Goal: Contribute content: Contribute content

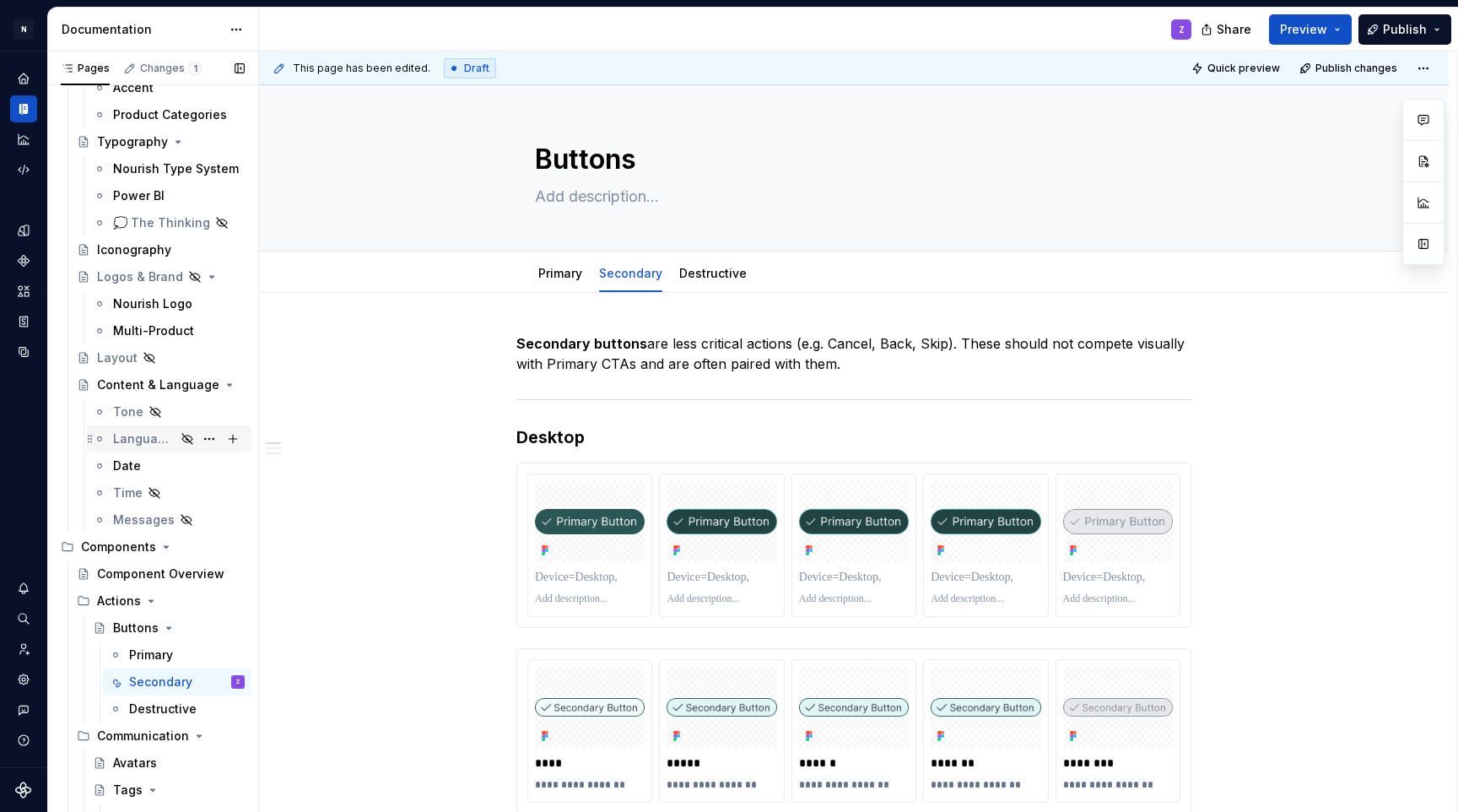
scroll to position [634, 0]
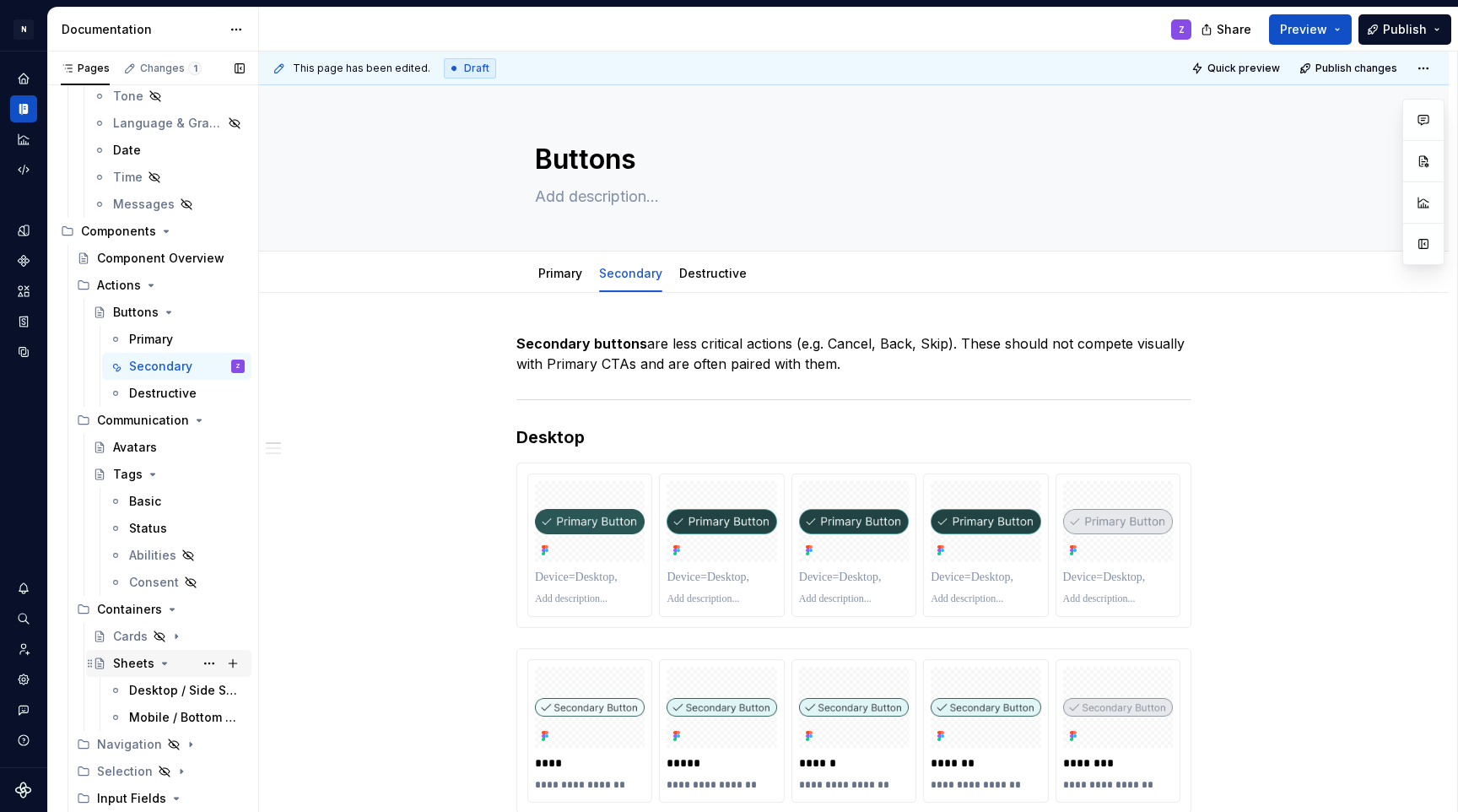
click at [136, 673] on div "Sheets" at bounding box center [178, 663] width 131 height 23
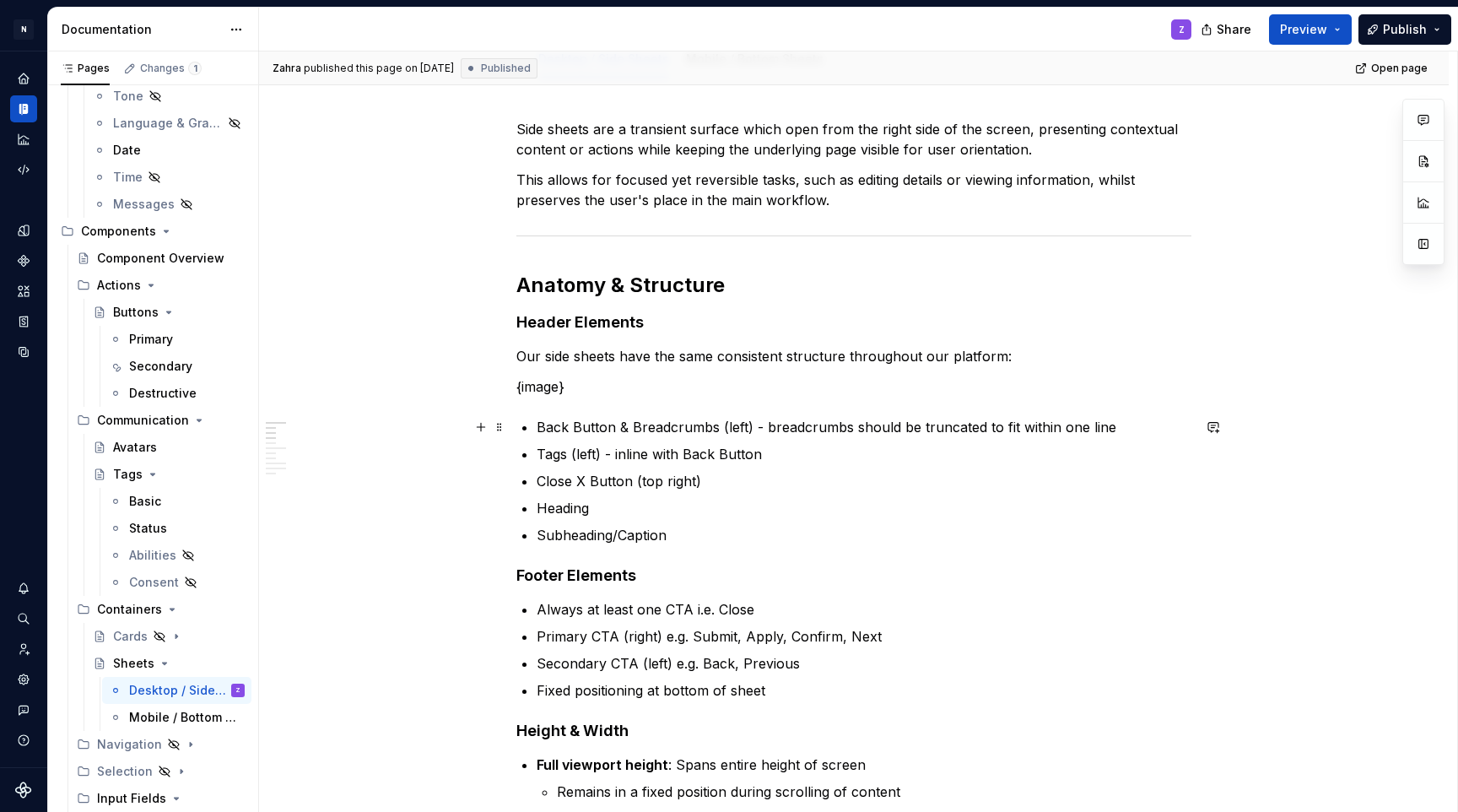
scroll to position [309, 0]
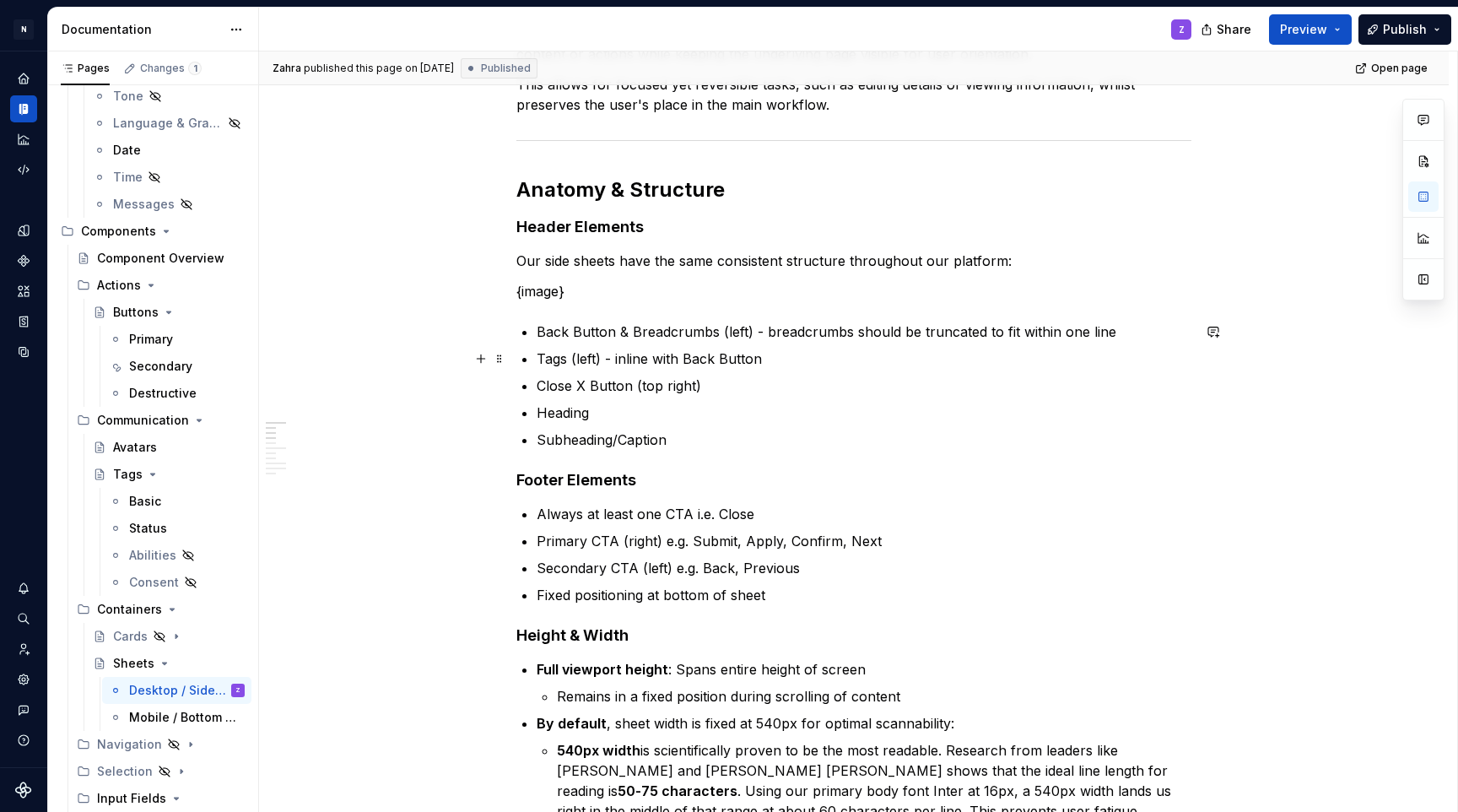
click at [652, 345] on ul "Back Button & Breadcrumbs (left) - breadcrumbs should be truncated to fit withi…" at bounding box center [864, 385] width 655 height 128
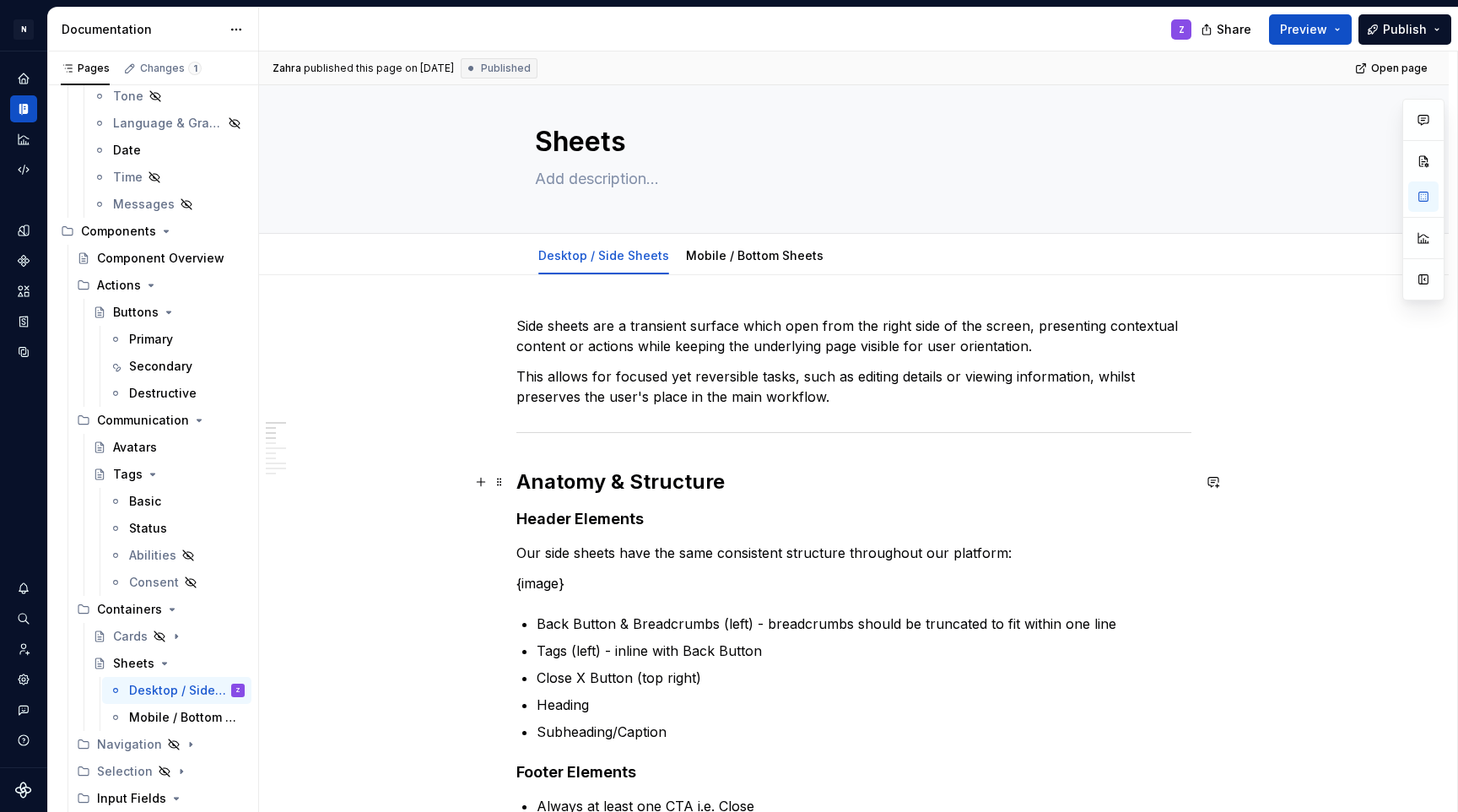
scroll to position [14, 0]
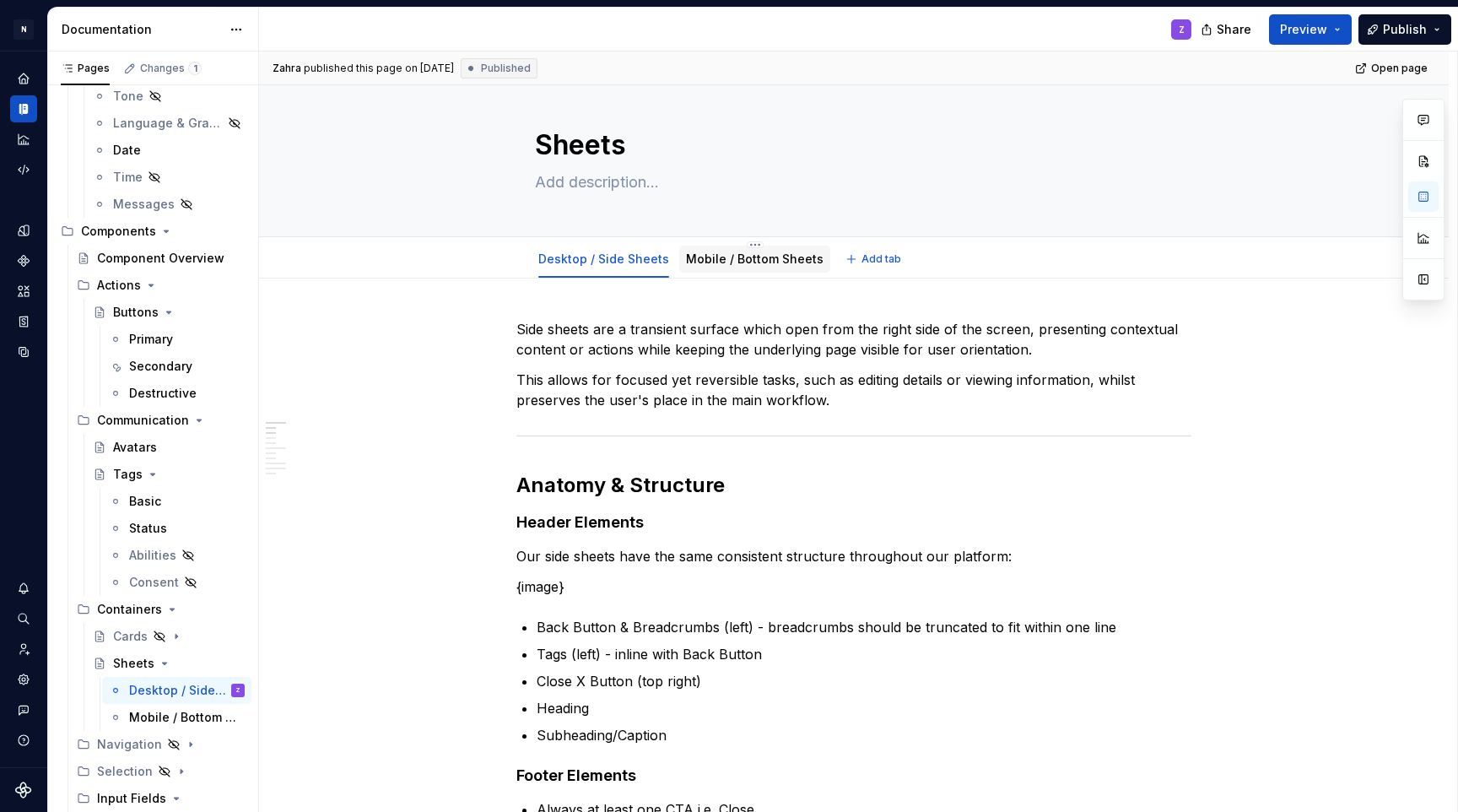
click at [691, 248] on div "Mobile / Bottom Sheets" at bounding box center [755, 259] width 151 height 27
click at [712, 251] on link "Mobile / Bottom Sheets" at bounding box center [755, 258] width 138 height 14
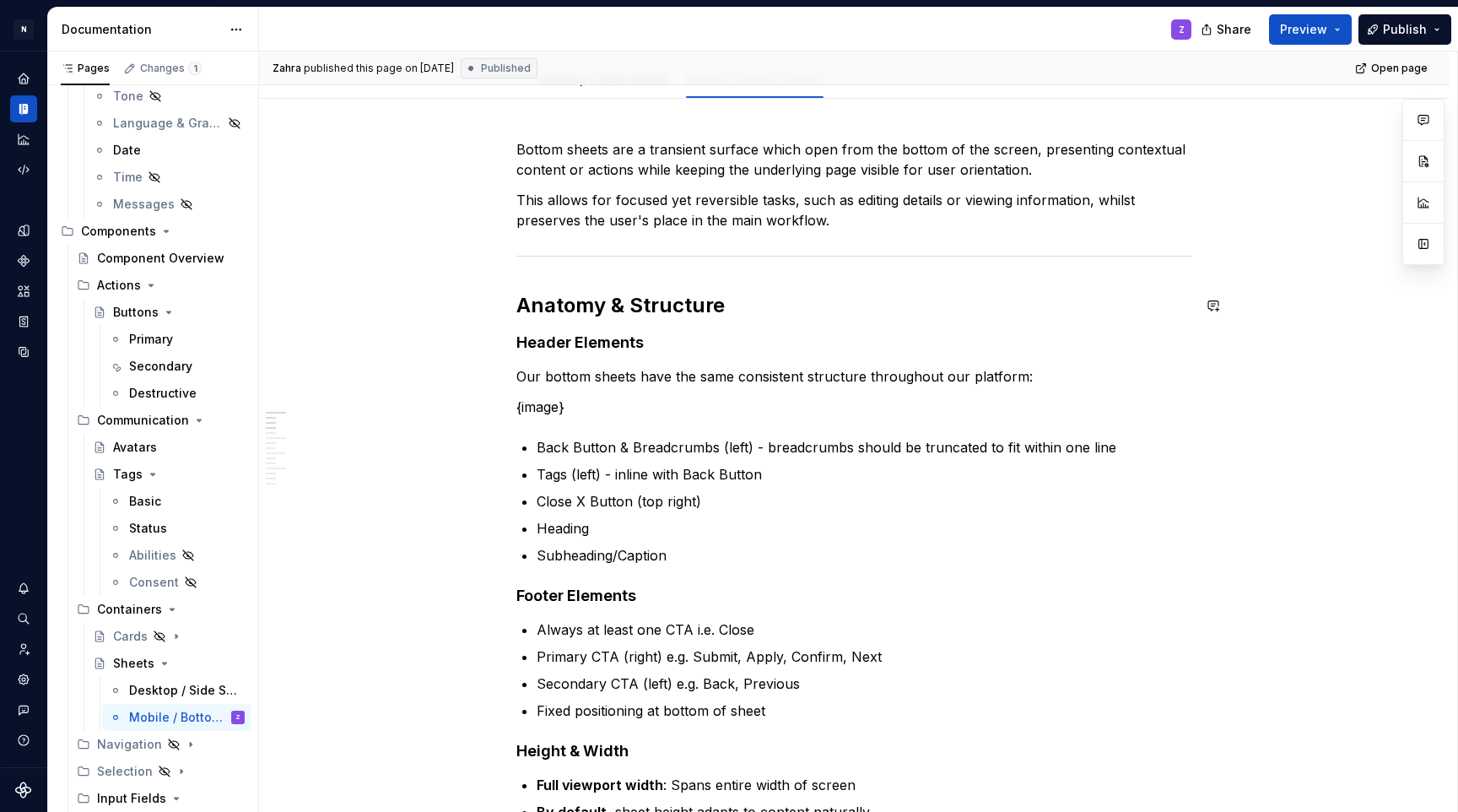
scroll to position [212, 0]
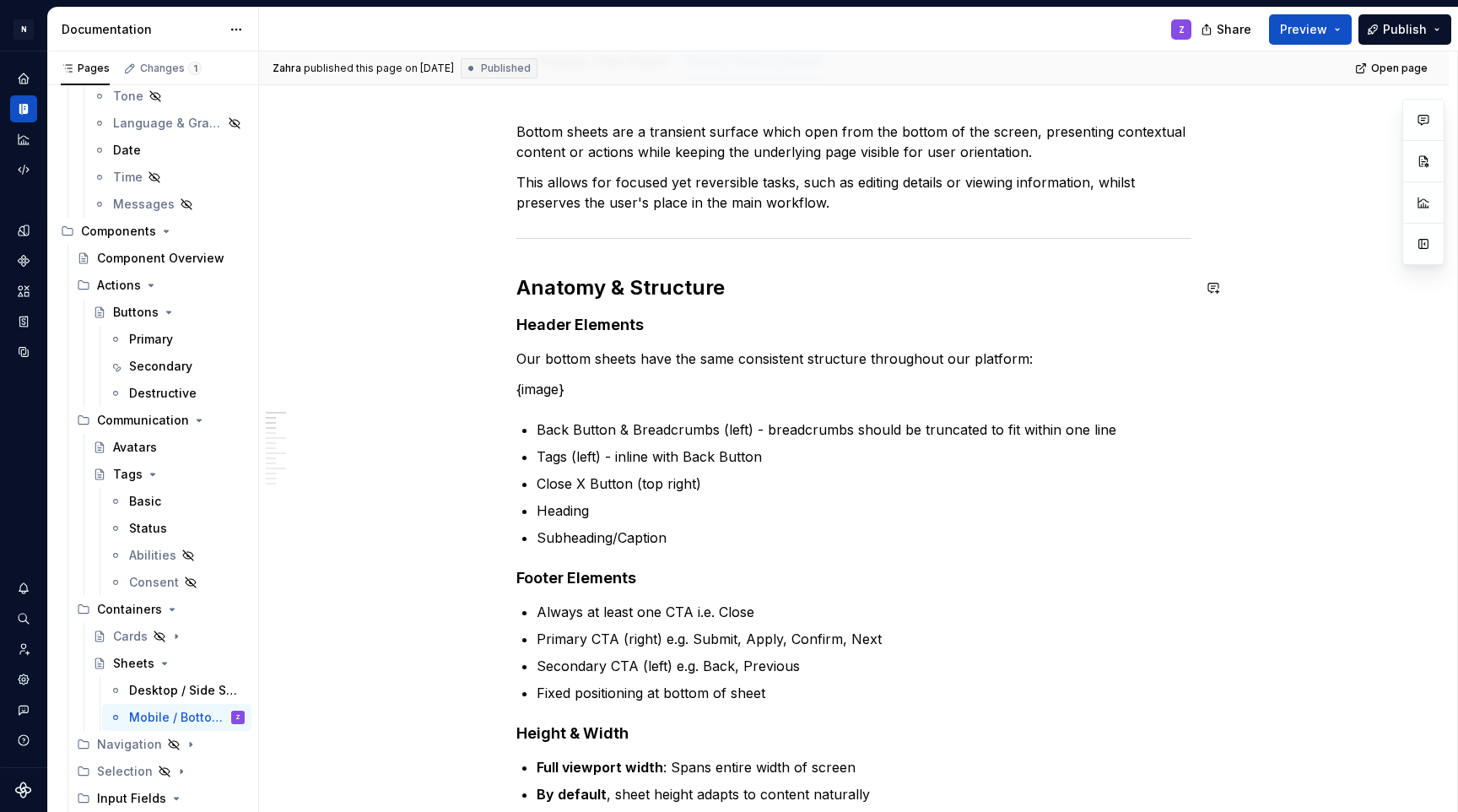
click at [545, 389] on p "{image}" at bounding box center [853, 389] width 675 height 21
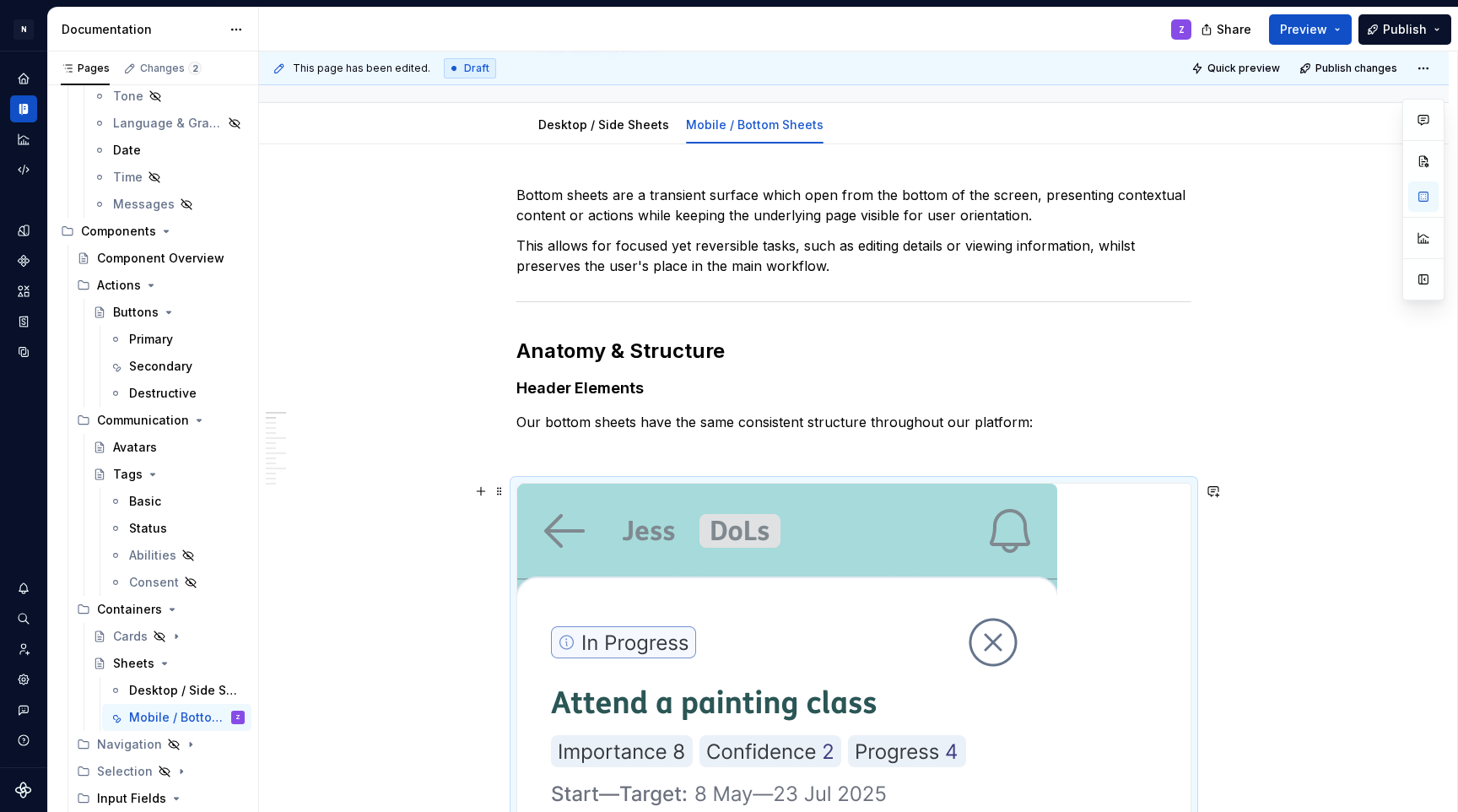
scroll to position [480, 0]
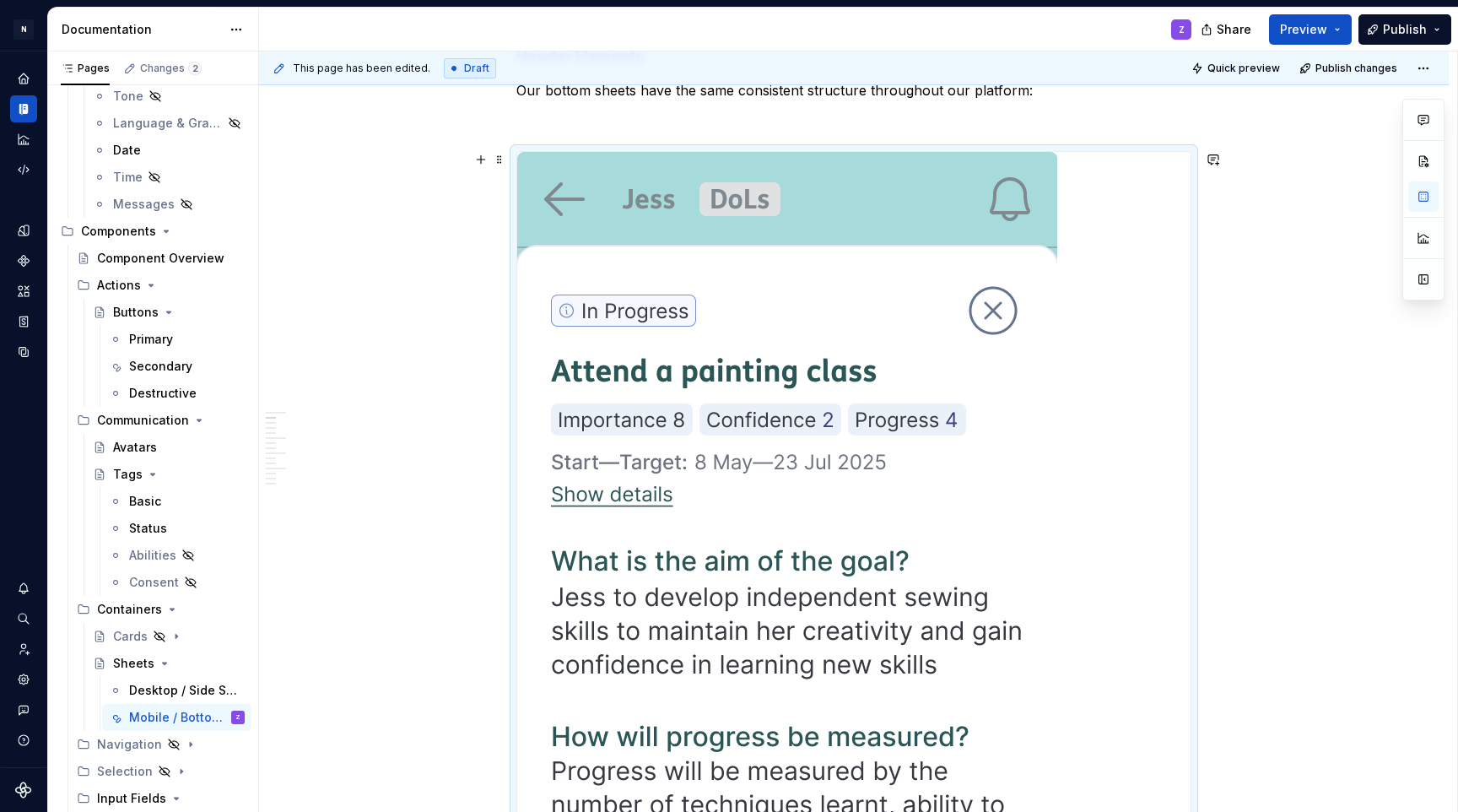
click at [988, 455] on img at bounding box center [787, 631] width 540 height 959
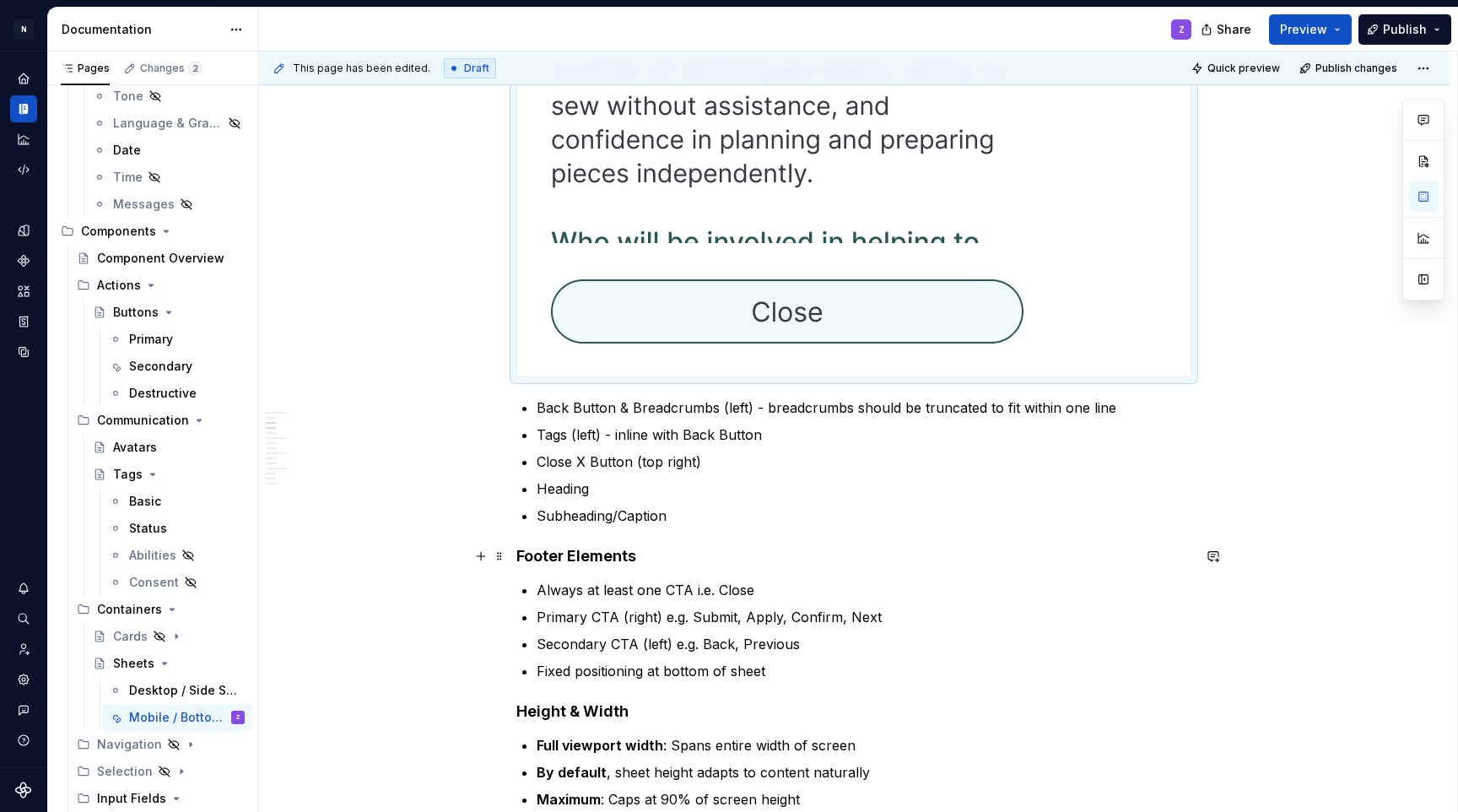
scroll to position [1248, 0]
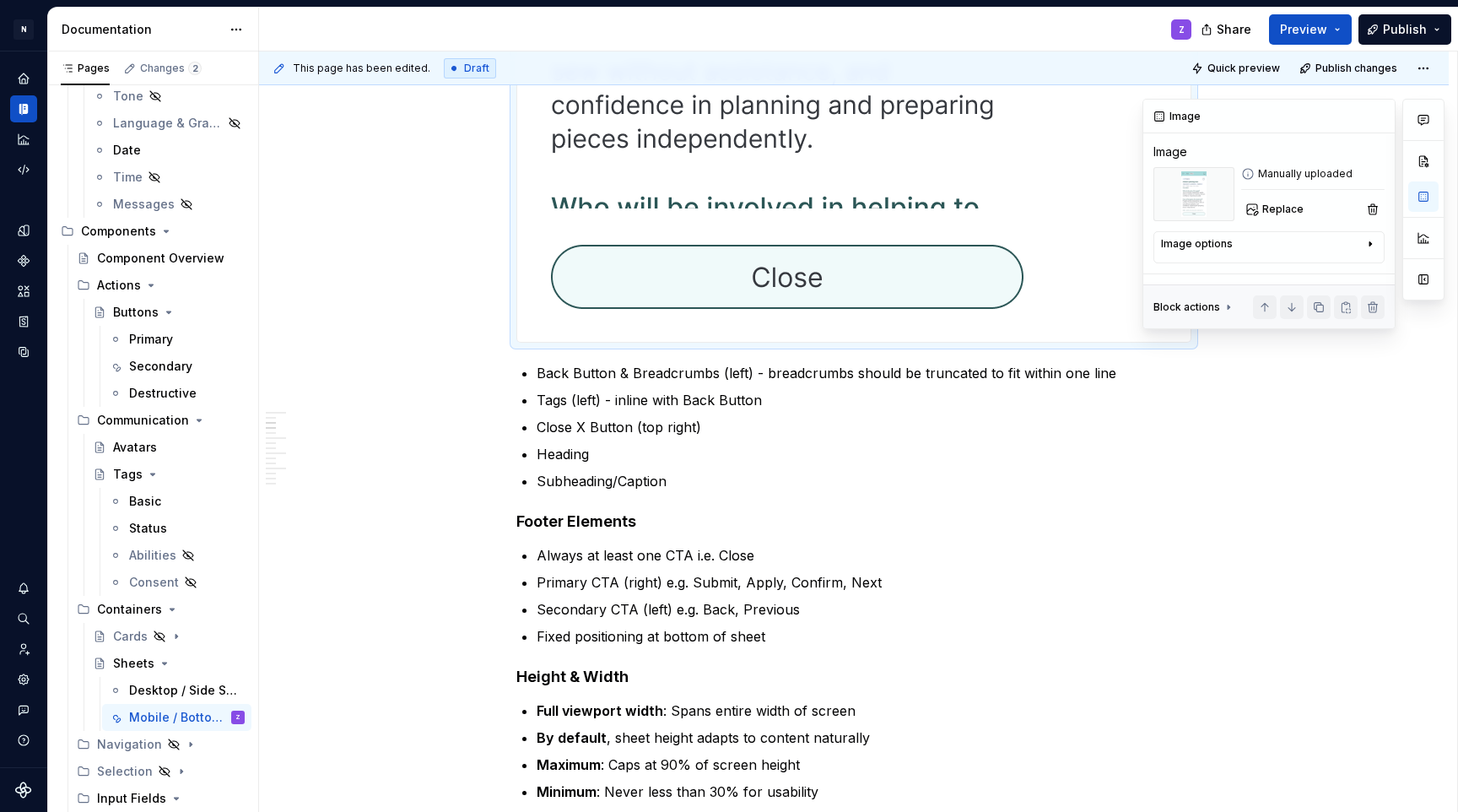
click at [1346, 251] on div "Image options" at bounding box center [1262, 247] width 202 height 21
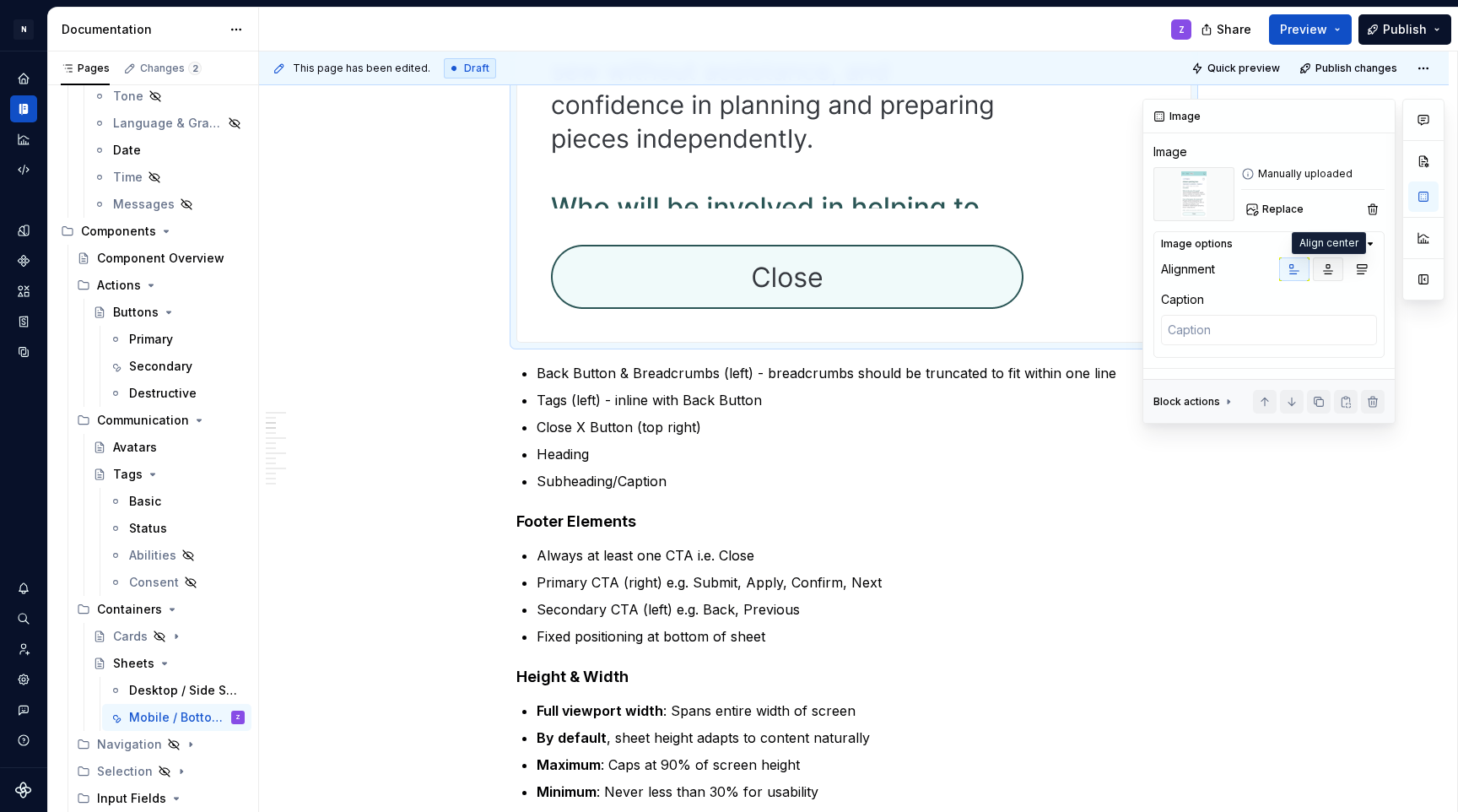
click at [1318, 269] on button "button" at bounding box center [1328, 269] width 30 height 23
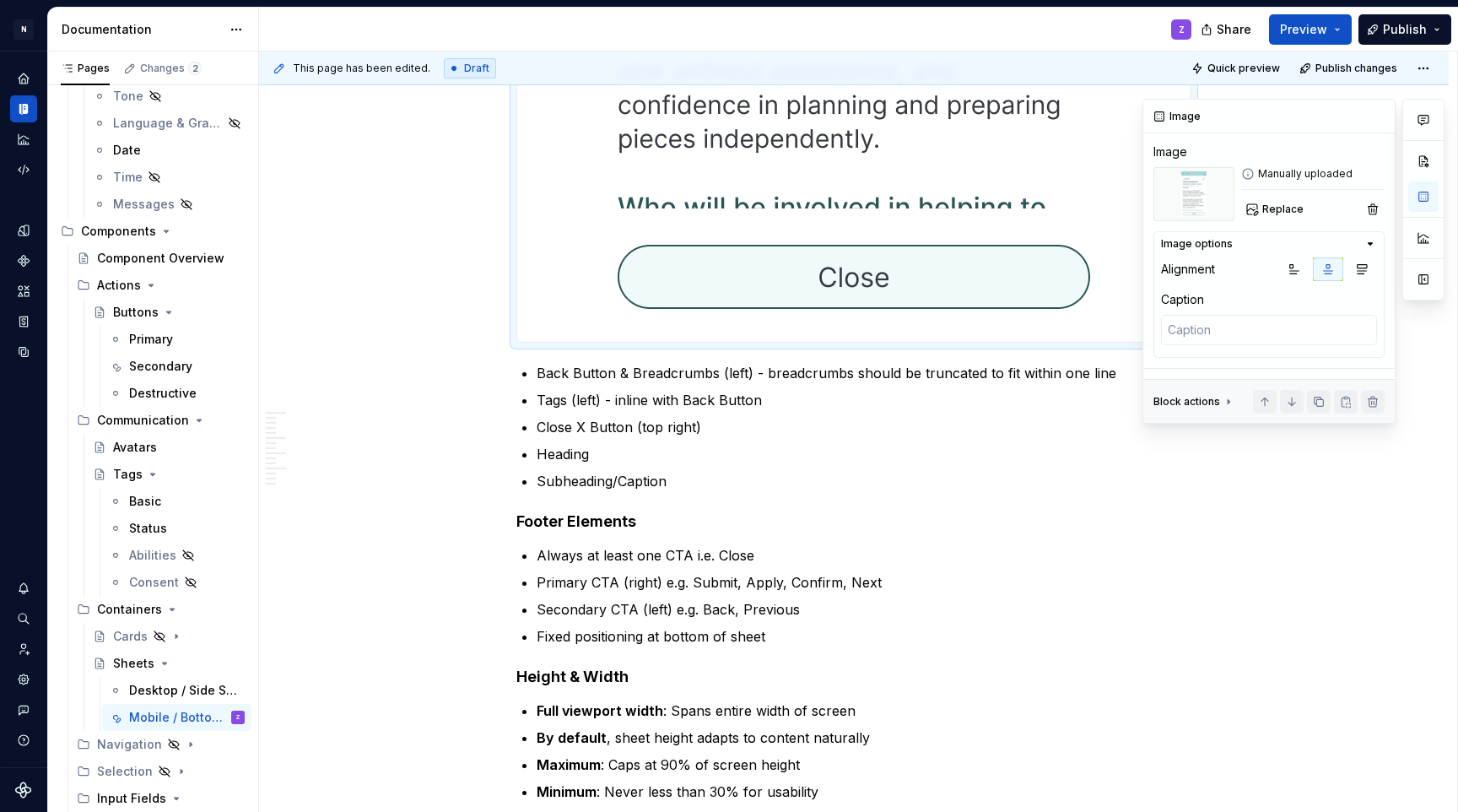
scroll to position [779, 0]
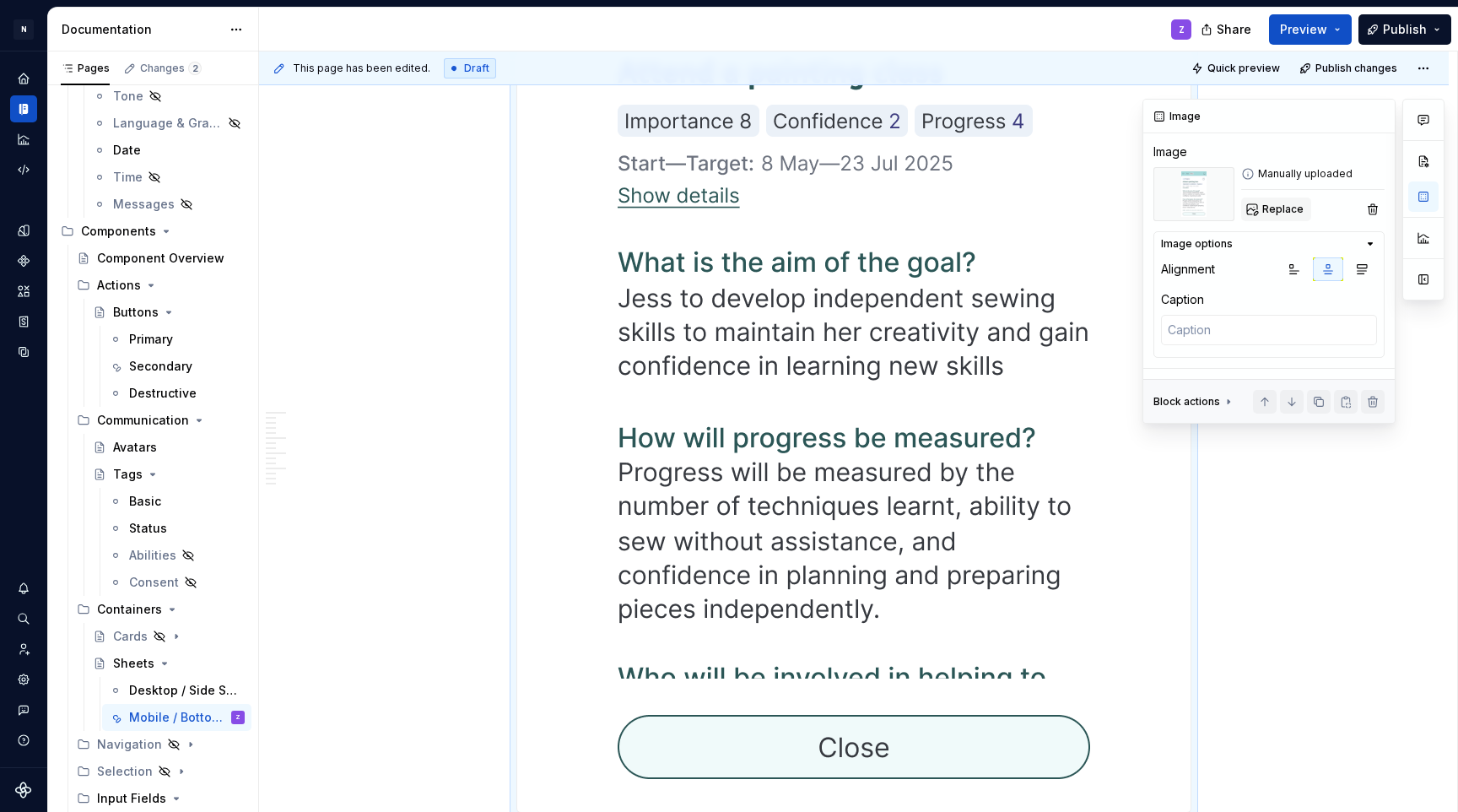
click at [1272, 209] on span "Replace" at bounding box center [1283, 208] width 41 height 13
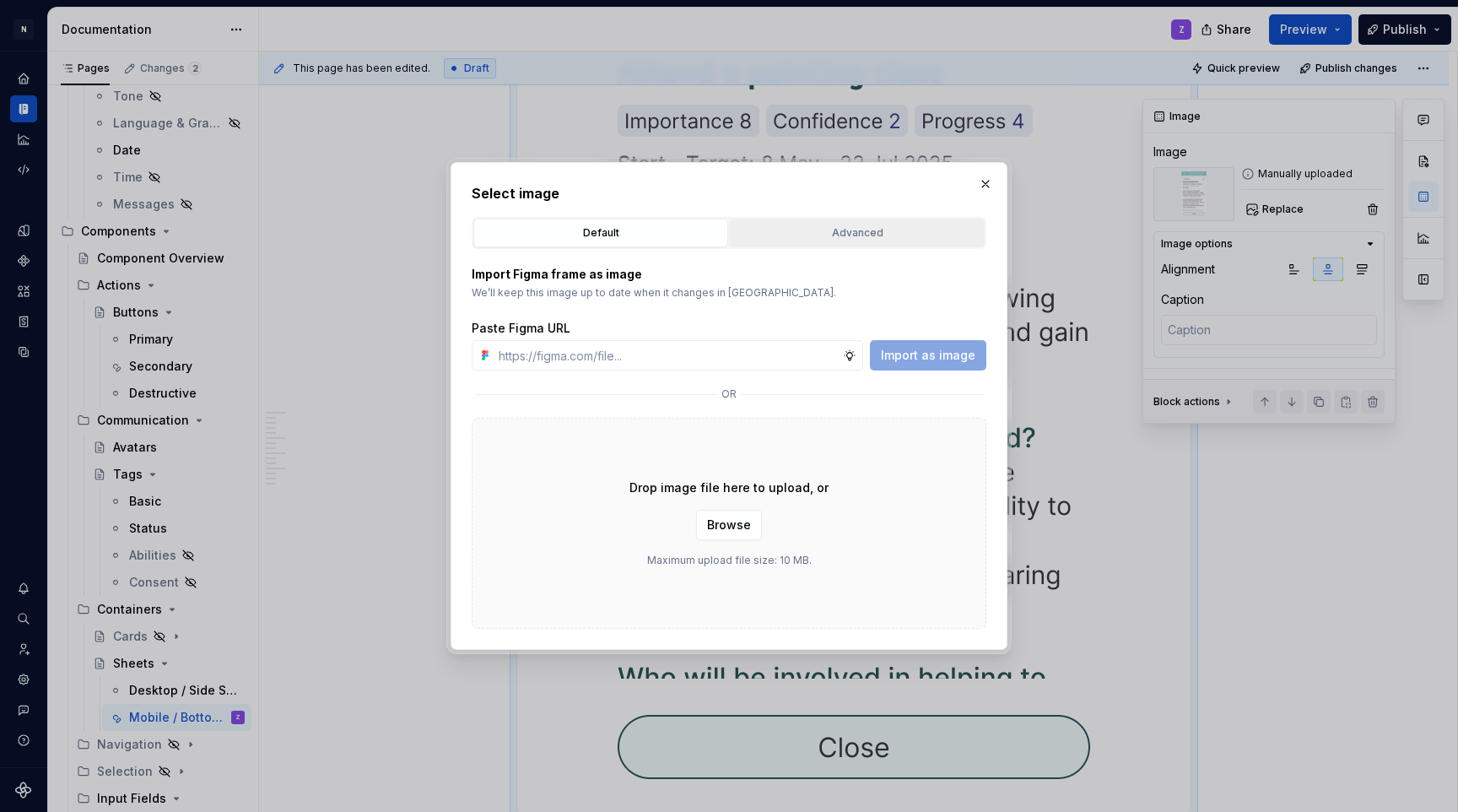
click at [896, 236] on div "Advanced" at bounding box center [858, 233] width 243 height 17
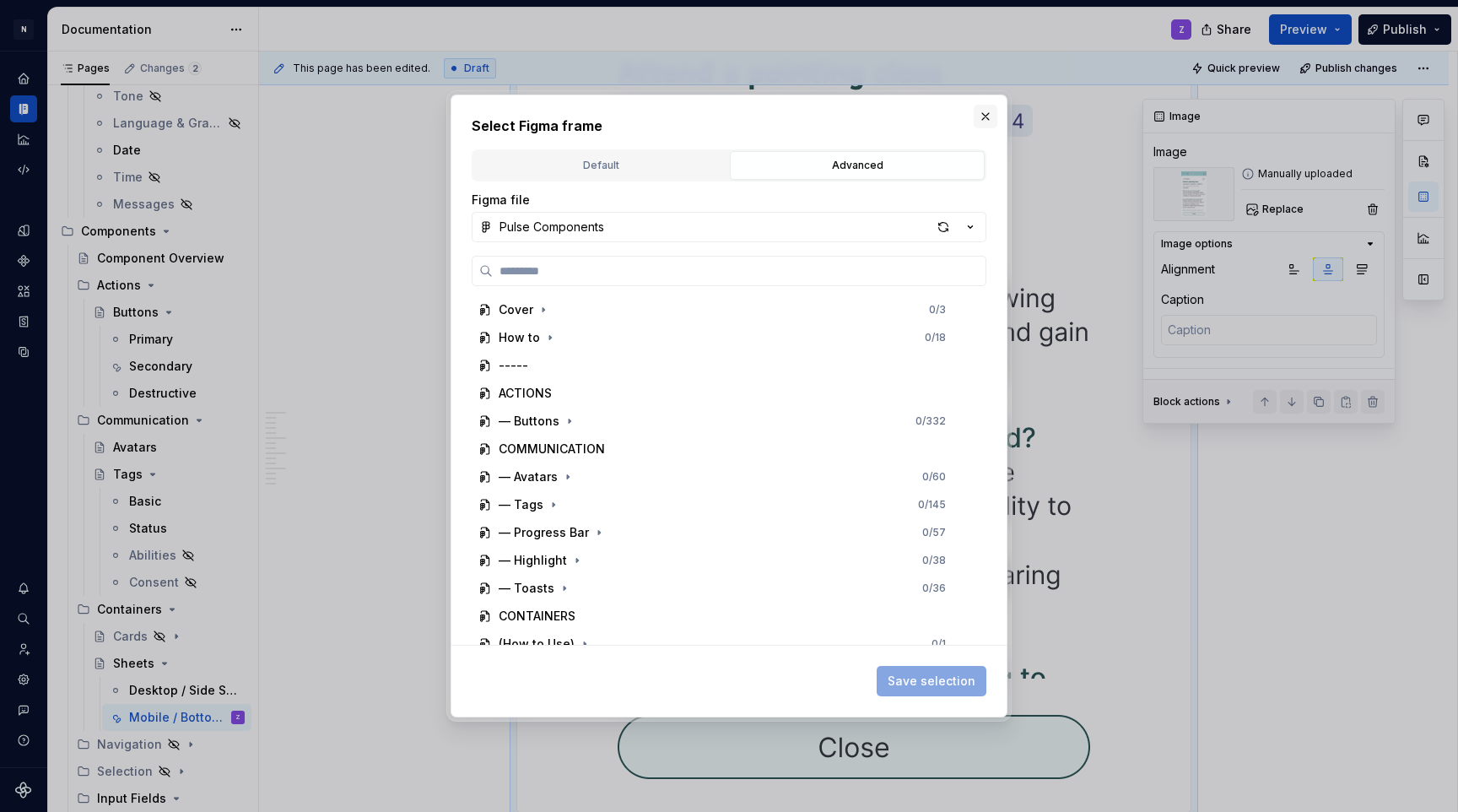
click at [984, 114] on button "button" at bounding box center [986, 116] width 23 height 23
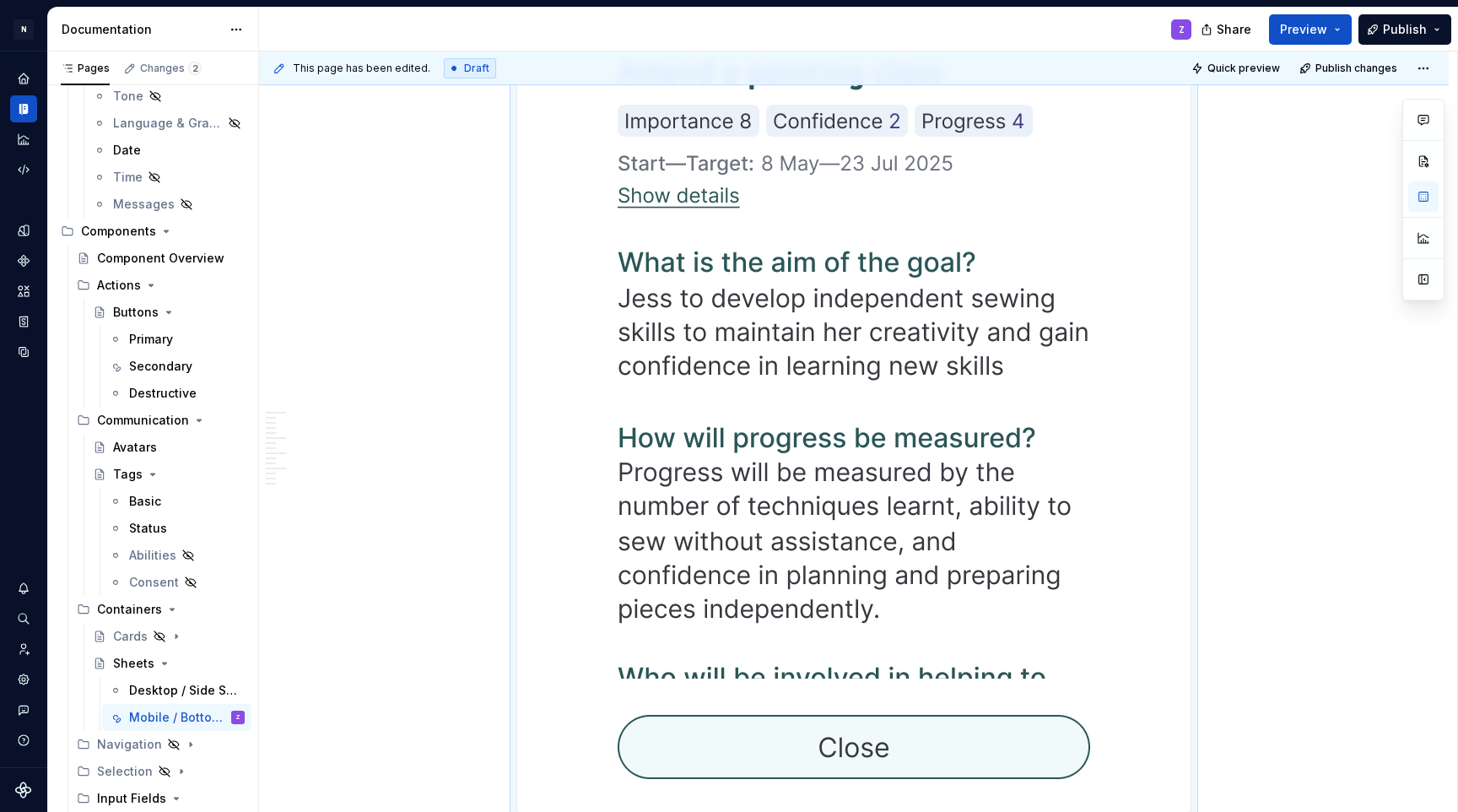
click at [1036, 569] on img at bounding box center [854, 333] width 540 height 959
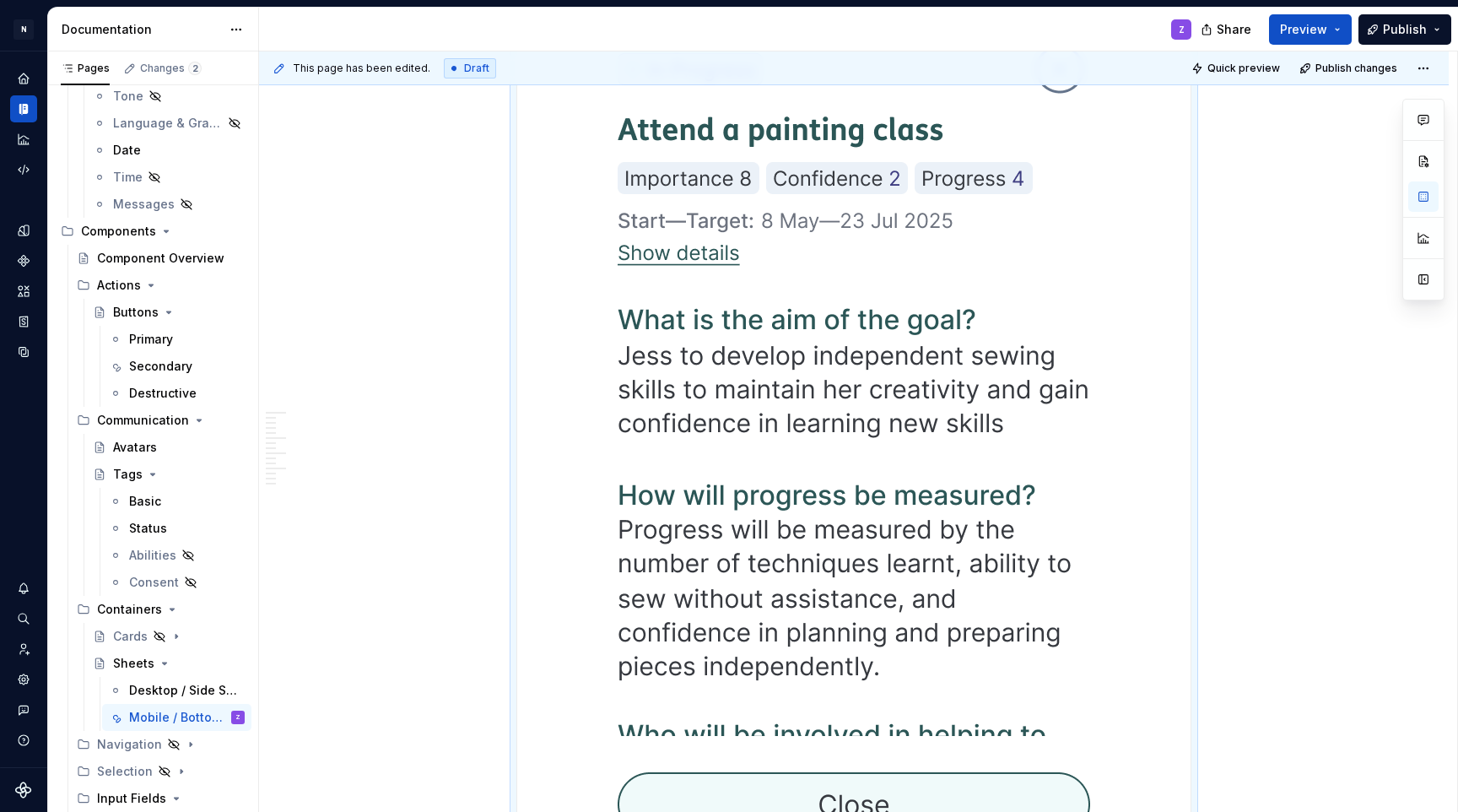
scroll to position [381, 0]
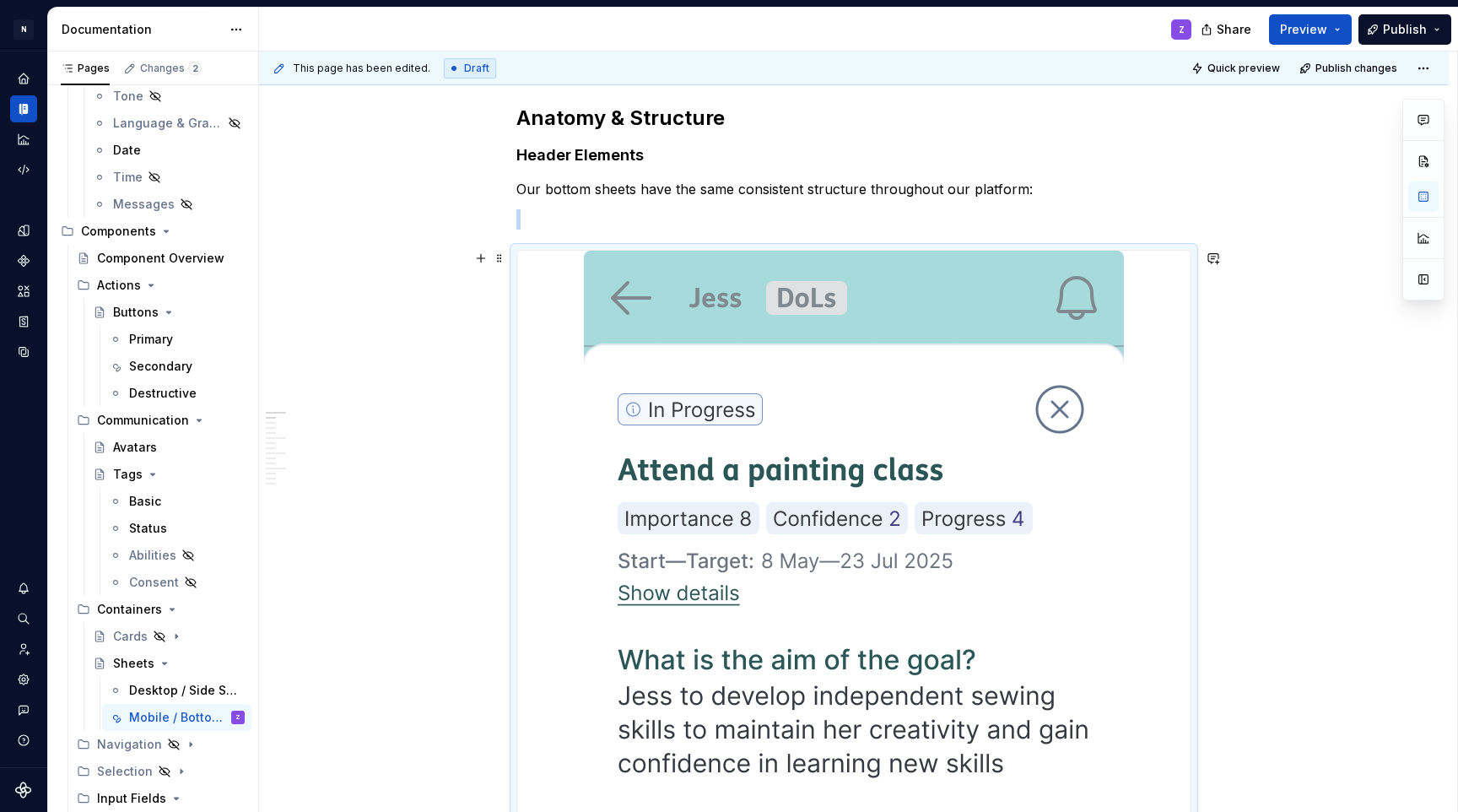
click at [934, 342] on img at bounding box center [854, 730] width 540 height 959
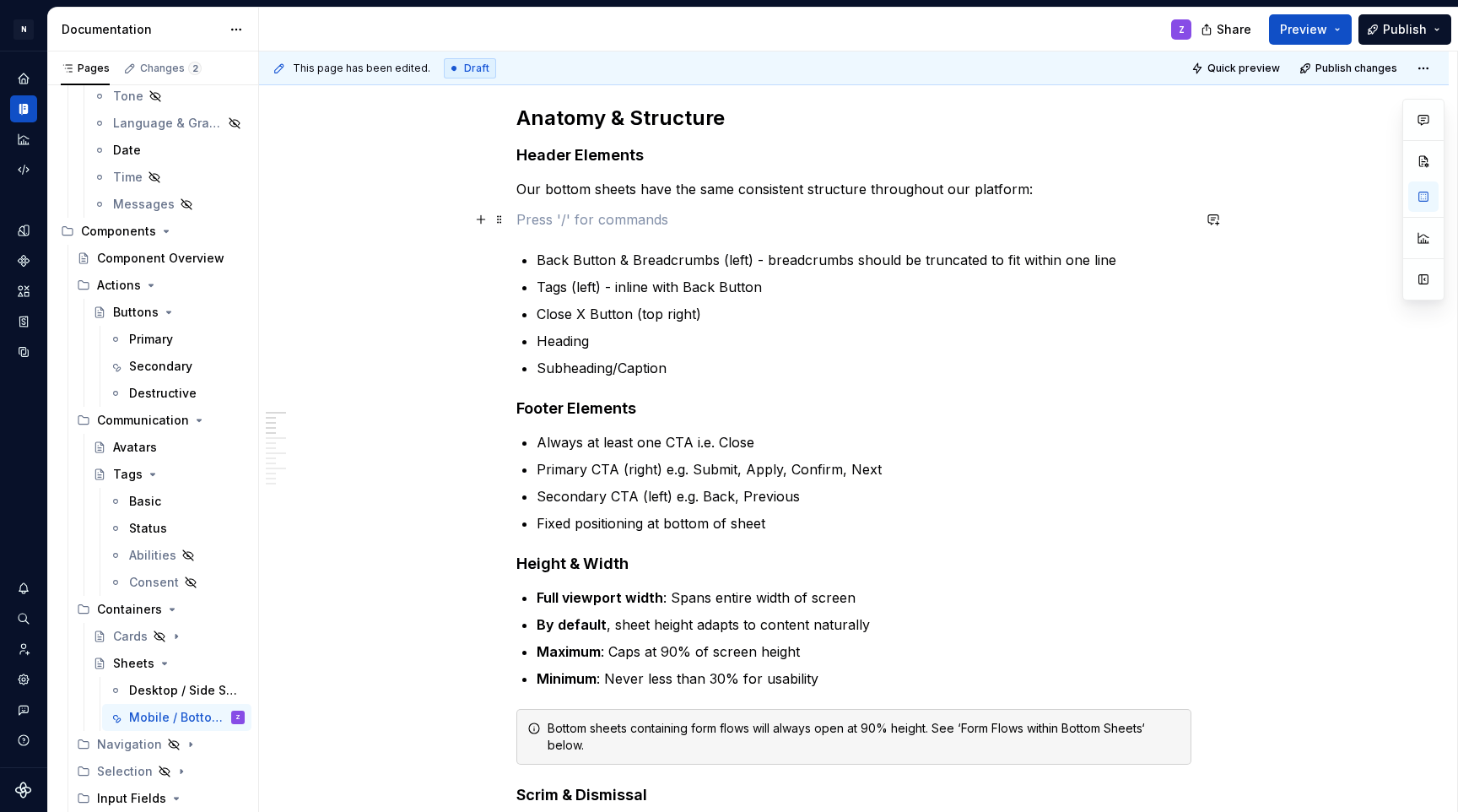
click at [649, 218] on p at bounding box center [853, 219] width 675 height 21
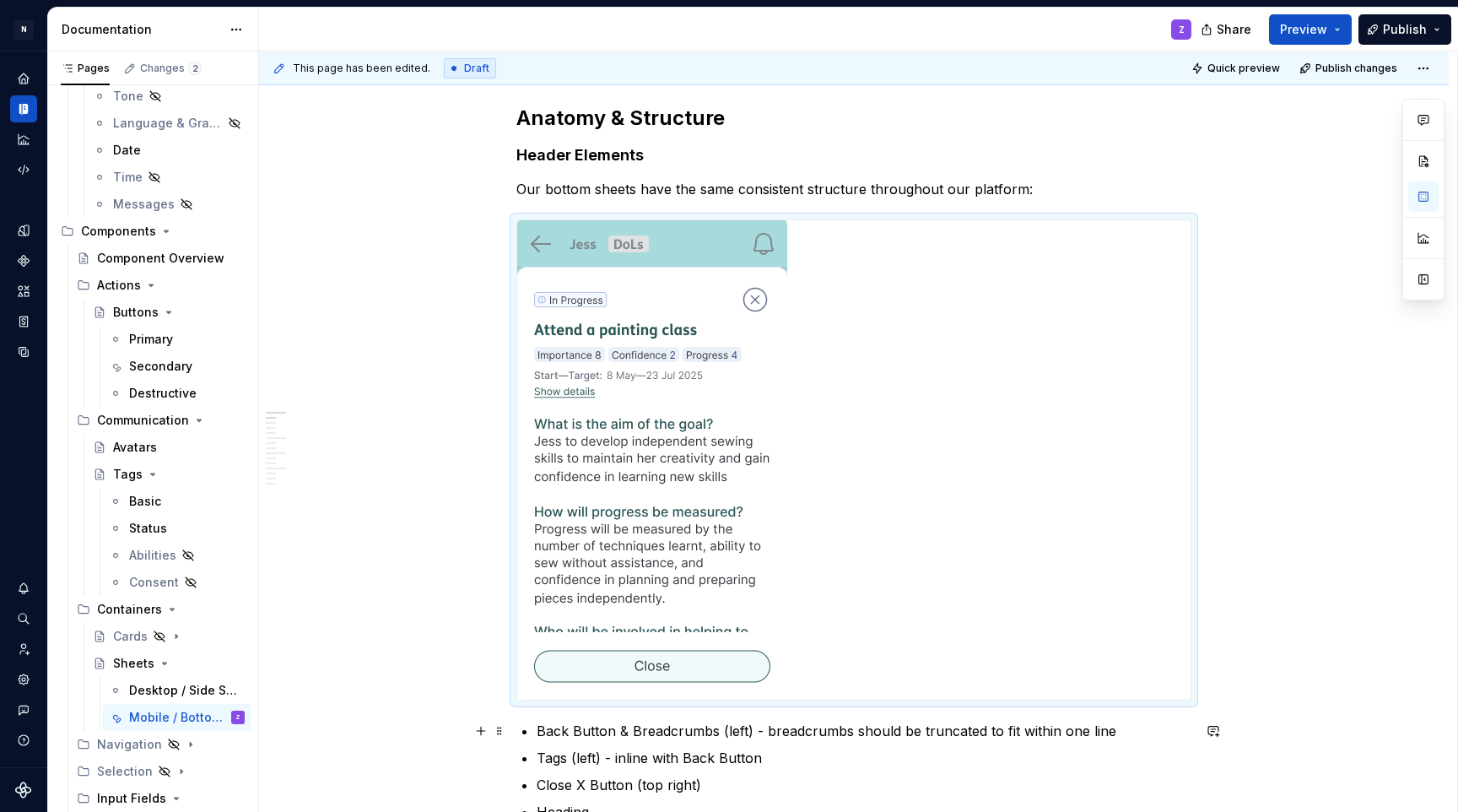
click at [733, 725] on p "Back Button & Breadcrumbs (left) - breadcrumbs should be truncated to fit withi…" at bounding box center [864, 731] width 655 height 21
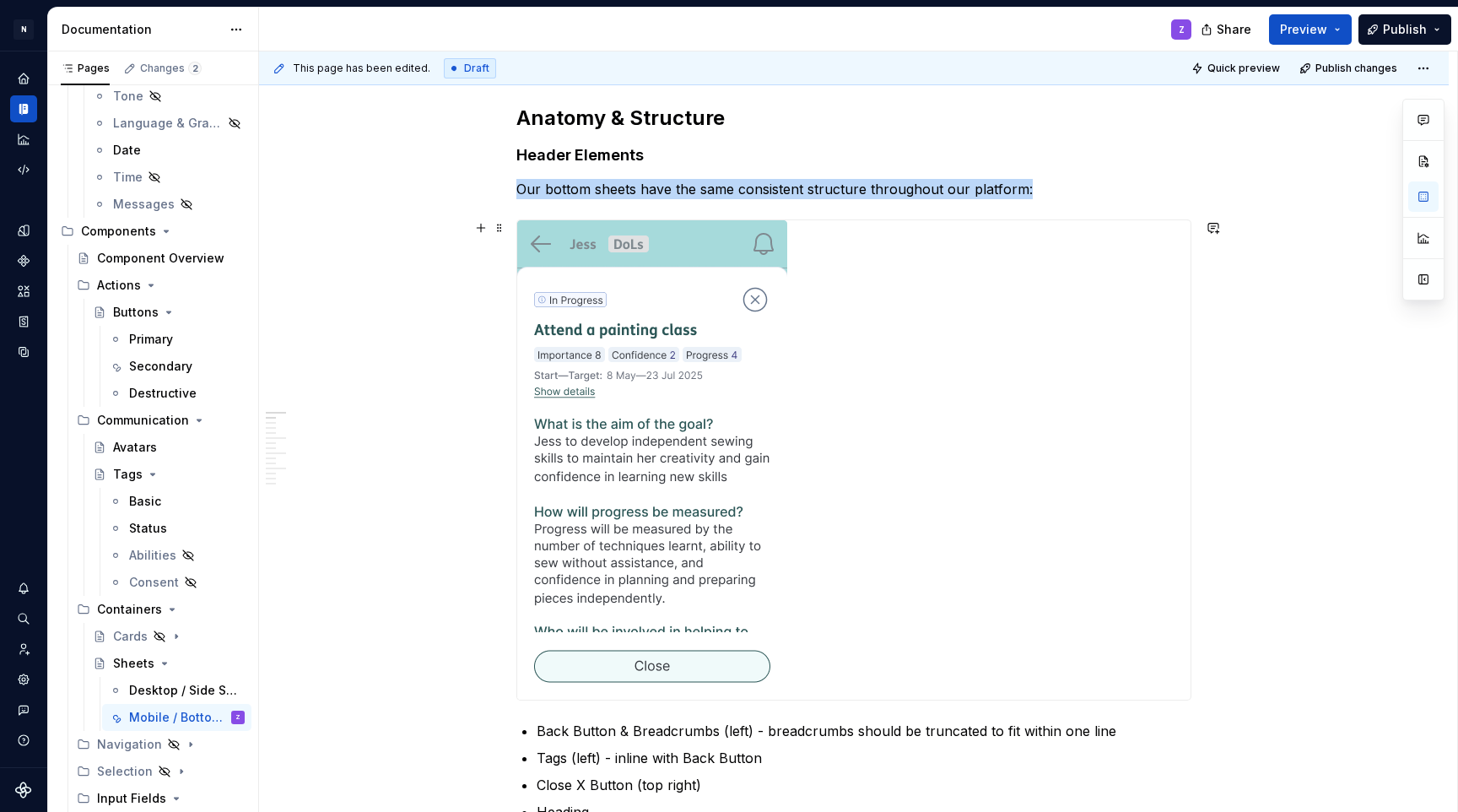
click at [691, 462] on img at bounding box center [652, 460] width 270 height 479
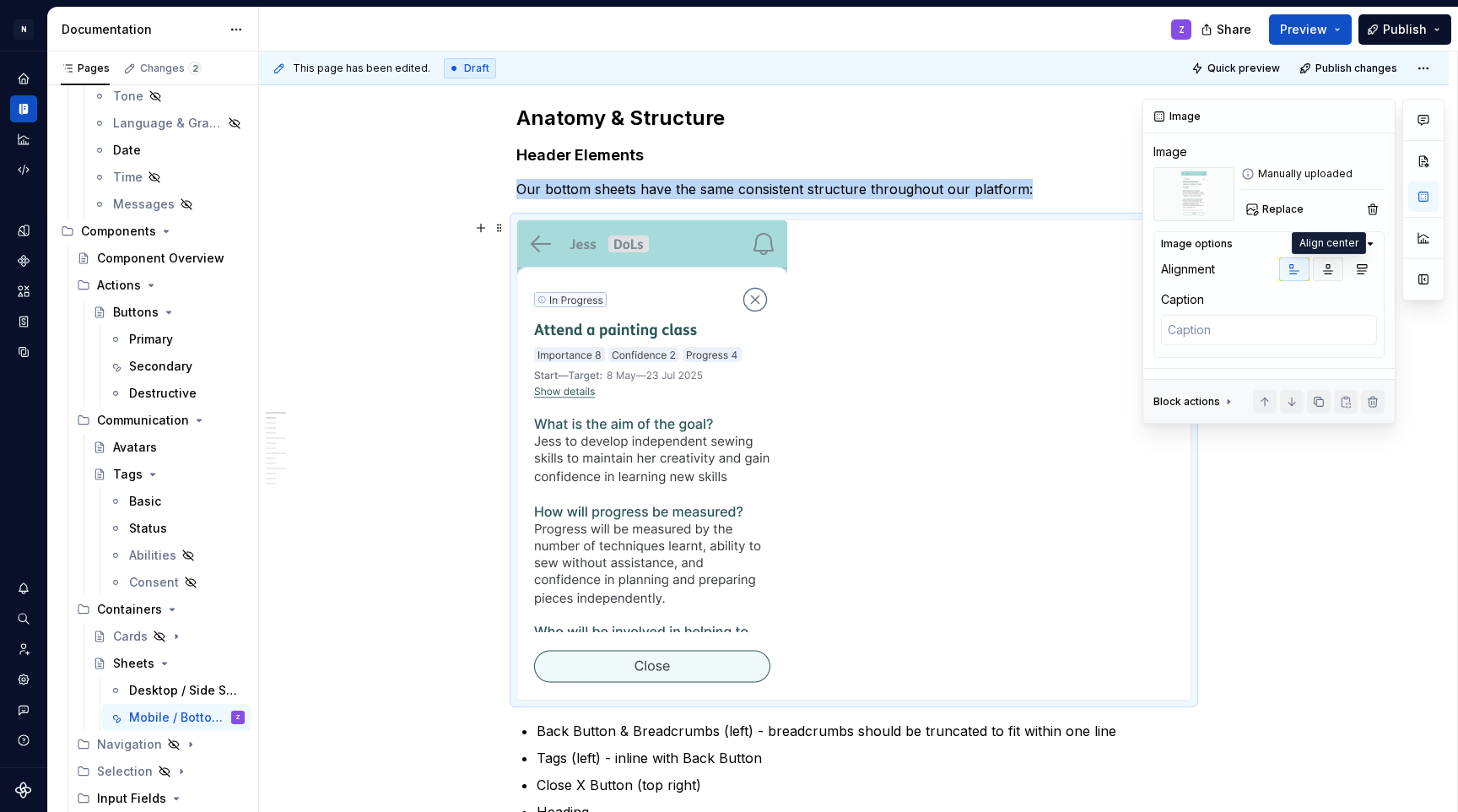
click at [1333, 266] on icon "button" at bounding box center [1328, 268] width 13 height 13
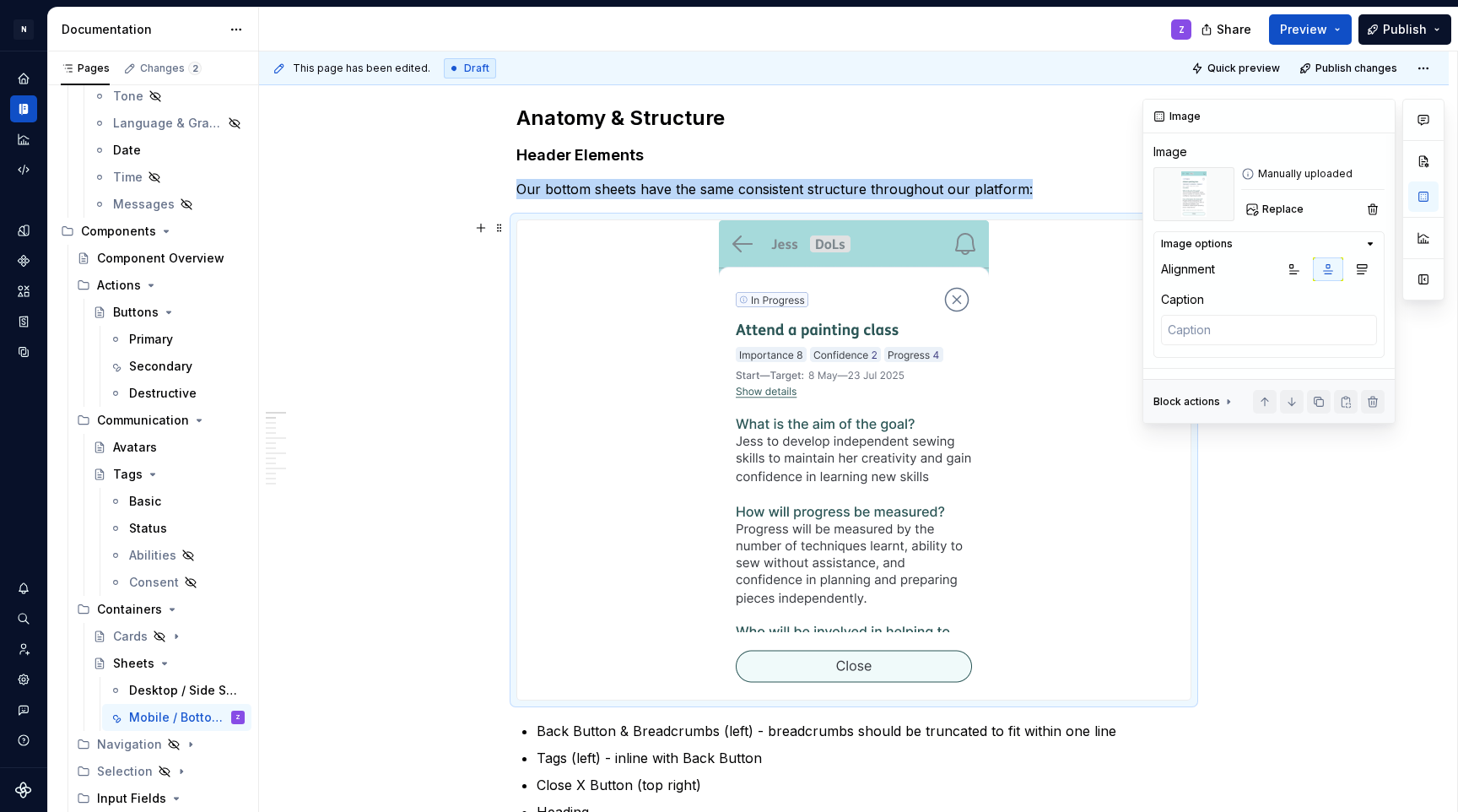
click at [1425, 276] on button "button" at bounding box center [1424, 279] width 30 height 30
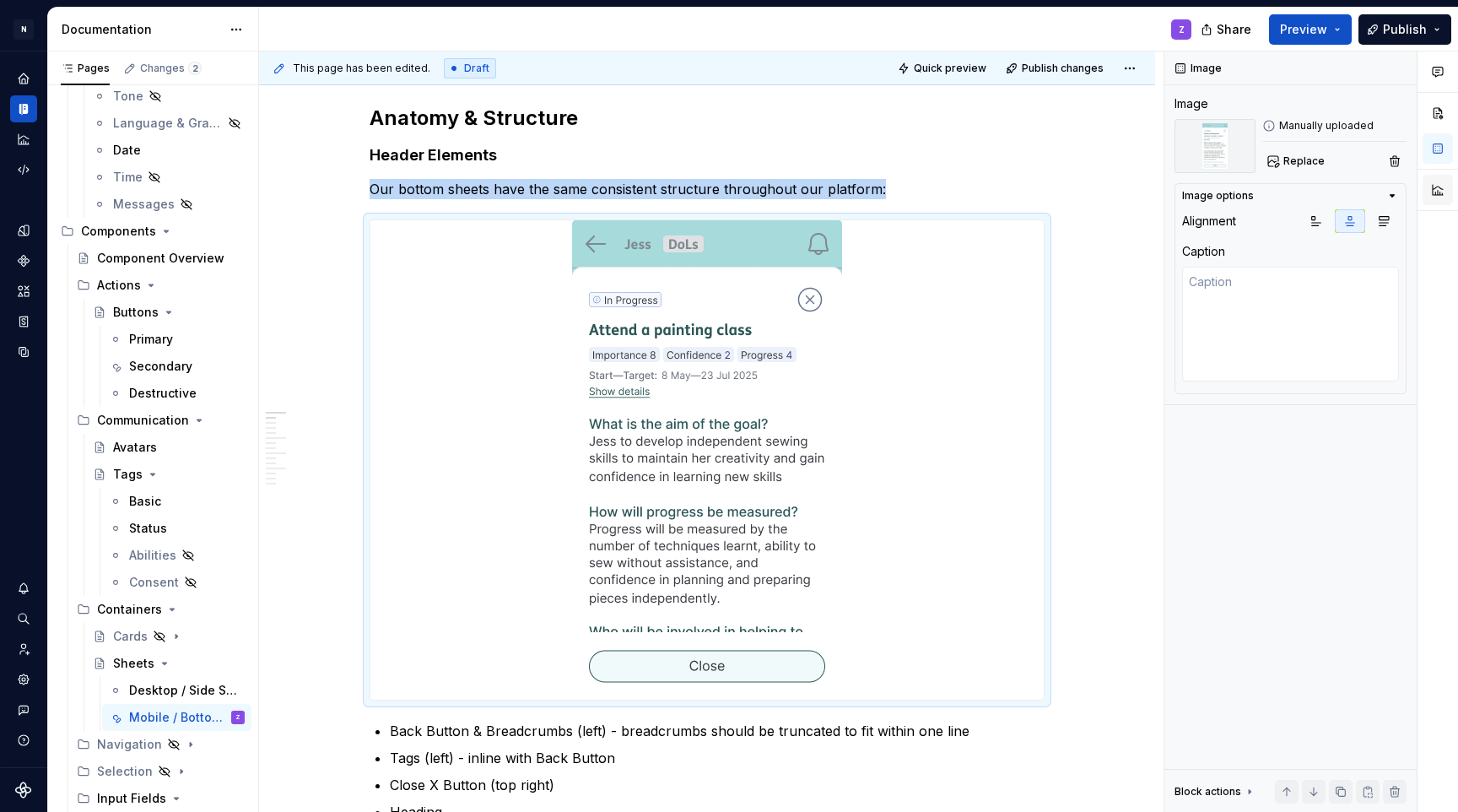
click at [1450, 195] on button "button" at bounding box center [1438, 190] width 30 height 30
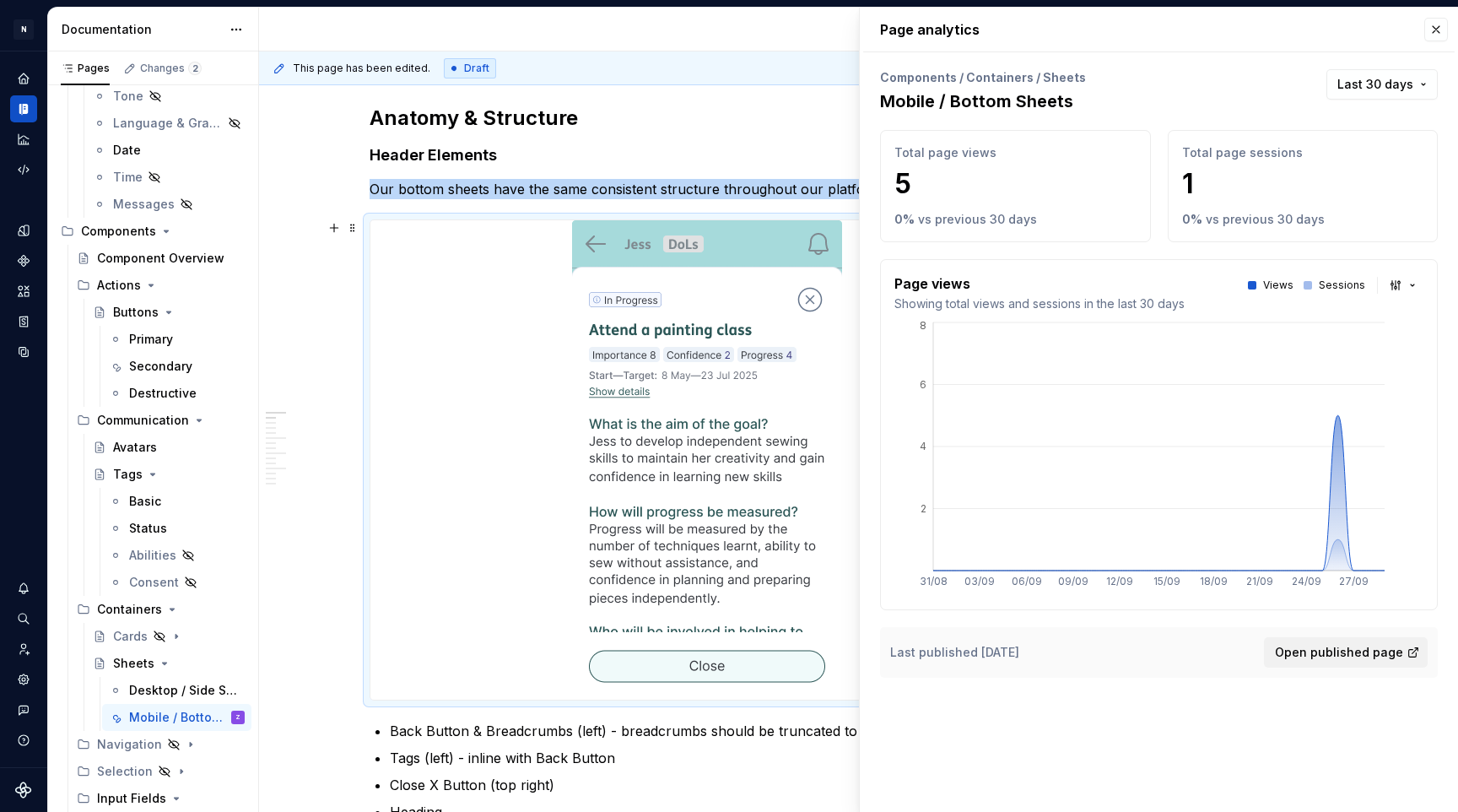
click at [634, 290] on img at bounding box center [708, 460] width 270 height 479
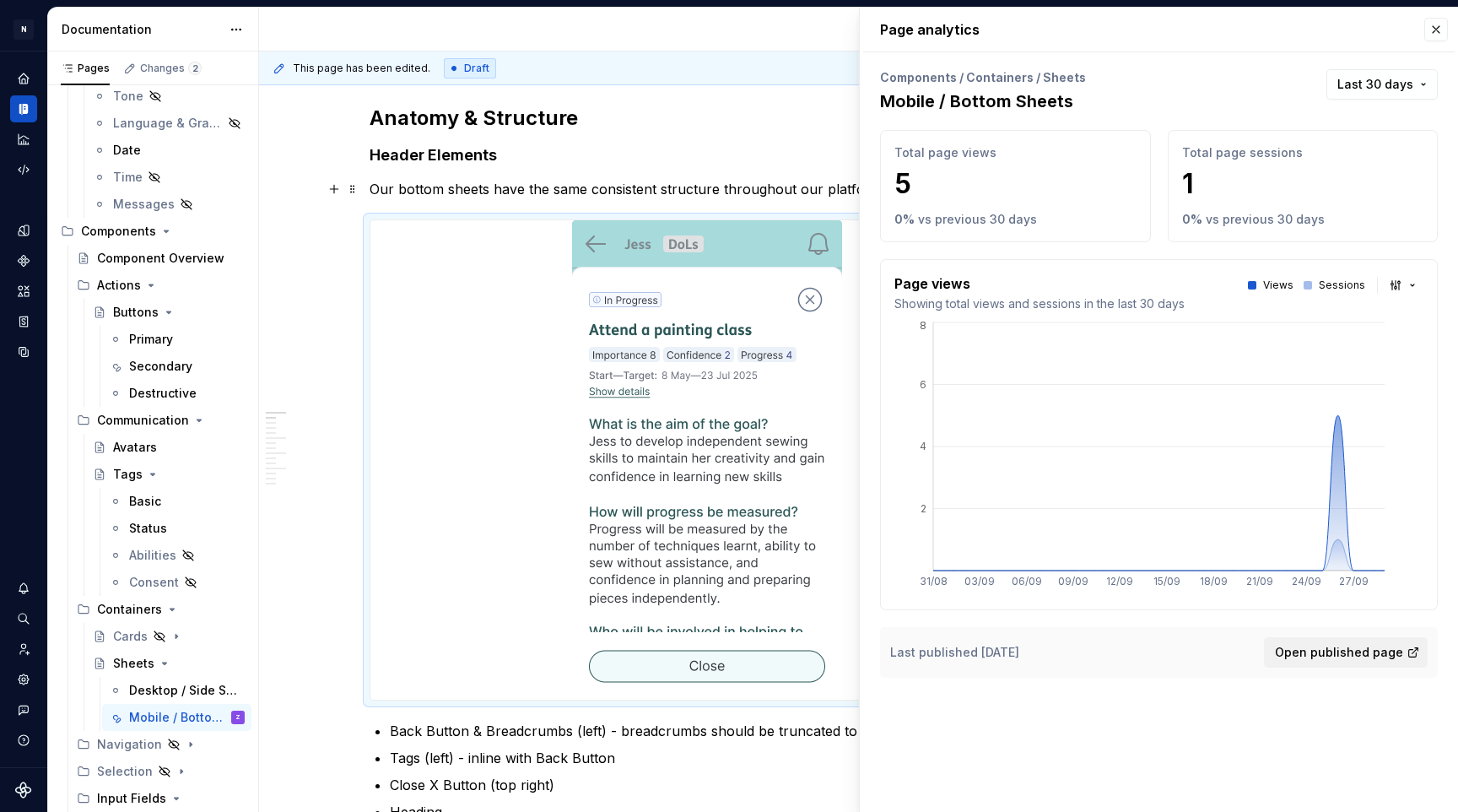
click at [641, 188] on p "Our bottom sheets have the same consistent structure throughout our platform:" at bounding box center [707, 189] width 675 height 21
click at [1433, 33] on button "button" at bounding box center [1437, 30] width 23 height 23
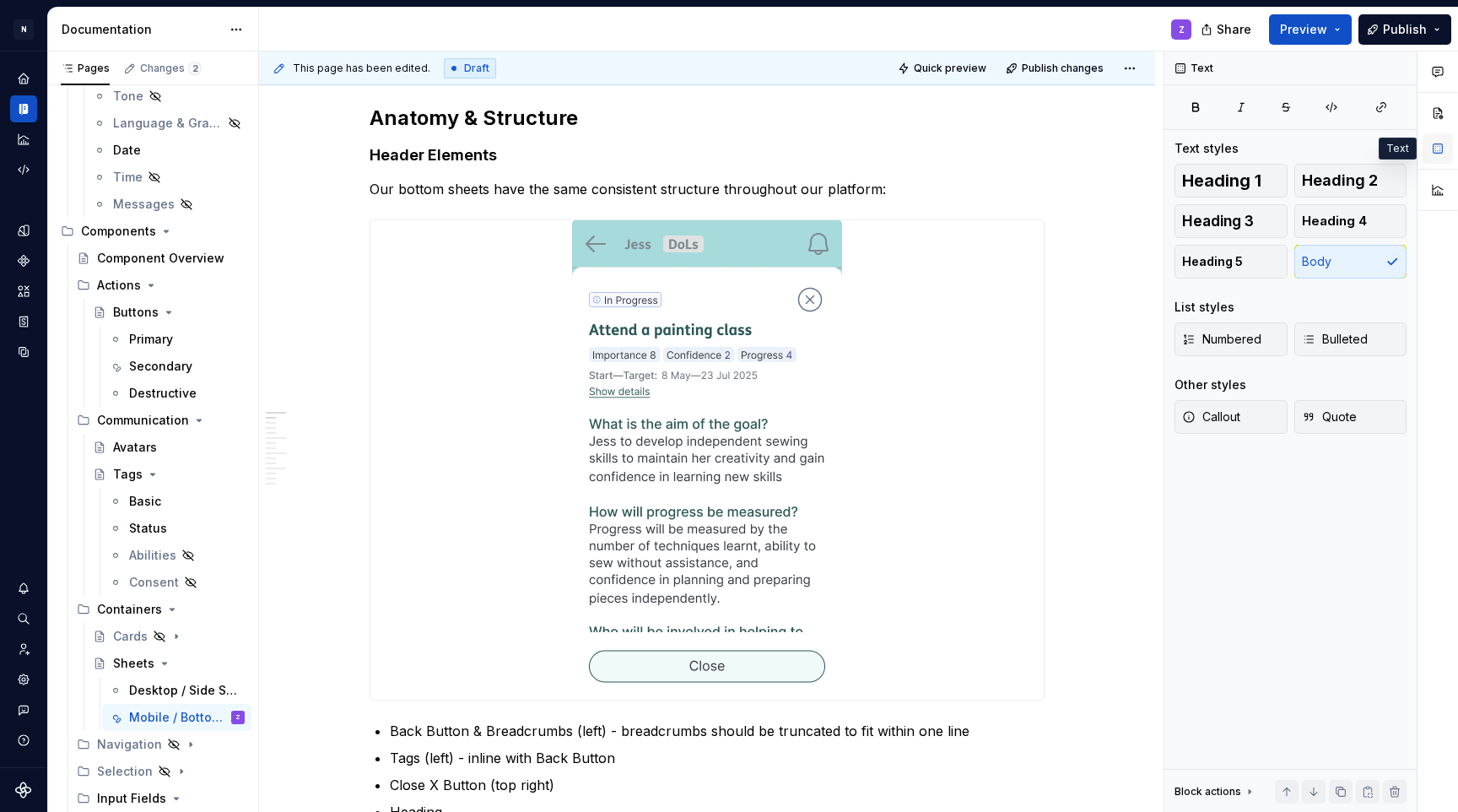
click at [1442, 144] on button "button" at bounding box center [1438, 148] width 30 height 30
click at [707, 343] on img at bounding box center [708, 460] width 270 height 479
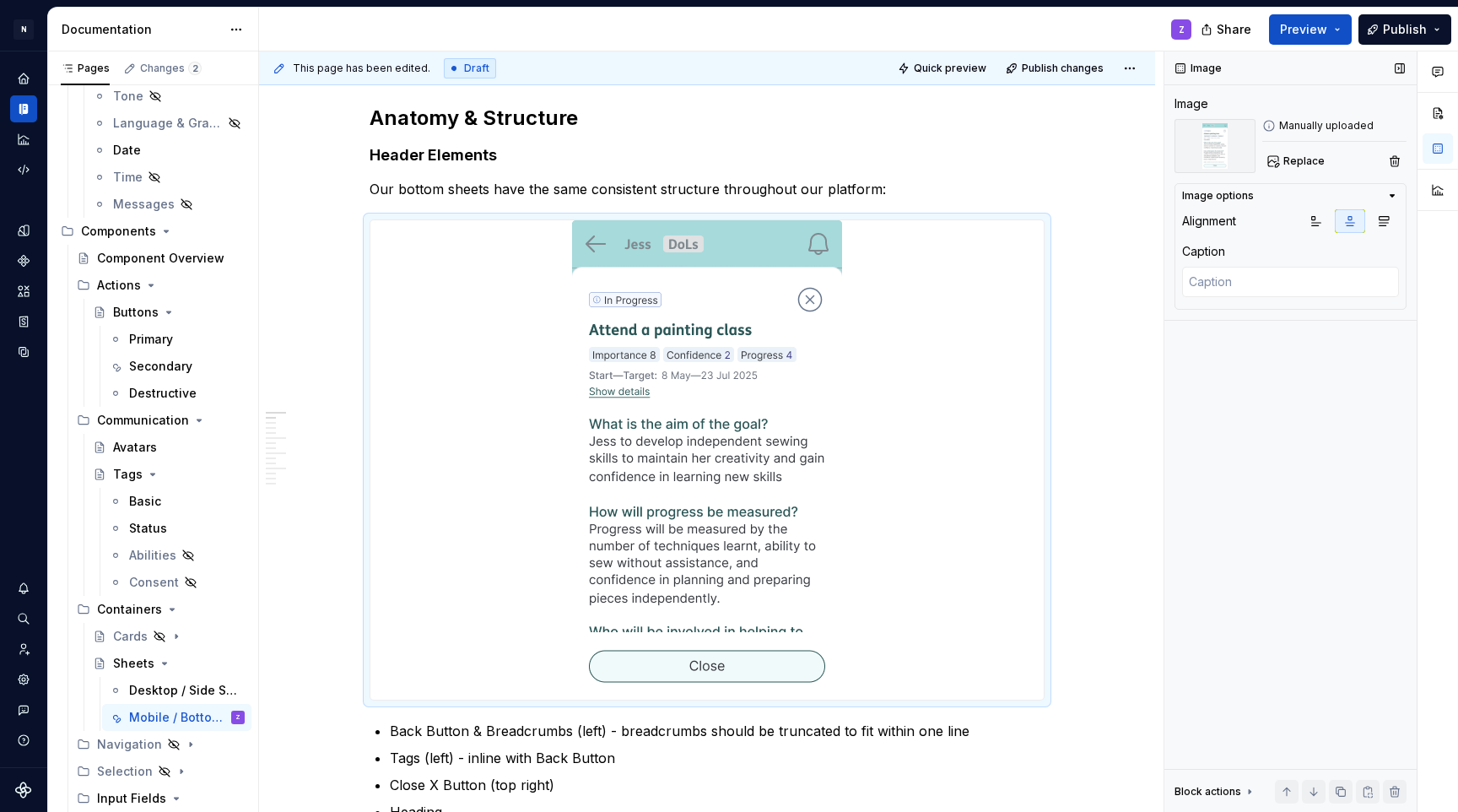
click at [1248, 788] on icon at bounding box center [1250, 791] width 13 height 13
click at [1259, 522] on div "Image Image Manually uploaded Replace Image options Alignment Caption Block act…" at bounding box center [1291, 432] width 252 height 761
click at [1056, 256] on div "This page has been edited. Draft Quick preview Publish changes Sheets Edit head…" at bounding box center [711, 432] width 904 height 761
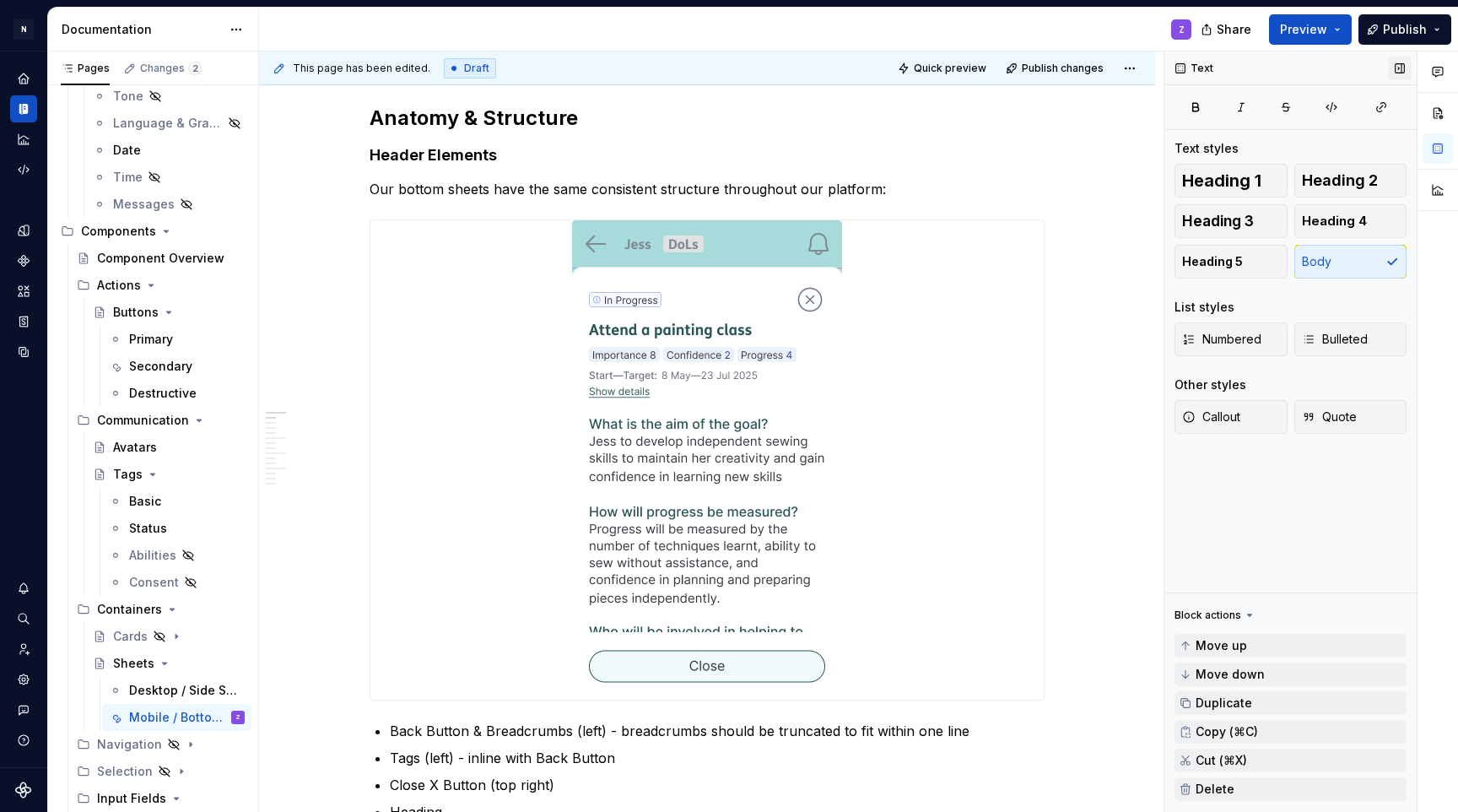
click at [1402, 70] on button "button" at bounding box center [1400, 68] width 23 height 23
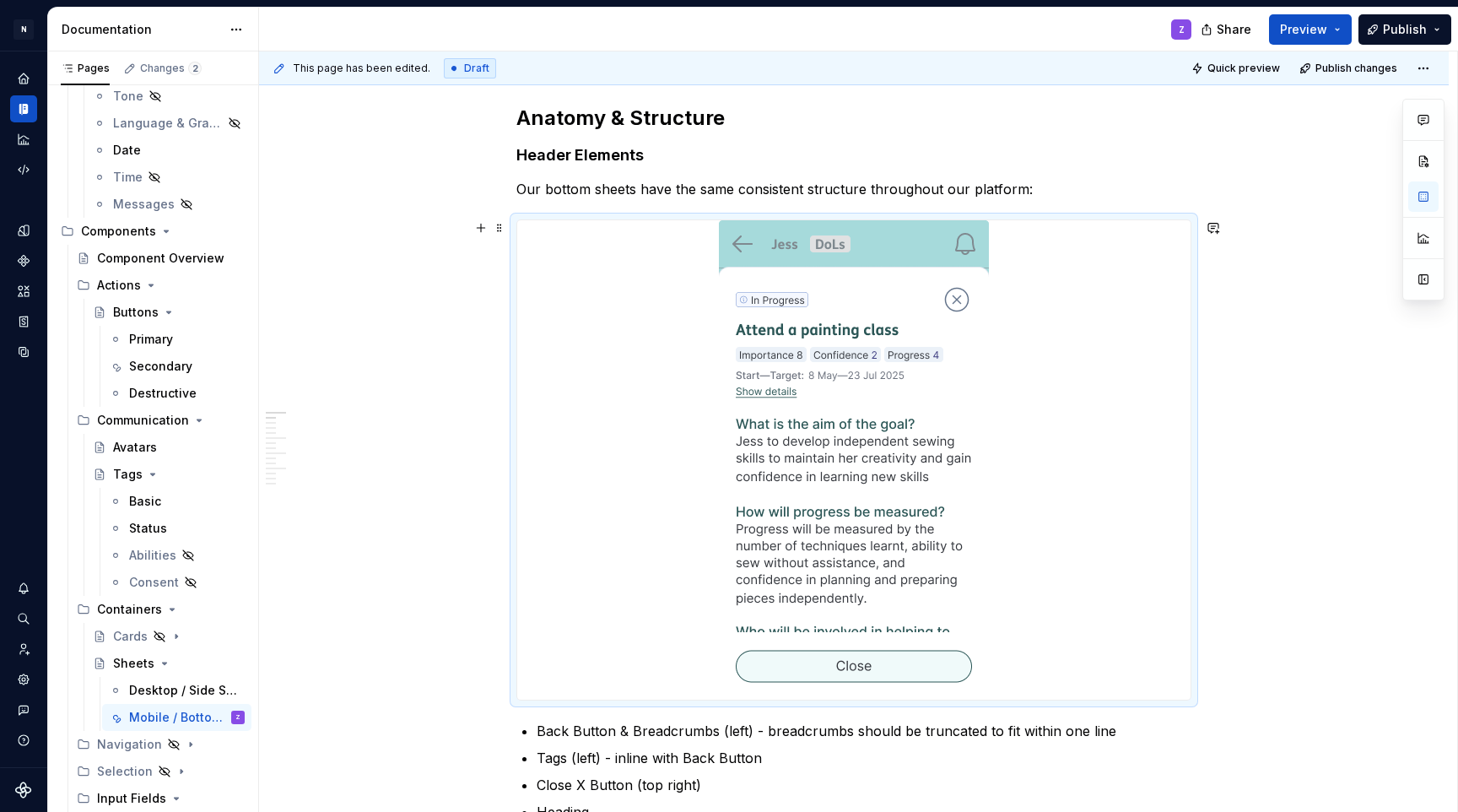
click at [1175, 438] on div at bounding box center [853, 460] width 674 height 479
click at [556, 179] on p "Our bottom sheets have the same consistent structure throughout our platform:" at bounding box center [853, 189] width 675 height 21
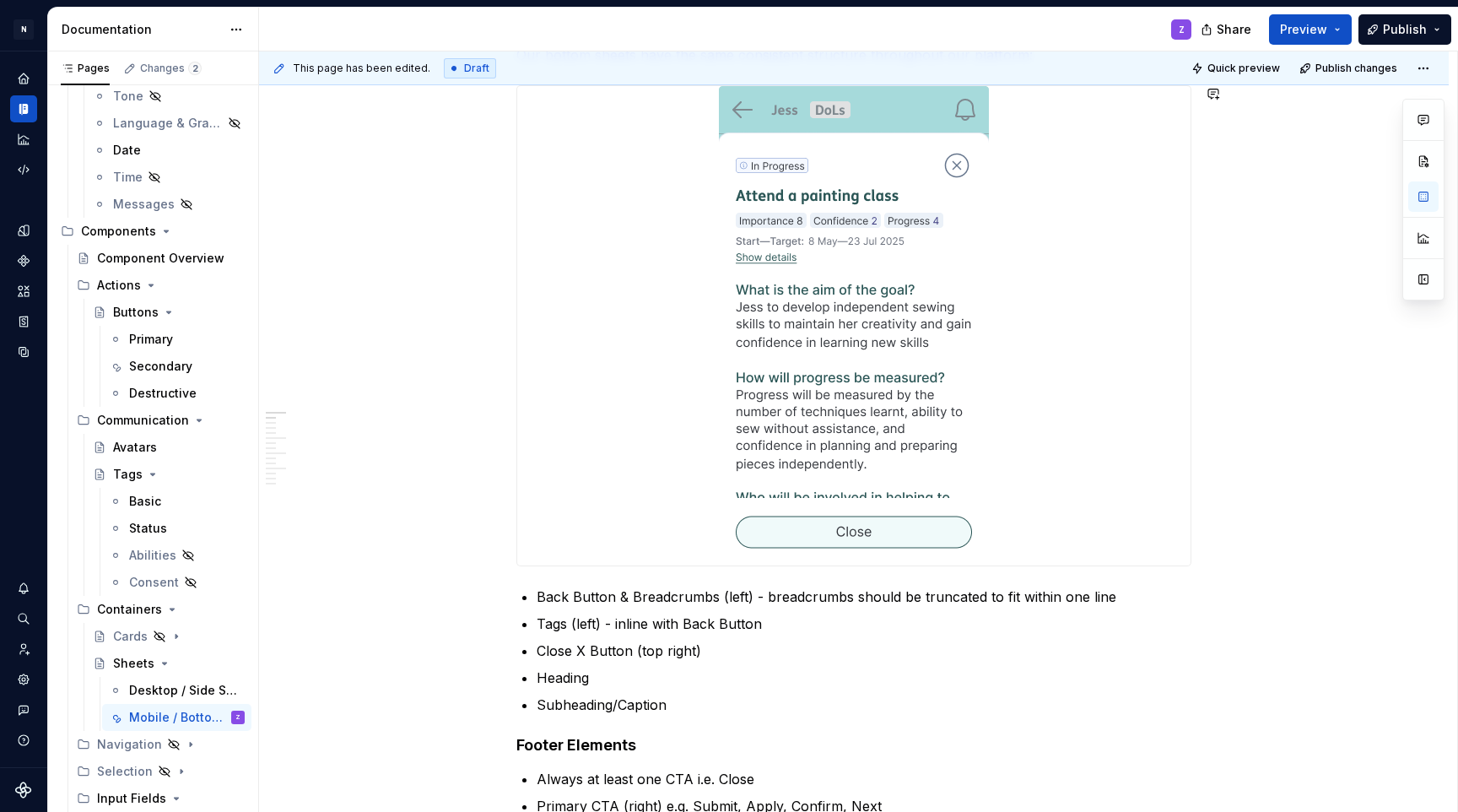
scroll to position [530, 0]
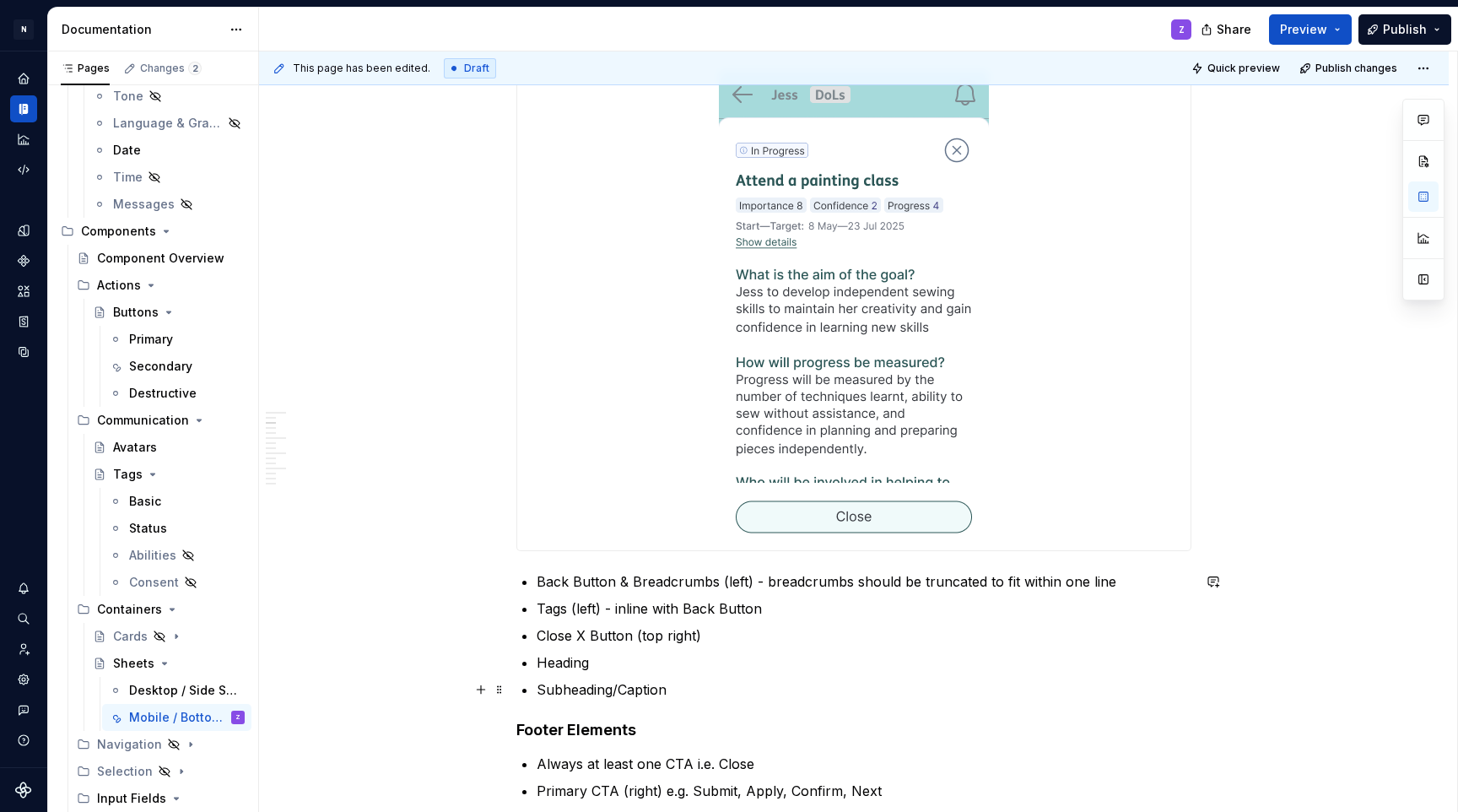
click at [711, 690] on p "Subheading/Caption" at bounding box center [864, 689] width 655 height 21
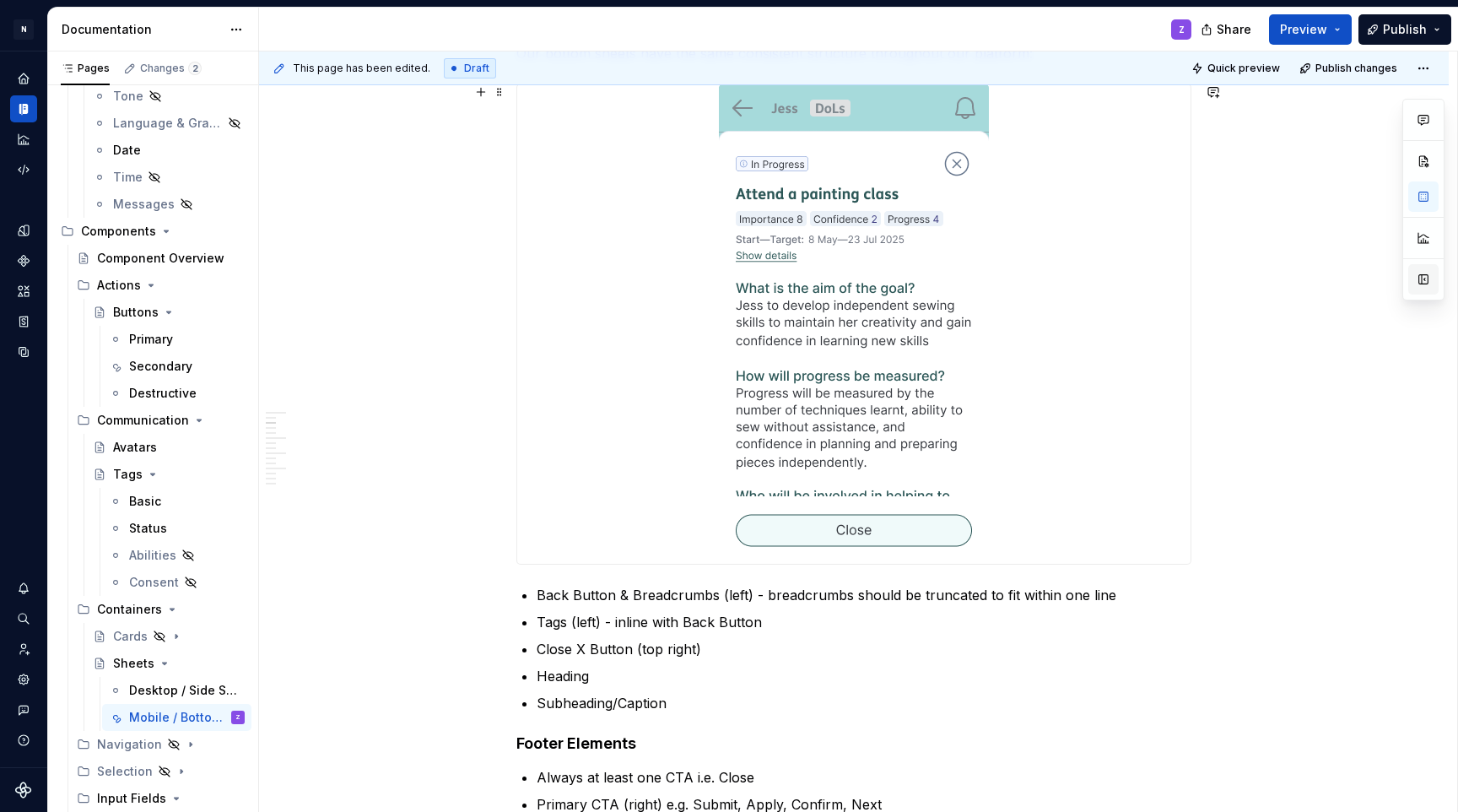
scroll to position [394, 0]
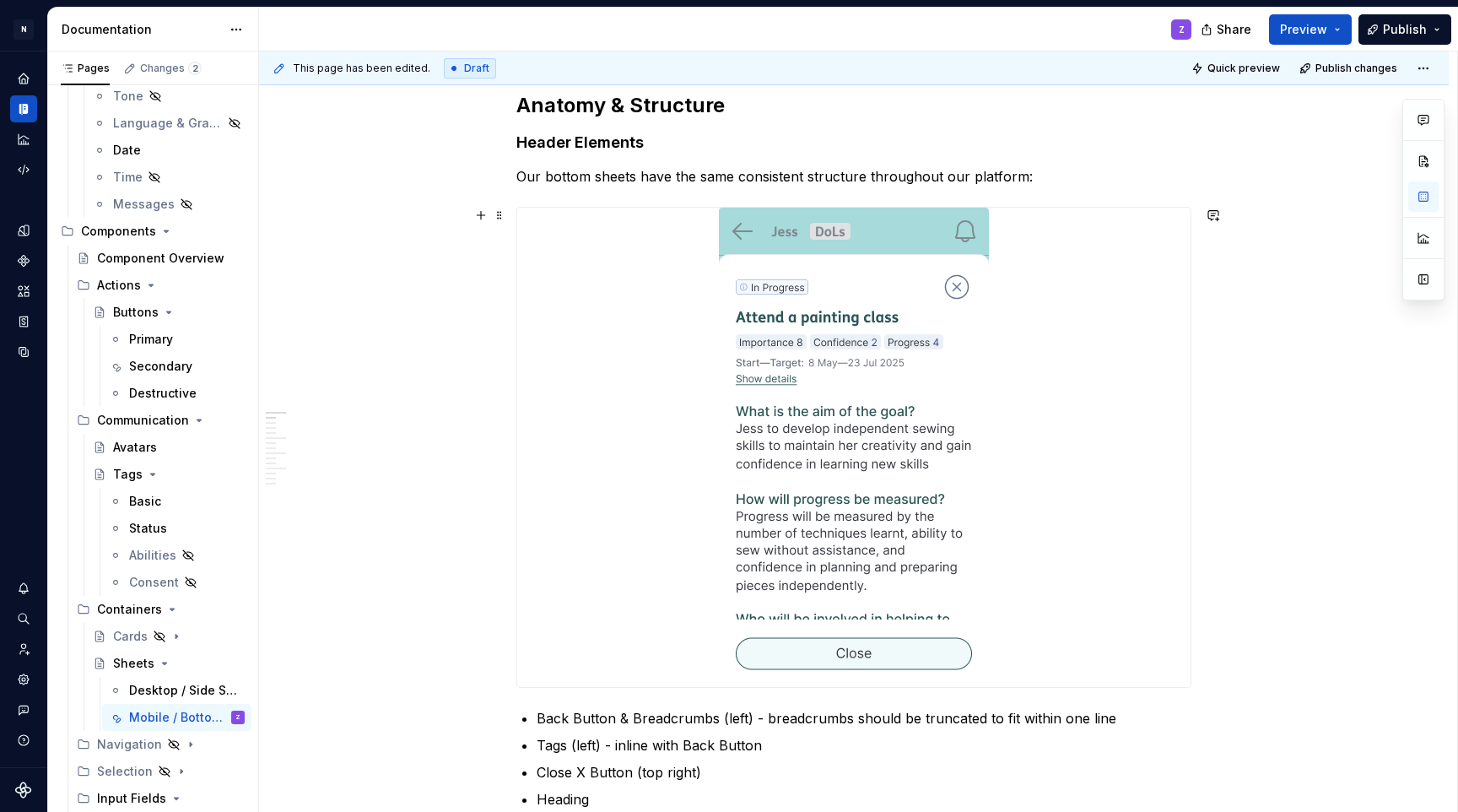
click at [869, 368] on img at bounding box center [854, 447] width 270 height 479
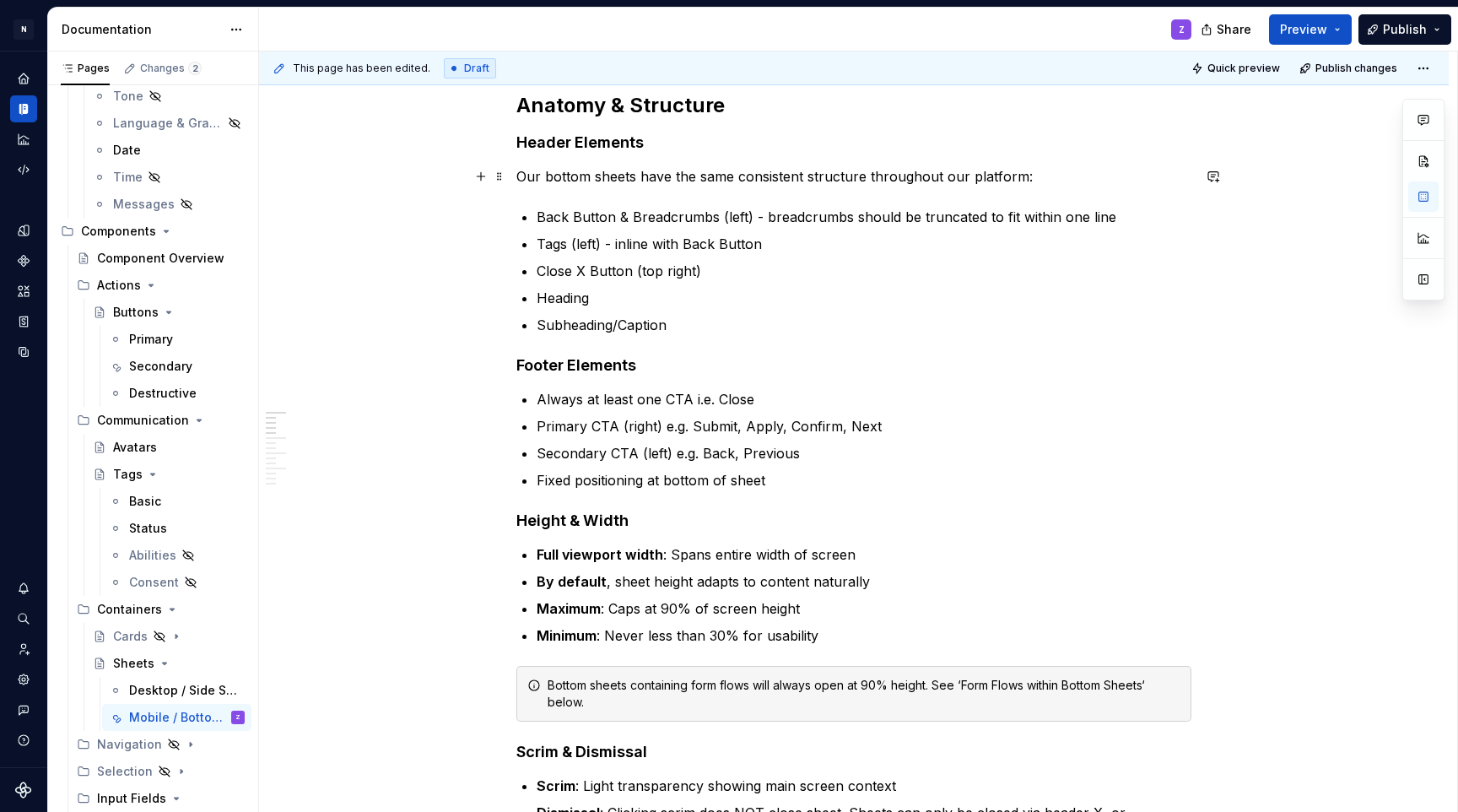
click at [1083, 171] on p "Our bottom sheets have the same consistent structure throughout our platform:" at bounding box center [853, 176] width 675 height 21
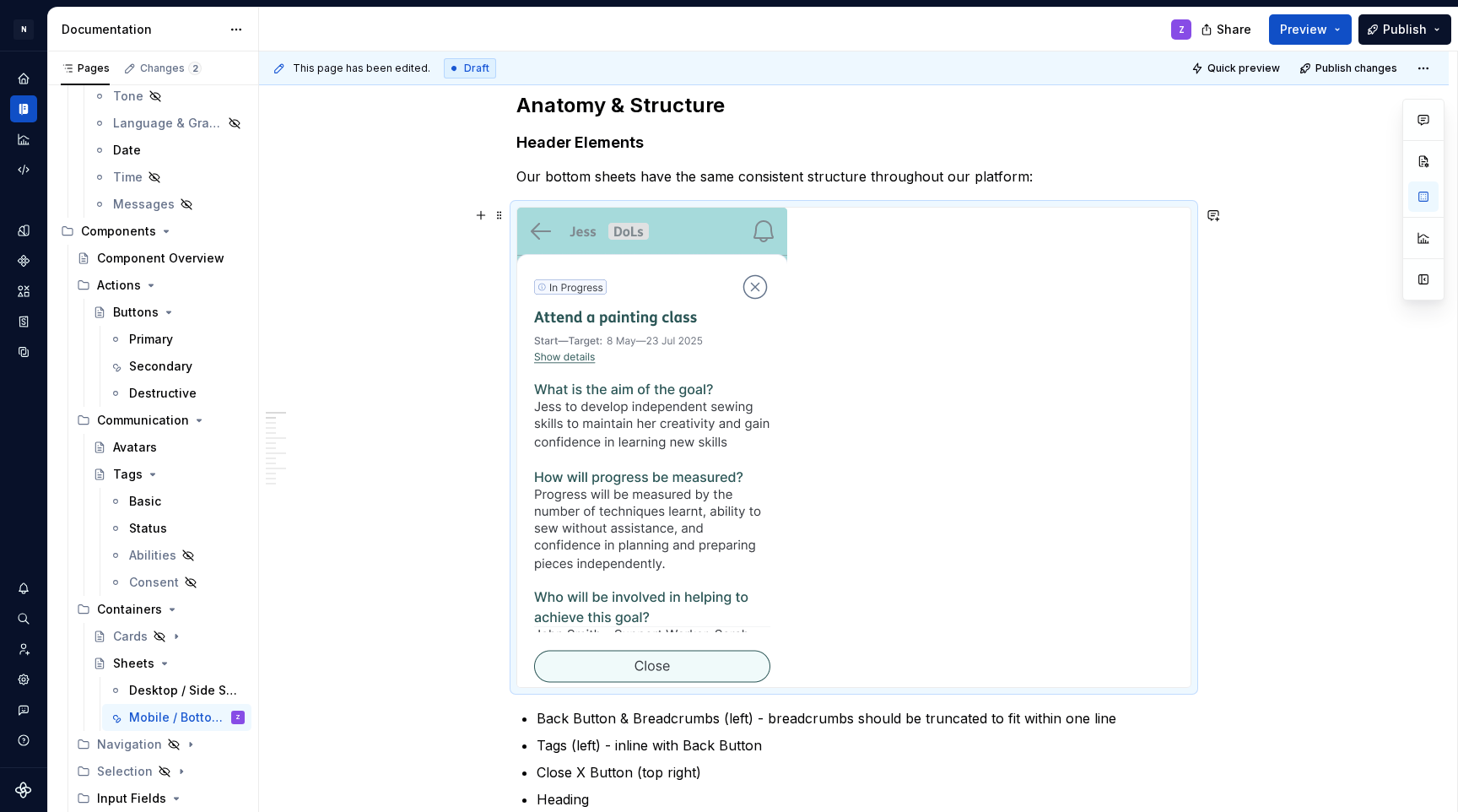
click at [637, 247] on img at bounding box center [652, 447] width 270 height 479
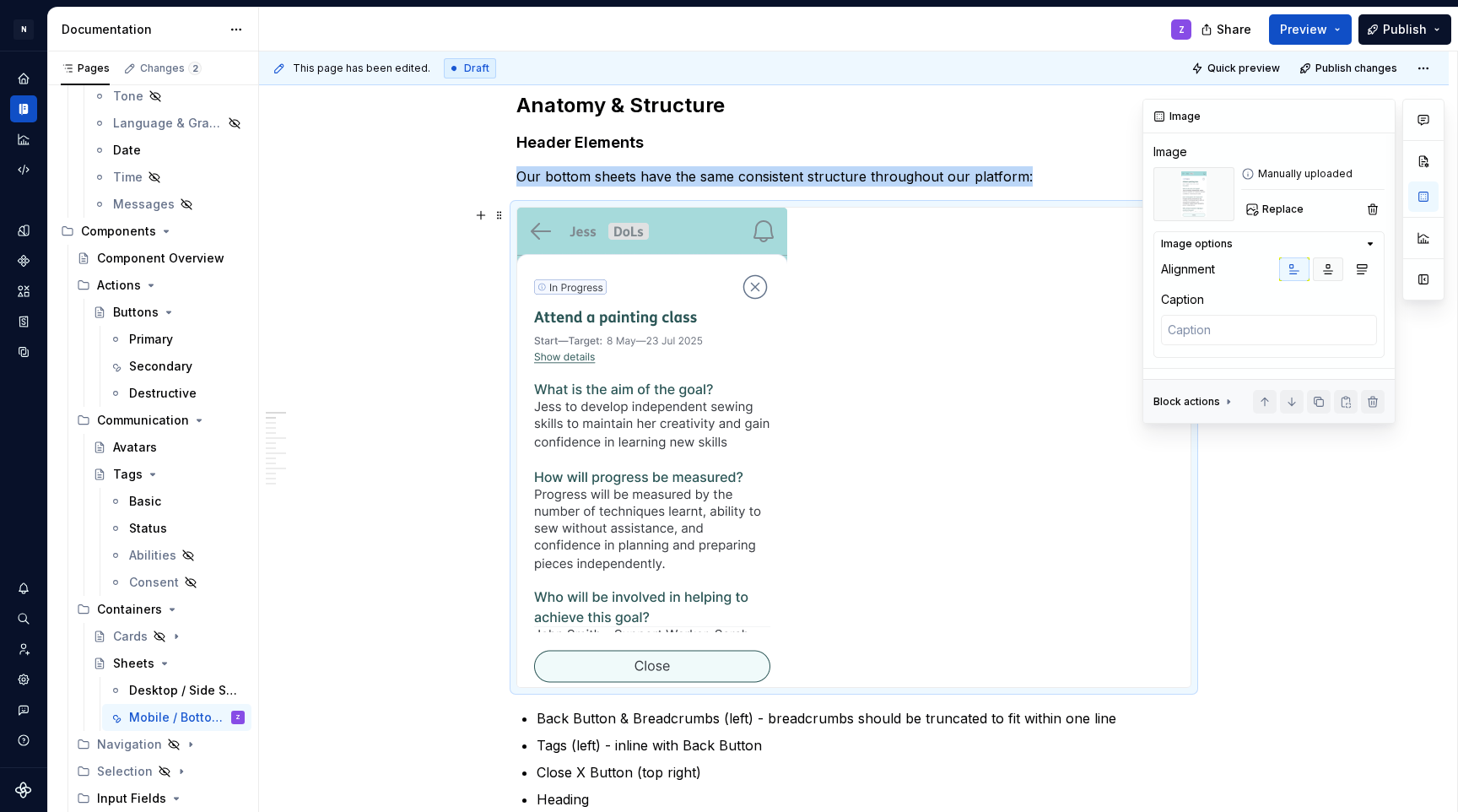
click at [1319, 266] on button "button" at bounding box center [1328, 269] width 30 height 23
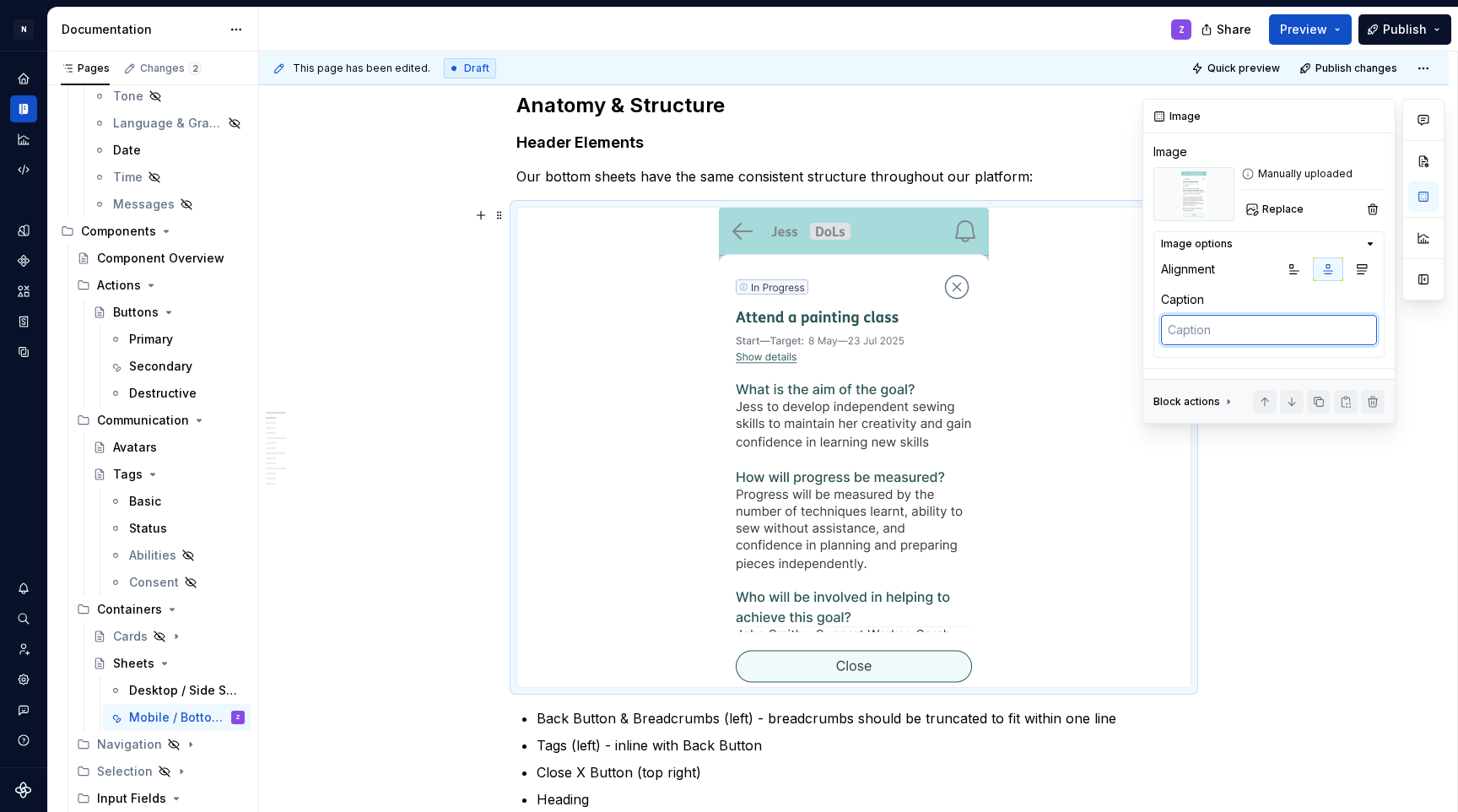
click at [1192, 339] on textarea at bounding box center [1269, 330] width 216 height 30
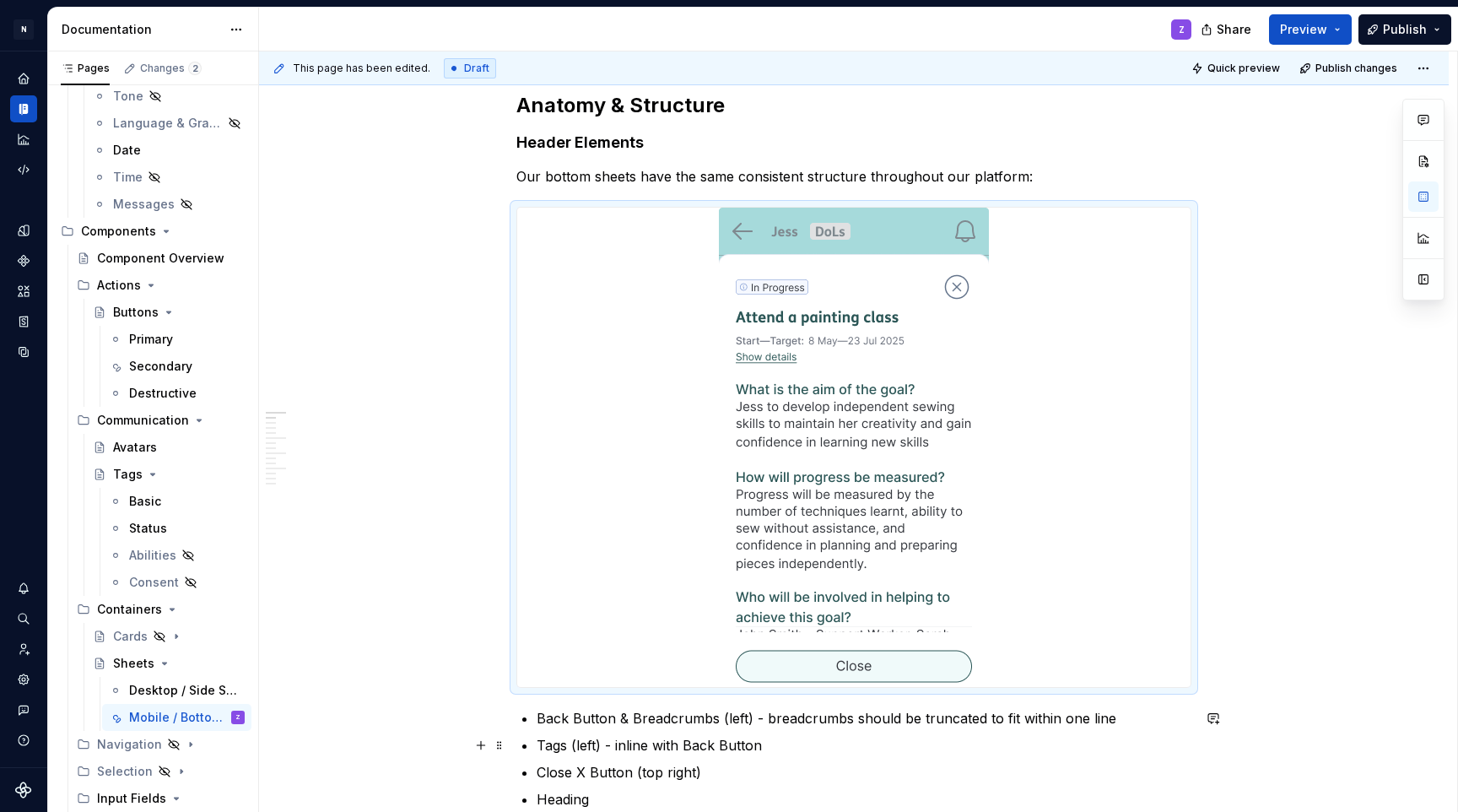
click at [684, 740] on p "Tags (left) - inline with Back Button" at bounding box center [864, 745] width 655 height 21
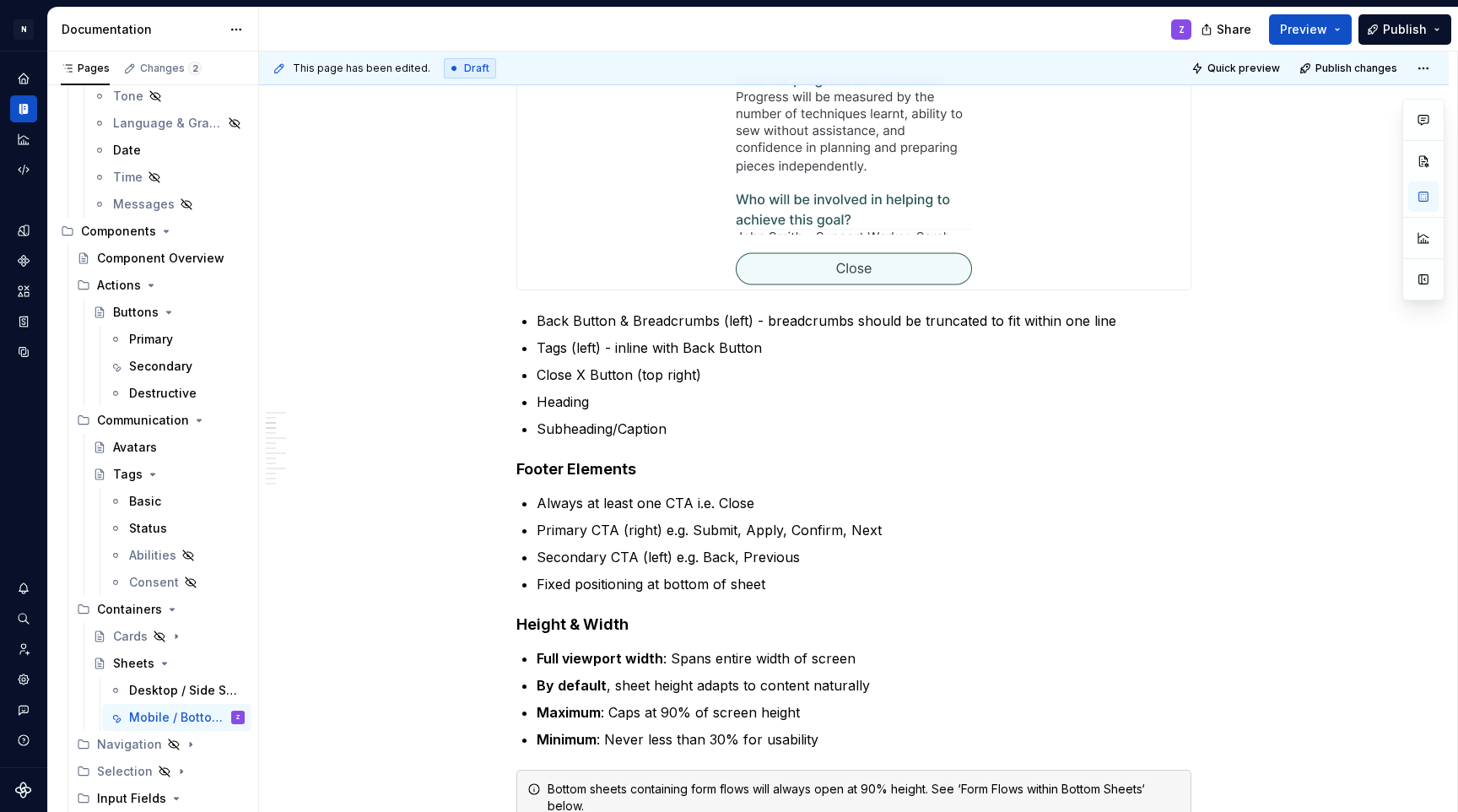
scroll to position [0, 0]
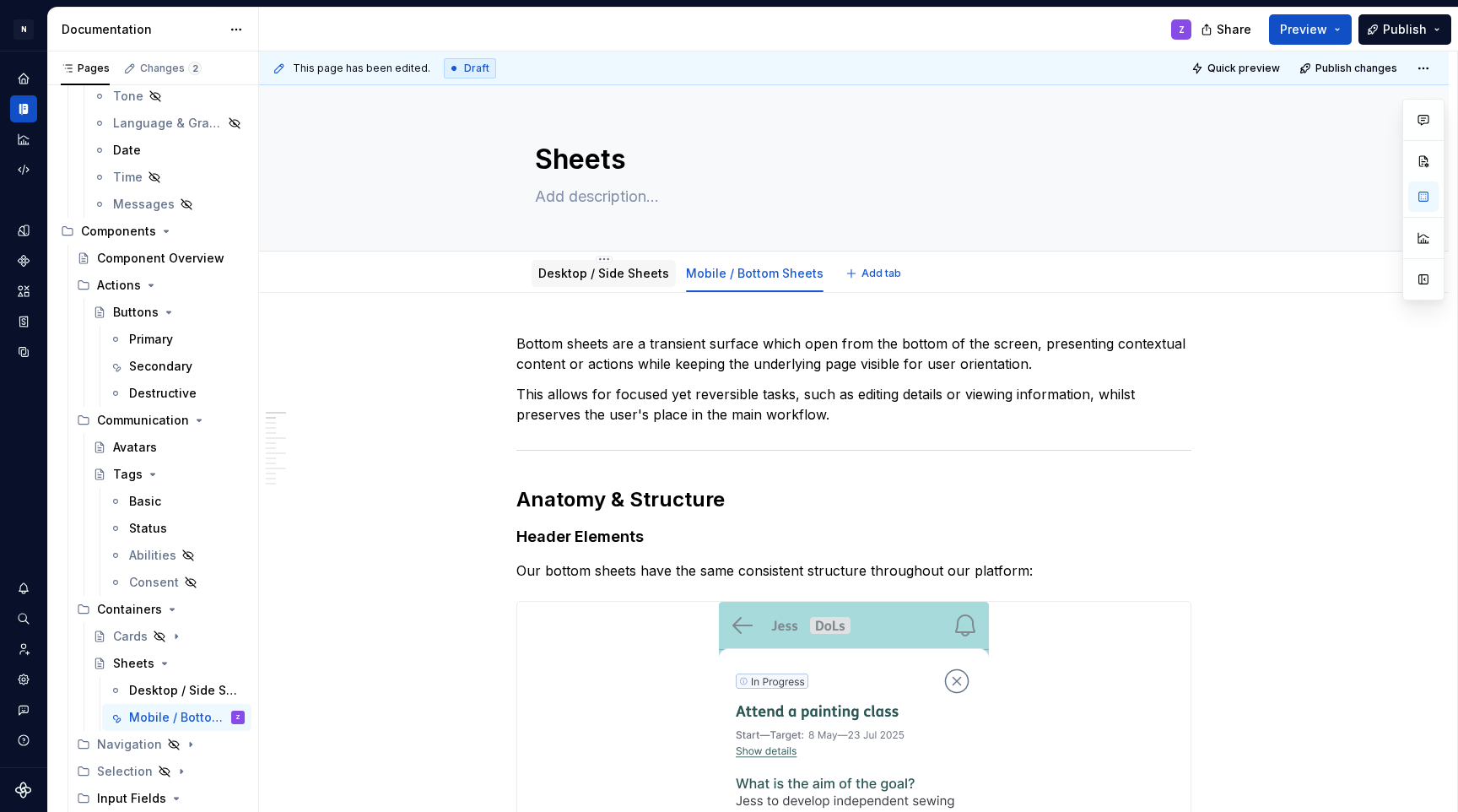
click at [623, 267] on link "Desktop / Side Sheets" at bounding box center [604, 273] width 131 height 14
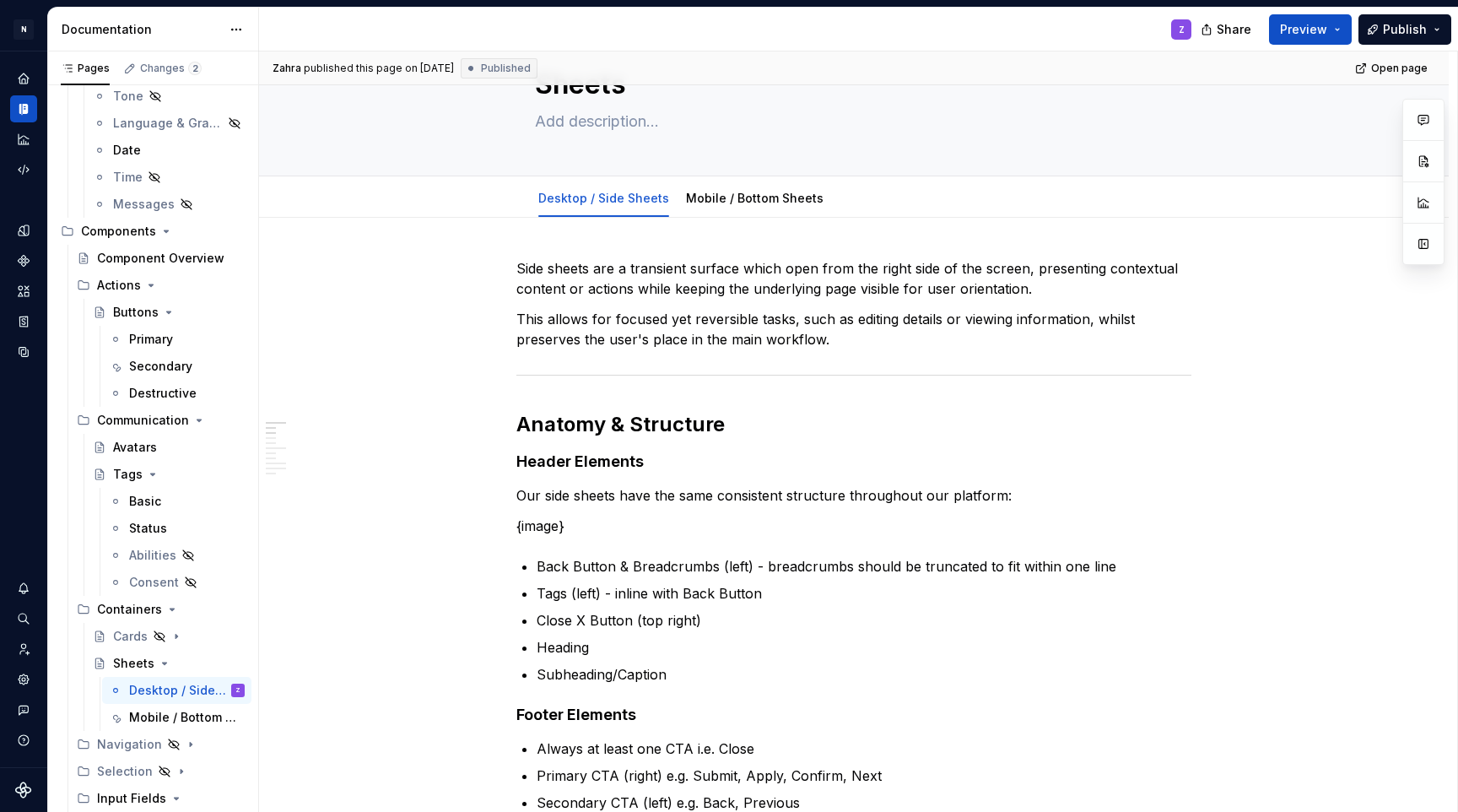
scroll to position [105, 0]
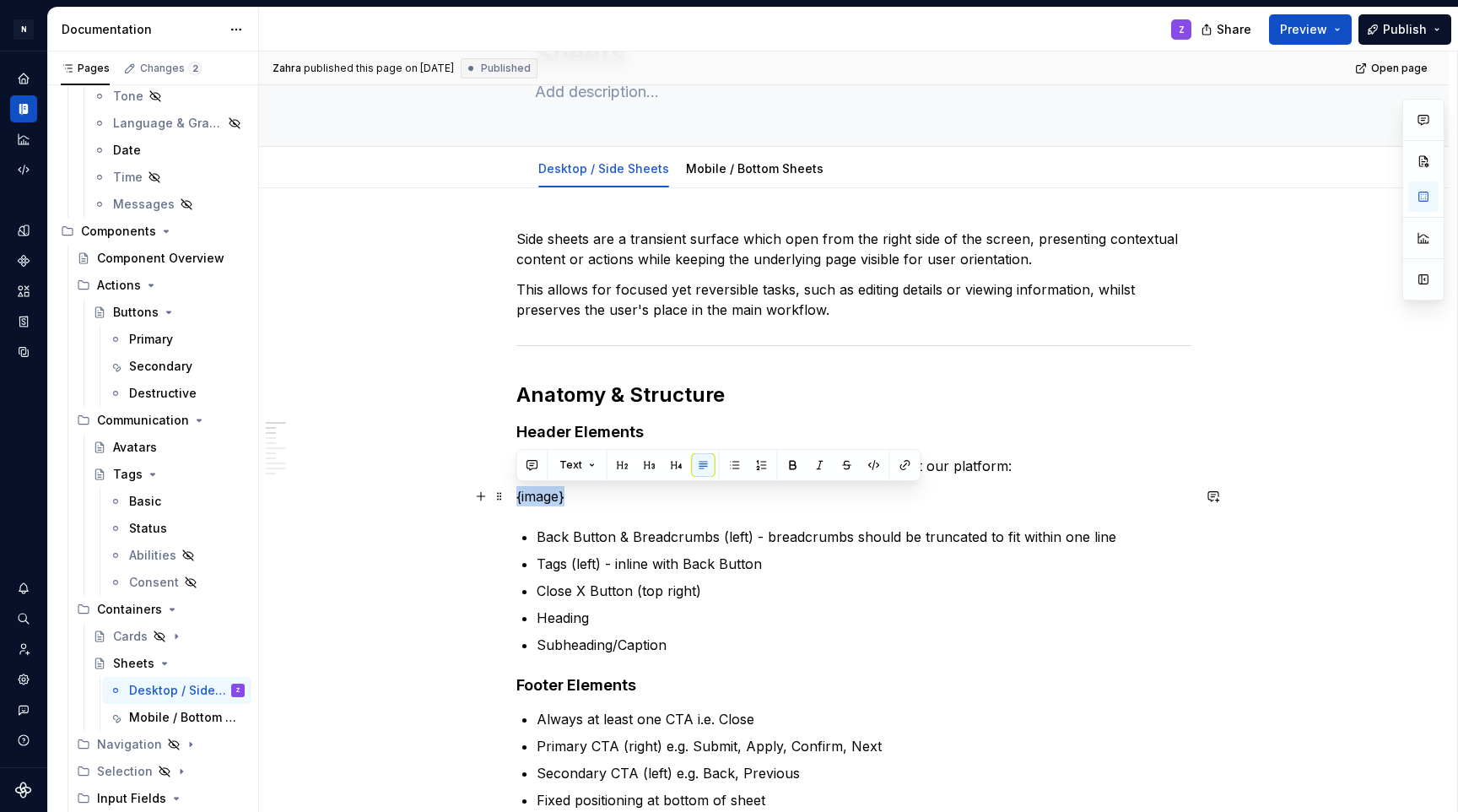
drag, startPoint x: 573, startPoint y: 499, endPoint x: 513, endPoint y: 500, distance: 60.0
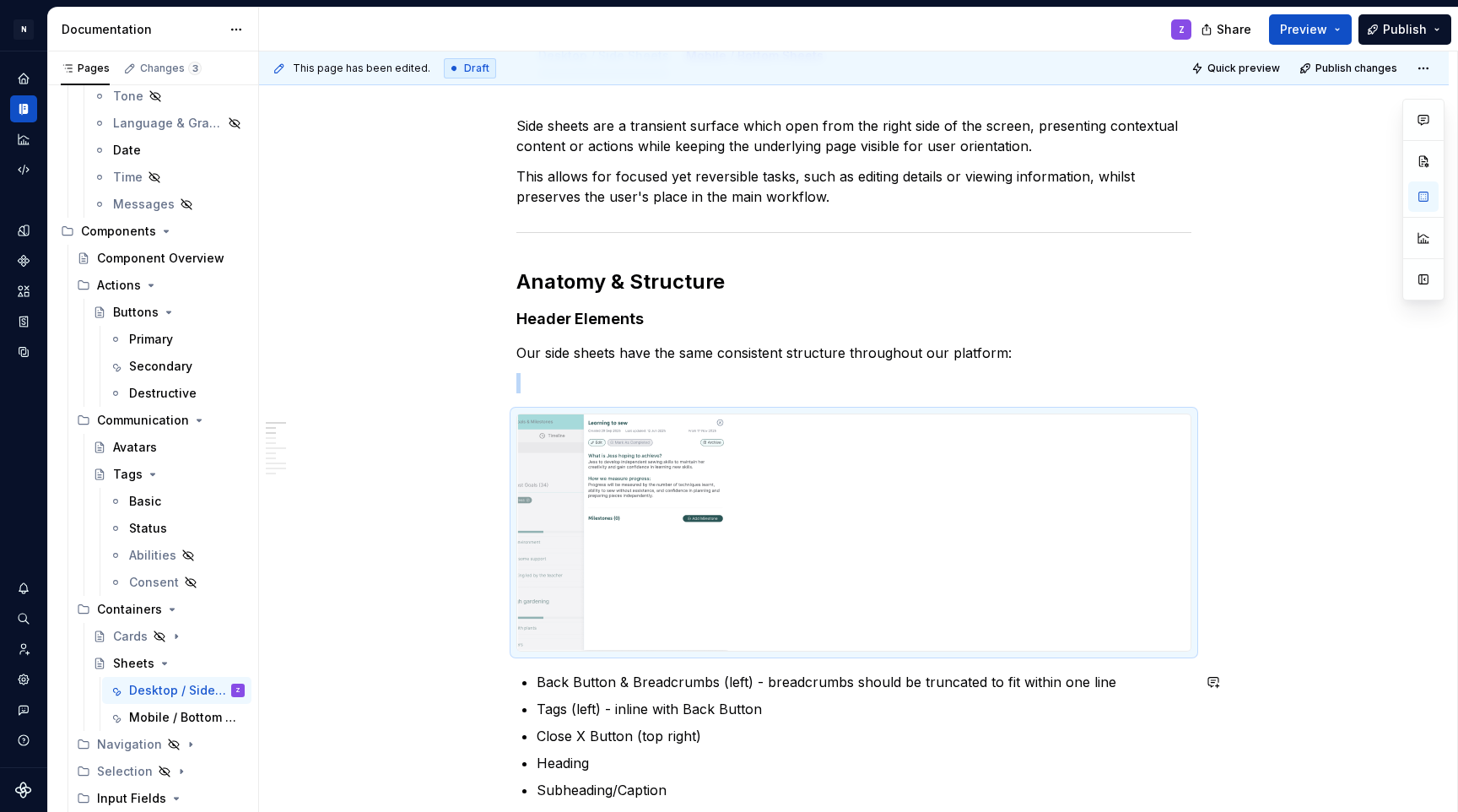
scroll to position [229, 0]
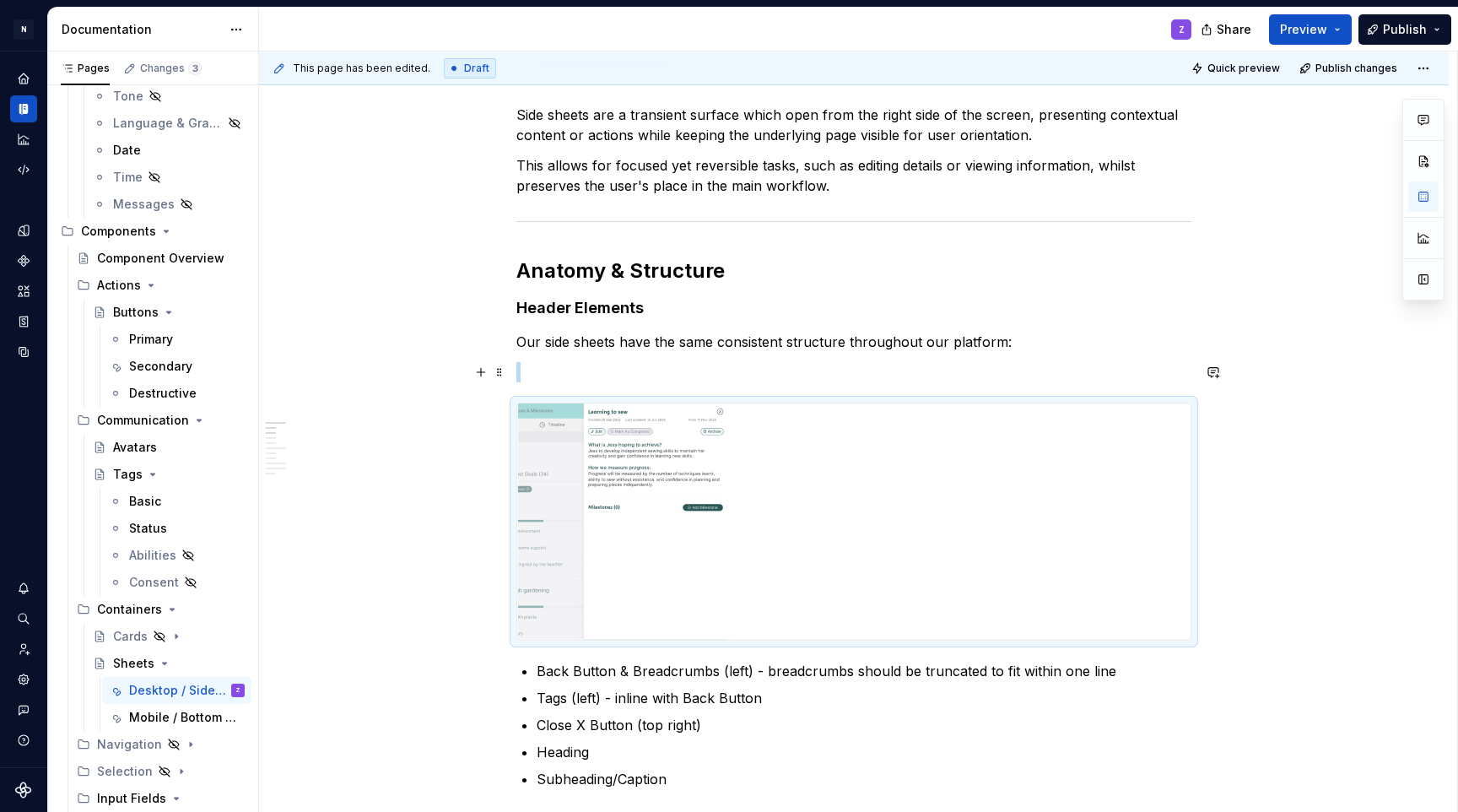
click at [603, 371] on p at bounding box center [853, 372] width 675 height 21
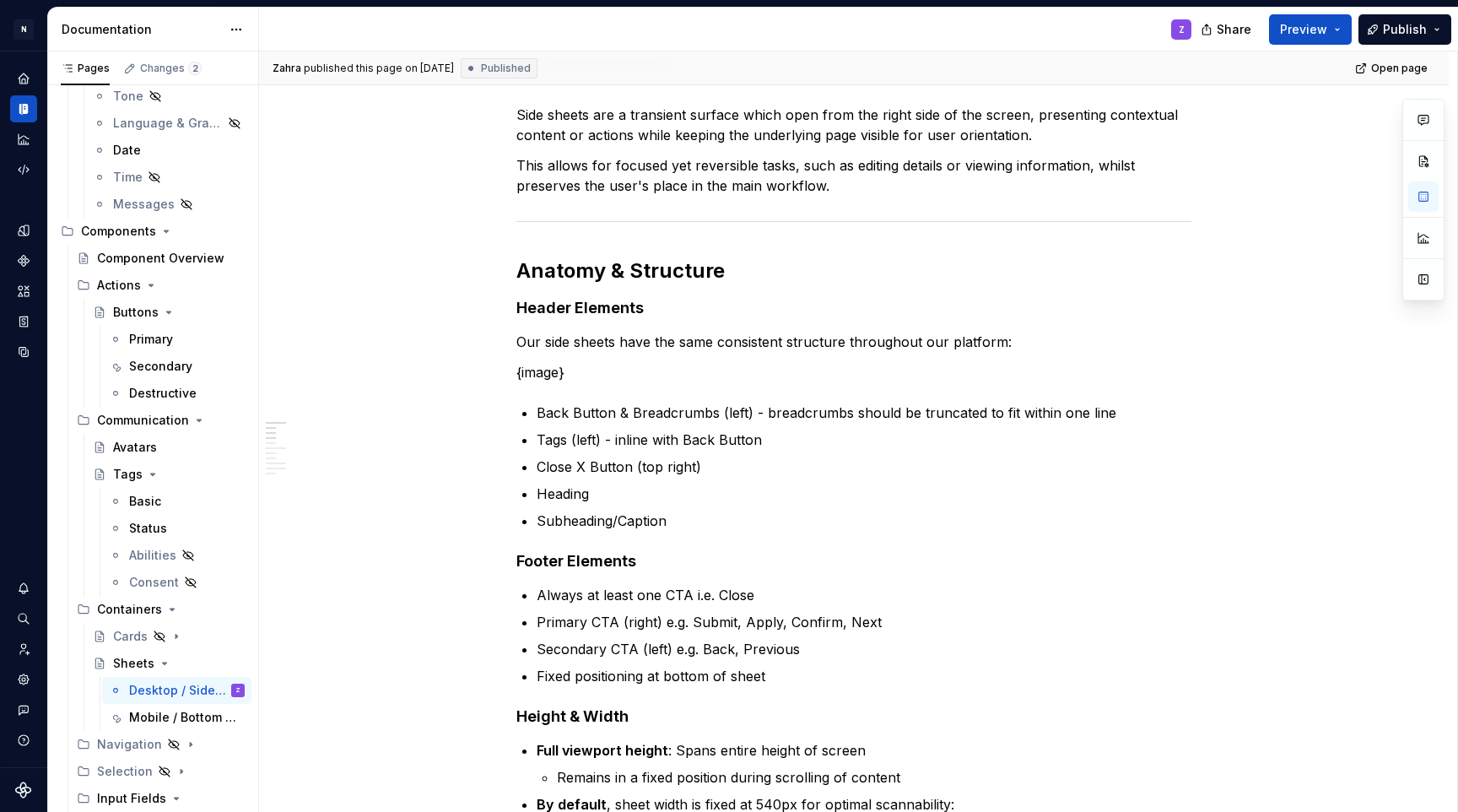
click at [547, 380] on p "{image}" at bounding box center [853, 372] width 675 height 21
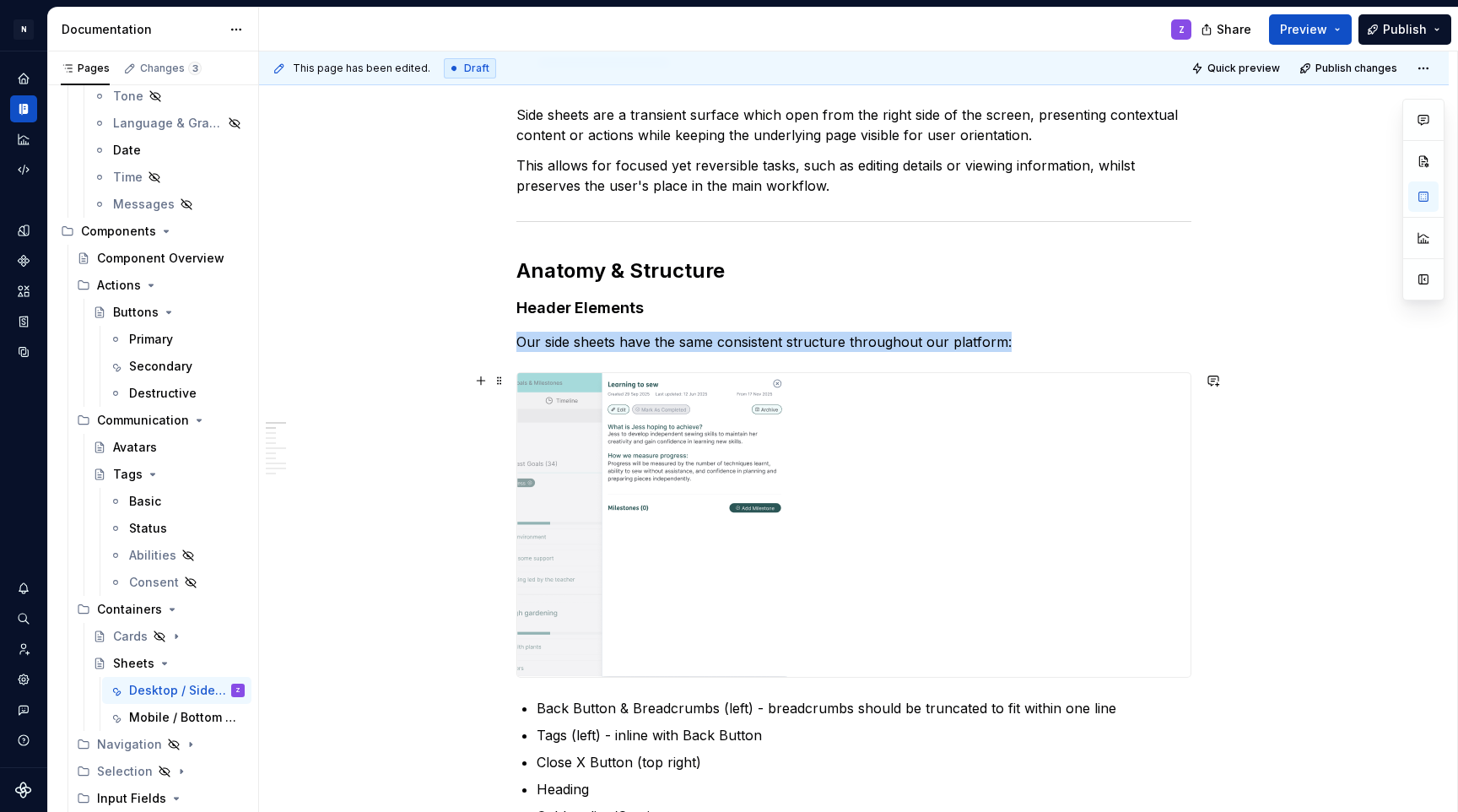
click at [750, 528] on img at bounding box center [652, 525] width 271 height 304
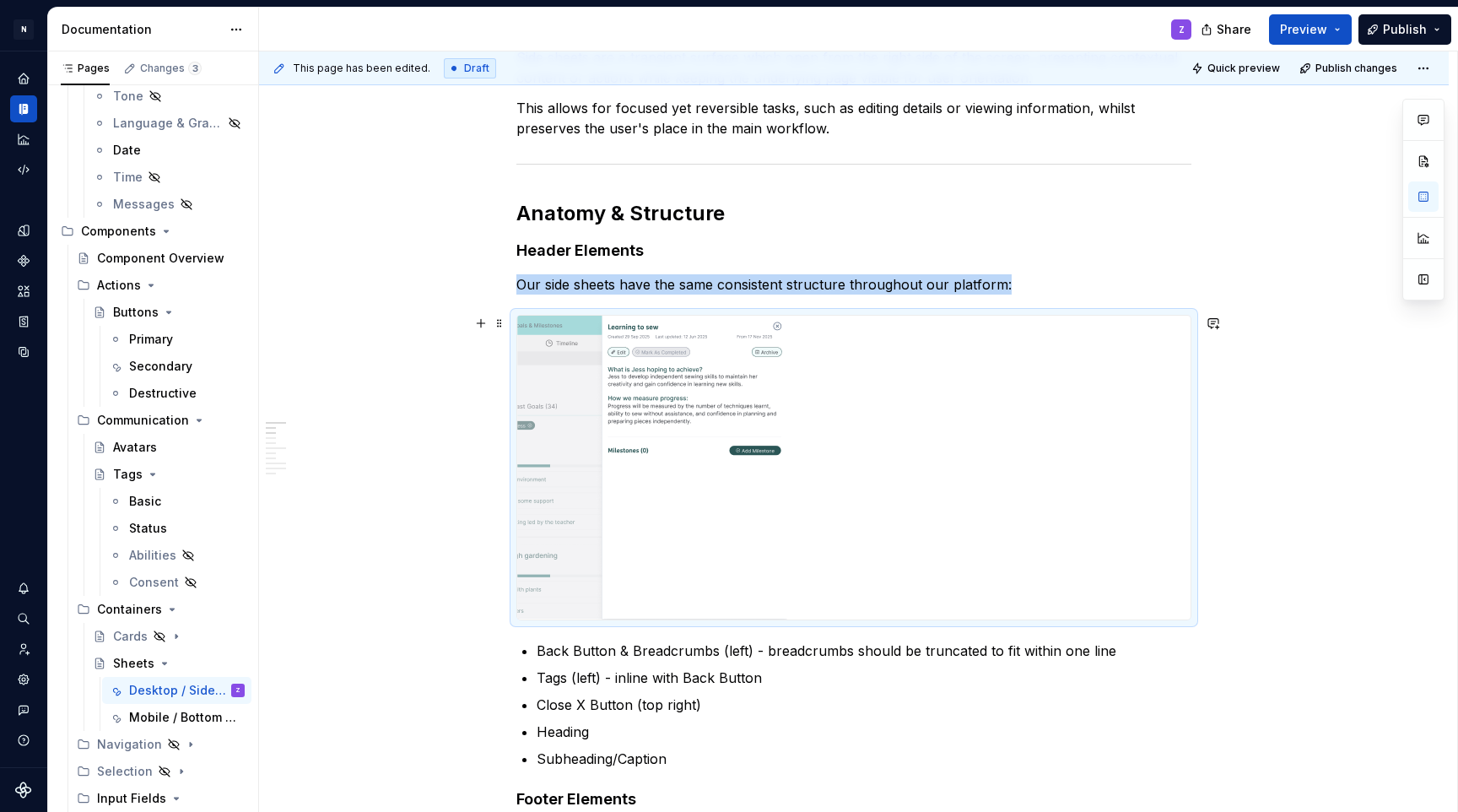
scroll to position [288, 0]
click at [707, 396] on img at bounding box center [652, 466] width 271 height 304
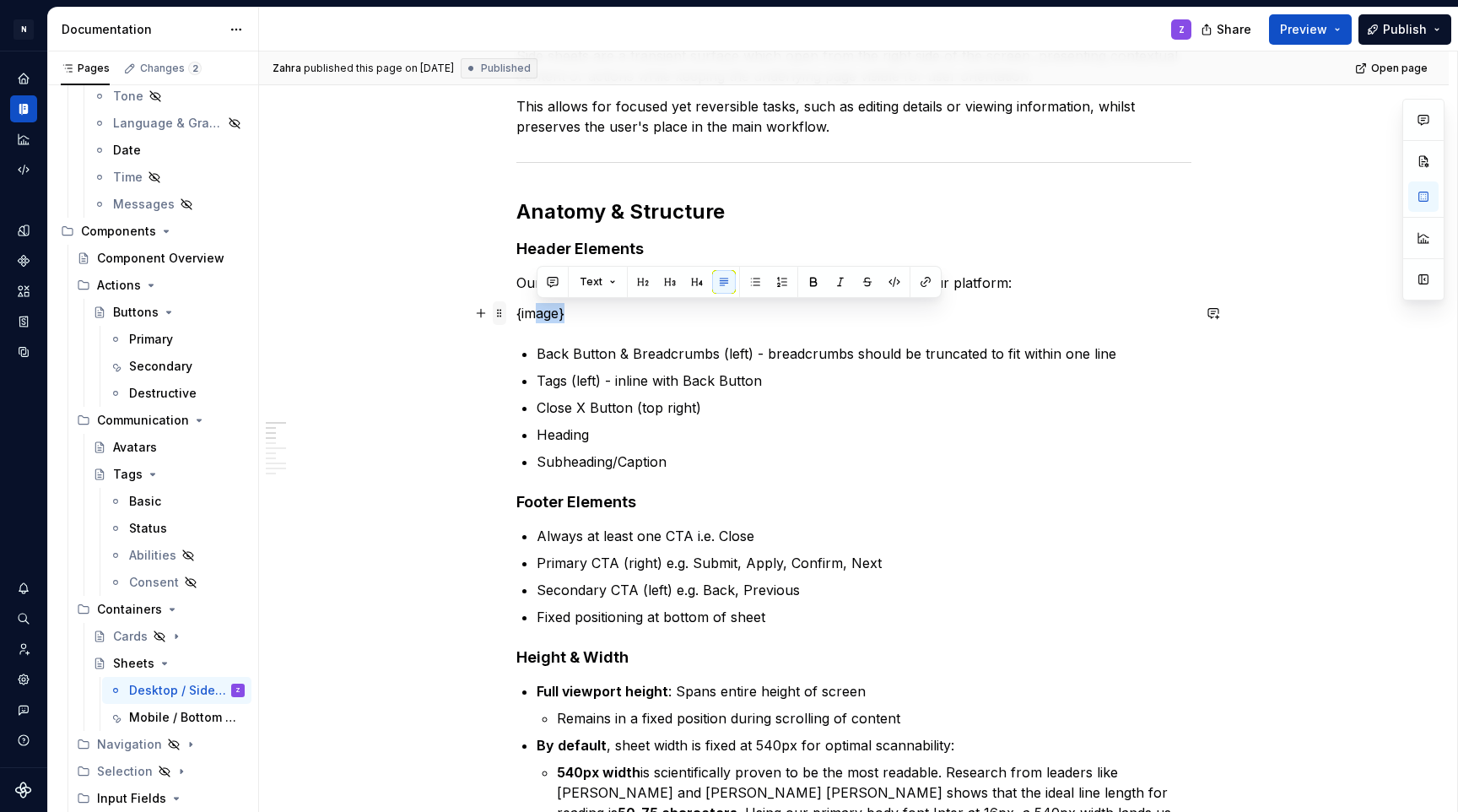
drag, startPoint x: 555, startPoint y: 315, endPoint x: 502, endPoint y: 311, distance: 53.2
click at [518, 321] on p "{image}" at bounding box center [853, 313] width 675 height 21
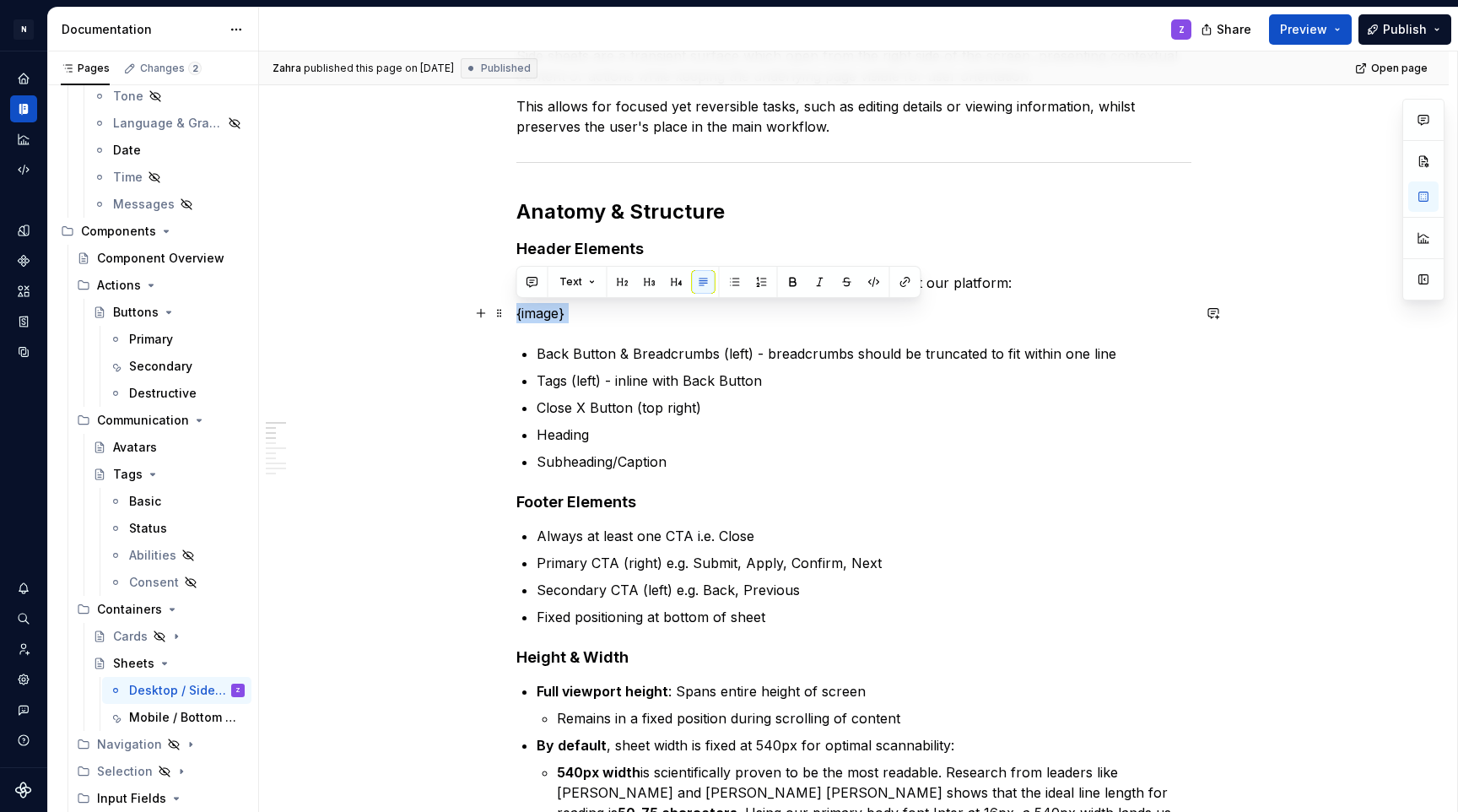
click at [518, 321] on p "{image}" at bounding box center [853, 313] width 675 height 21
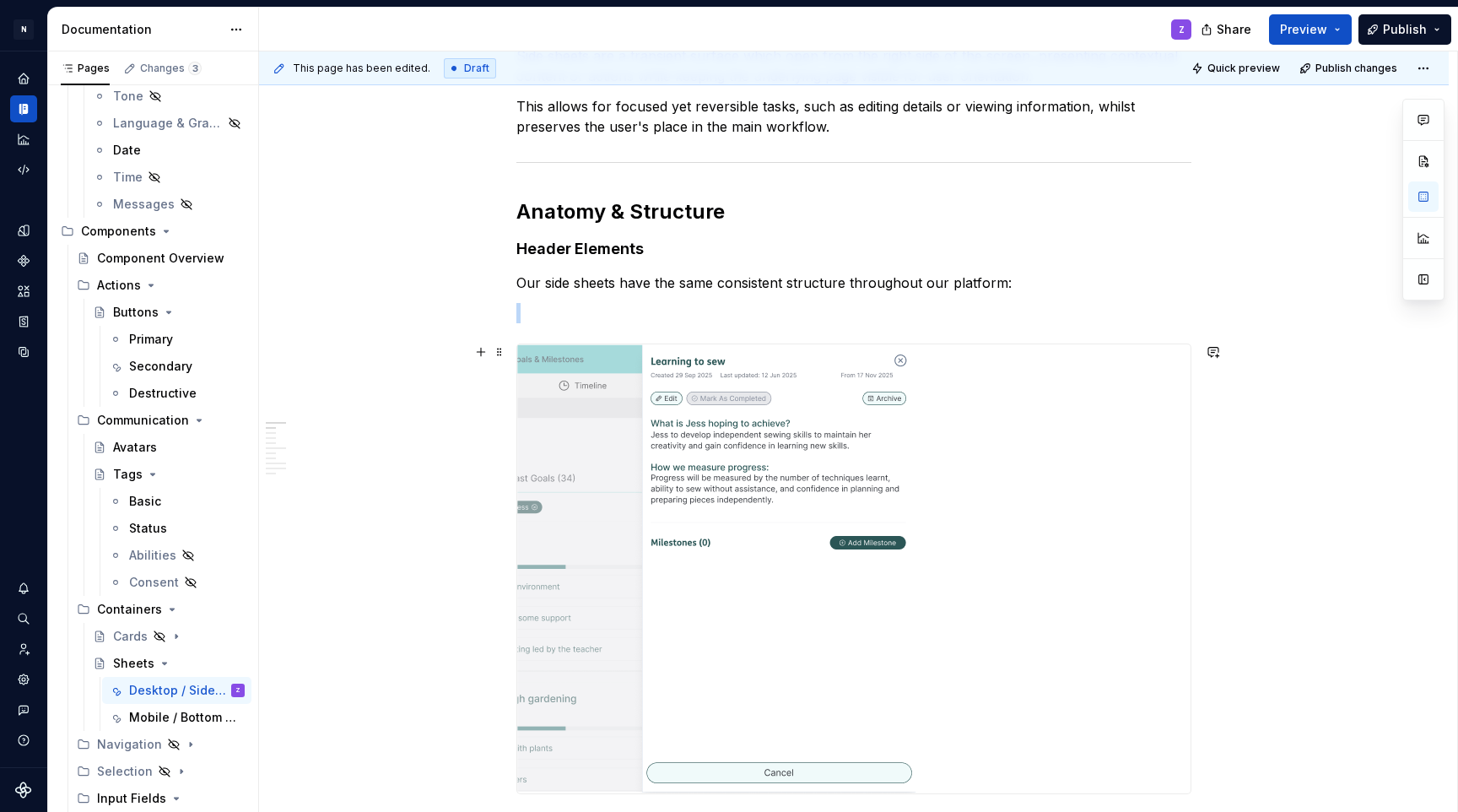
click at [831, 431] on img at bounding box center [716, 569] width 399 height 449
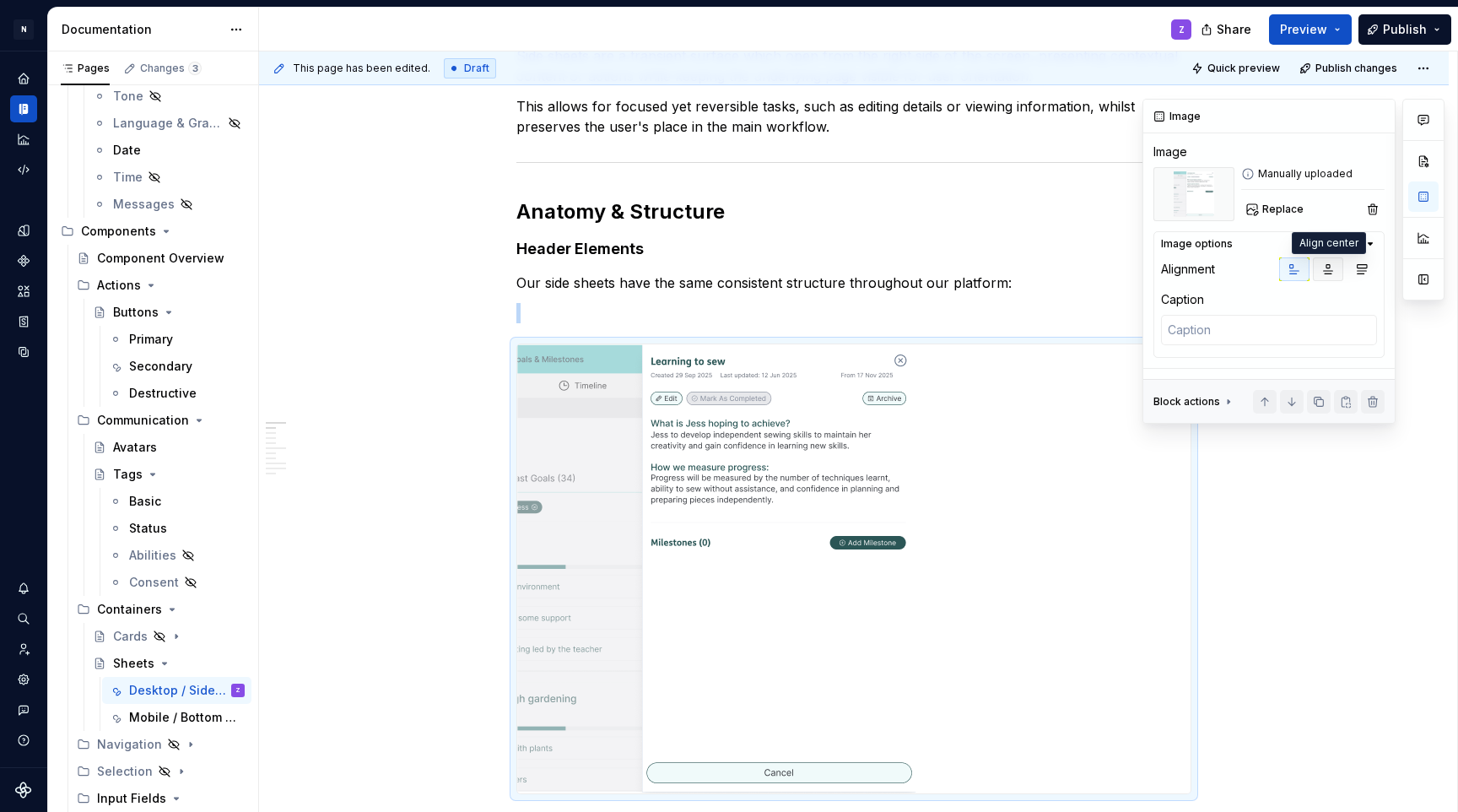
click at [1327, 265] on icon "button" at bounding box center [1328, 269] width 9 height 9
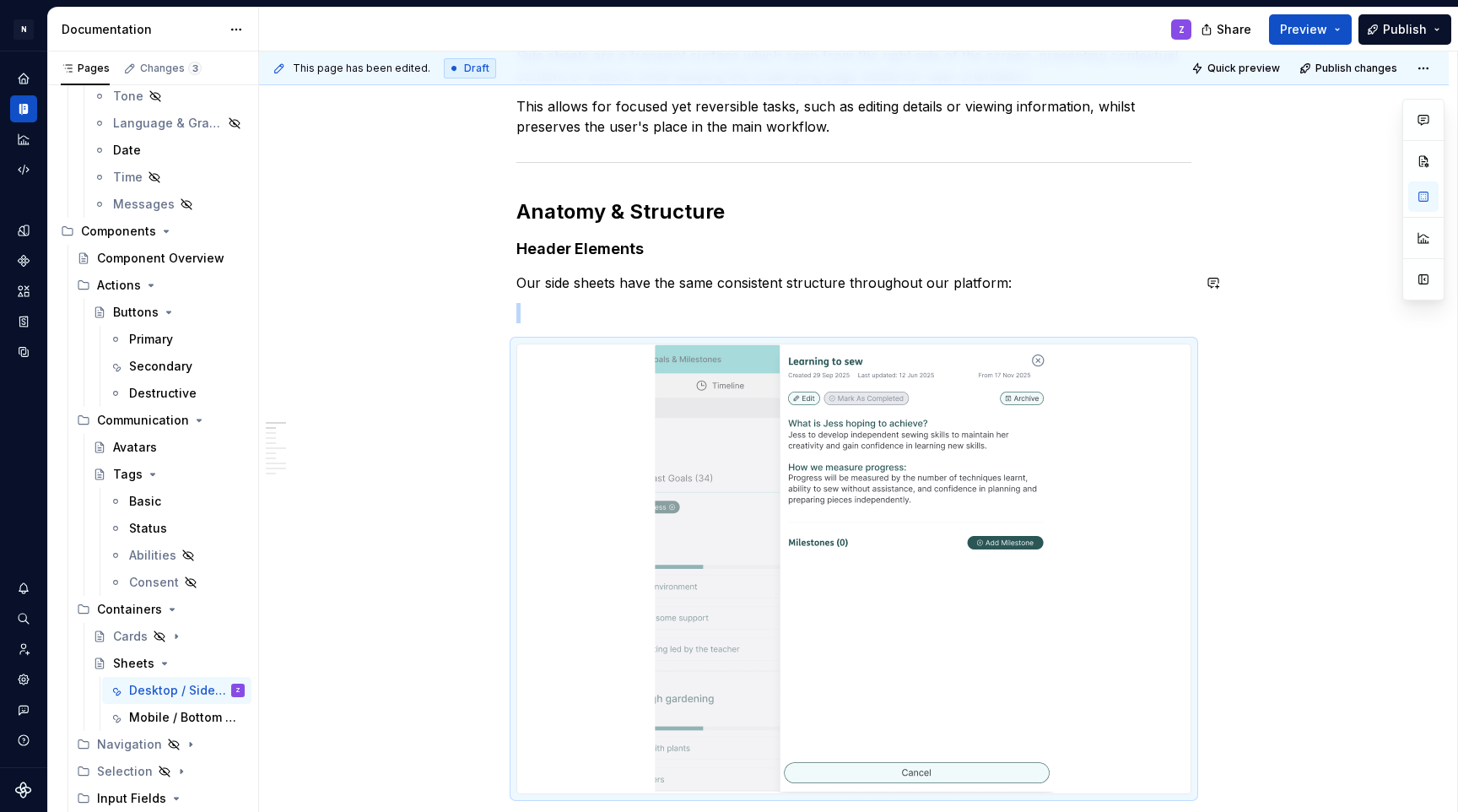
click at [709, 306] on p at bounding box center [853, 313] width 675 height 21
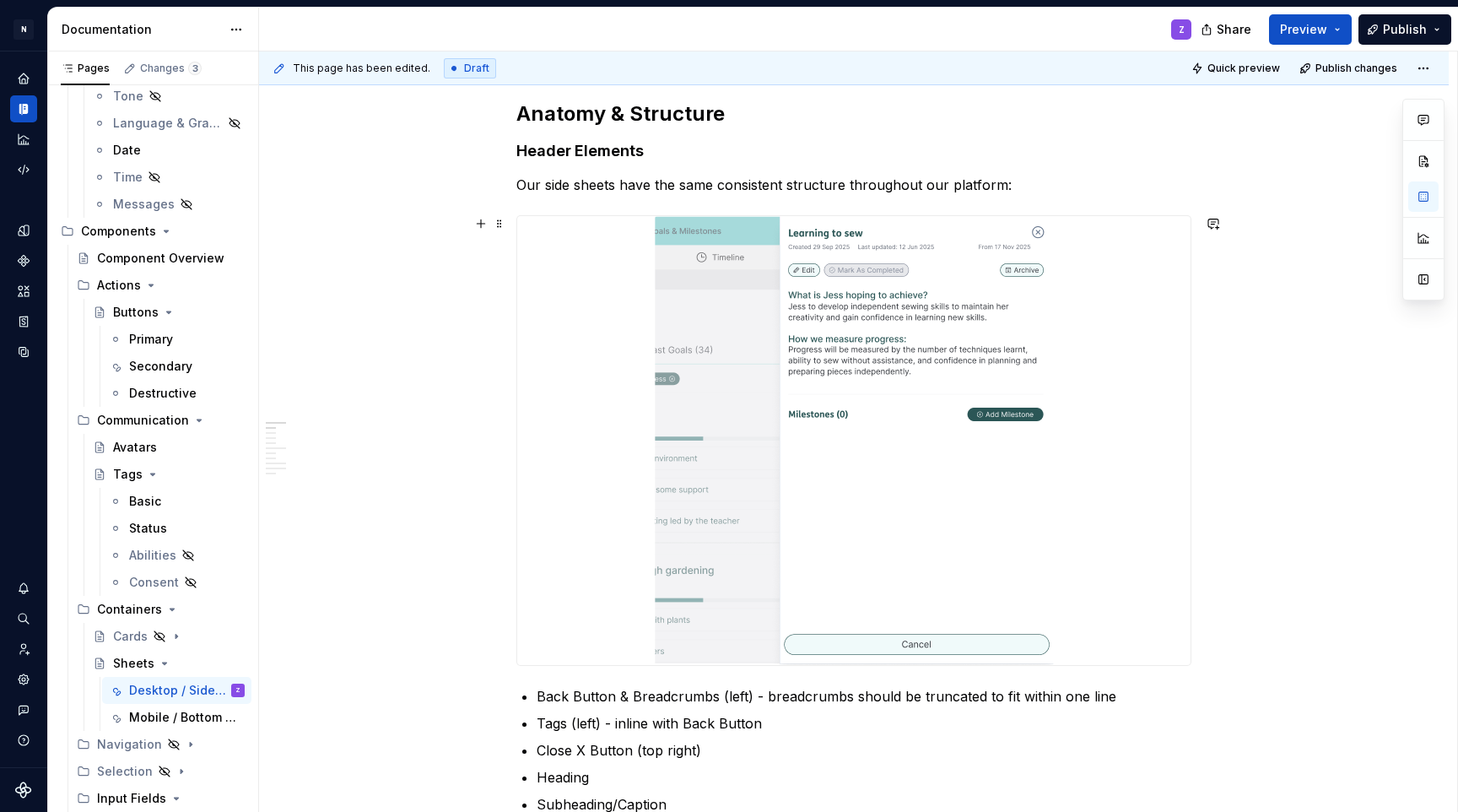
scroll to position [338, 0]
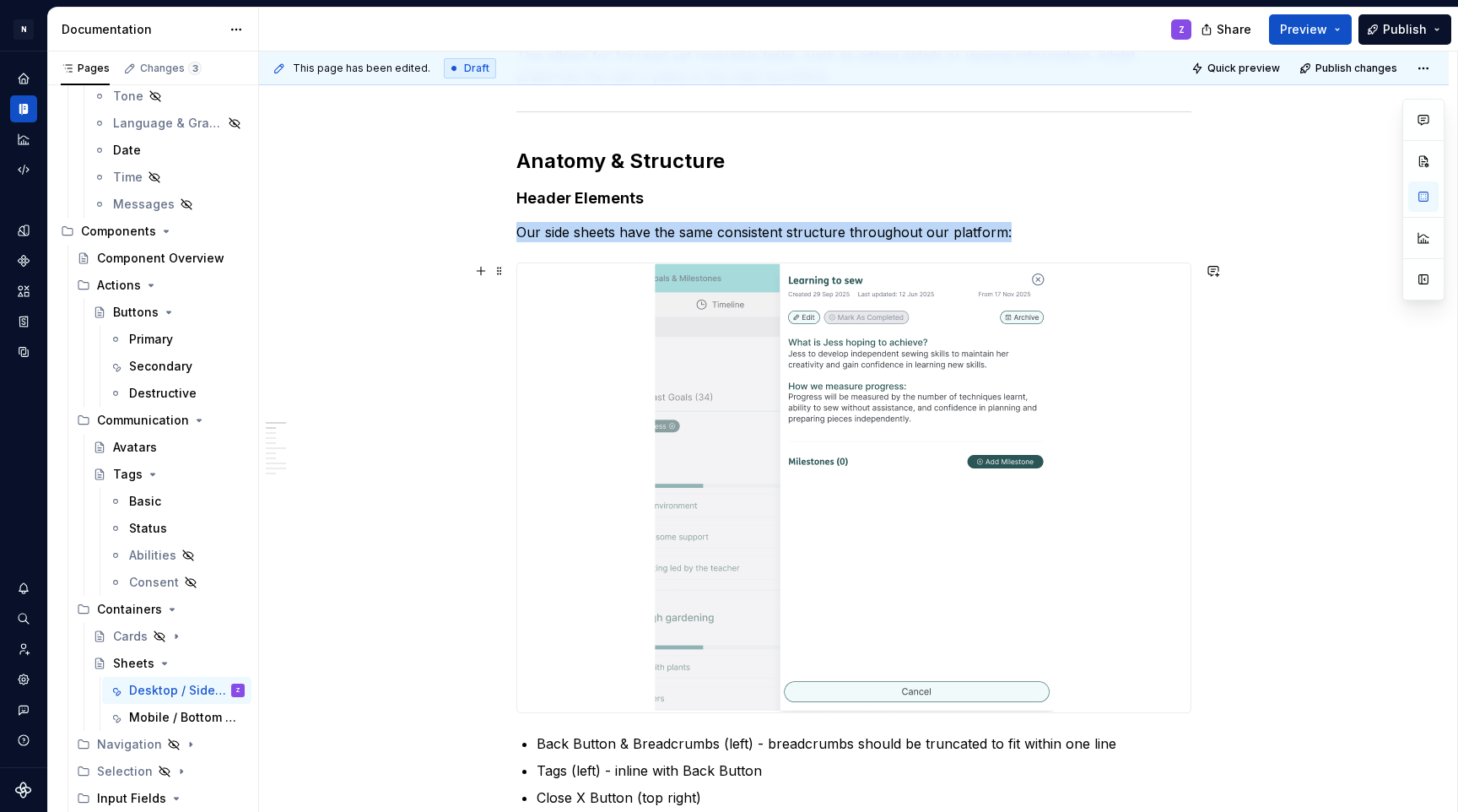
click at [837, 575] on img at bounding box center [854, 487] width 399 height 449
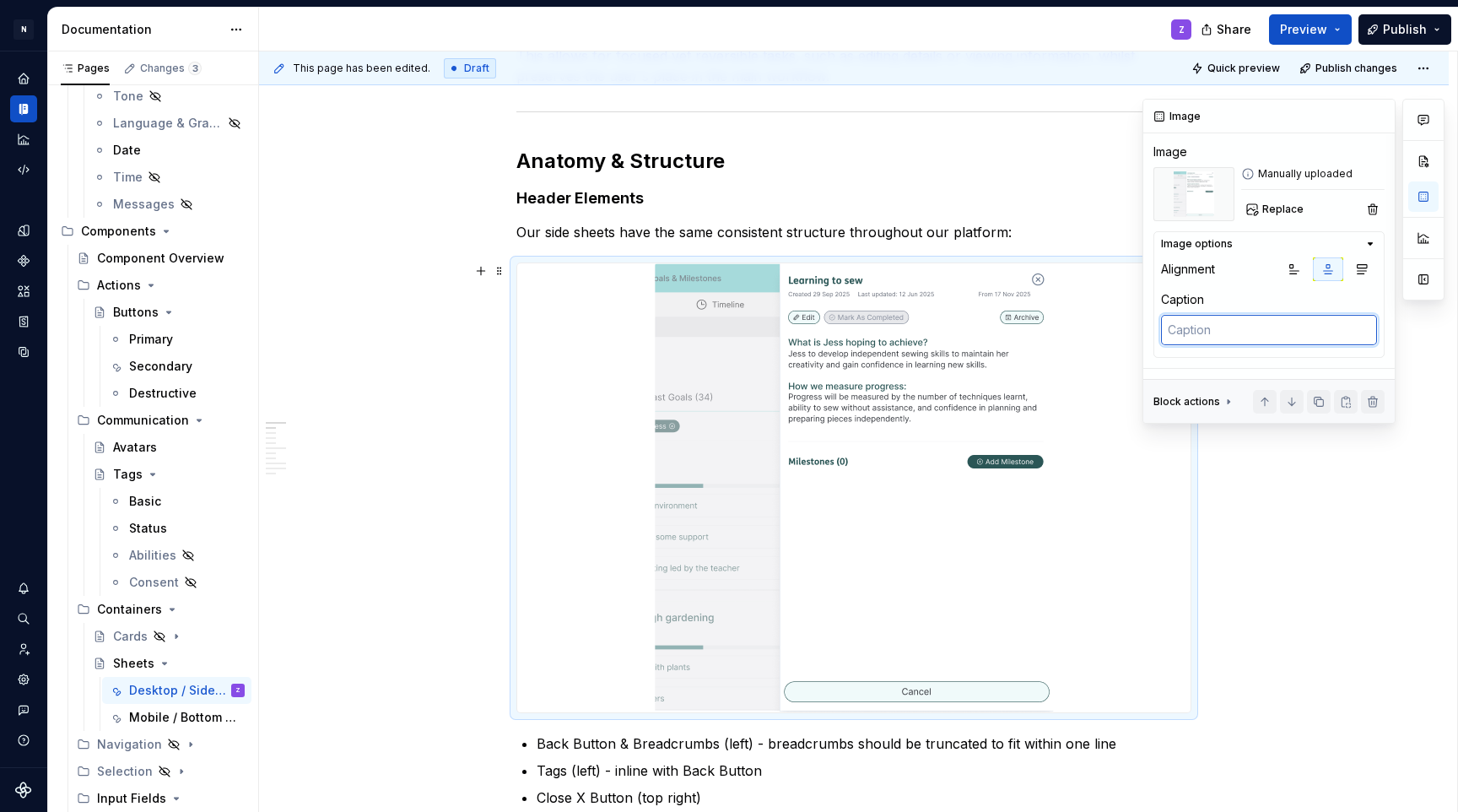
click at [1272, 336] on textarea at bounding box center [1269, 330] width 216 height 30
type textarea "*"
type textarea "A"
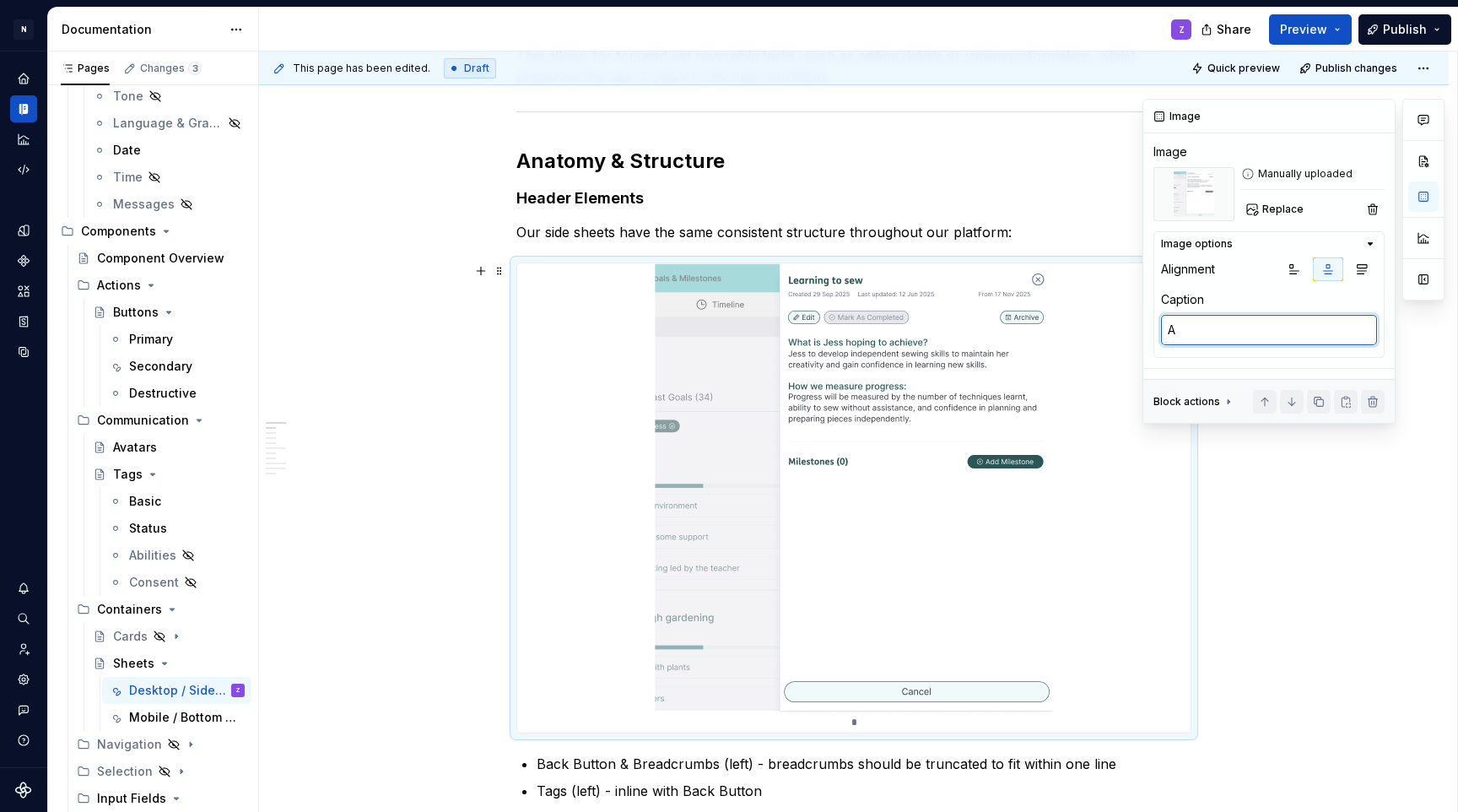
type textarea "*"
type textarea "A"
type textarea "*"
type textarea "A s"
type textarea "*"
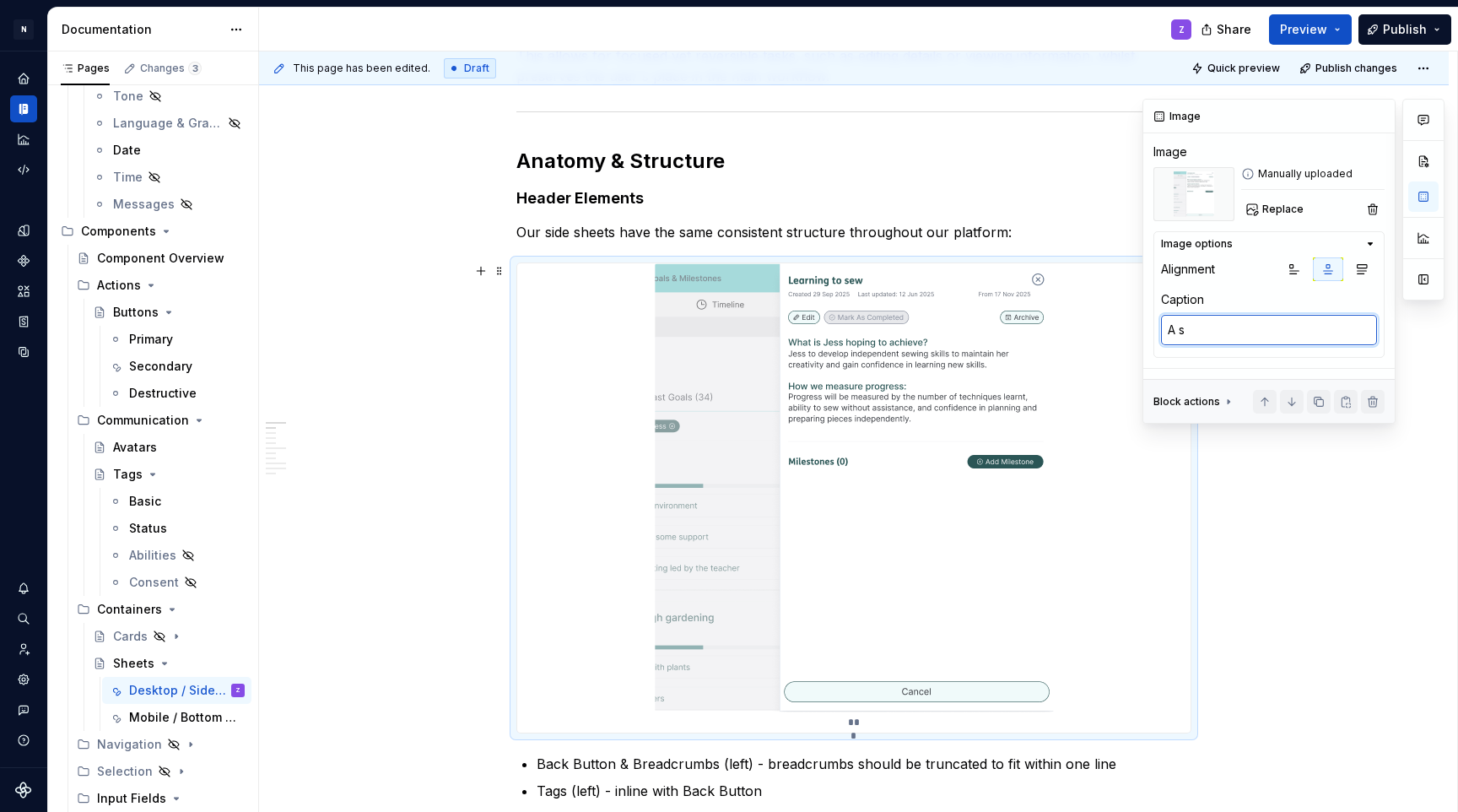
type textarea "A si"
type textarea "*"
type textarea "A sid"
type textarea "*"
type textarea "A side"
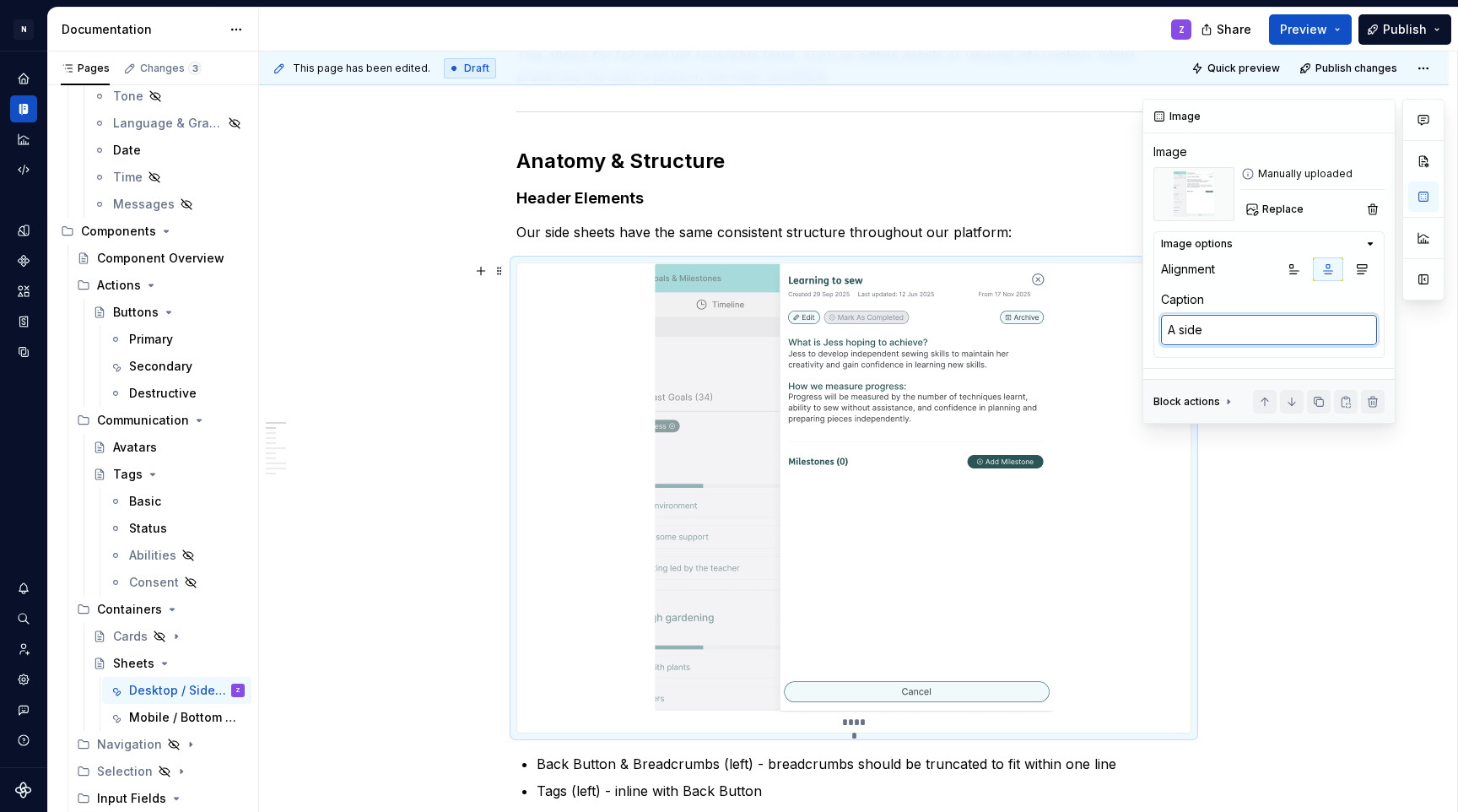
type textarea "*"
type textarea "A side"
type textarea "*"
type textarea "A side s"
type textarea "*"
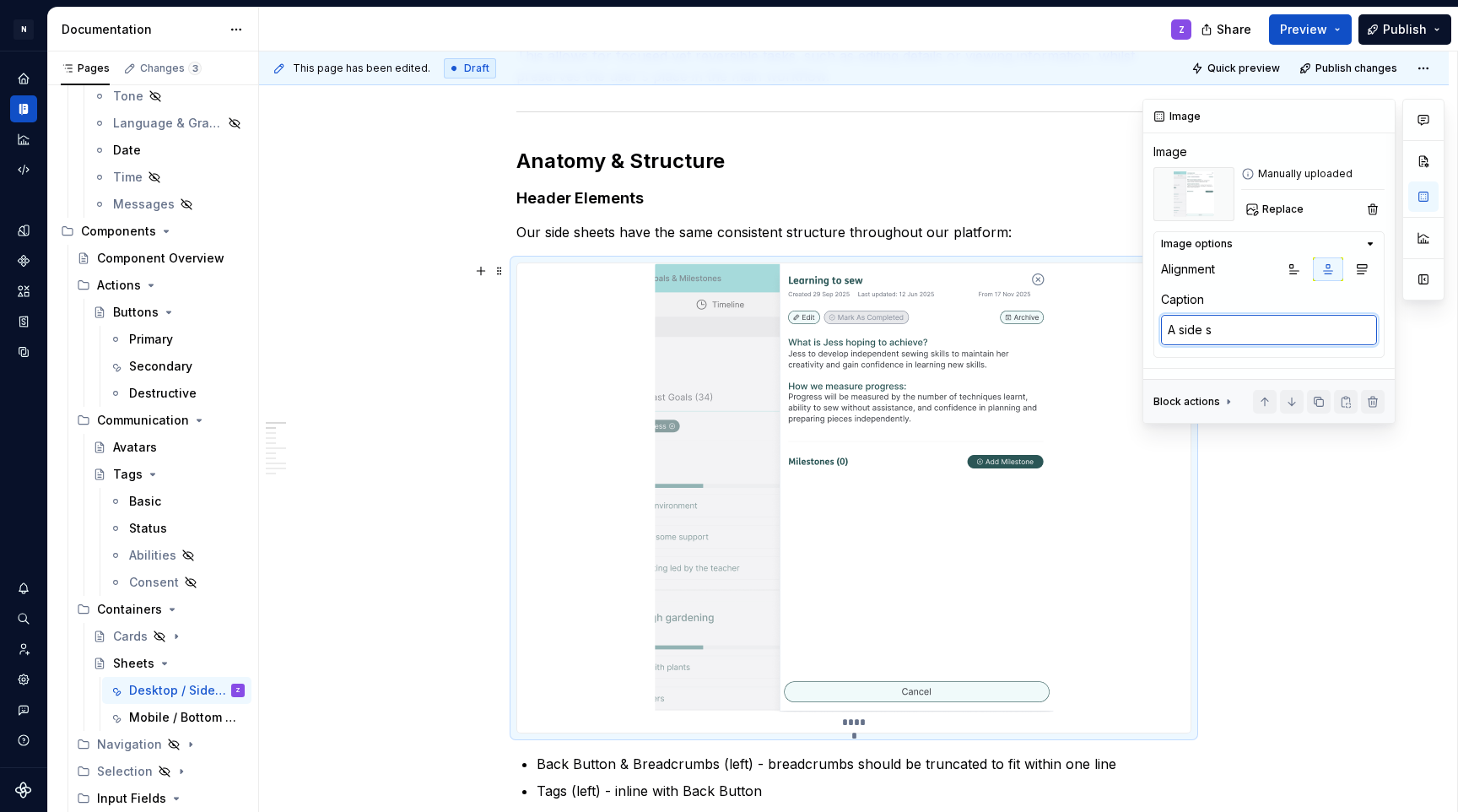
type textarea "A side sh"
type textarea "*"
type textarea "A side she"
type textarea "*"
type textarea "A side shee"
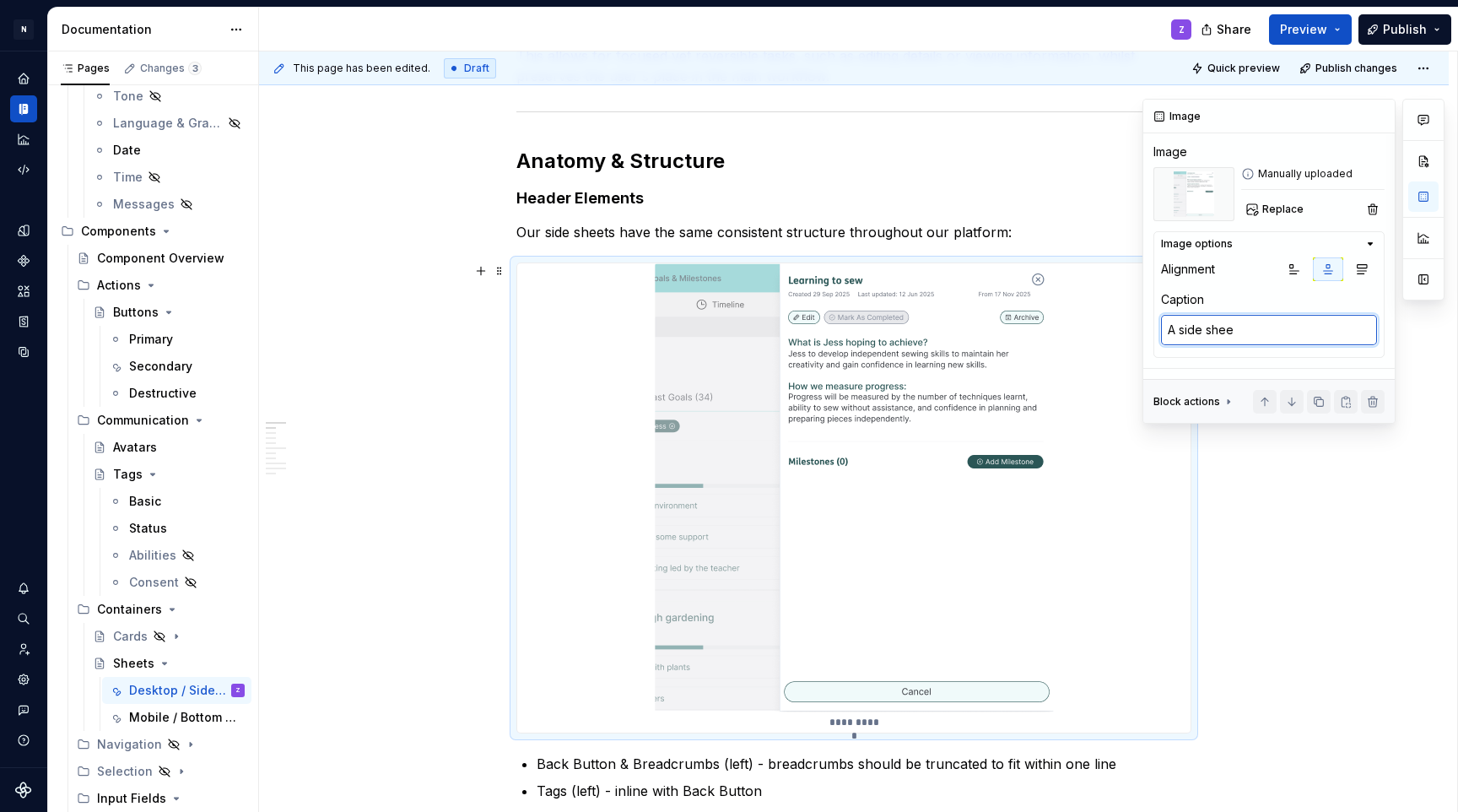
type textarea "*"
type textarea "A side sheet"
type textarea "*"
type textarea "A side sheet"
type textarea "*"
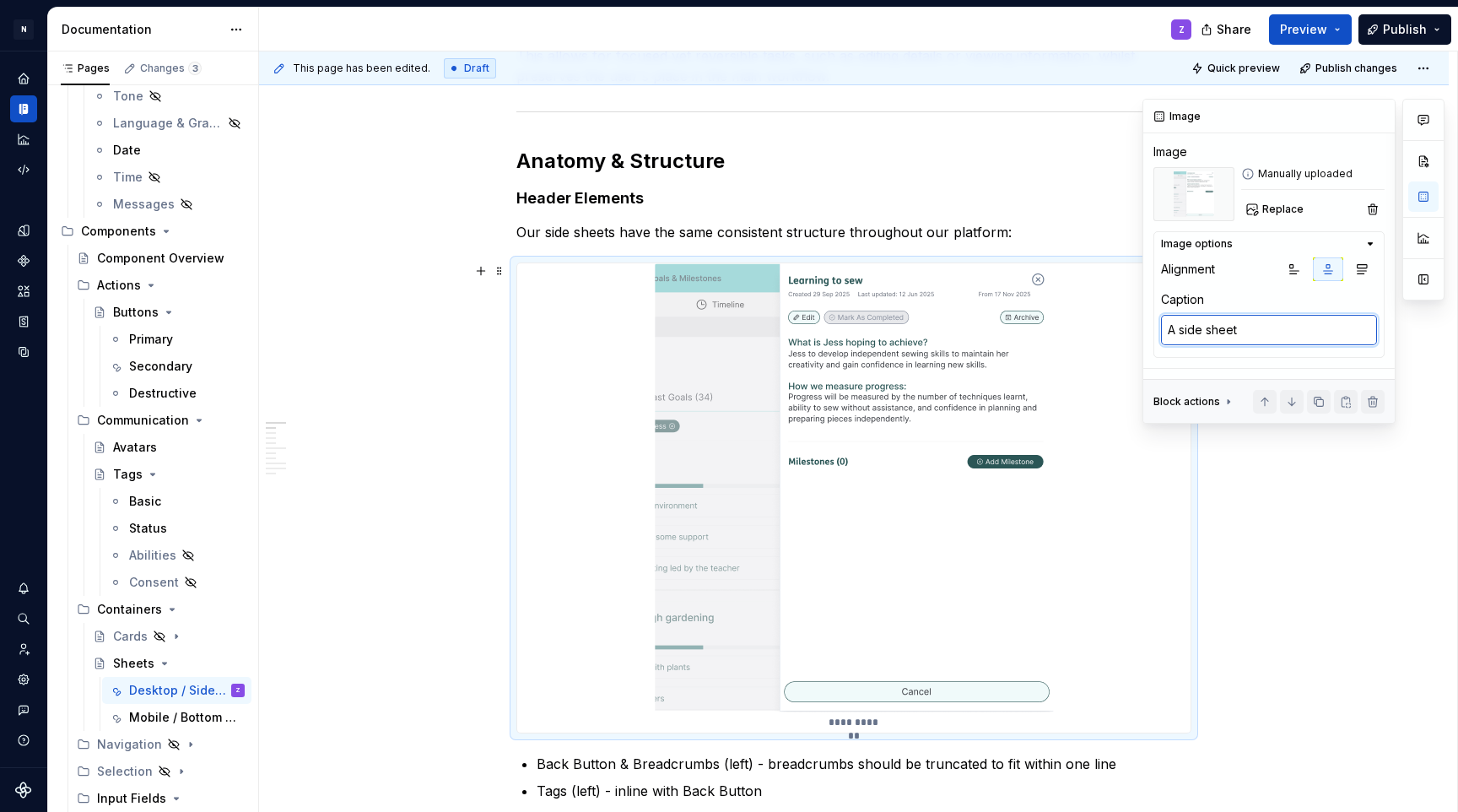
type textarea "A side sheet i"
type textarea "*"
type textarea "A side sheet in"
type textarea "*"
type textarea "A side sheet in"
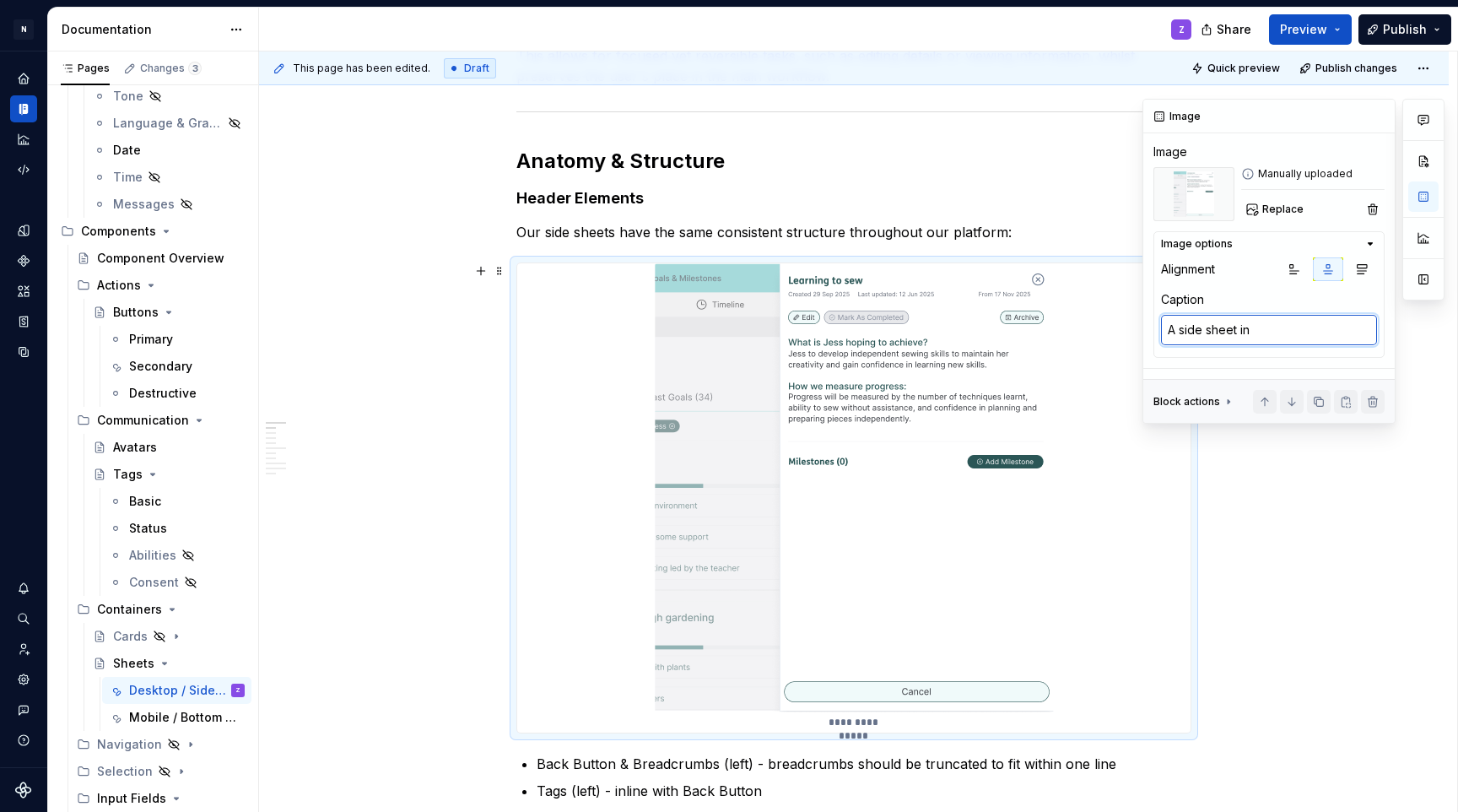
type textarea "*"
type textarea "A side sheet in G"
type textarea "*"
type textarea "A side sheet in Go"
type textarea "*"
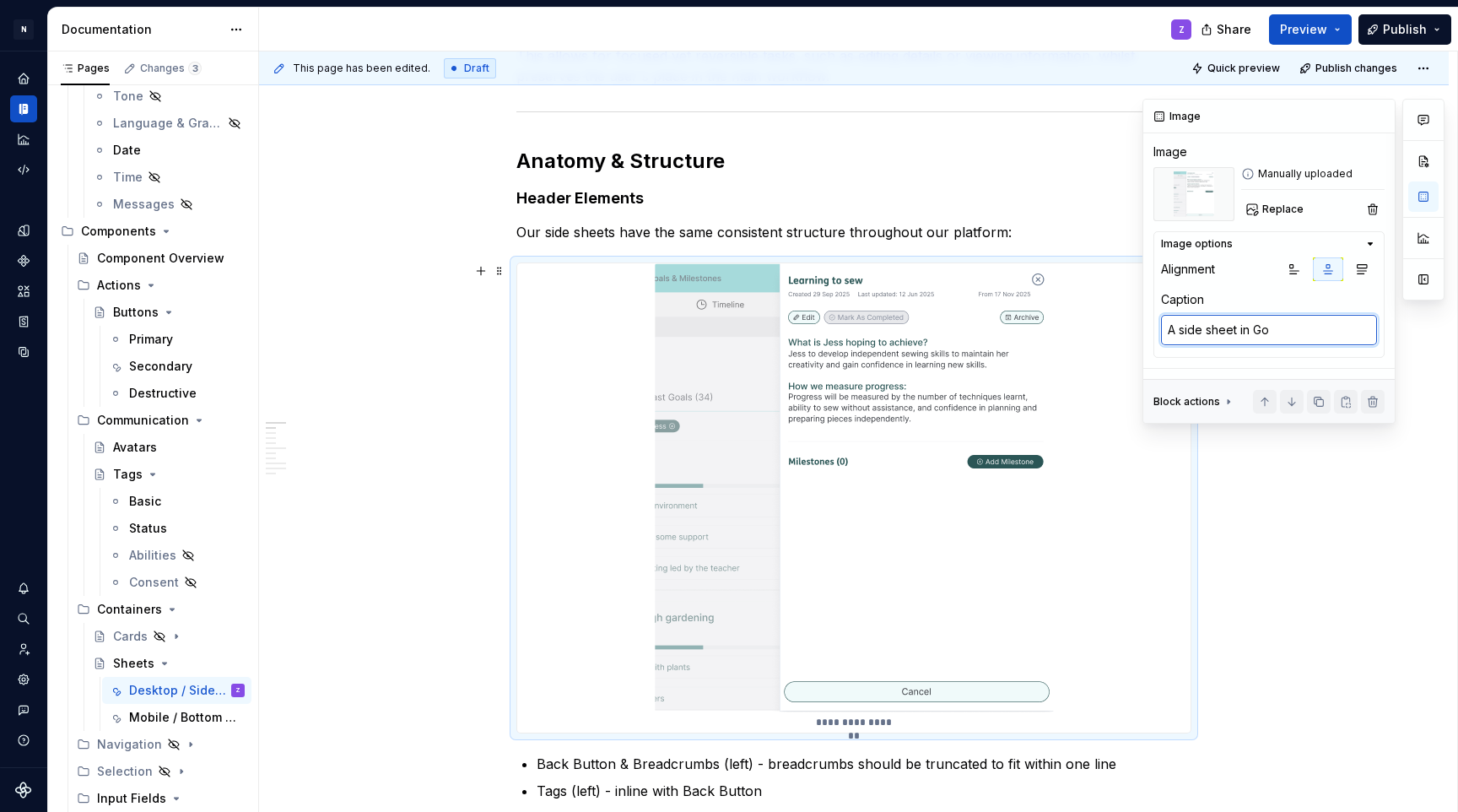
type textarea "A side sheet in [GEOGRAPHIC_DATA]"
type textarea "*"
type textarea "A side sheet in Goal"
type textarea "*"
type textarea "A side sheet in Goals"
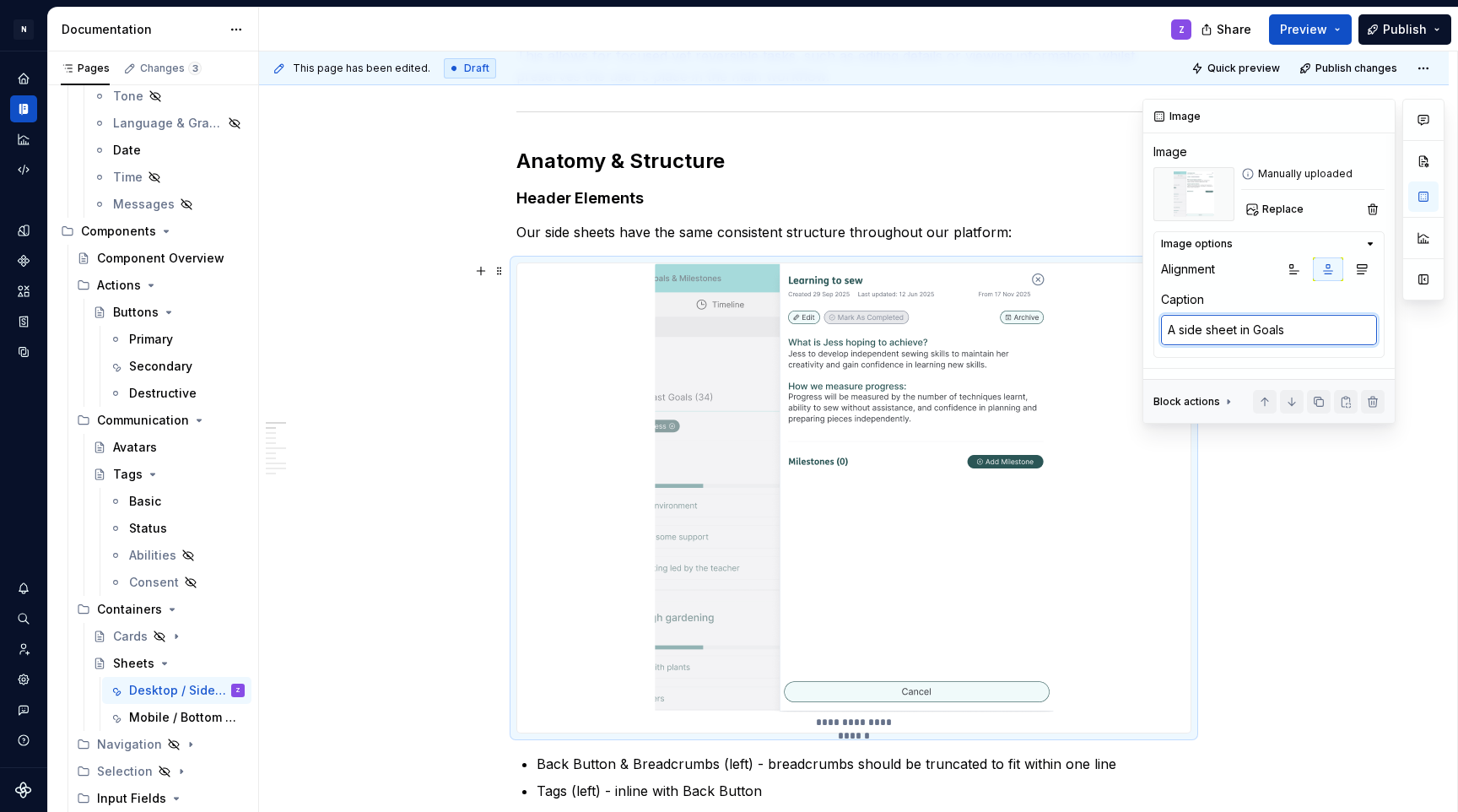
type textarea "*"
type textarea "A side sheet in Goals"
type textarea "*"
type textarea "A side sheet in Goals &"
type textarea "*"
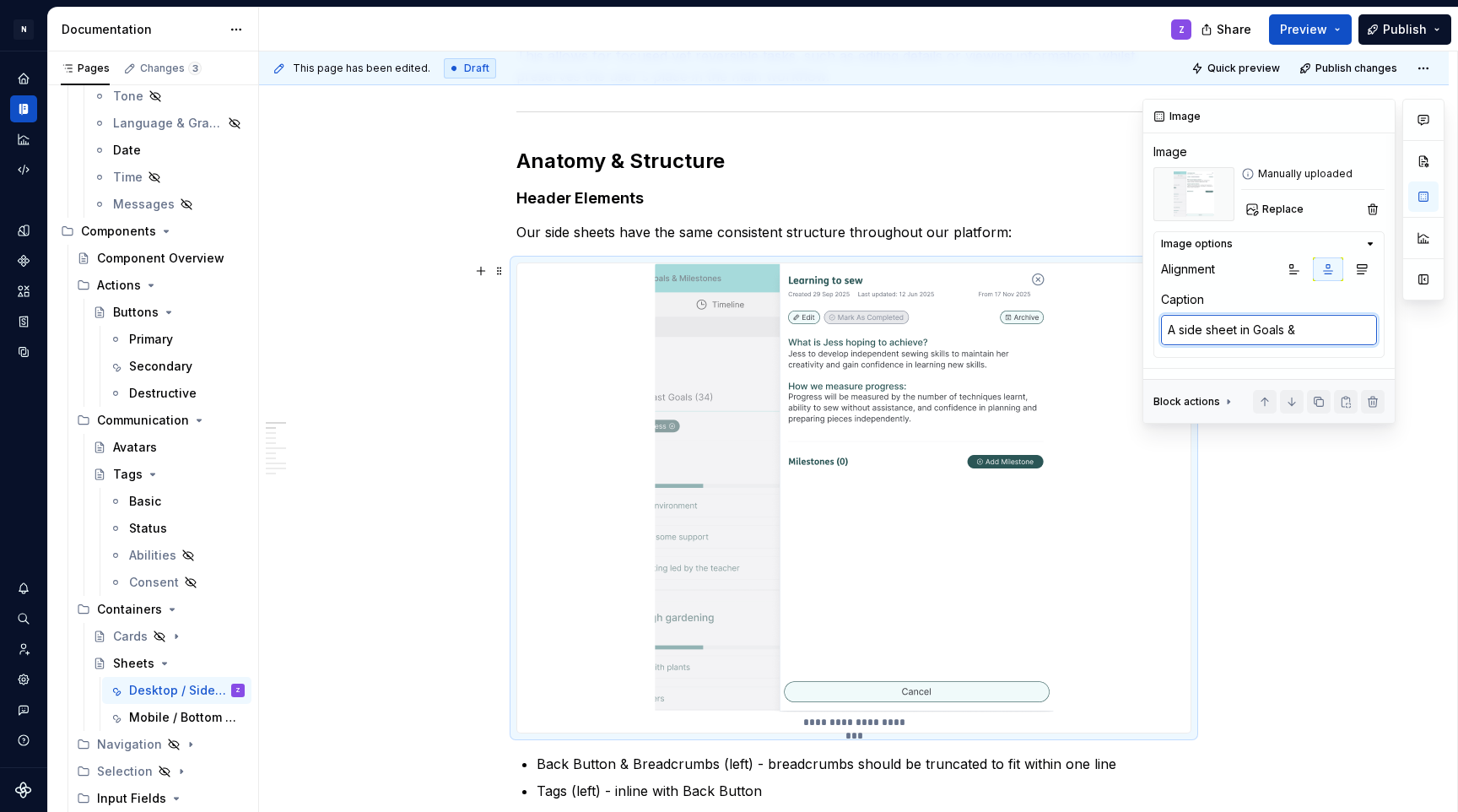
type textarea "A side sheet in Goals &"
type textarea "*"
type textarea "A side sheet in Goals & M"
type textarea "*"
type textarea "A side sheet in Goals & Mi"
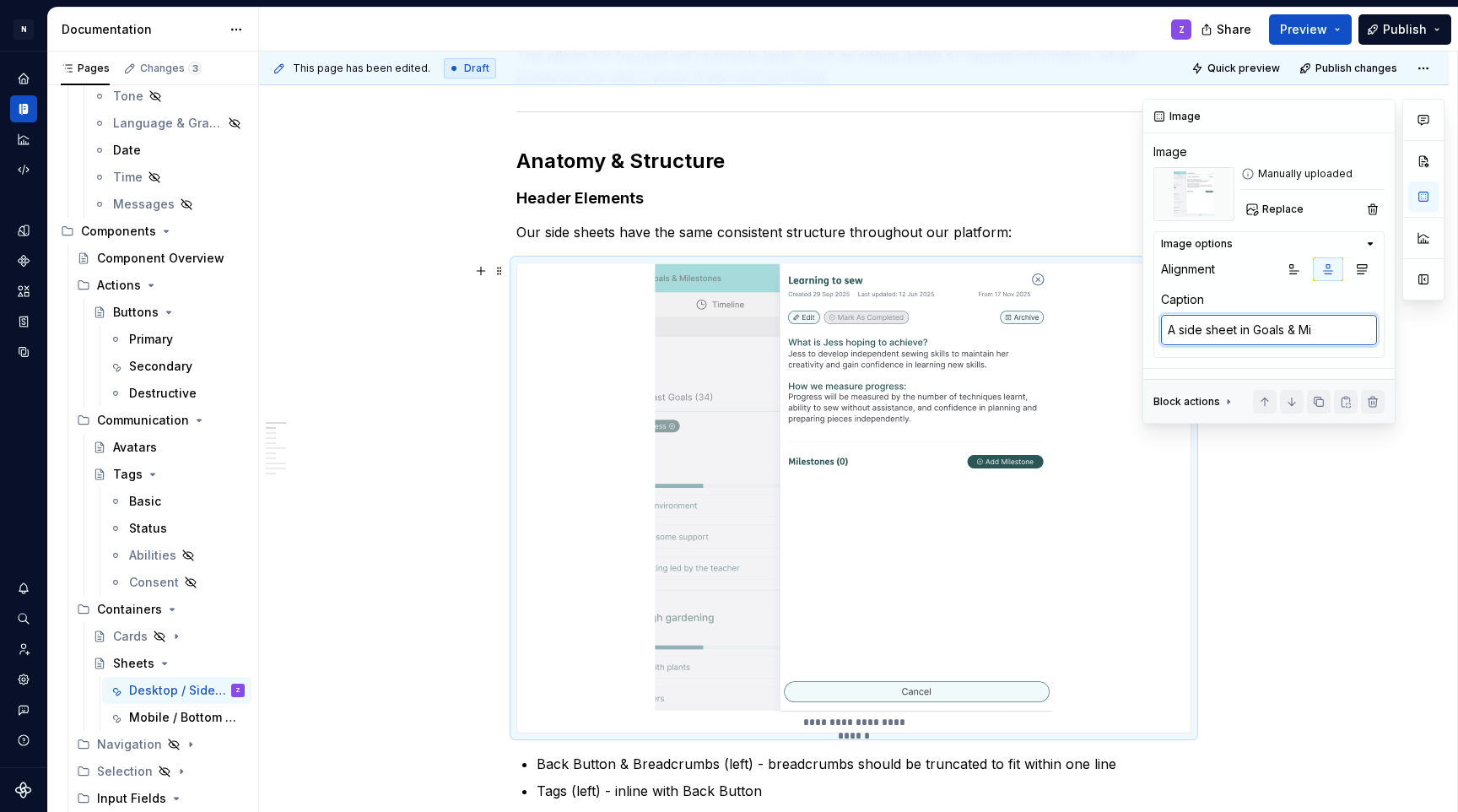
type textarea "*"
type textarea "A side sheet in Goals & Mil"
type textarea "*"
type textarea "A side sheet in Goals & Mile"
type textarea "*"
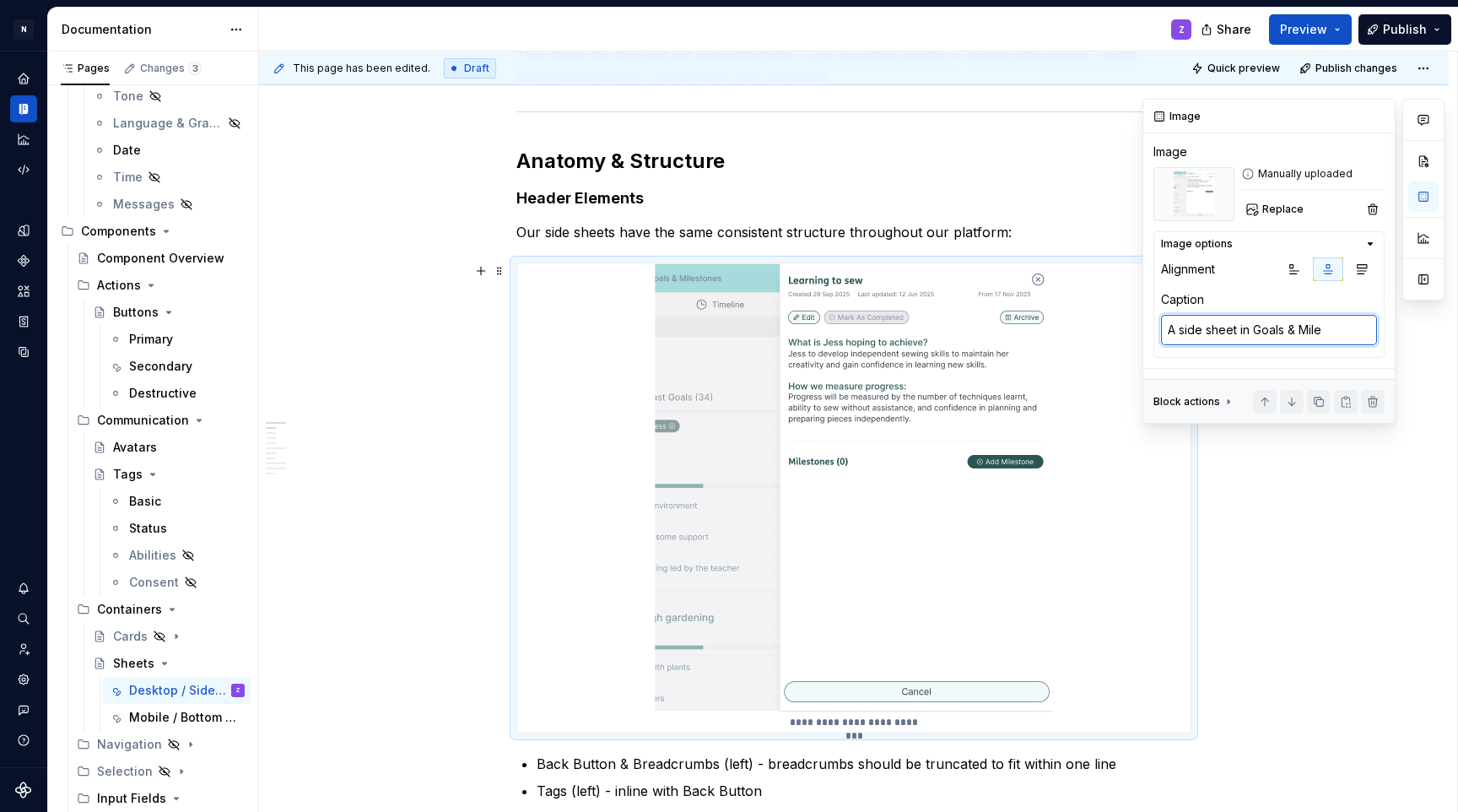
type textarea "A side sheet in Goals & Miles"
type textarea "*"
type textarea "A side sheet in Goals & Milest"
type textarea "*"
type textarea "A side sheet in Goals & Milesto"
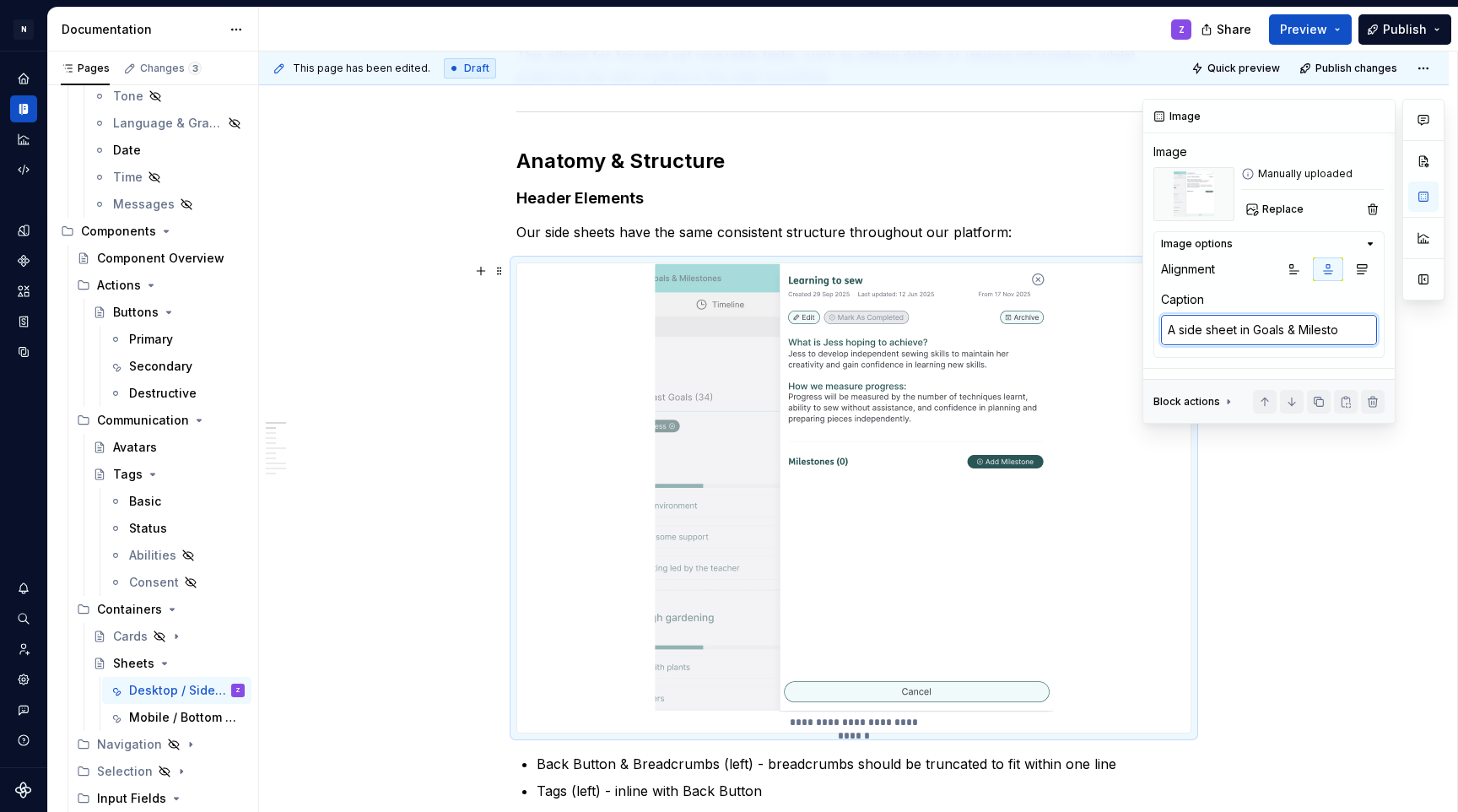
type textarea "*"
type textarea "A side sheet in Goals & Mileston"
type textarea "*"
type textarea "A side sheet in Goals & Milestone"
type textarea "*"
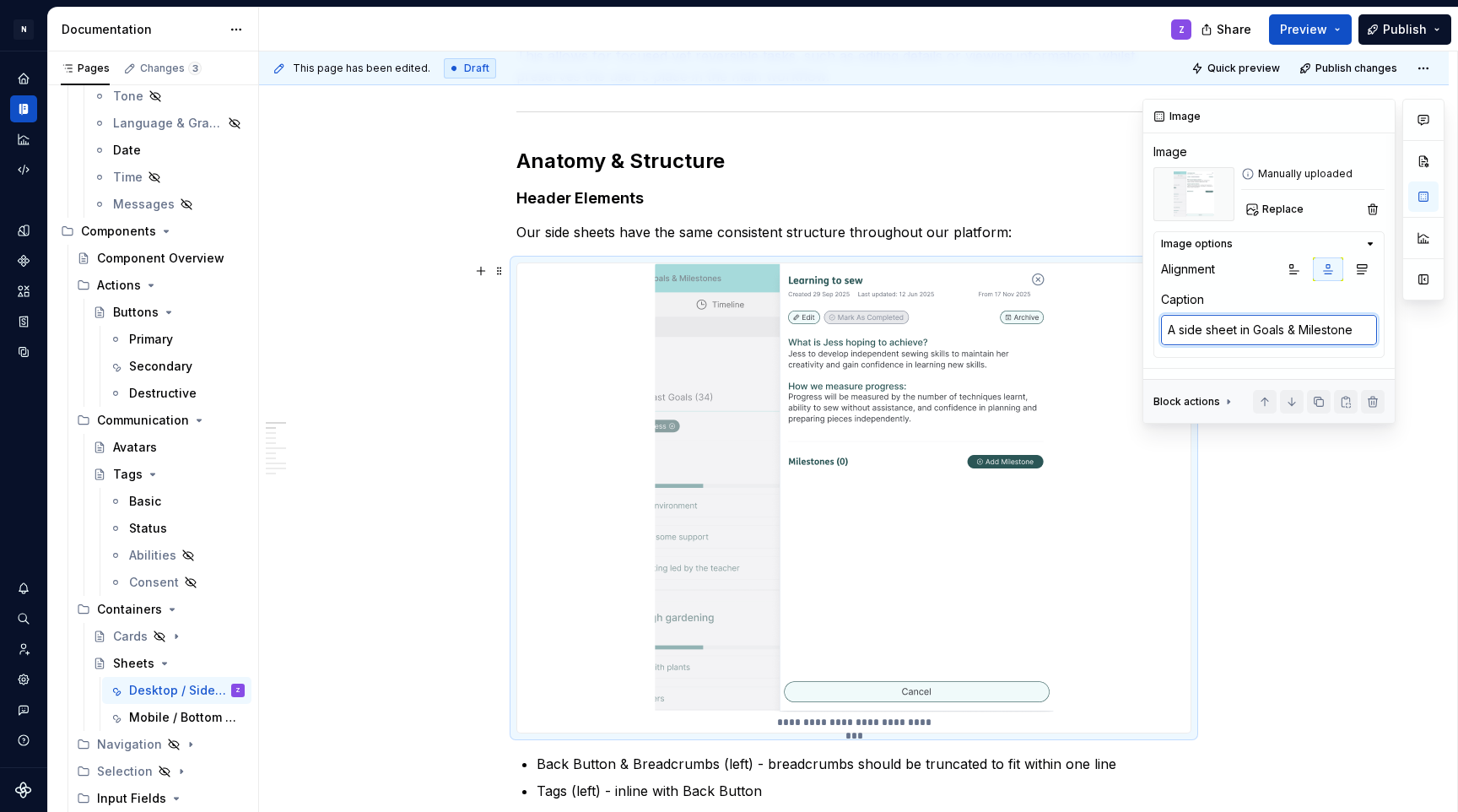
type textarea "A side sheet in Goals & Milestones"
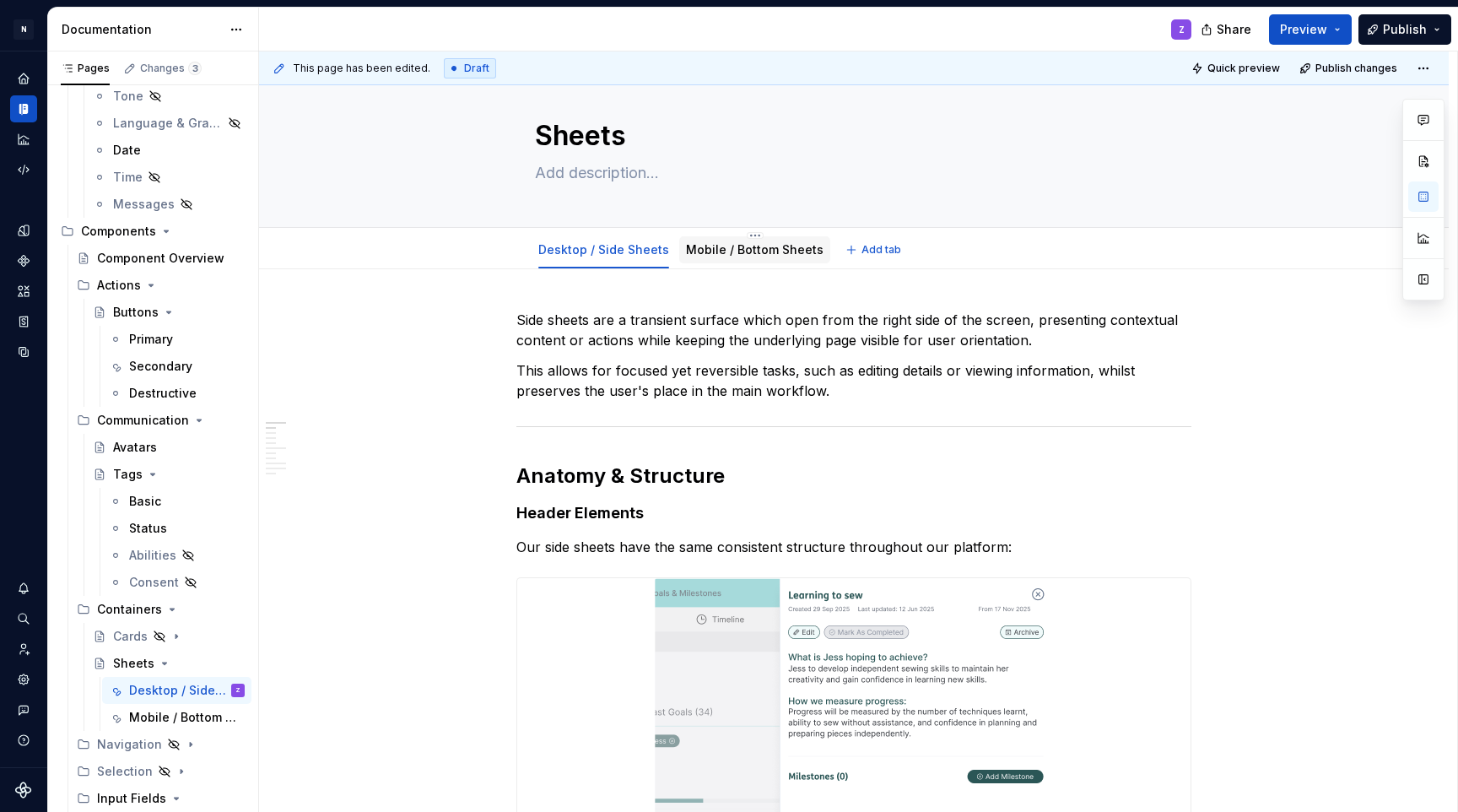
click at [725, 260] on div "Mobile / Bottom Sheets" at bounding box center [755, 250] width 151 height 27
click at [771, 645] on img at bounding box center [854, 802] width 399 height 449
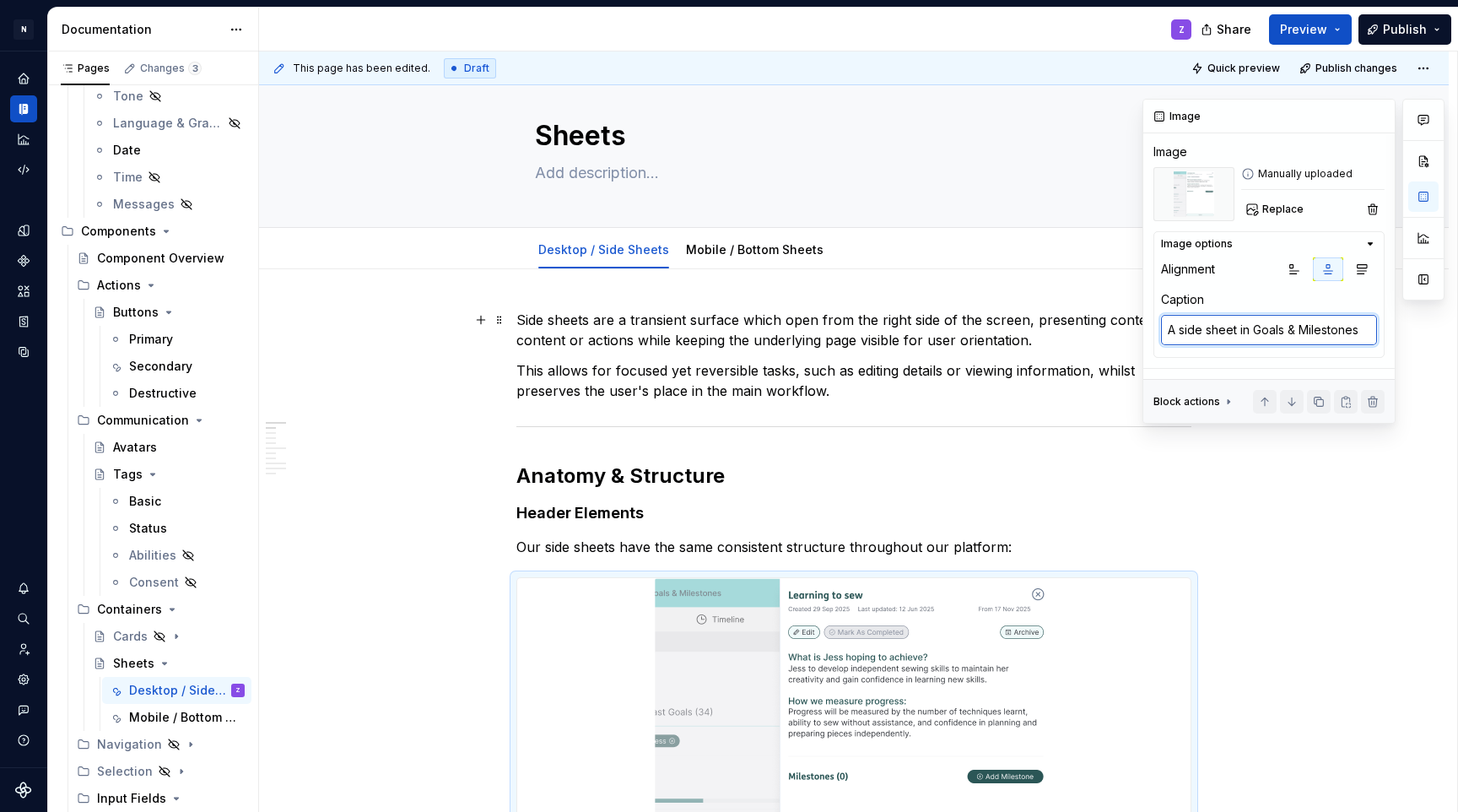
click at [1271, 336] on textarea "A side sheet in Goals & Milestones" at bounding box center [1269, 330] width 216 height 30
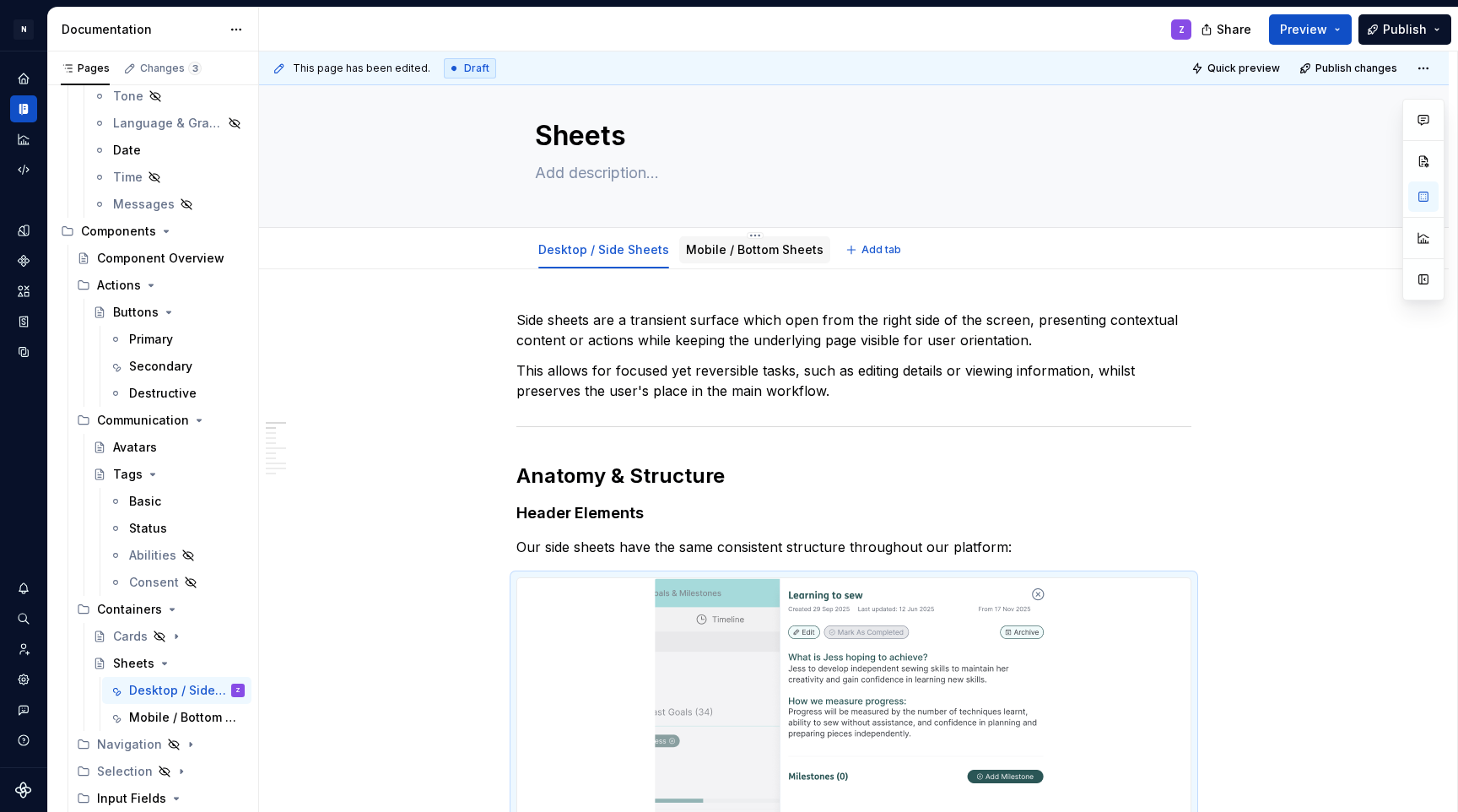
click at [745, 246] on link "Mobile / Bottom Sheets" at bounding box center [755, 250] width 138 height 14
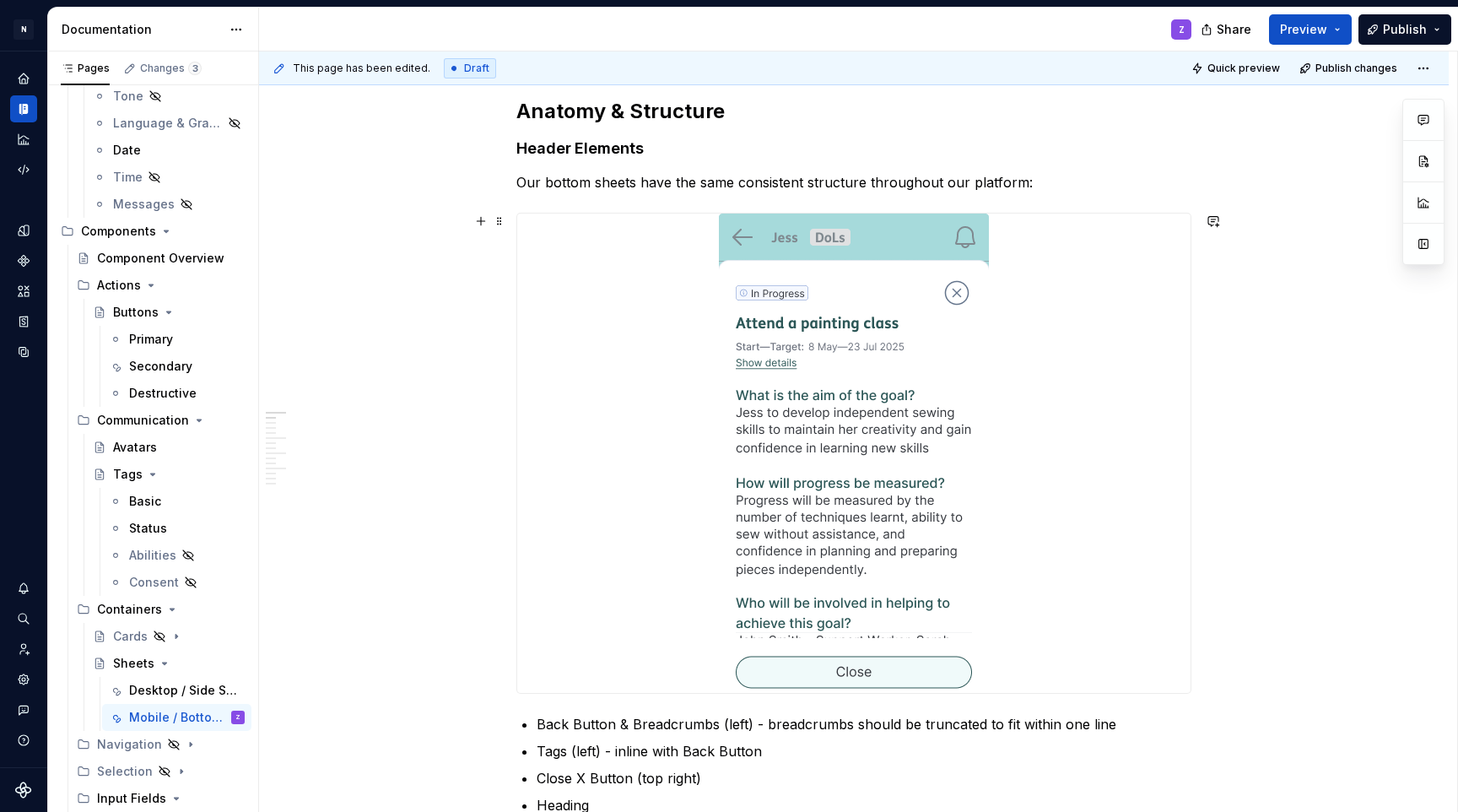
scroll to position [395, 0]
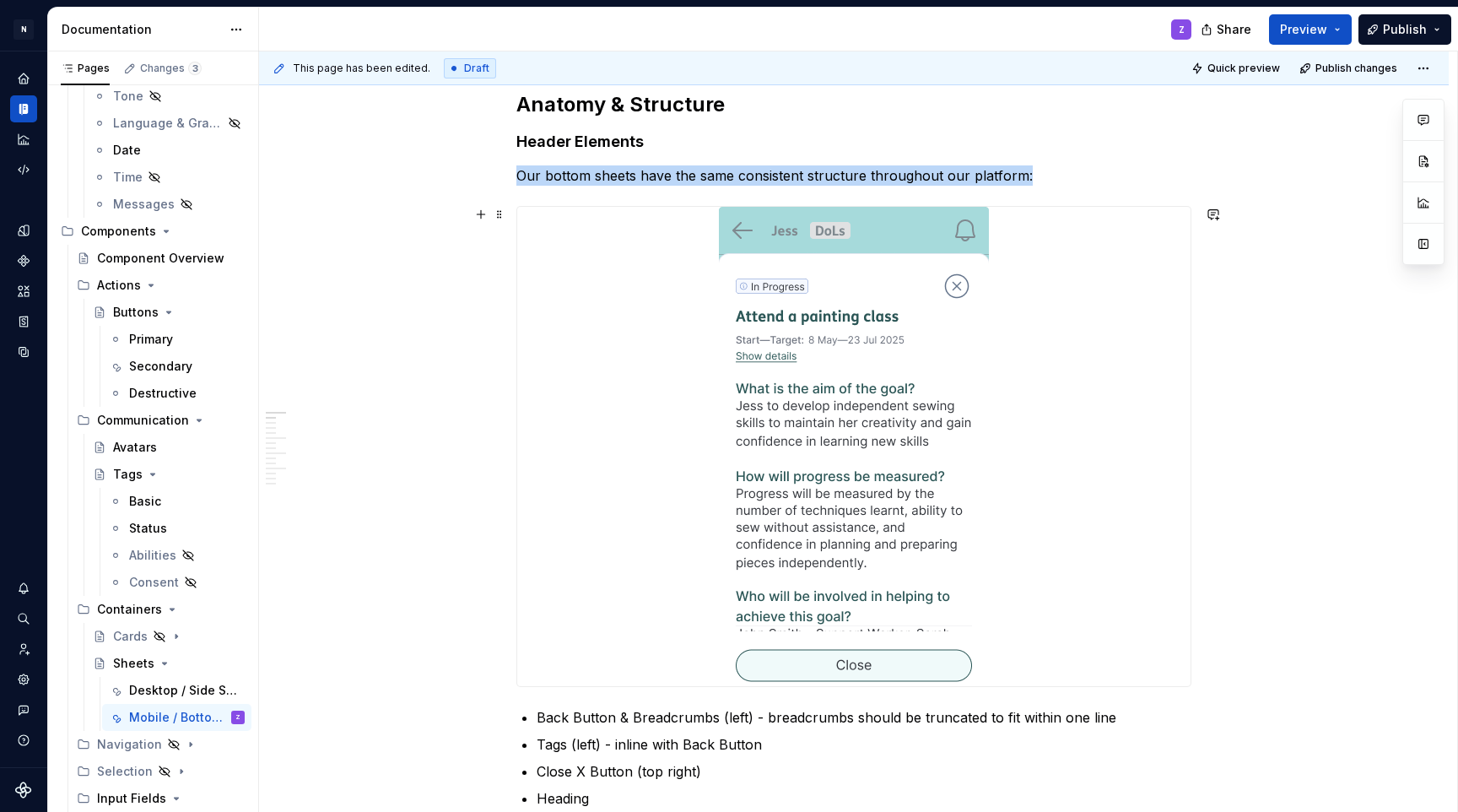
click at [955, 457] on img at bounding box center [854, 446] width 270 height 479
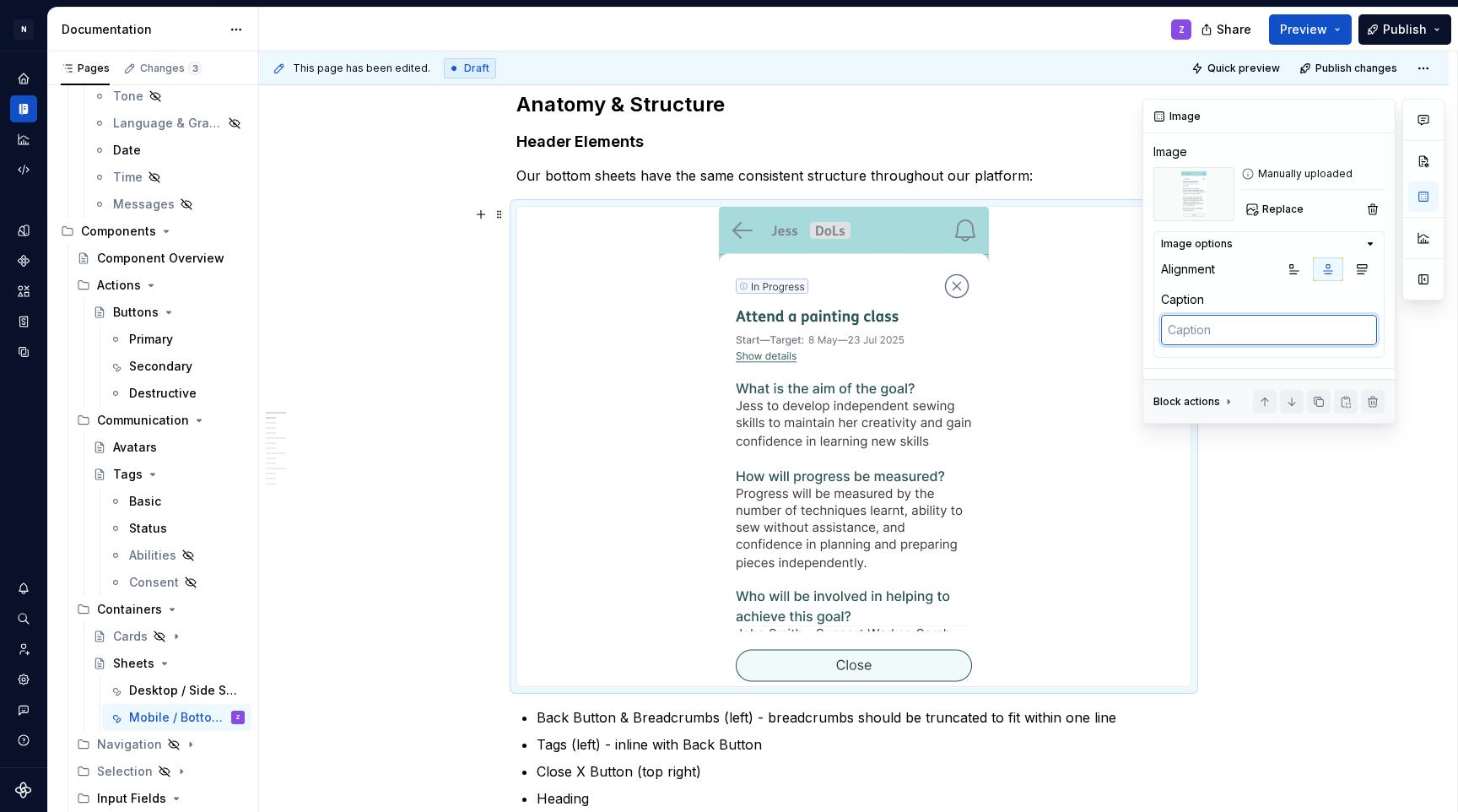
click at [1283, 324] on textarea at bounding box center [1269, 330] width 216 height 30
paste textarea "A side sheet in Goals & Milestones"
type textarea "*"
type textarea "A side sheet in Goals & Milestones"
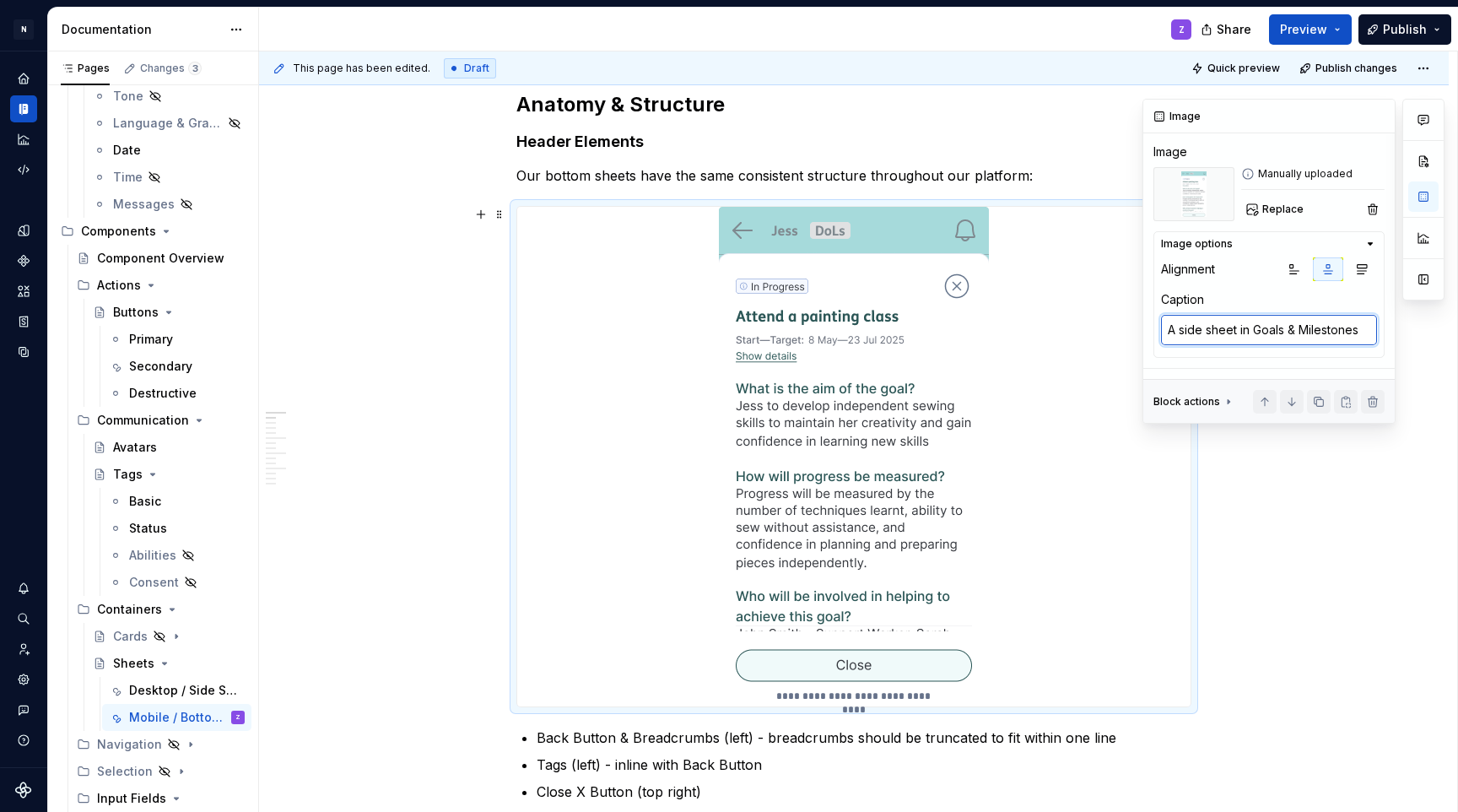
drag, startPoint x: 1182, startPoint y: 328, endPoint x: 1236, endPoint y: 336, distance: 54.6
click at [1236, 336] on textarea "A side sheet in Goals & Milestones" at bounding box center [1269, 330] width 216 height 30
type textarea "*"
type textarea "A m in Goals & Milestones"
type textarea "*"
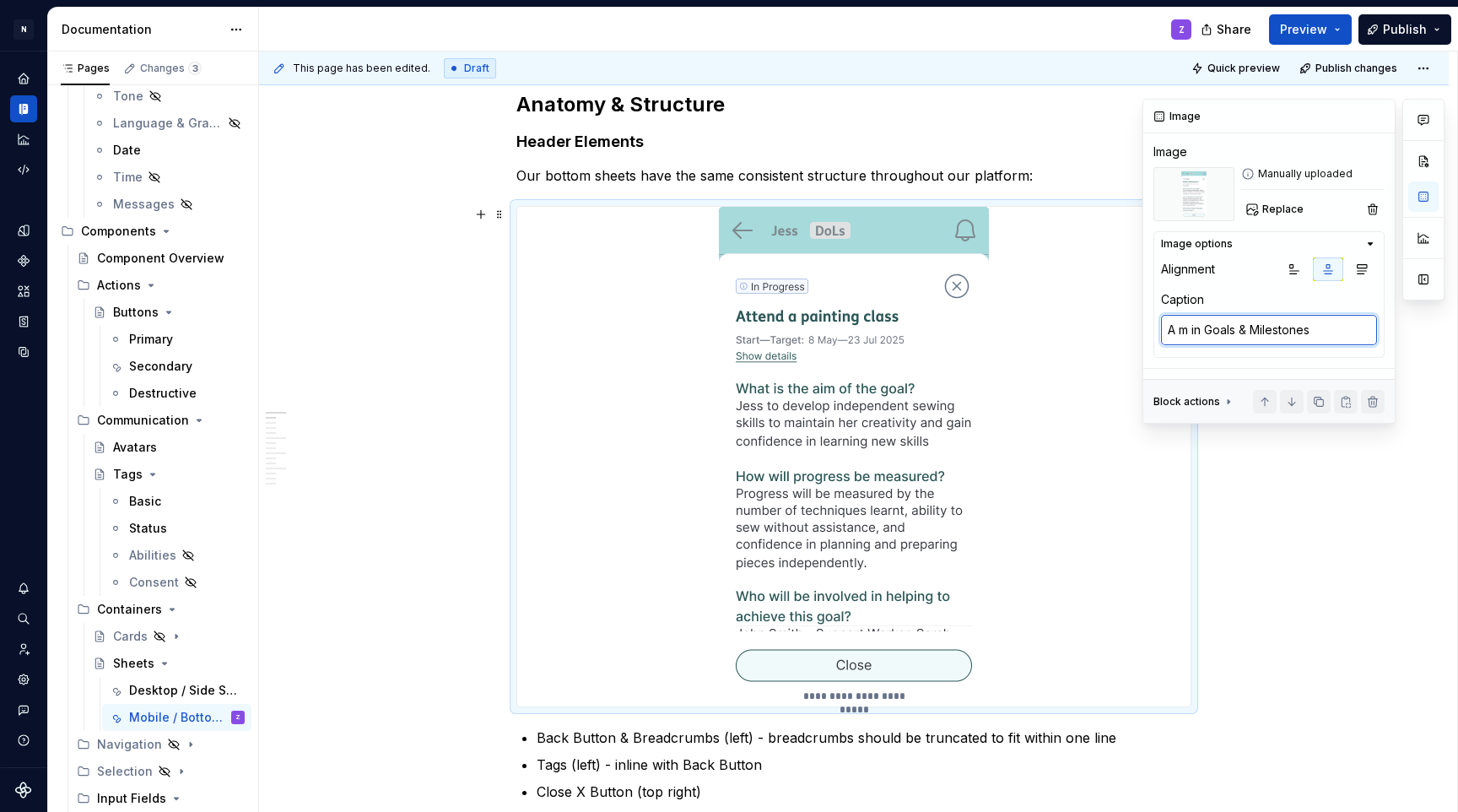
type textarea "A ma in Goals & Milestones"
type textarea "*"
type textarea "A max in Goals & Milestones"
type textarea "*"
type textarea "A [PERSON_NAME] in Goals & Milestones"
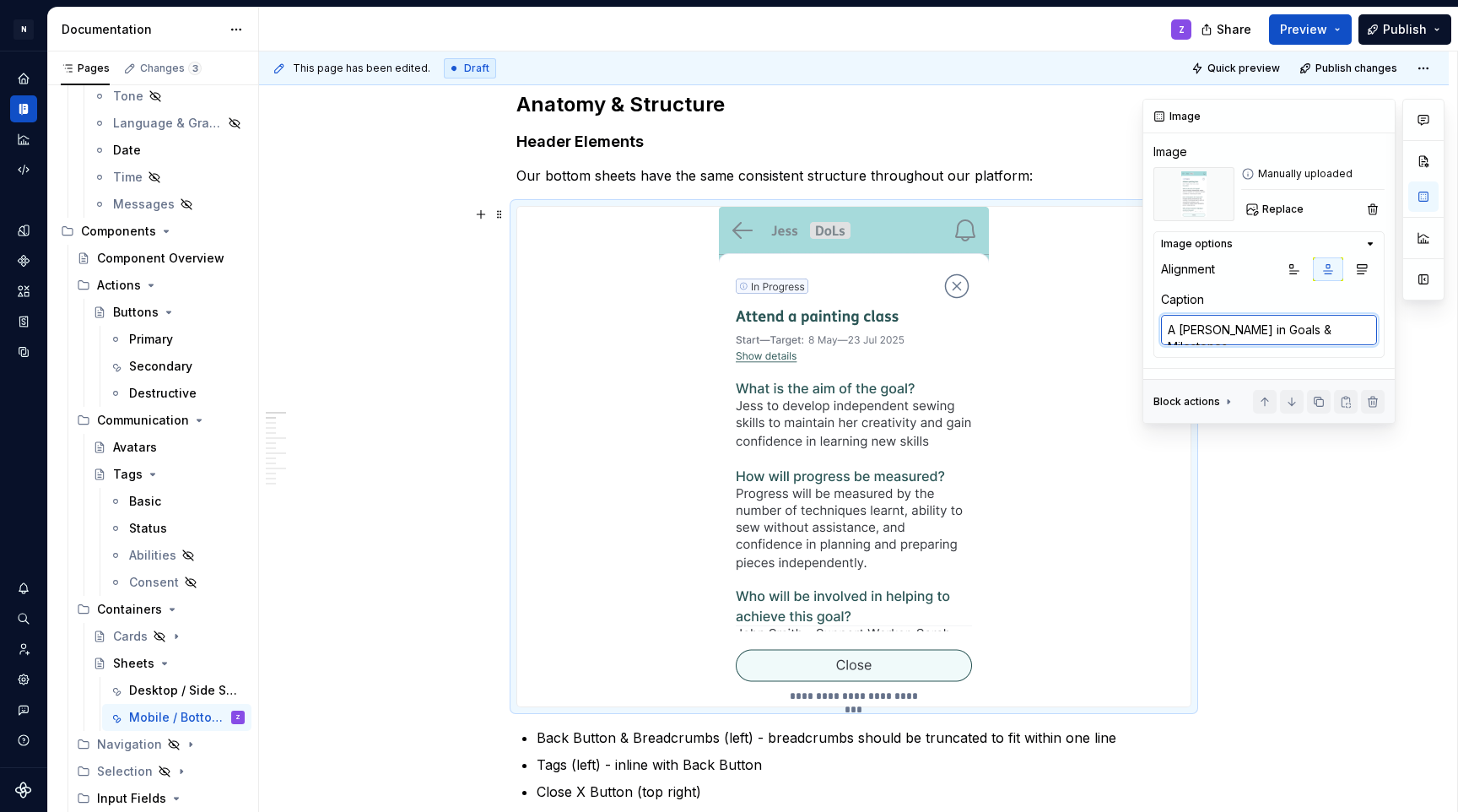
type textarea "*"
type textarea "A max he in Goals & Milestones"
type textarea "*"
type textarea "A [PERSON_NAME] in Goals & Milestones"
type textarea "*"
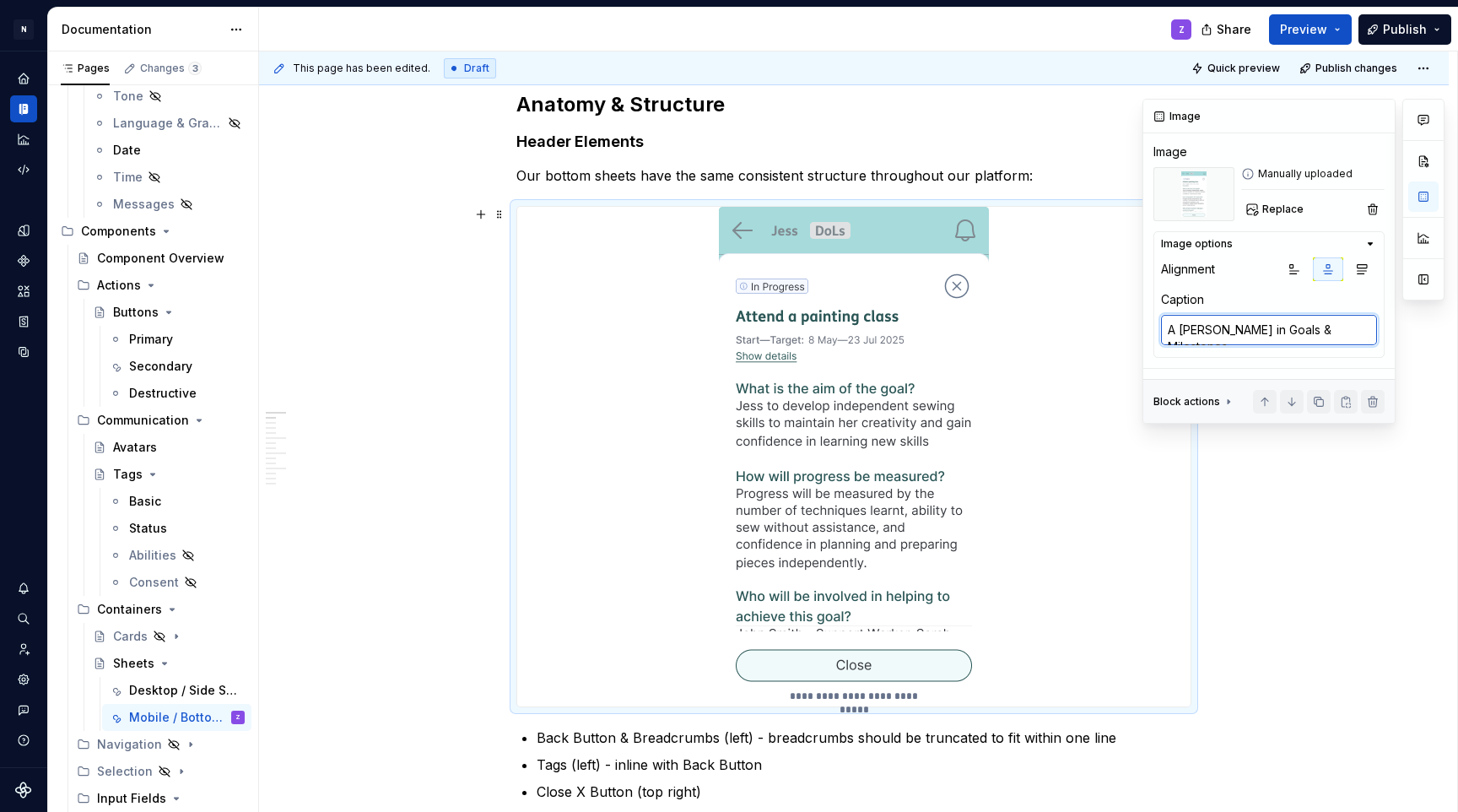
type textarea "A [PERSON_NAME] in Goals & Milestones"
type textarea "*"
type textarea "A [PERSON_NAME] in Goals & Milestones"
type textarea "*"
type textarea "A max height in Goals & Milestones"
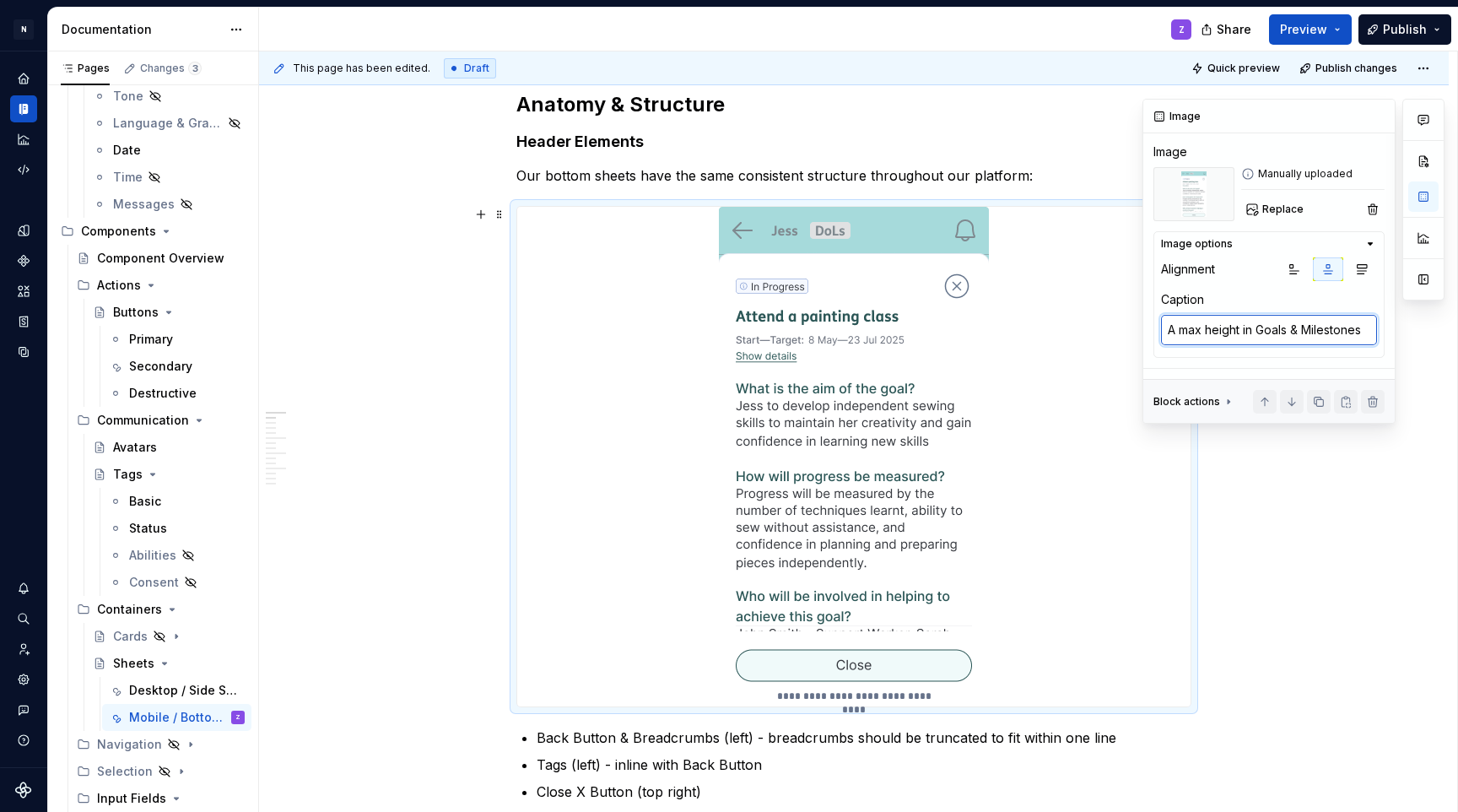
type textarea "*"
type textarea "A max height in Goals & Milestones"
type textarea "*"
type textarea "A max height in Goals & Milestones"
type textarea "*"
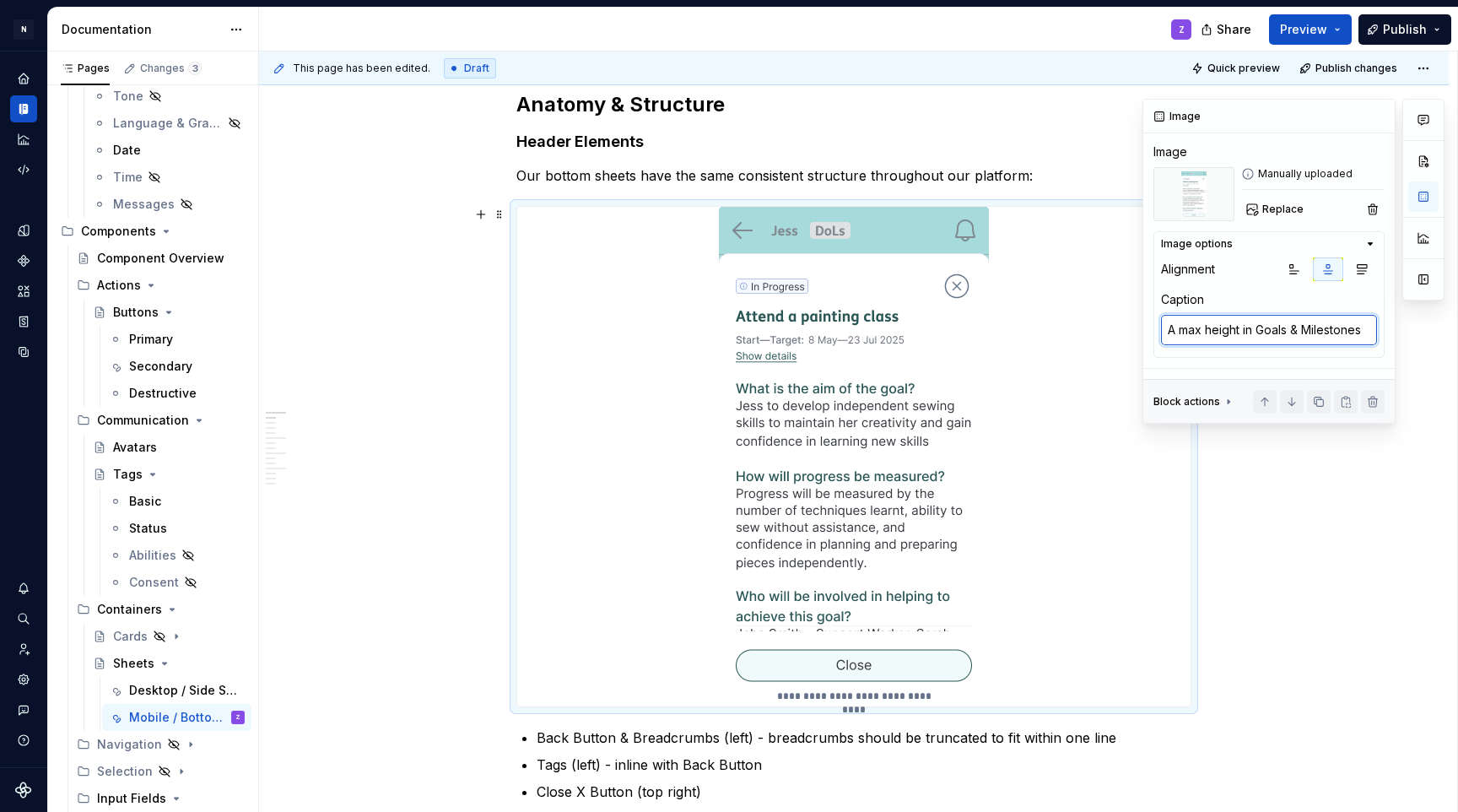
type textarea "A max height in Goals & Milestones"
type textarea "*"
type textarea "A max height b in Goals & Milestones"
type textarea "*"
type textarea "A max height bo in Goals & Milestones"
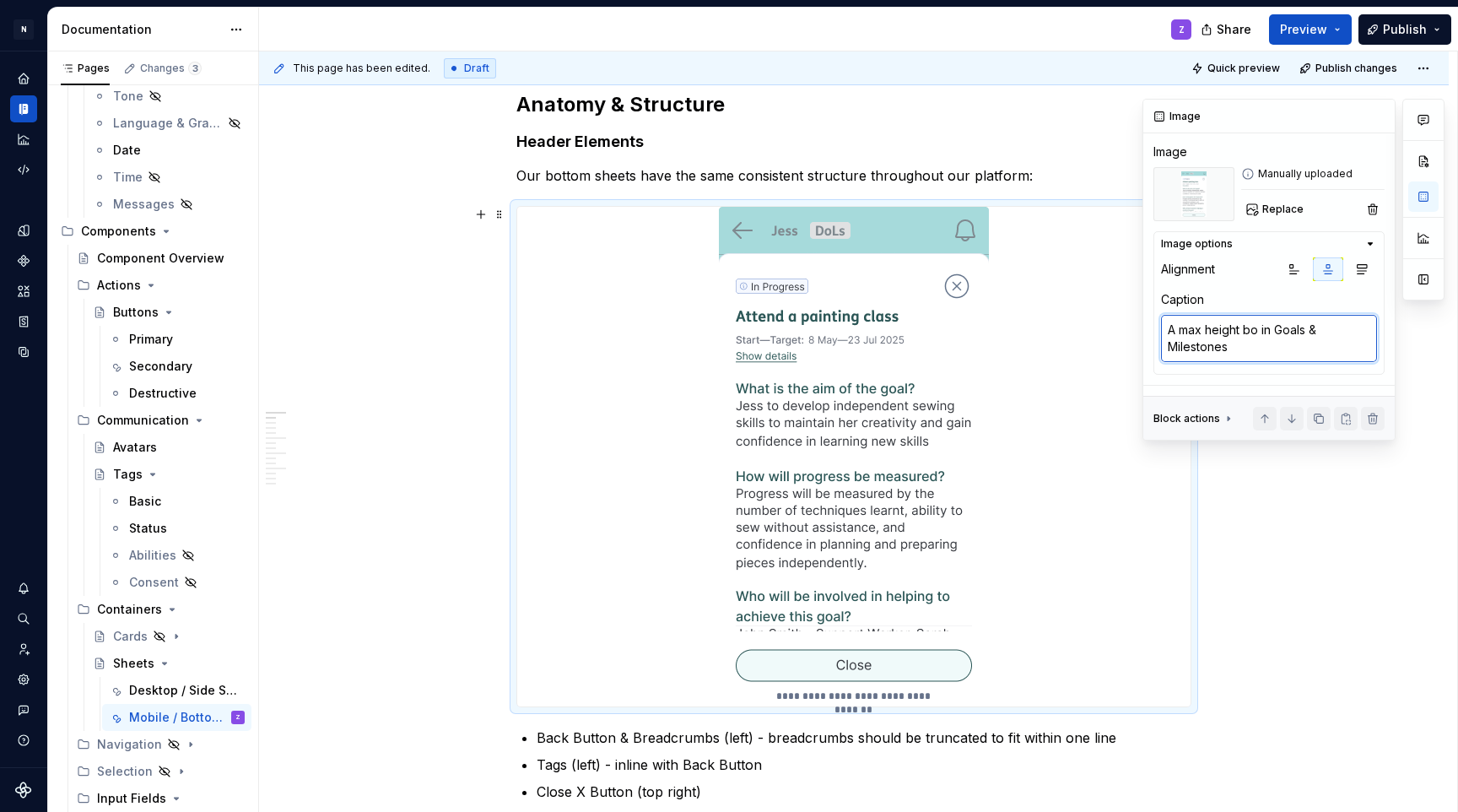
type textarea "*"
type textarea "A max height [PERSON_NAME] in Goals & Milestones"
type textarea "*"
type textarea "A max height [PERSON_NAME] in Goals & Milestones"
type textarea "*"
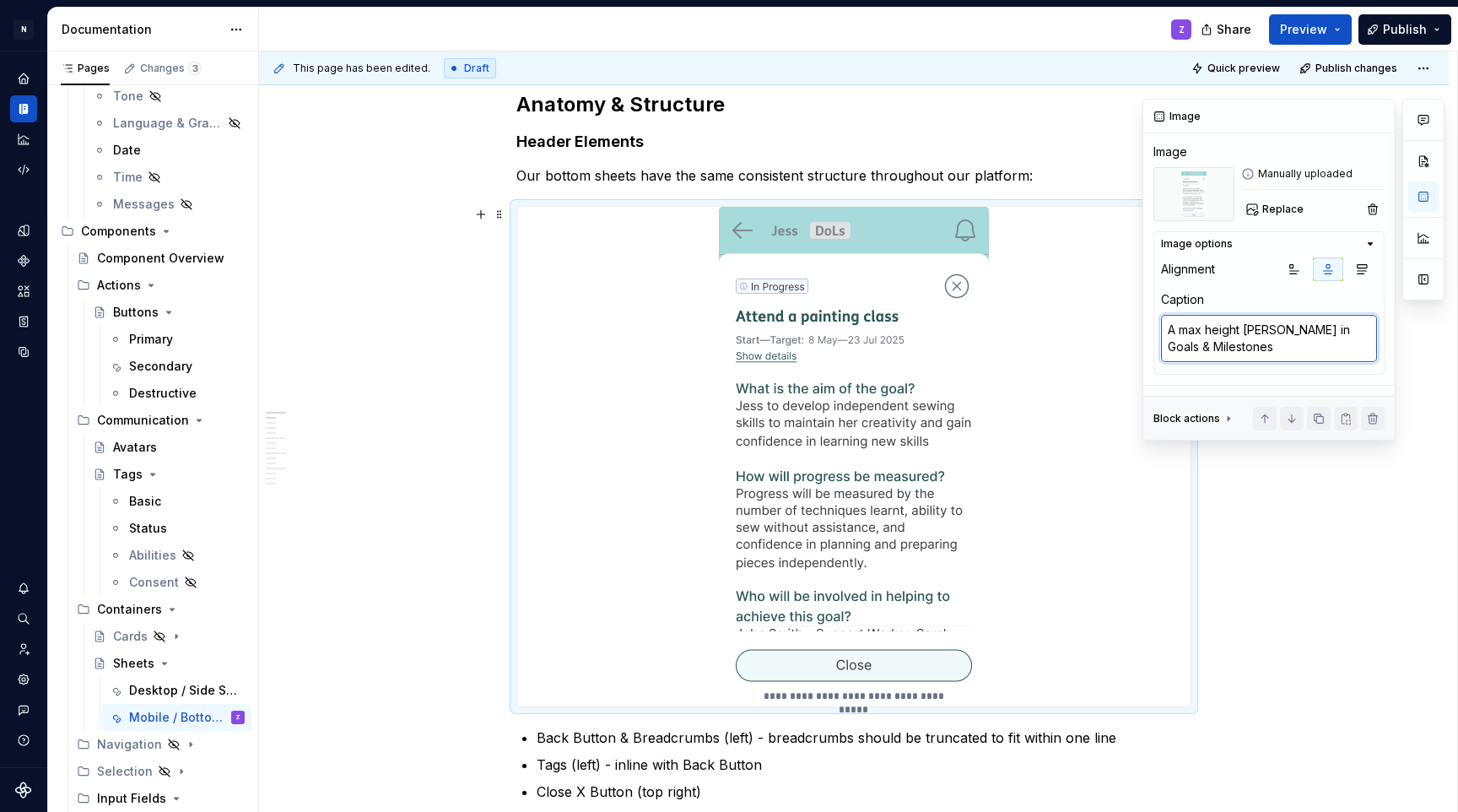
type textarea "A max height bottom in Goals & Milestones"
type textarea "*"
type textarea "A max height bottom in Goals & Milestones"
type textarea "*"
type textarea "A max height bottom s in Goals & Milestones"
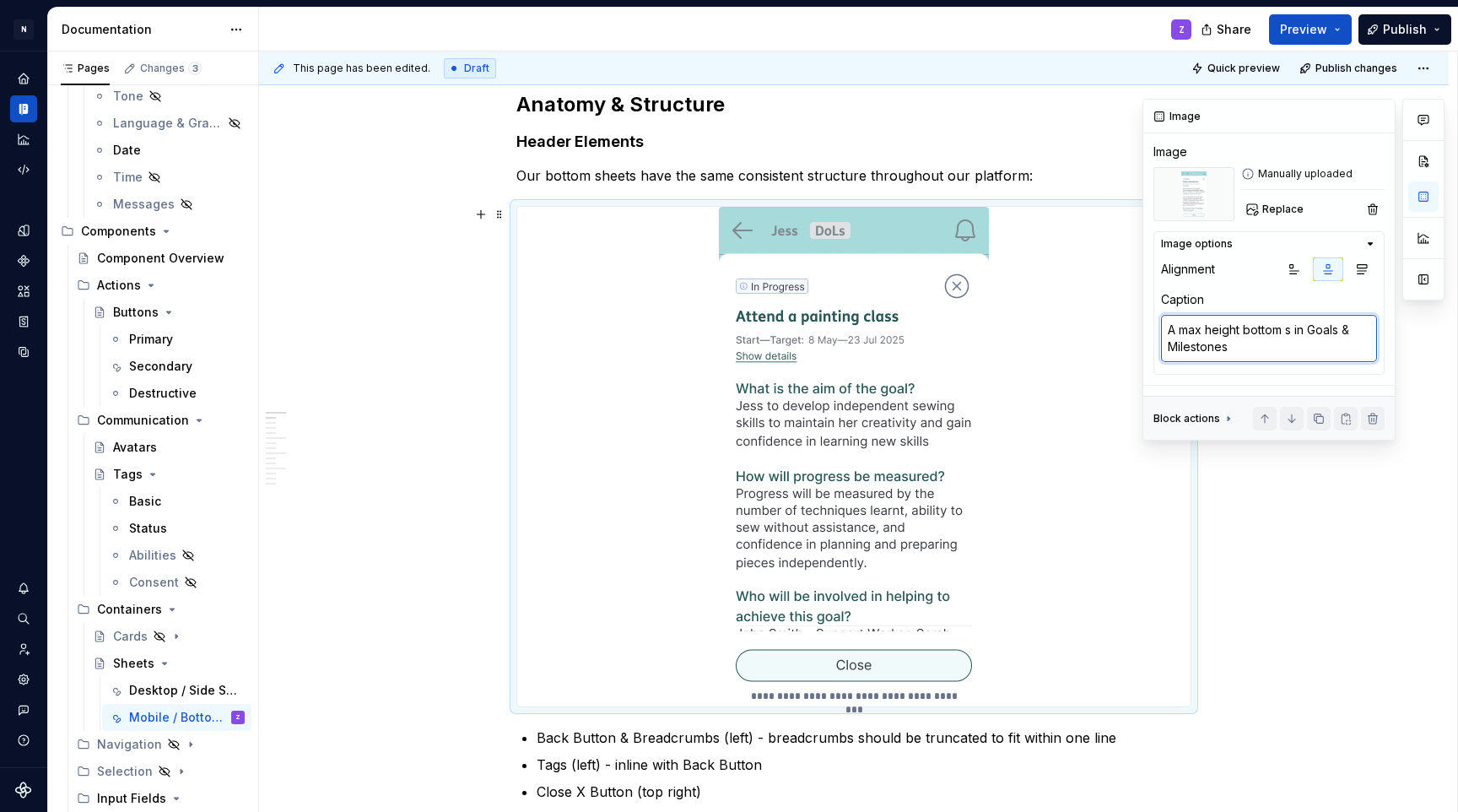
type textarea "*"
type textarea "A max height bottom sh in Goals & Milestones"
type textarea "*"
type textarea "A max height bottom she in Goals & Milestones"
type textarea "*"
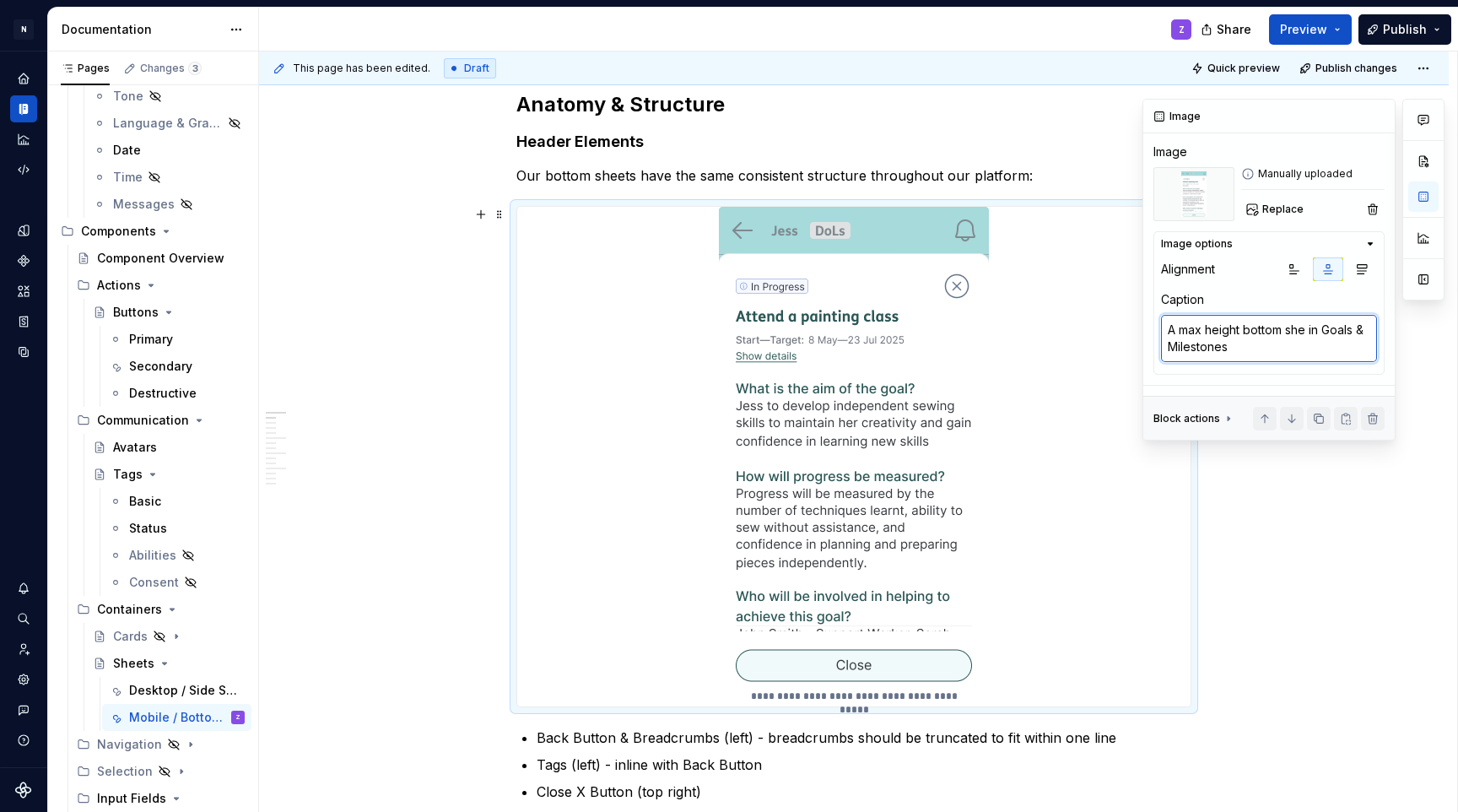
type textarea "A max height bottom shee in Goals & Milestones"
type textarea "*"
type textarea "A max height bottom sheet in Goals & Milestones"
click at [1244, 332] on textarea "A max height bottom sheet in Goals & Milestones" at bounding box center [1269, 338] width 216 height 47
type textarea "*"
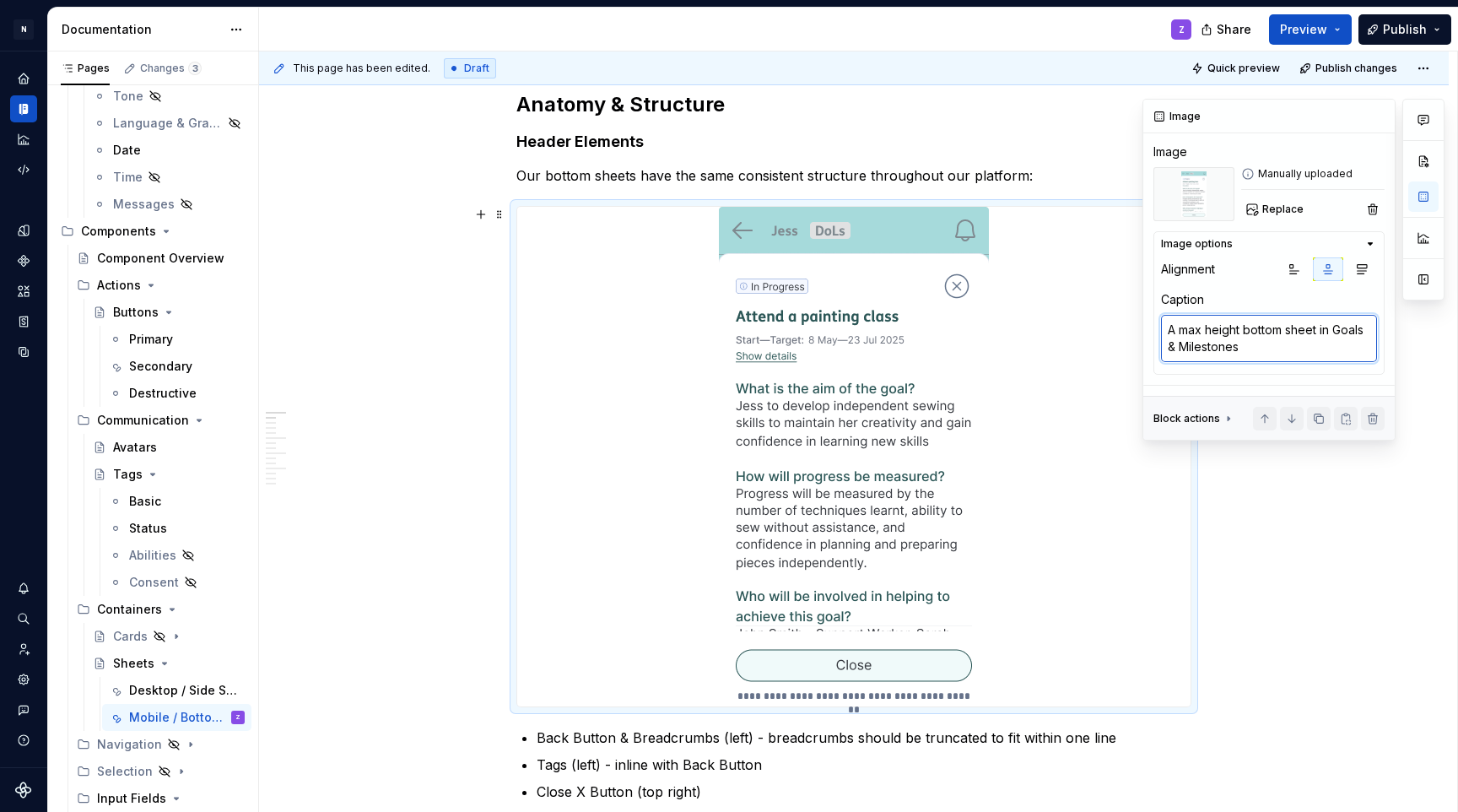
type textarea "A max height (bottom sheet in Goals & Milestones"
type textarea "*"
type textarea "A max height ()bottom sheet in Goals & Milestones"
type textarea "*"
type textarea "A max height () bottom sheet in Goals & Milestones"
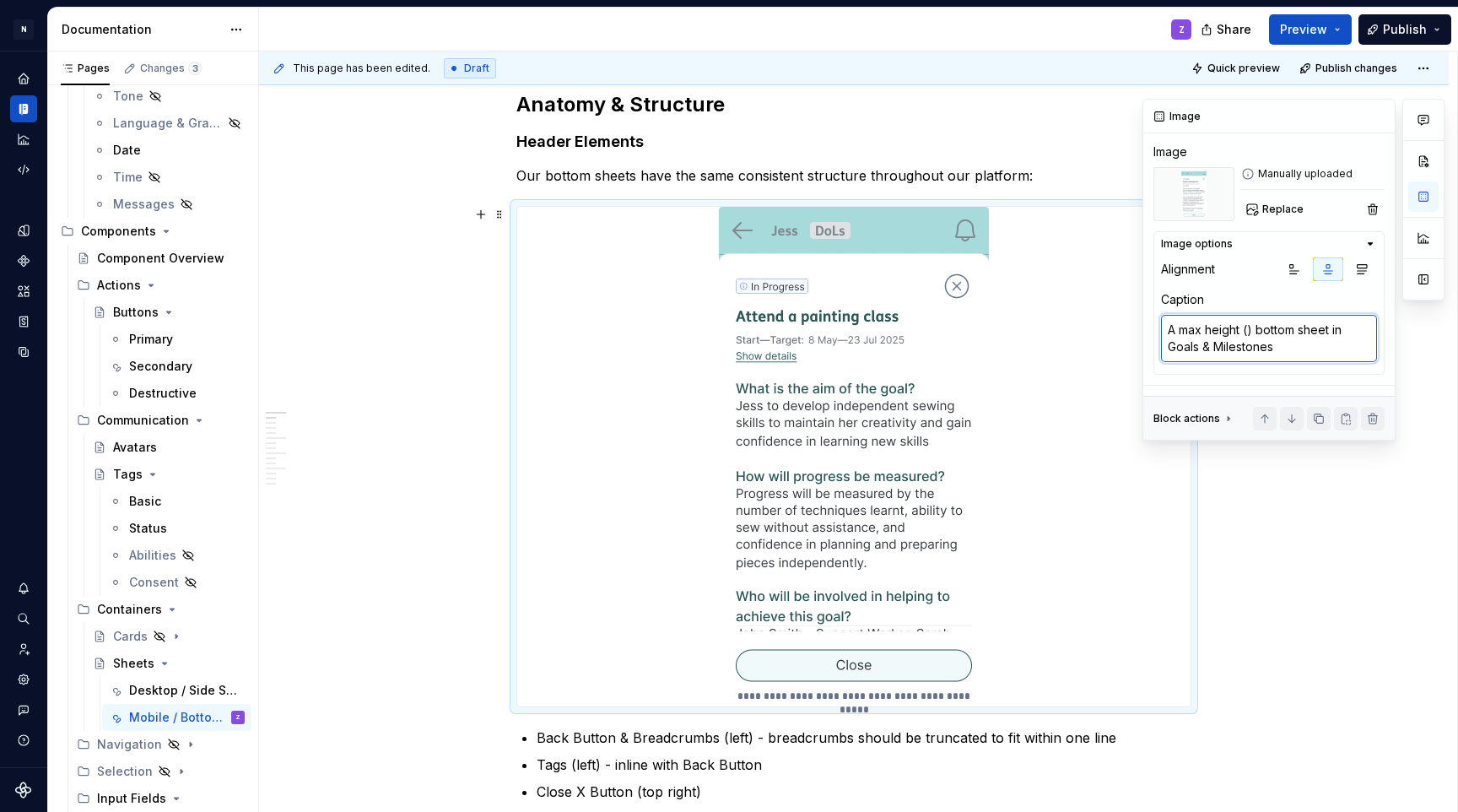
type textarea "*"
type textarea "A max height ()9 bottom sheet in Goals & Milestones"
type textarea "*"
type textarea "A max height ()90 bottom sheet in Goals & Milestones"
type textarea "*"
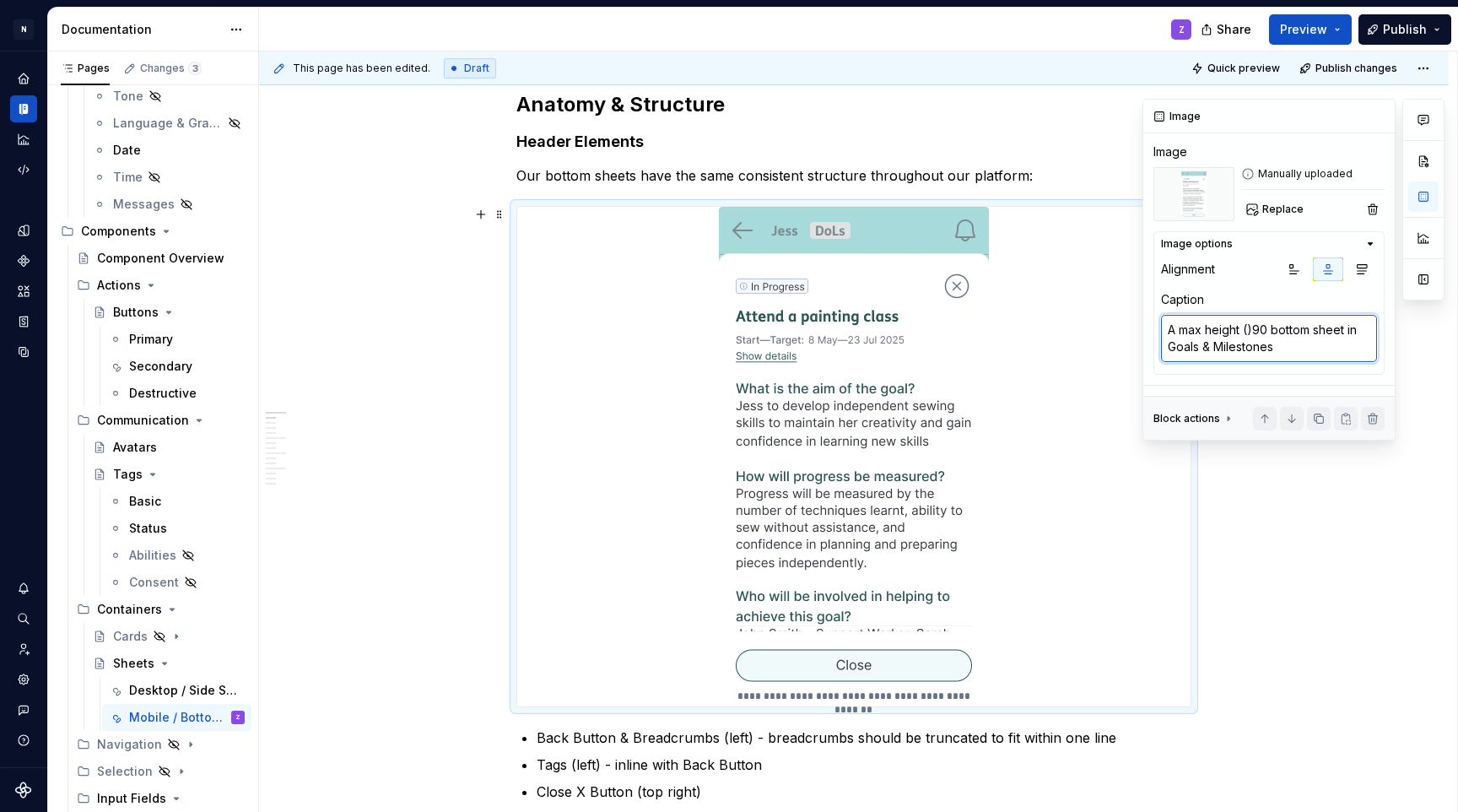
type textarea "A max height ()90% bottom sheet in Goals & Milestones"
click at [1250, 333] on textarea "A max height ()90% bottom sheet in Goals & Milestones" at bounding box center [1269, 338] width 216 height 47
type textarea "*"
type textarea "A max height (90% bottom sheet in Goals & Milestones"
click at [1272, 334] on textarea "A max height (90% bottom sheet in Goals & Milestones" at bounding box center [1269, 338] width 216 height 47
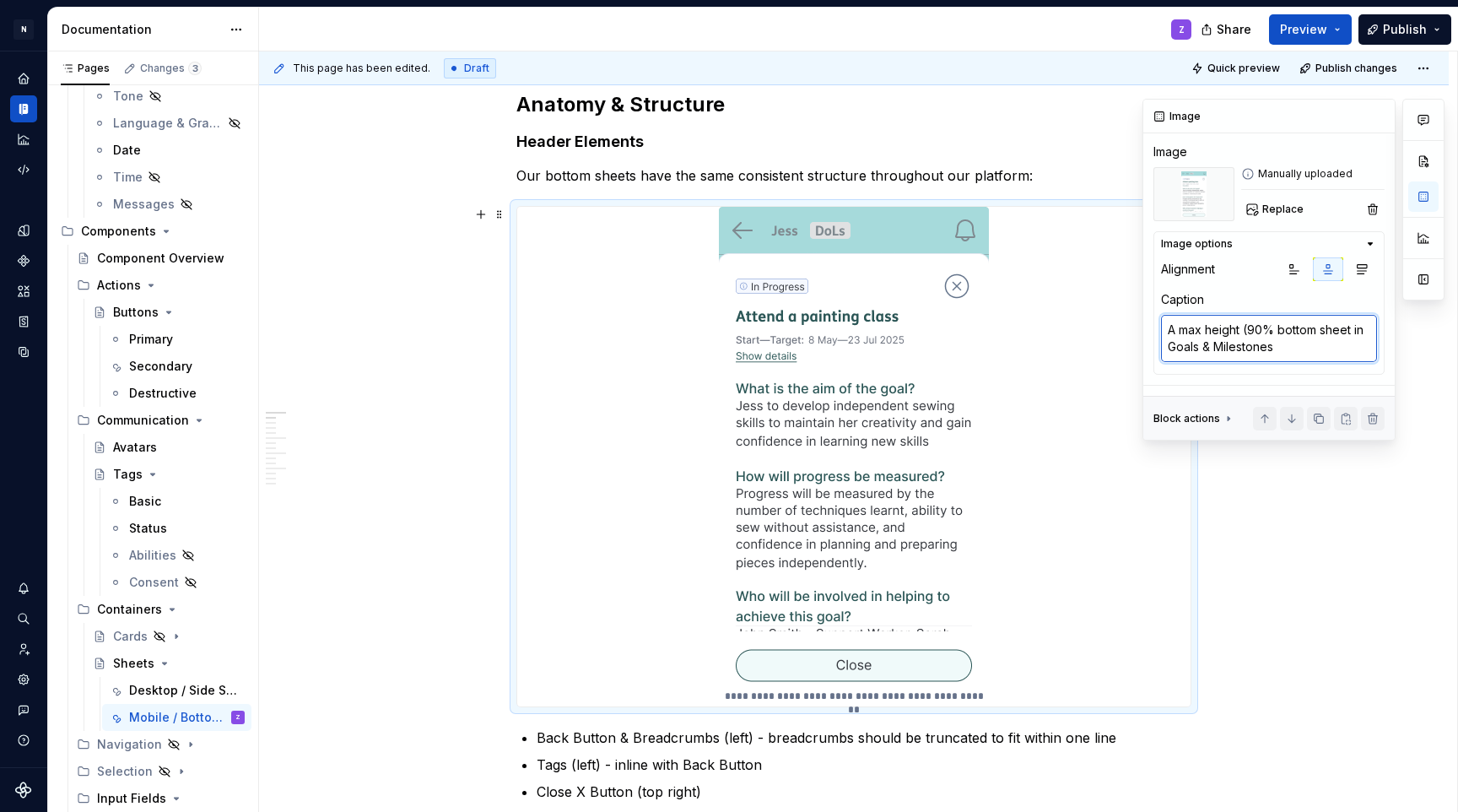
type textarea "*"
type textarea "A max height (90%) bottom sheet in Goals & Milestones"
type textarea "*"
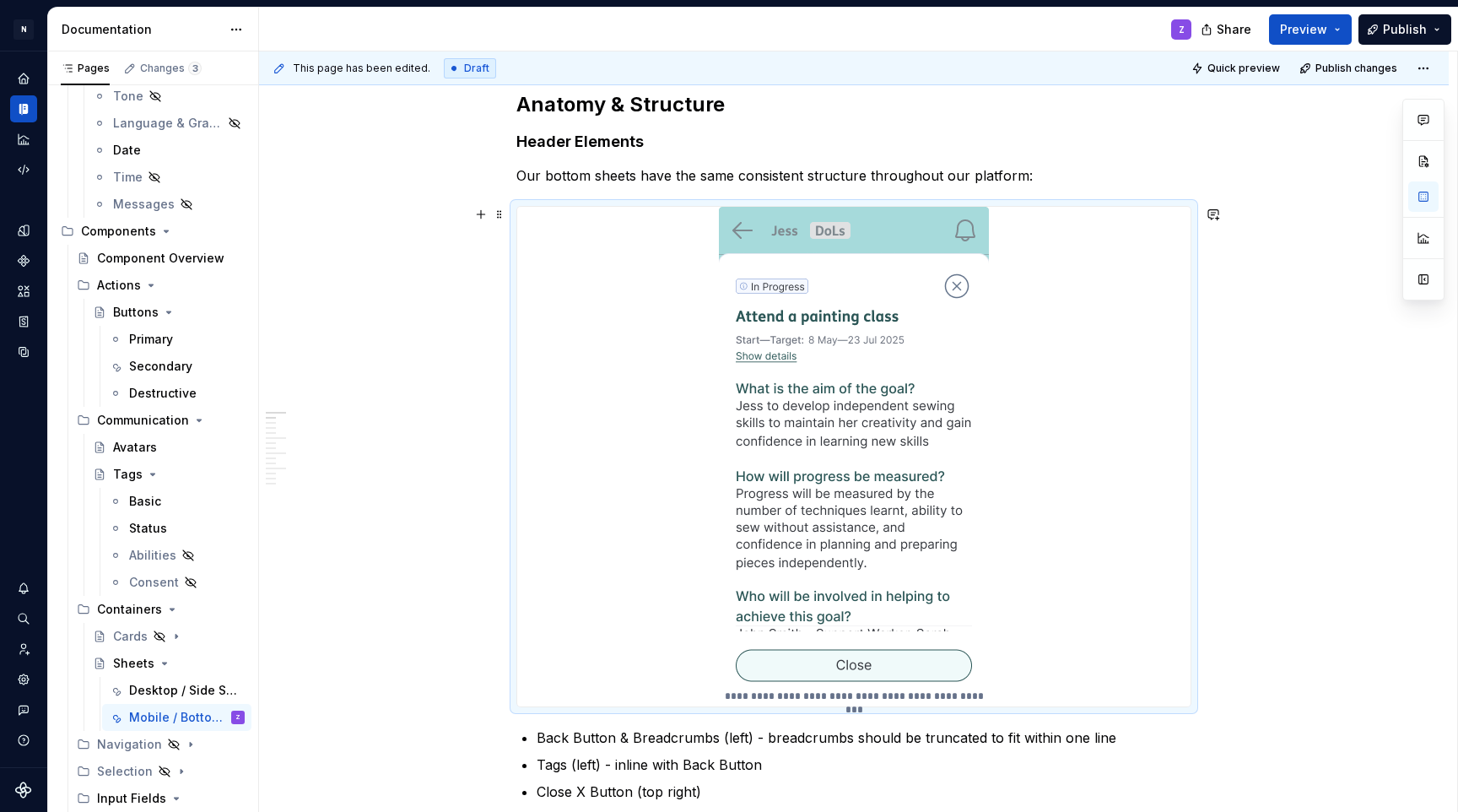
click at [610, 140] on h4 "Header Elements" at bounding box center [853, 141] width 675 height 21
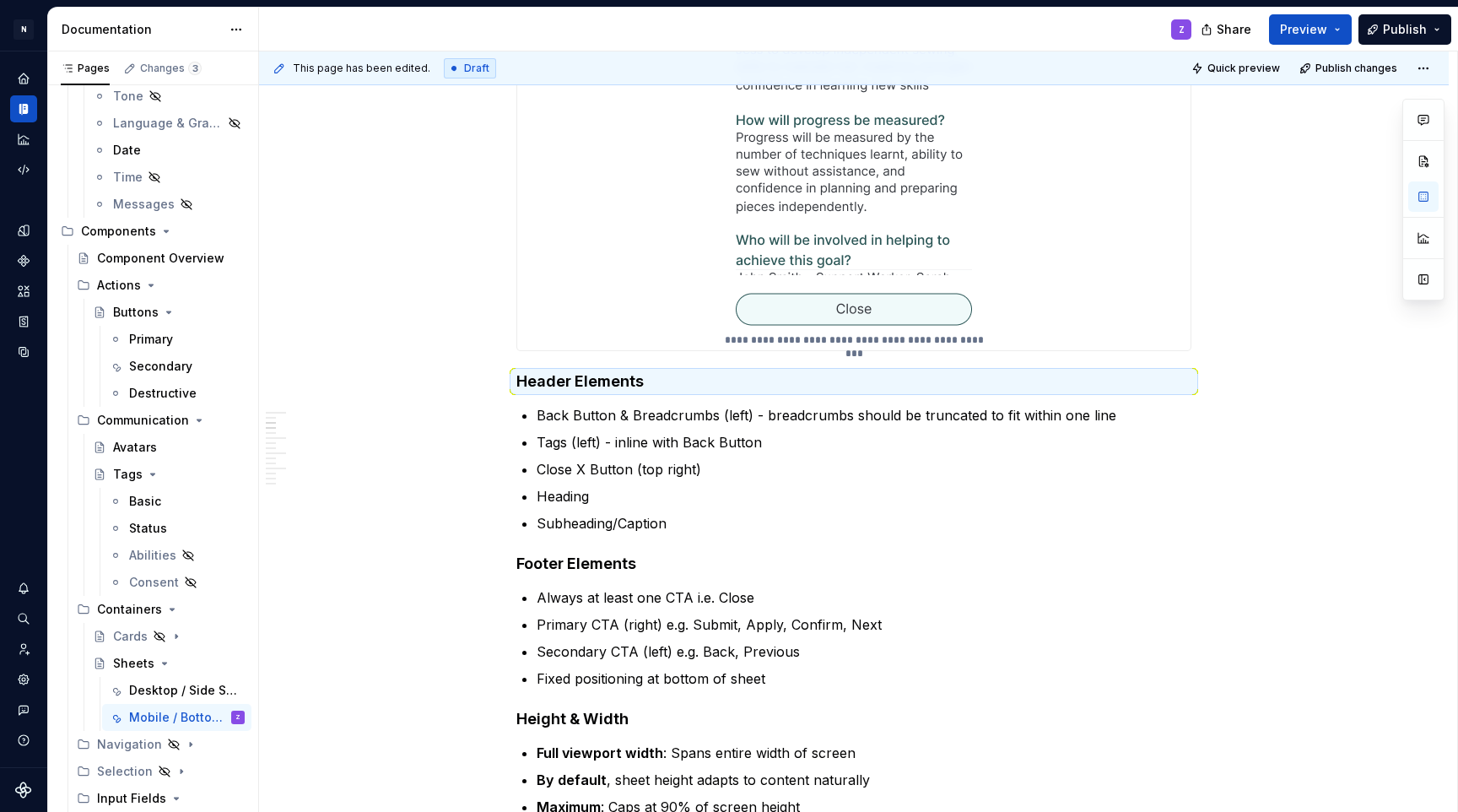
scroll to position [683, 0]
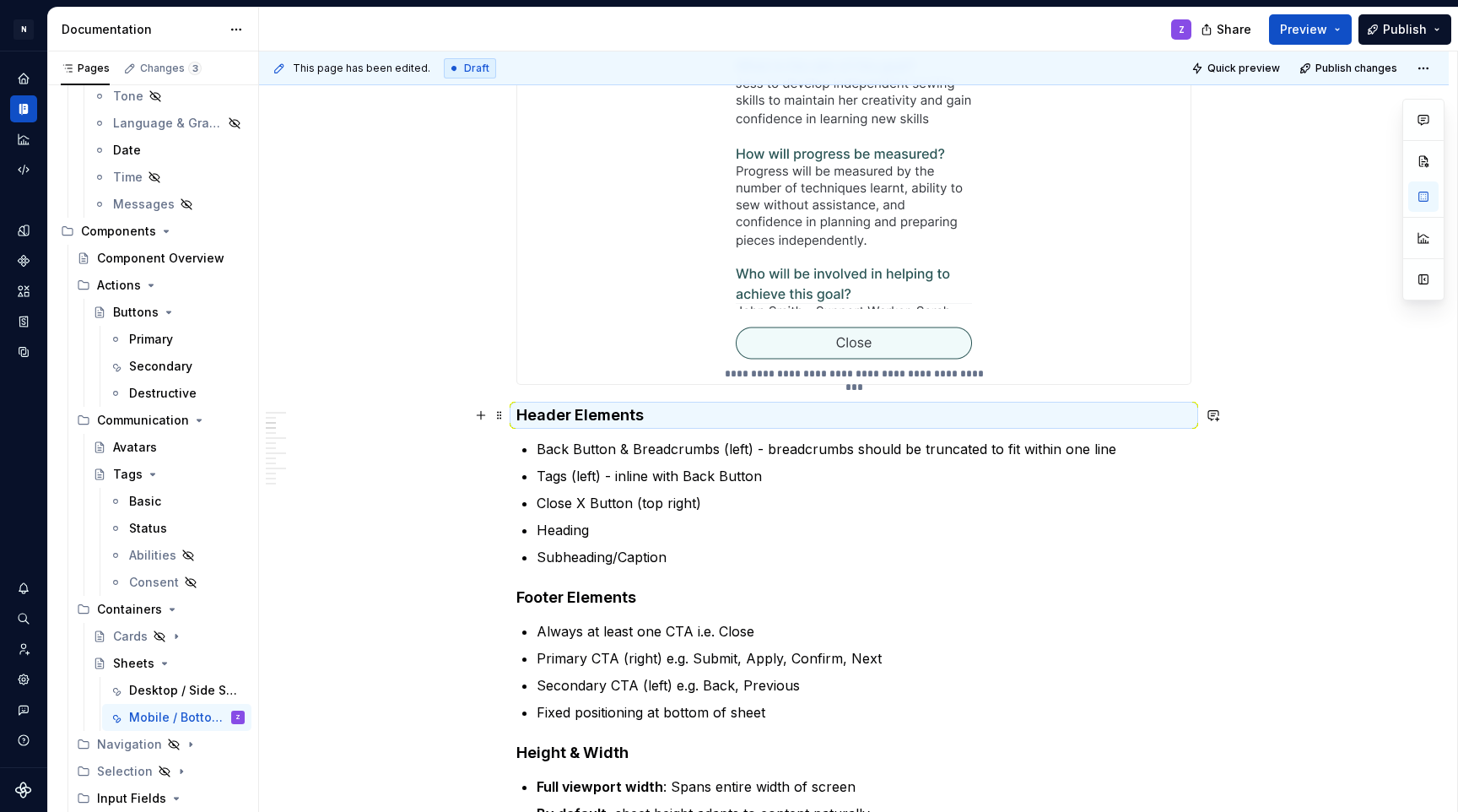
click at [615, 410] on h4 "Header Elements" at bounding box center [853, 415] width 675 height 21
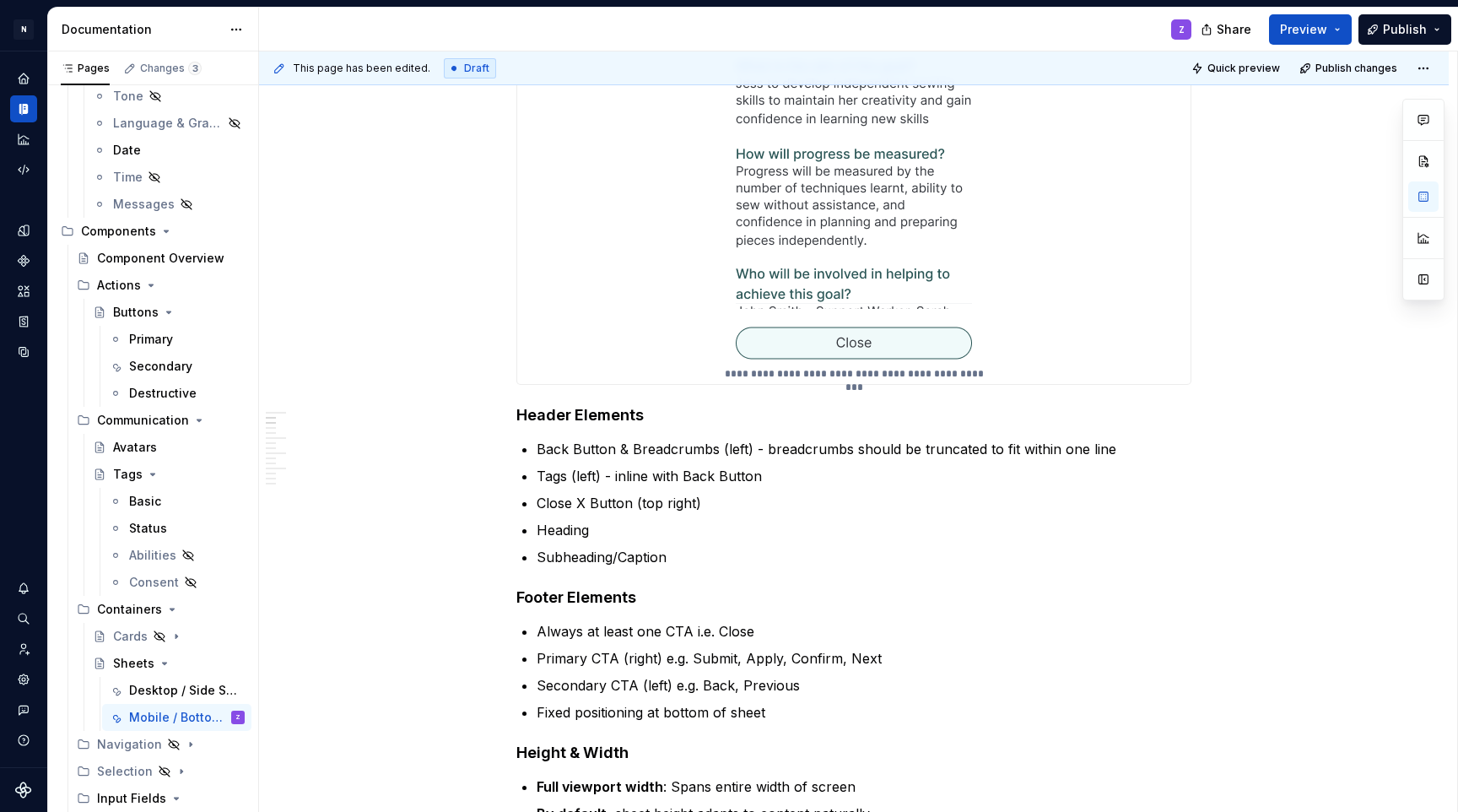
scroll to position [101, 0]
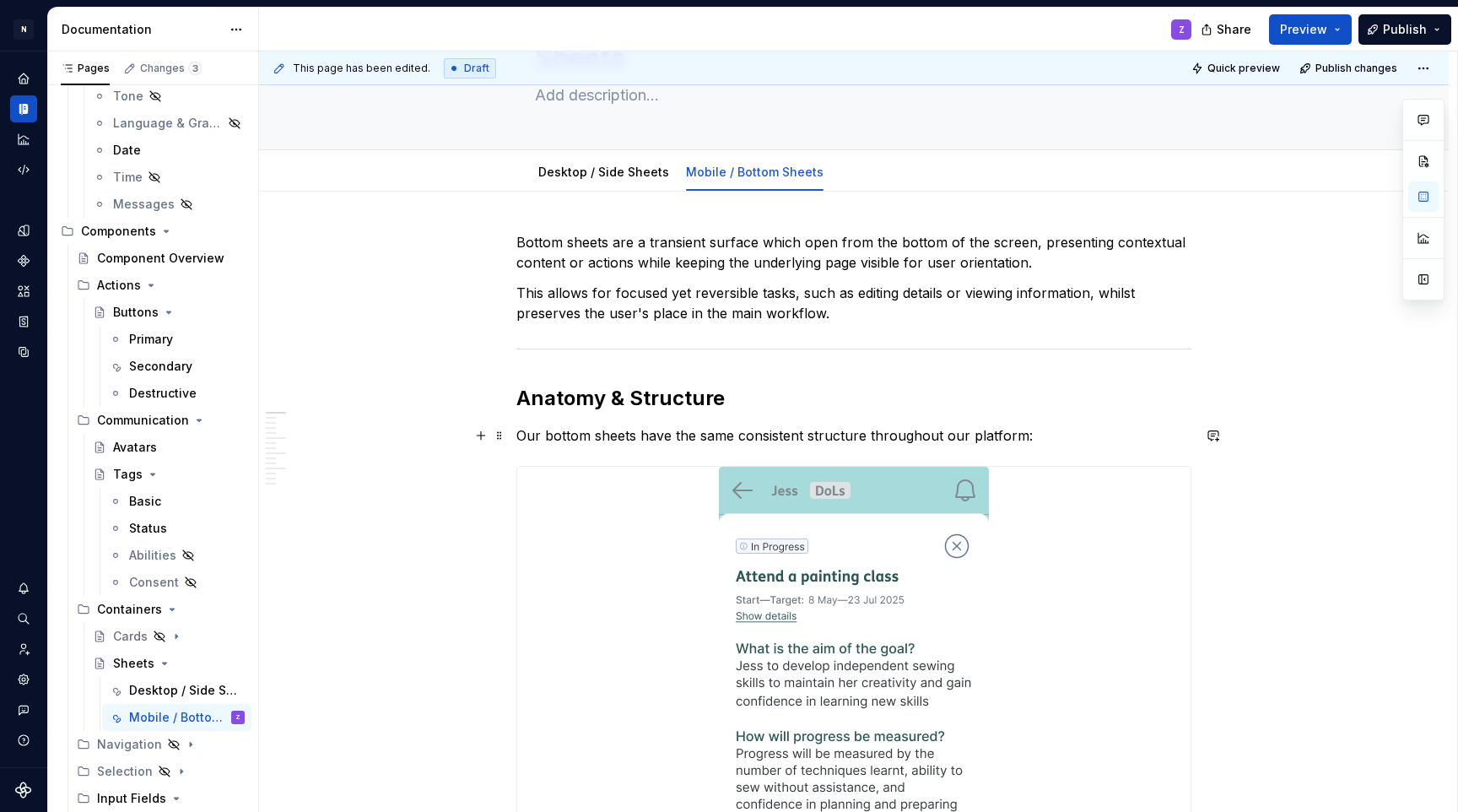
click at [1038, 441] on p "Our bottom sheets have the same consistent structure throughout our platform:" at bounding box center [853, 436] width 675 height 21
click at [603, 176] on link "Desktop / Side Sheets" at bounding box center [604, 172] width 131 height 14
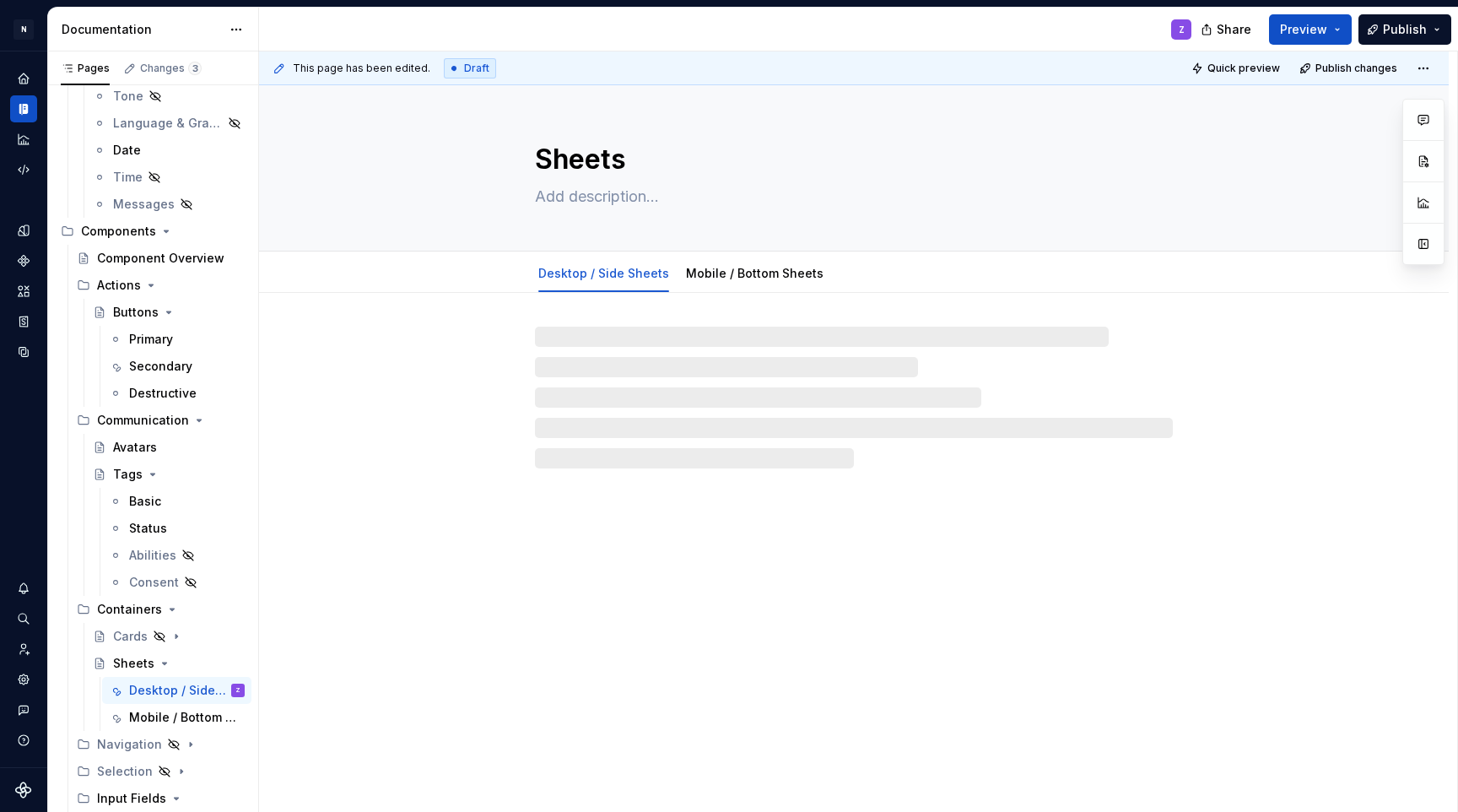
type textarea "*"
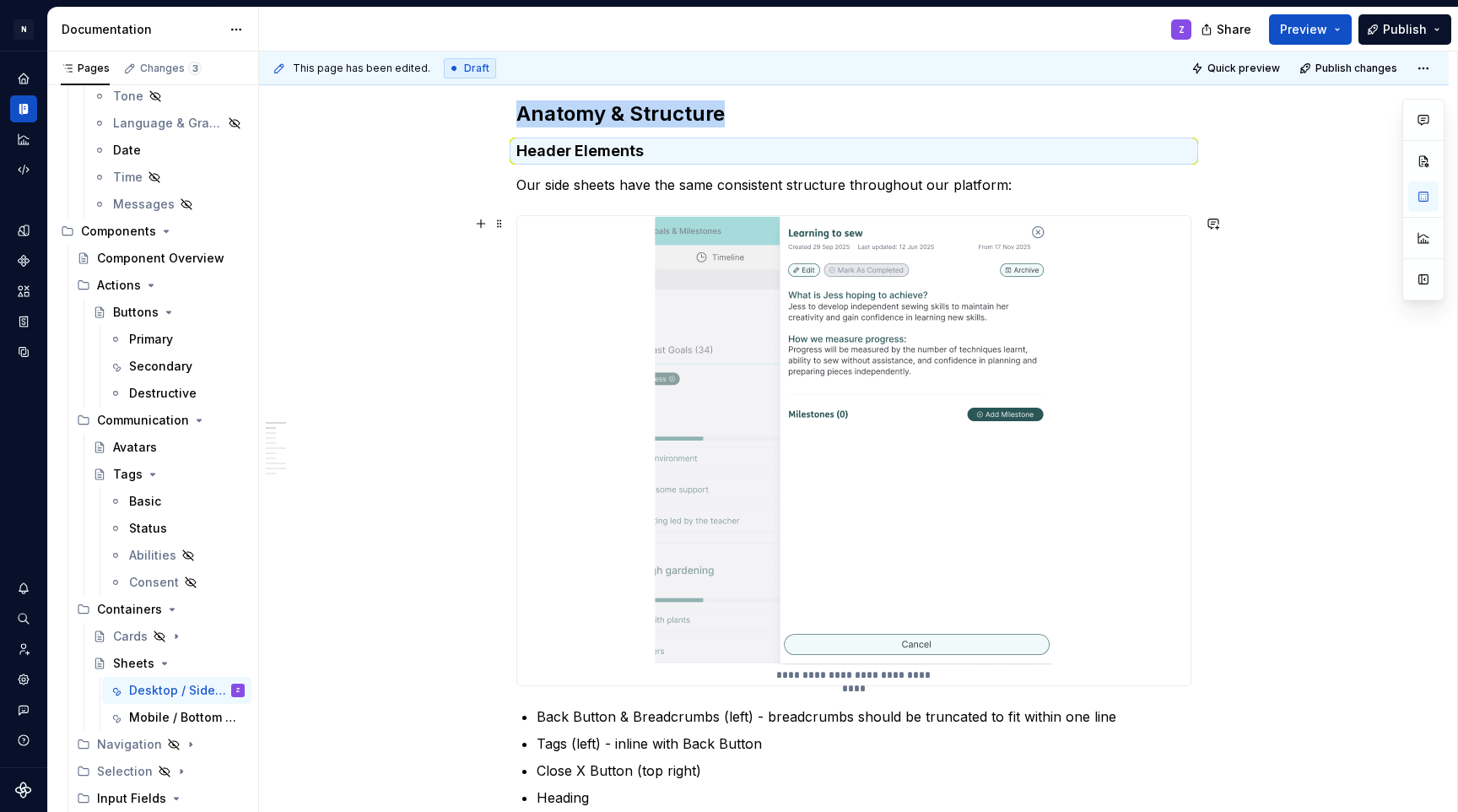
scroll to position [351, 0]
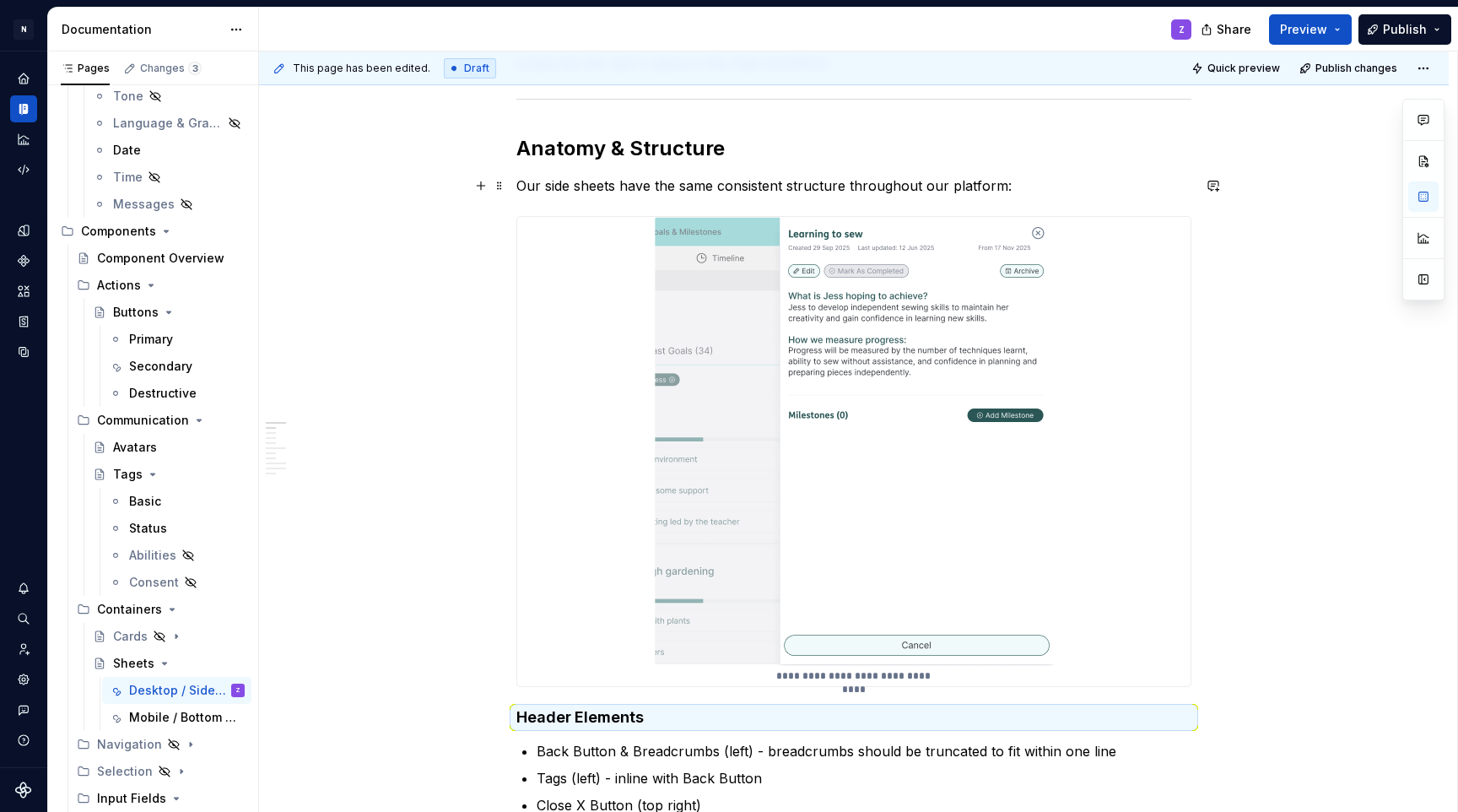
click at [1008, 187] on p "Our side sheets have the same consistent structure throughout our platform:" at bounding box center [853, 185] width 675 height 21
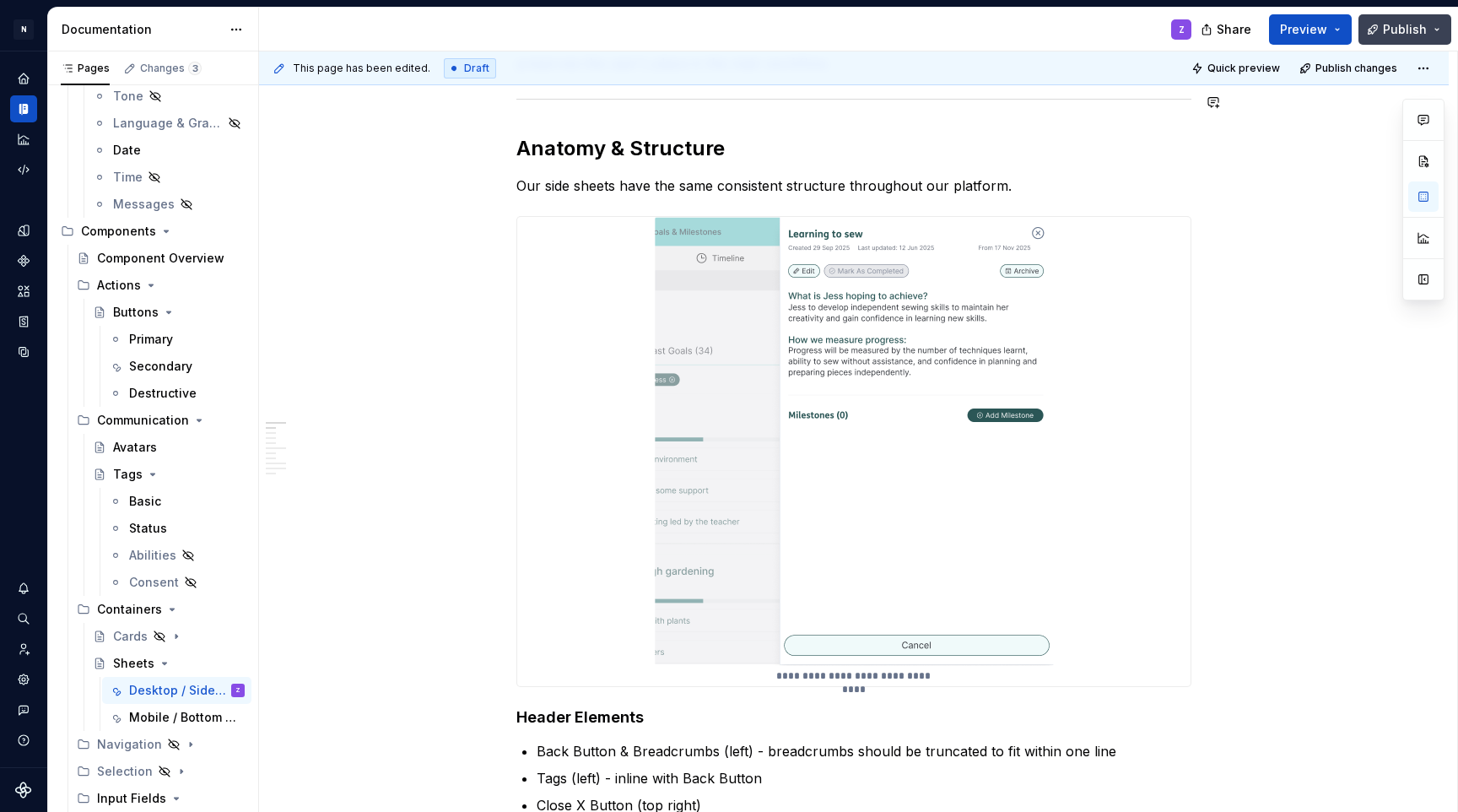
click at [1404, 25] on span "Publish" at bounding box center [1404, 30] width 44 height 17
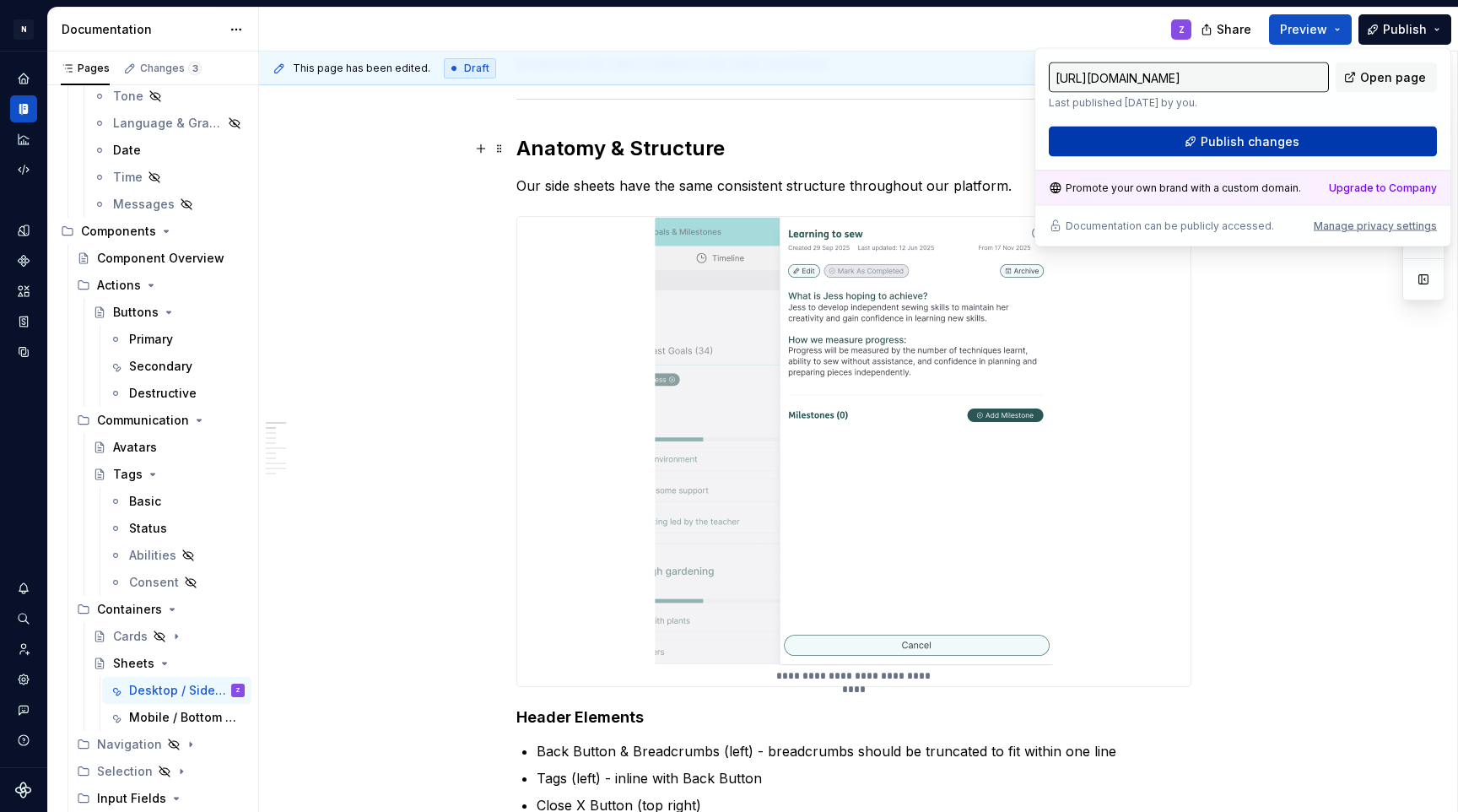
click at [1310, 141] on button "Publish changes" at bounding box center [1243, 142] width 388 height 30
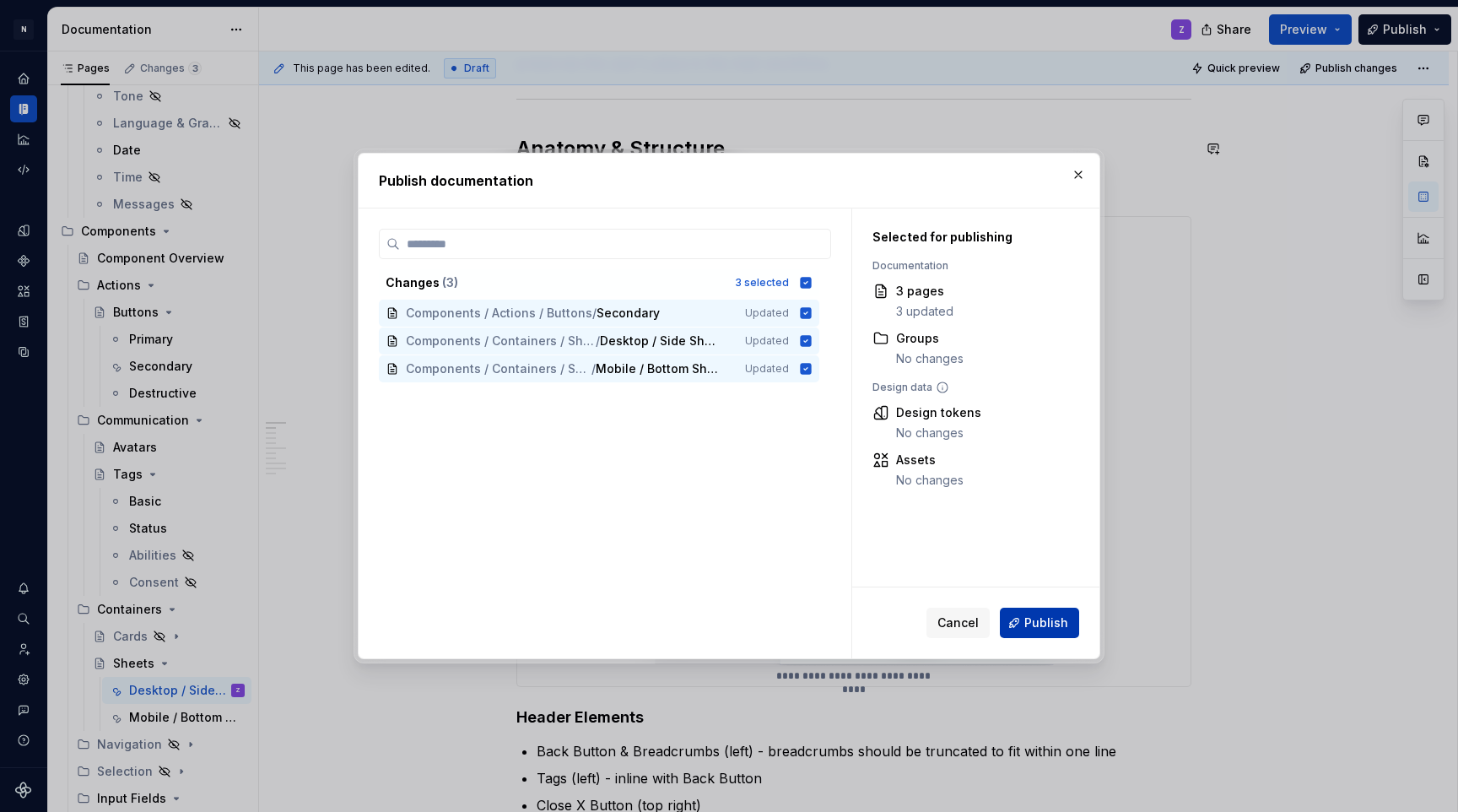
click at [1052, 622] on span "Publish" at bounding box center [1046, 622] width 44 height 17
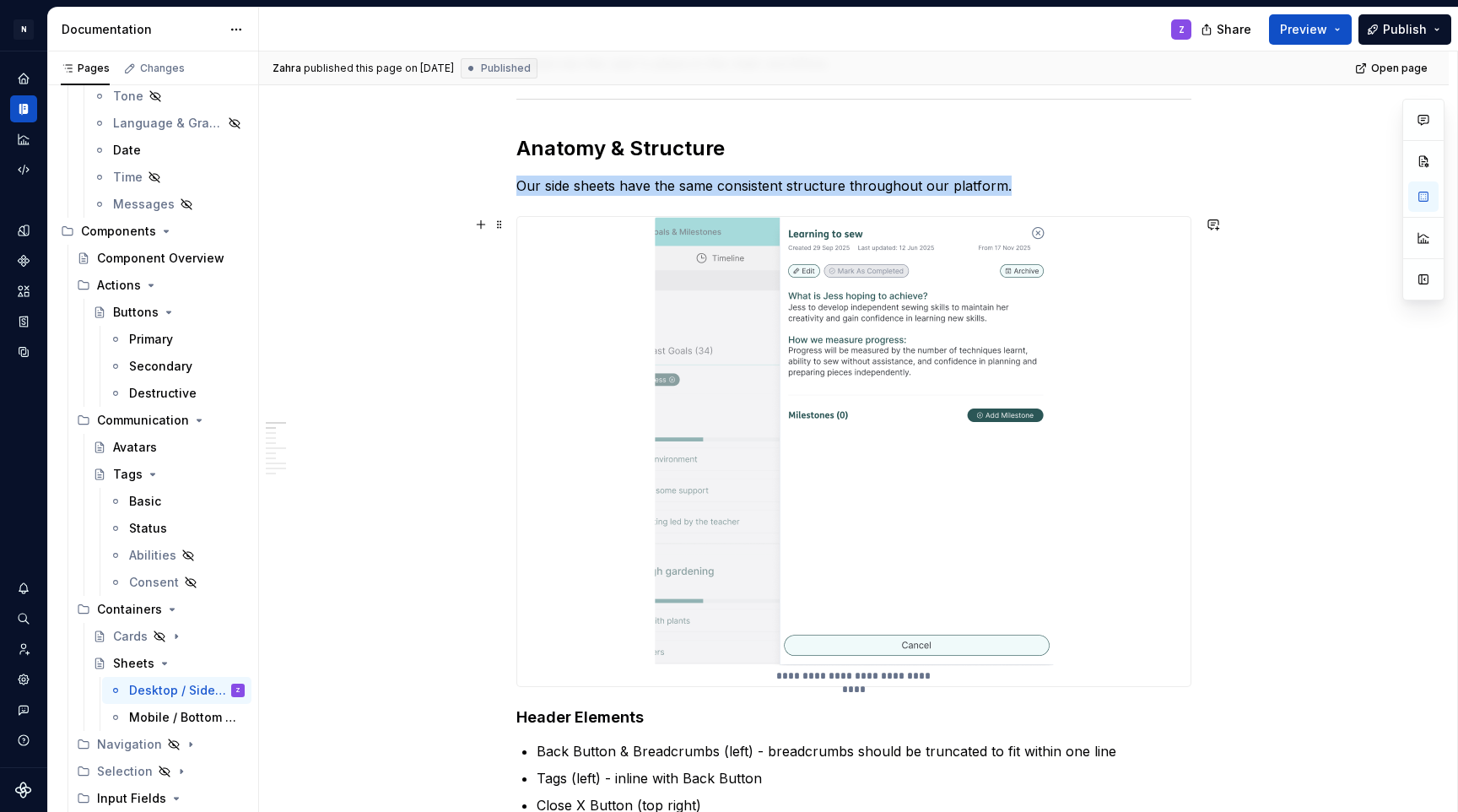
click at [893, 290] on img at bounding box center [854, 441] width 399 height 449
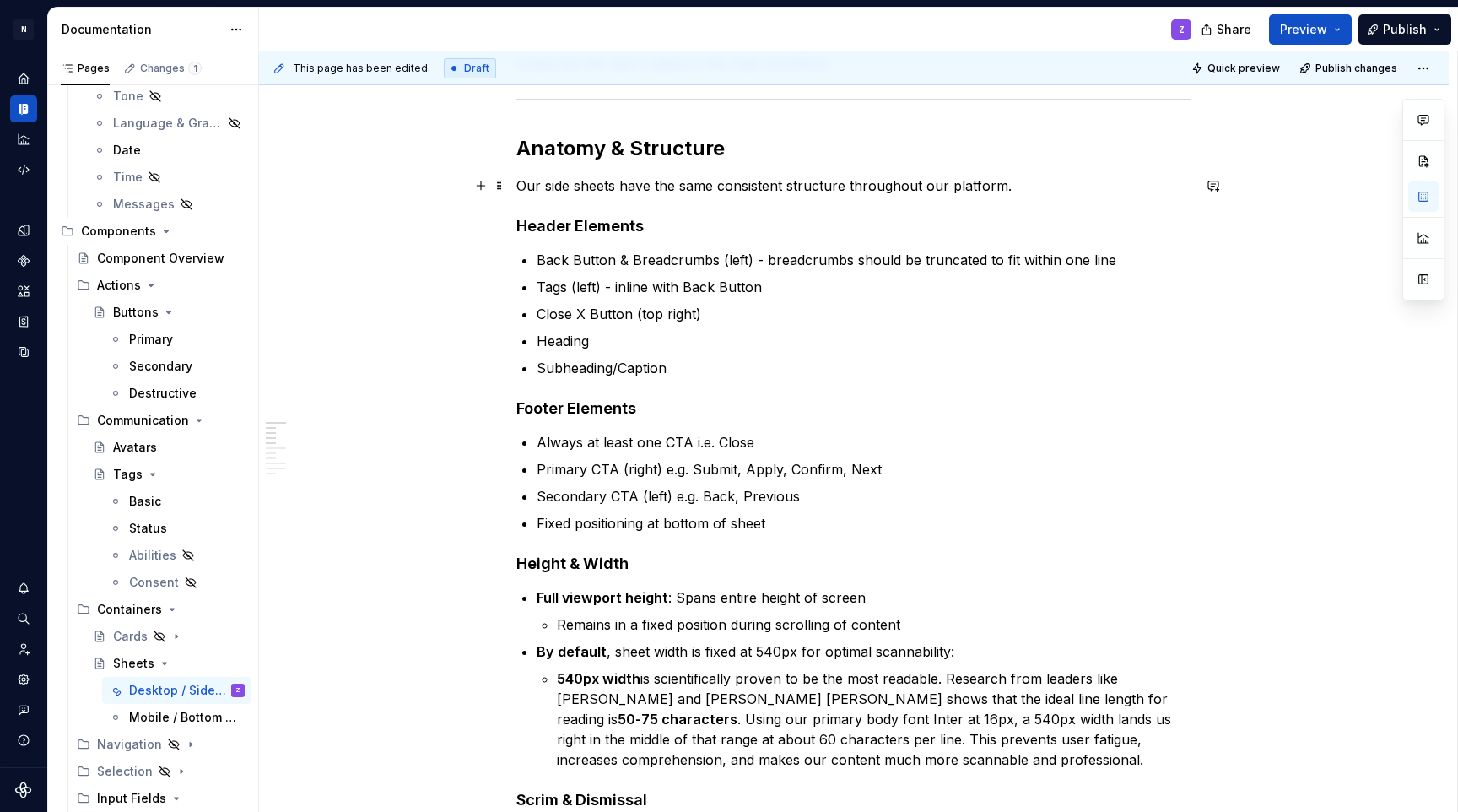
click at [1012, 186] on p "Our side sheets have the same consistent structure throughout our platform." at bounding box center [853, 185] width 675 height 21
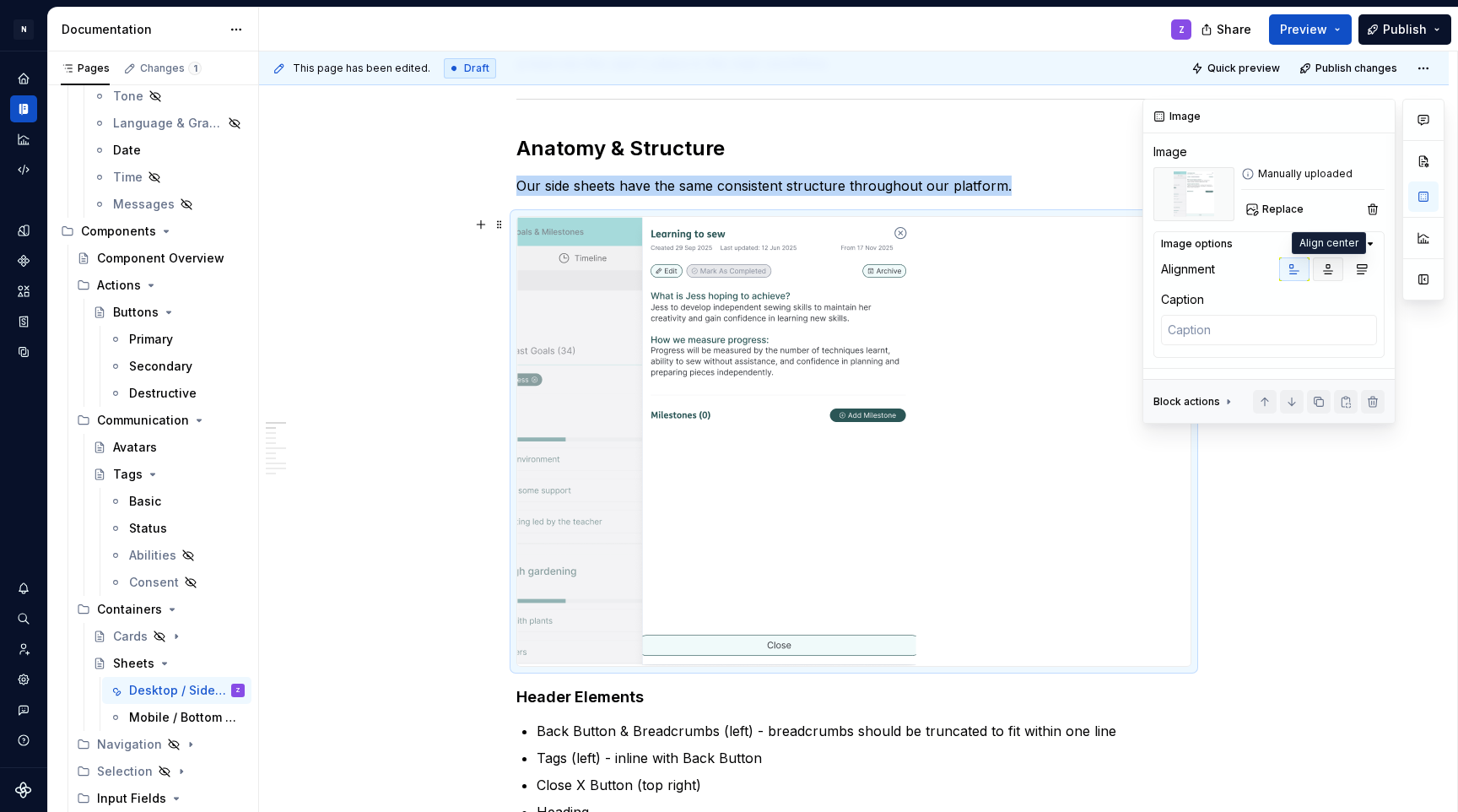
click at [1319, 270] on button "button" at bounding box center [1328, 269] width 30 height 23
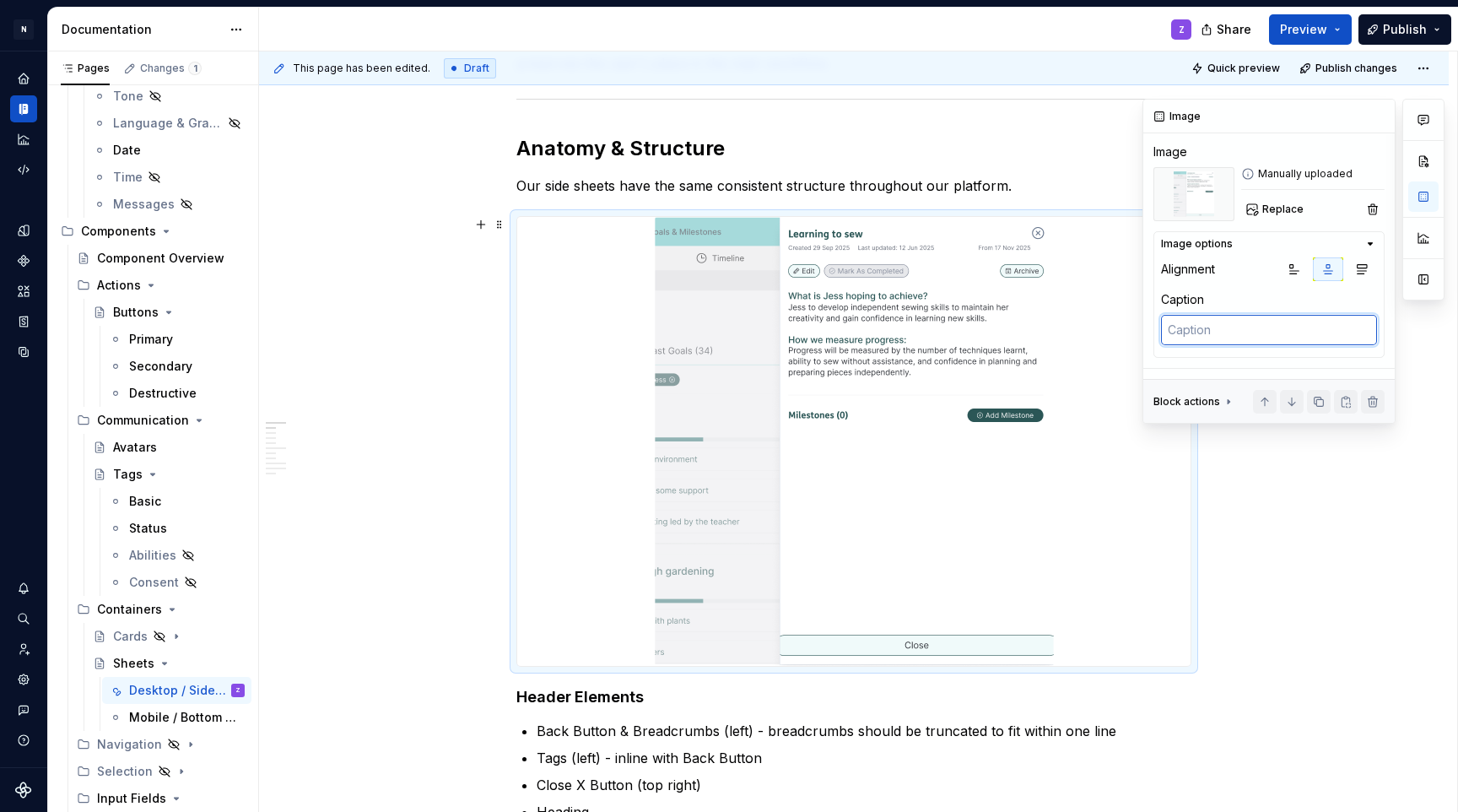
click at [1229, 333] on textarea at bounding box center [1269, 330] width 216 height 30
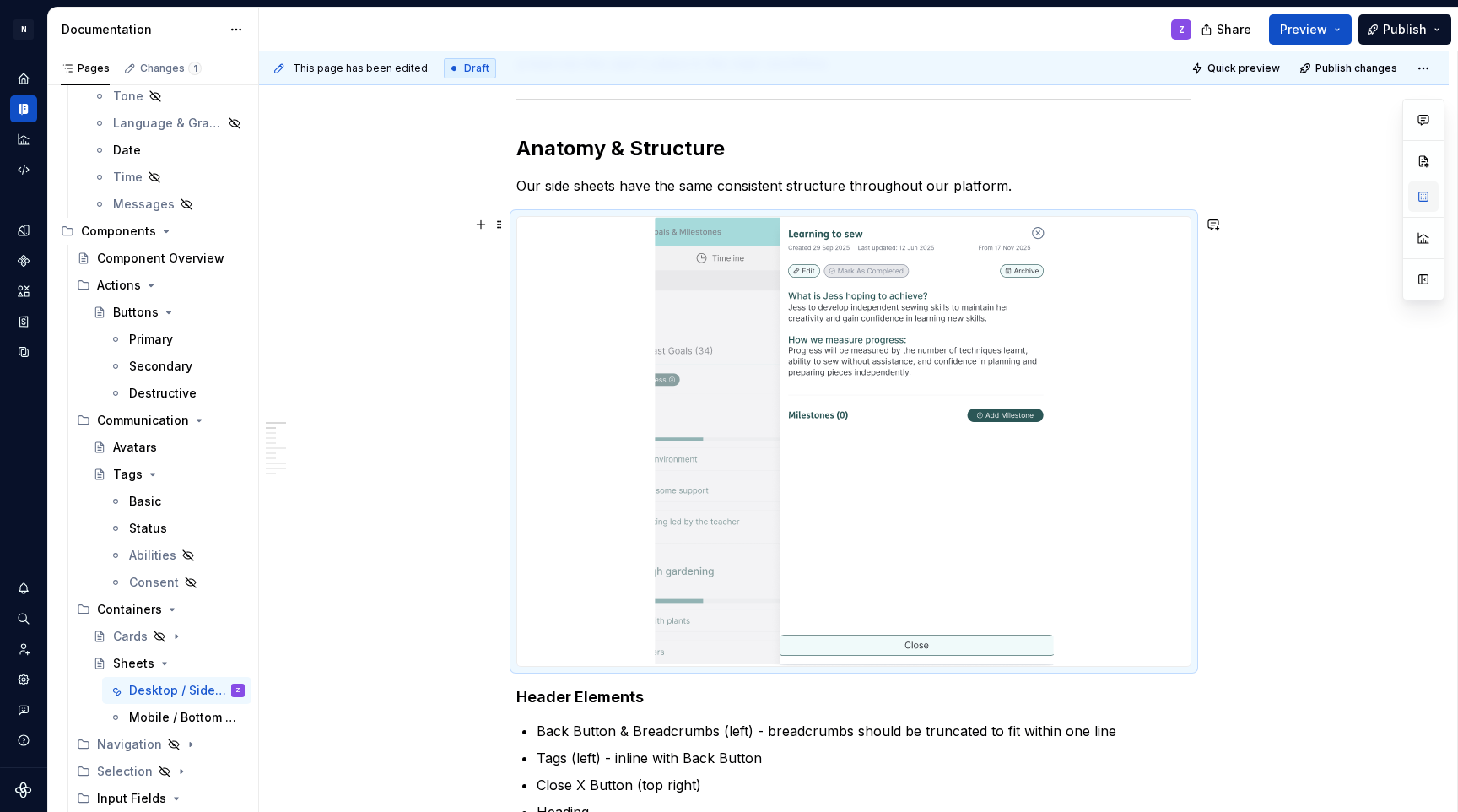
click at [1420, 207] on button "button" at bounding box center [1424, 197] width 30 height 30
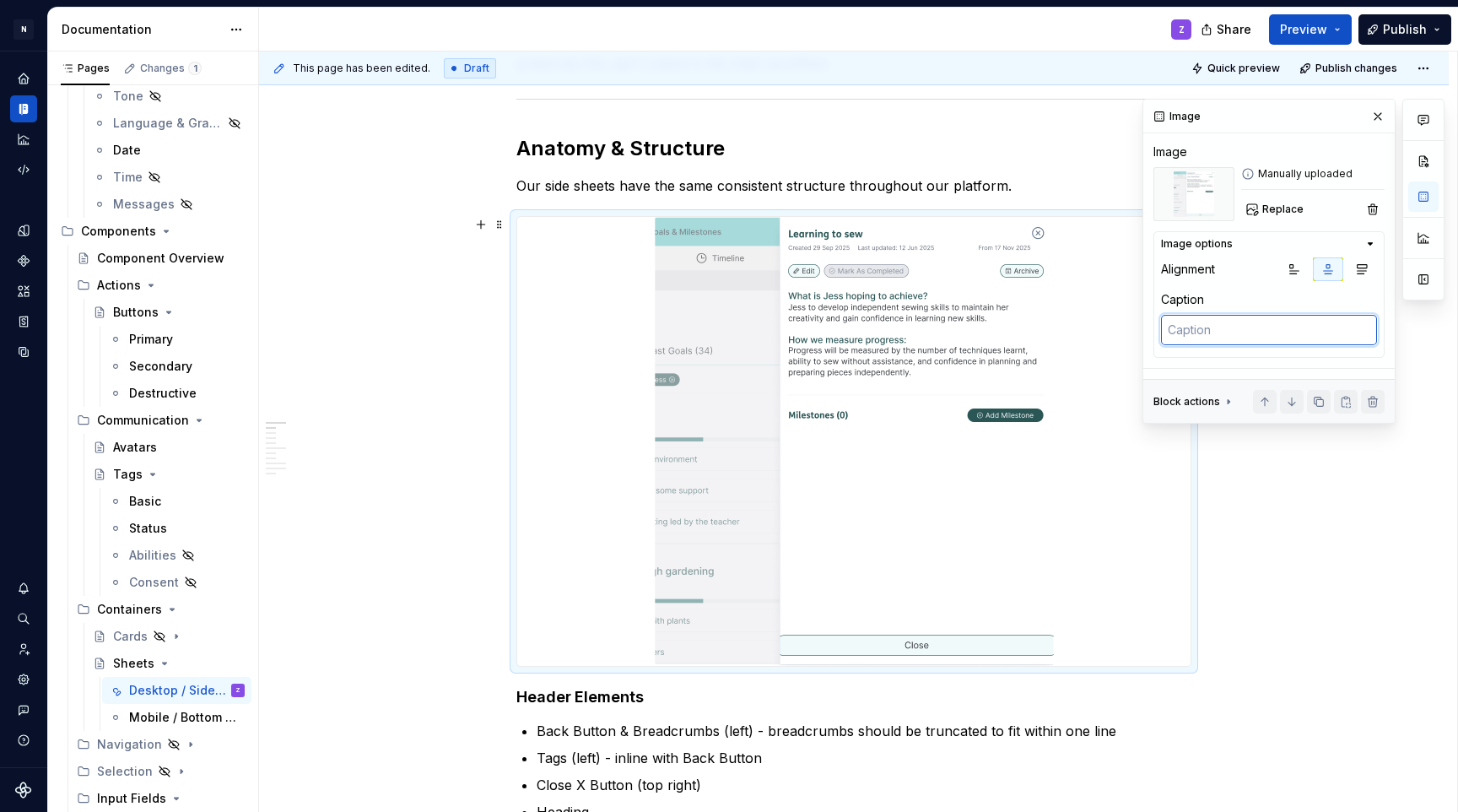
click at [1272, 323] on textarea at bounding box center [1269, 330] width 216 height 30
paste textarea "A side sheet in Goals & Milestones"
type textarea "*"
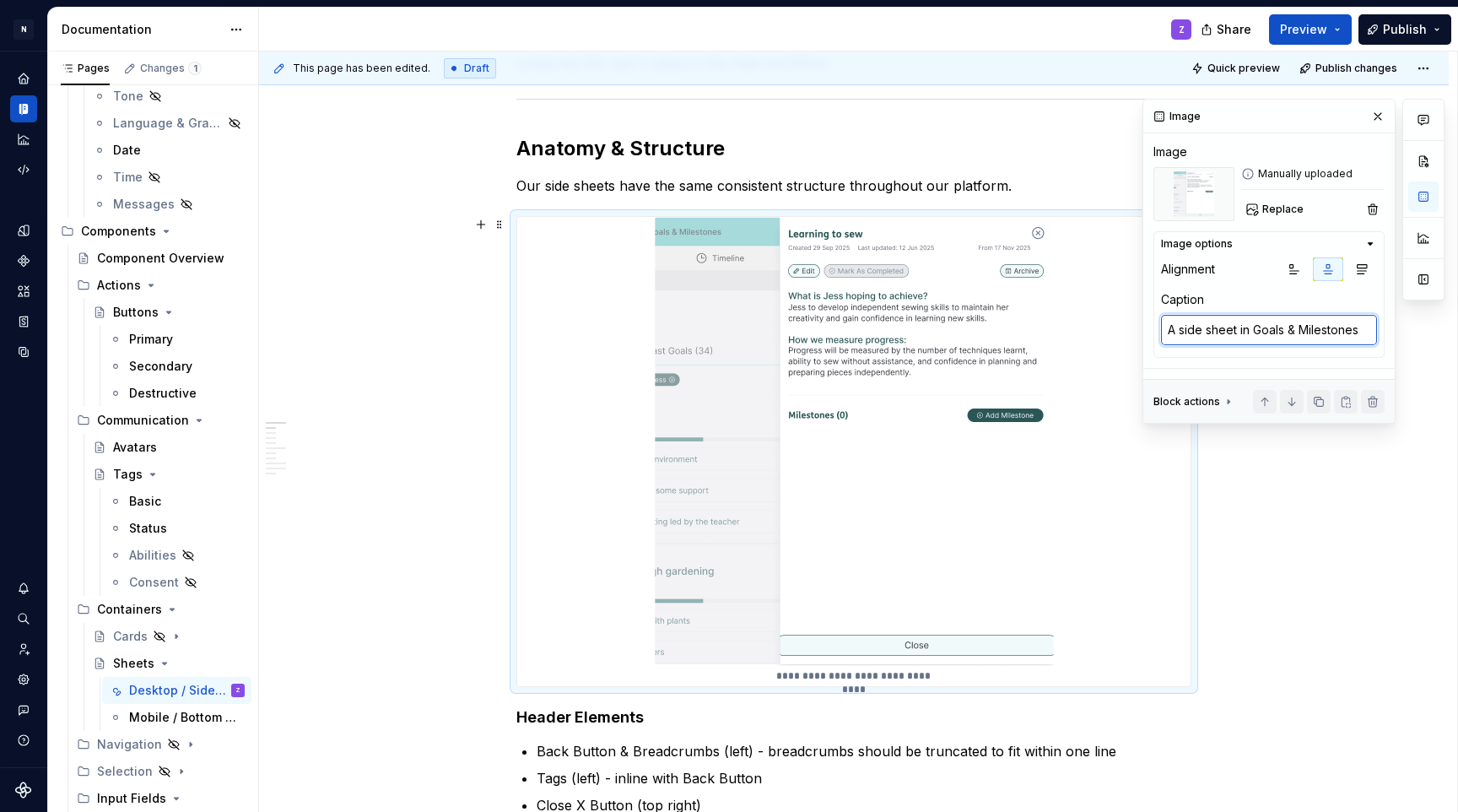
type textarea "A side sheet in Goals & Milestones"
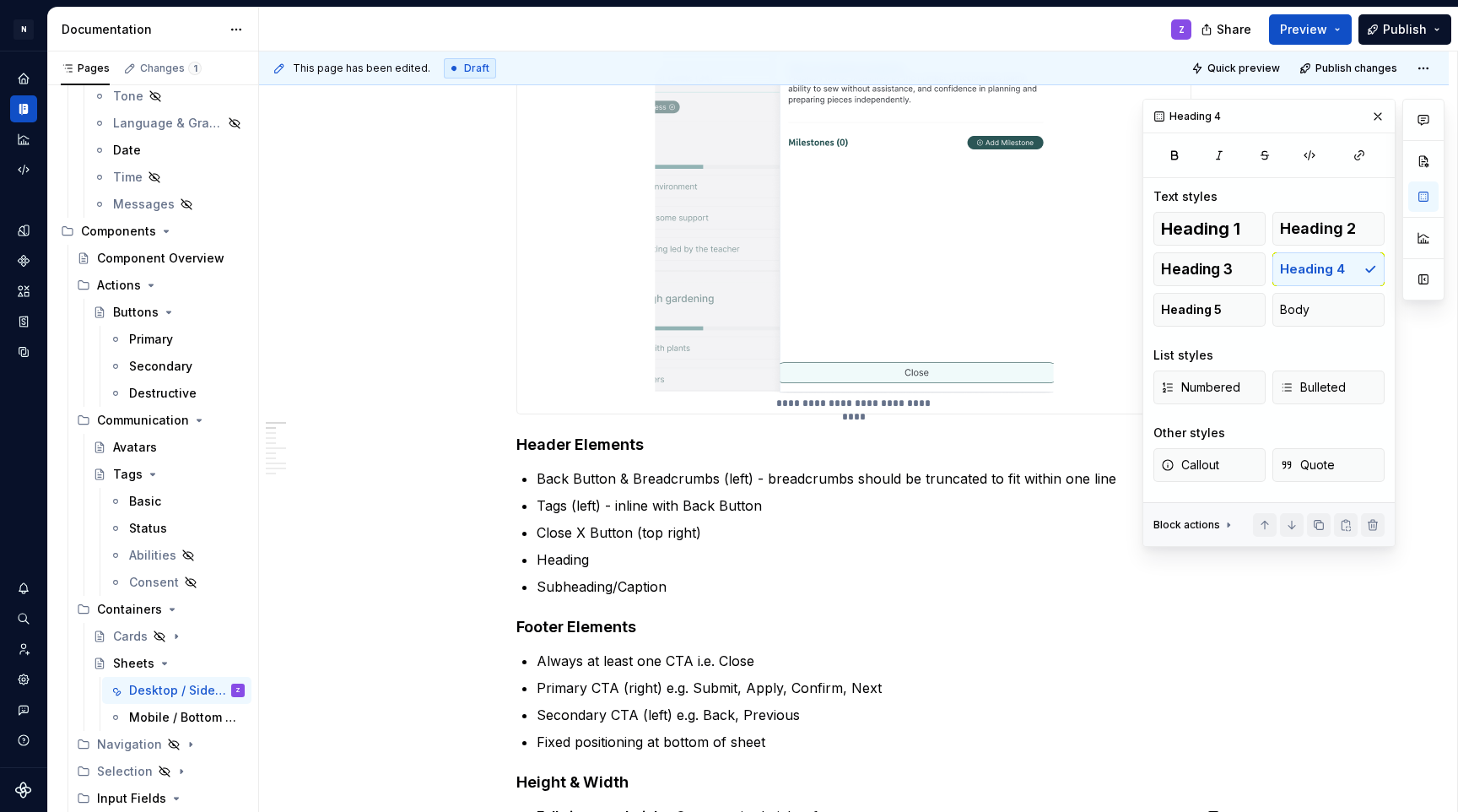
scroll to position [224, 0]
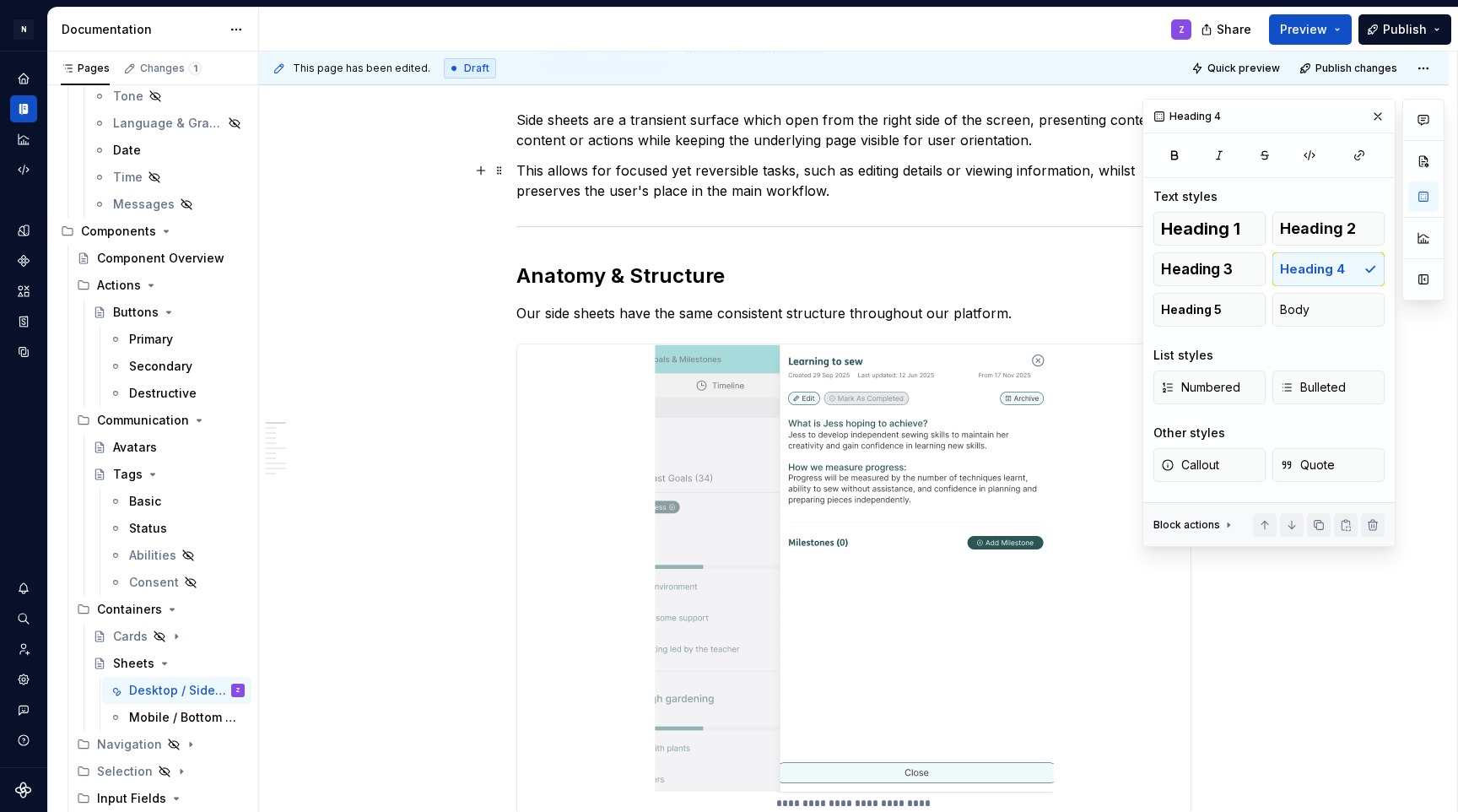
click at [871, 167] on p "This allows for focused yet reversible tasks, such as editing details or viewin…" at bounding box center [853, 180] width 675 height 40
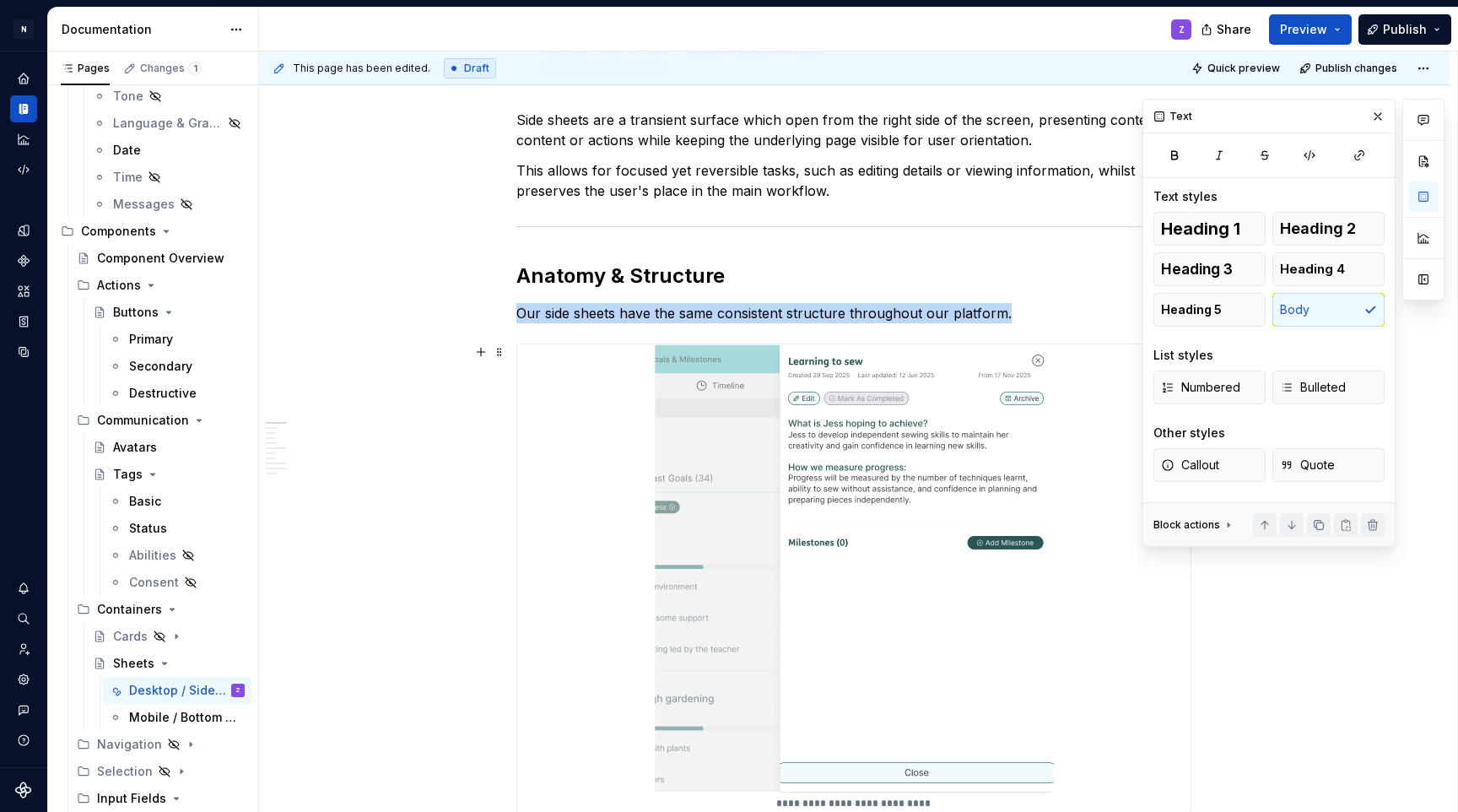
click at [852, 486] on img at bounding box center [854, 569] width 399 height 449
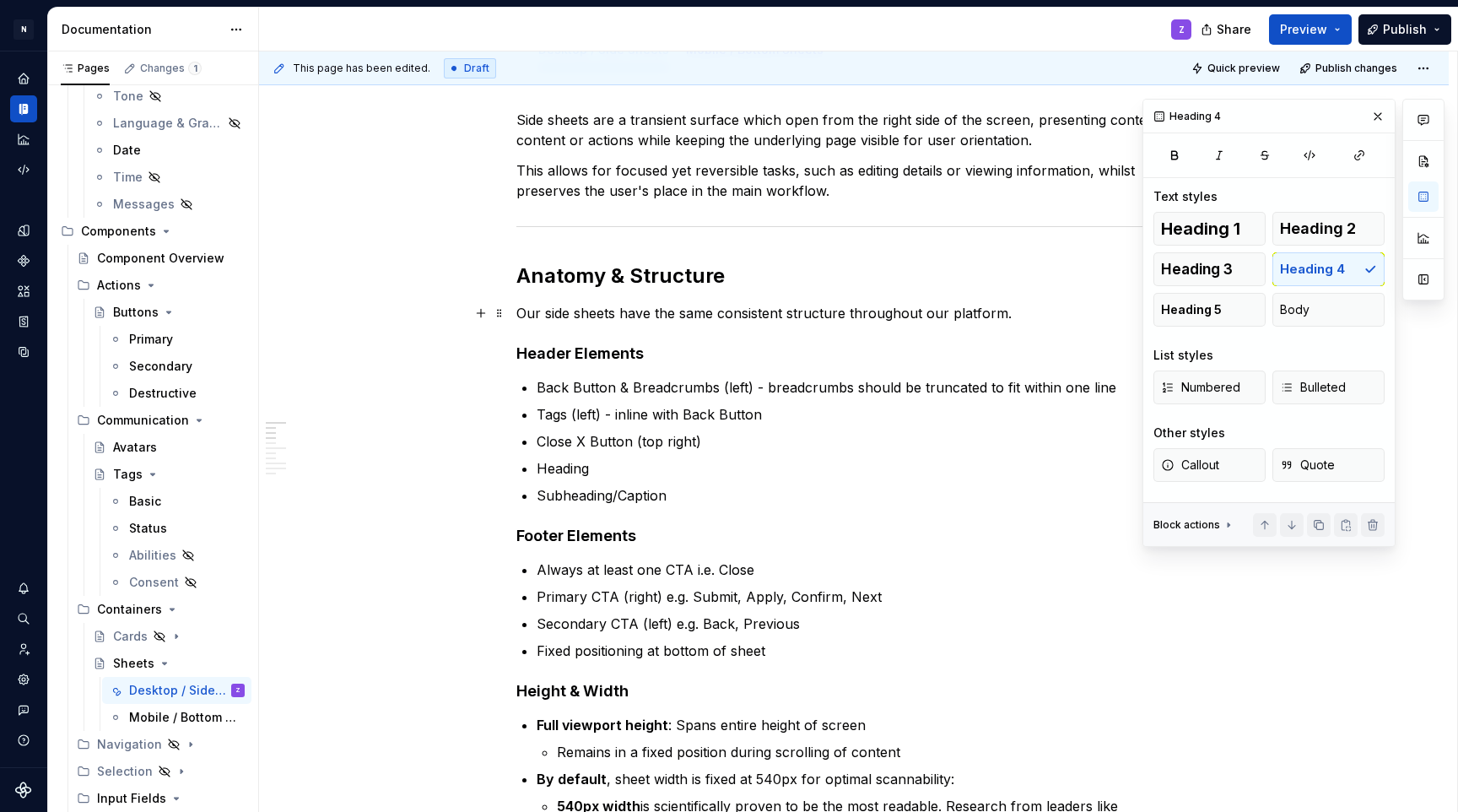
click at [1063, 310] on p "Our side sheets have the same consistent structure throughout our platform." at bounding box center [853, 313] width 675 height 21
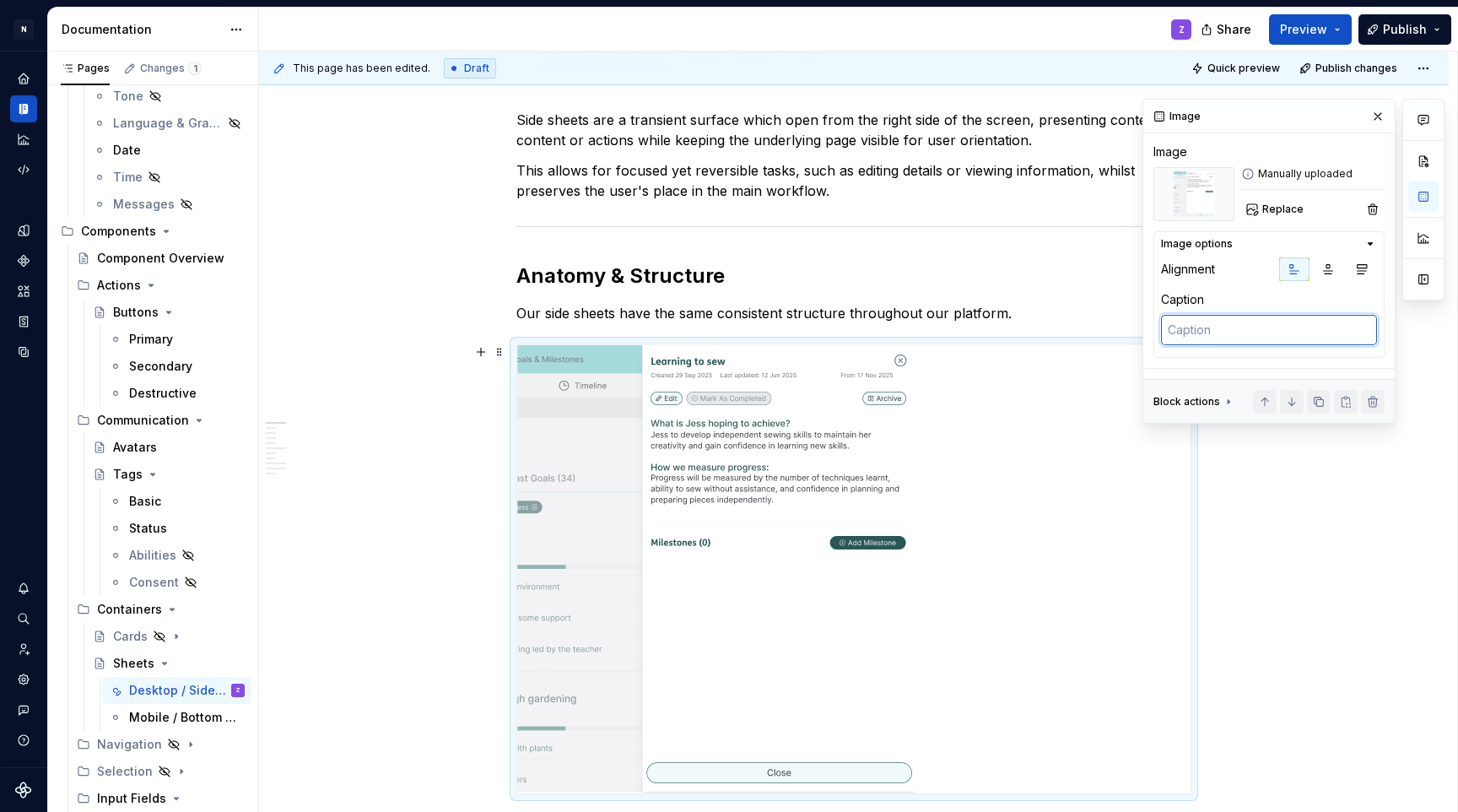
click at [1201, 338] on textarea at bounding box center [1269, 330] width 216 height 30
paste textarea "A side sheet in Goals & Milestones"
type textarea "*"
type textarea "A side sheet in Goals & Milestones"
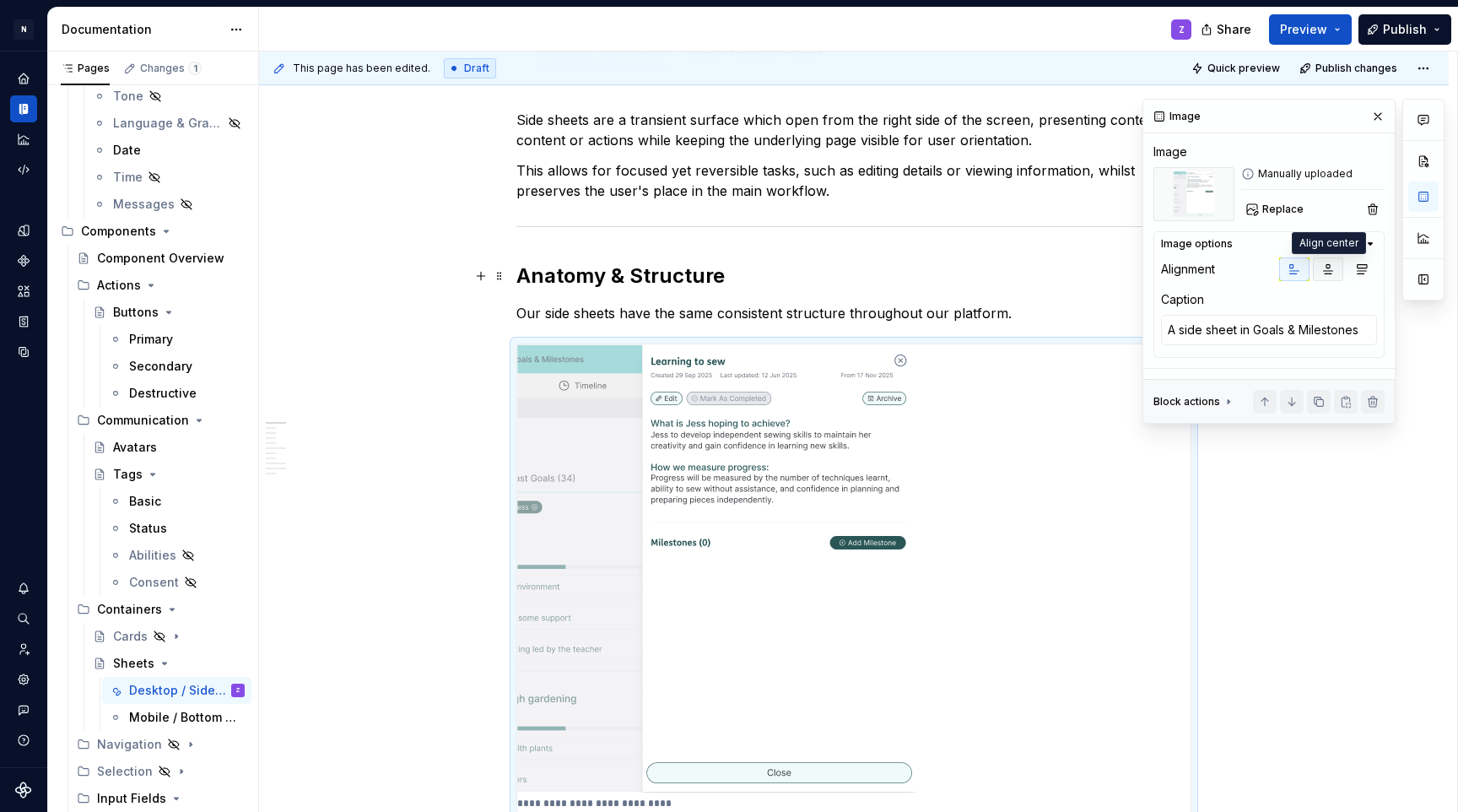
click at [1322, 275] on icon "button" at bounding box center [1328, 268] width 13 height 13
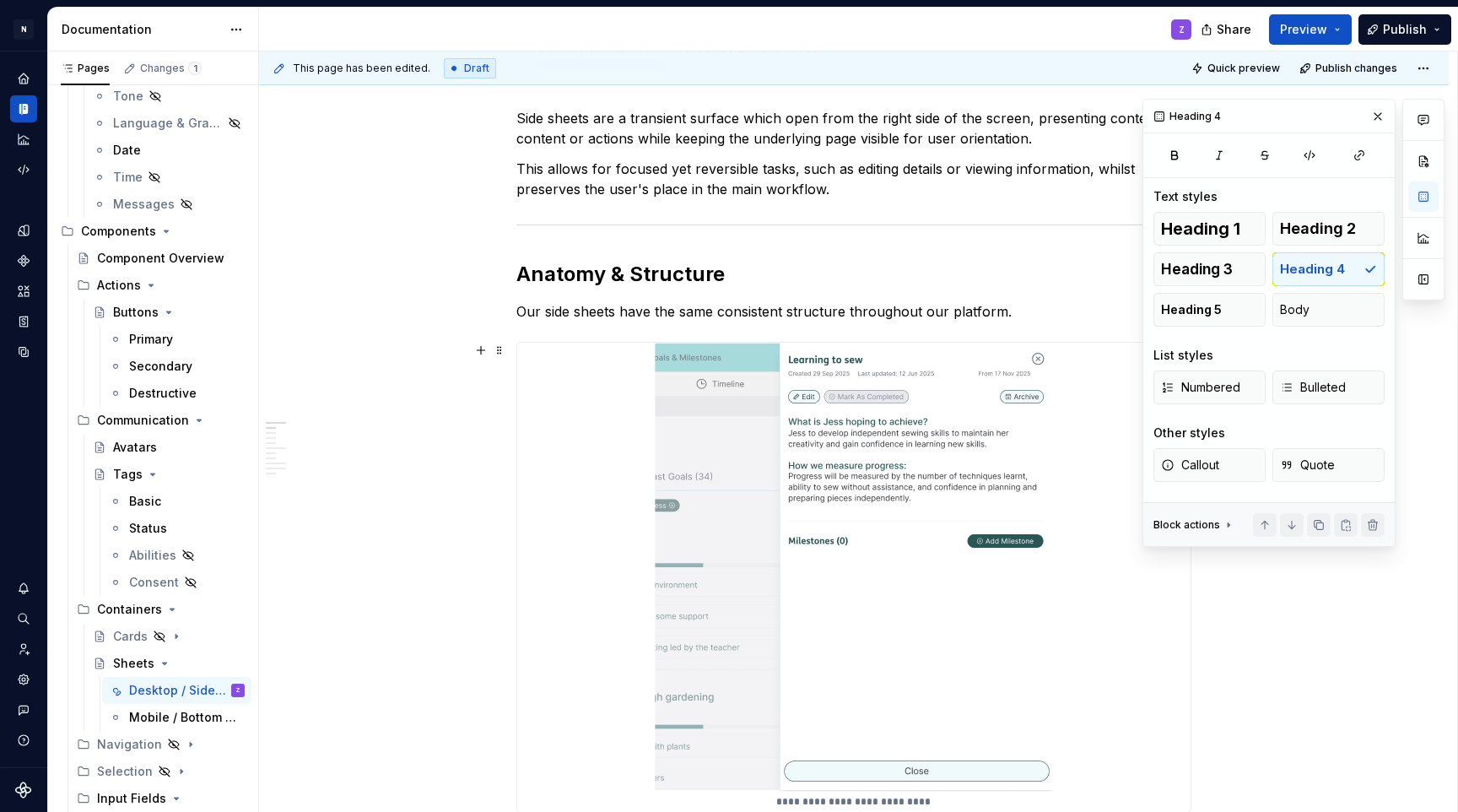
scroll to position [269, 0]
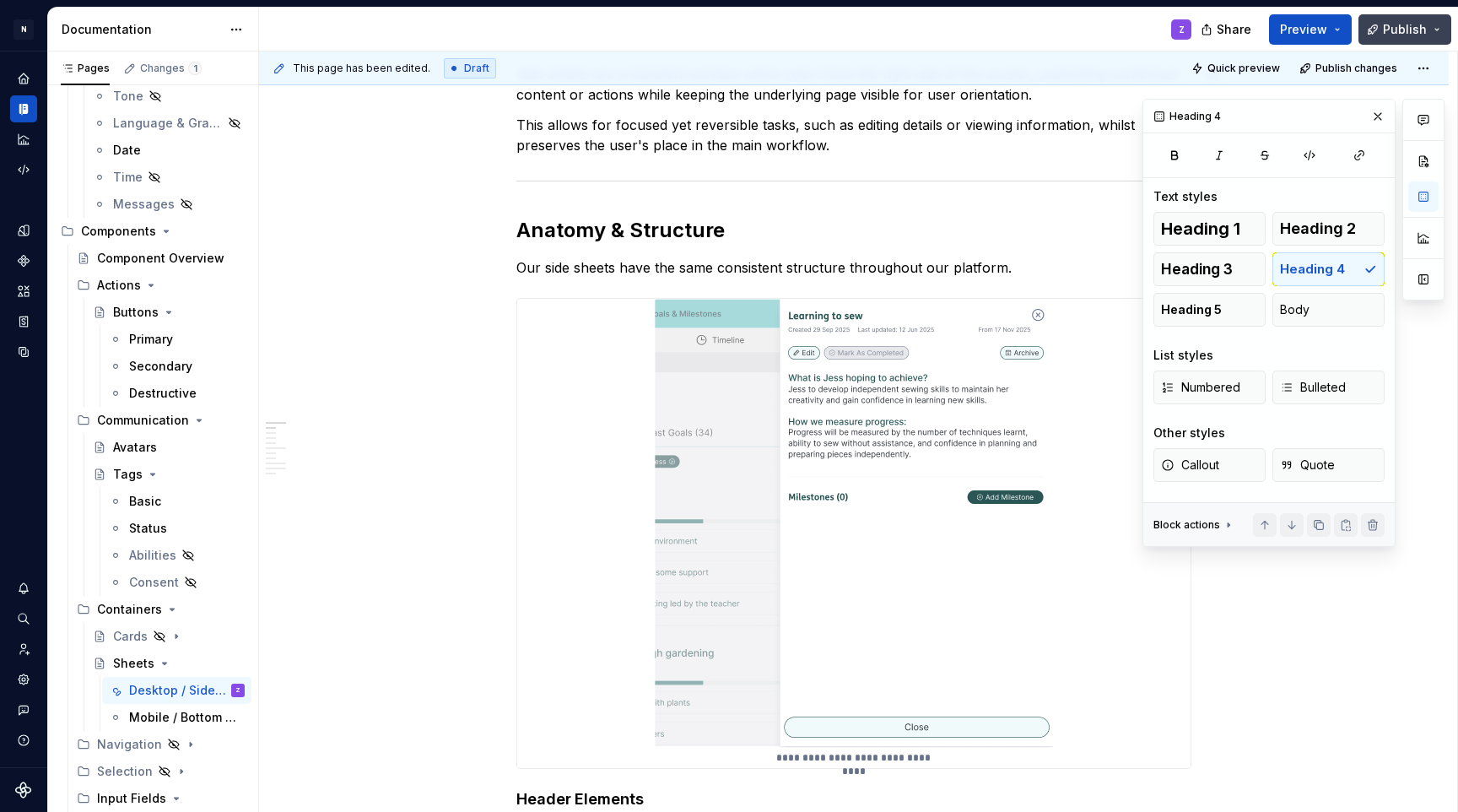
click at [1405, 38] on button "Publish" at bounding box center [1405, 30] width 93 height 30
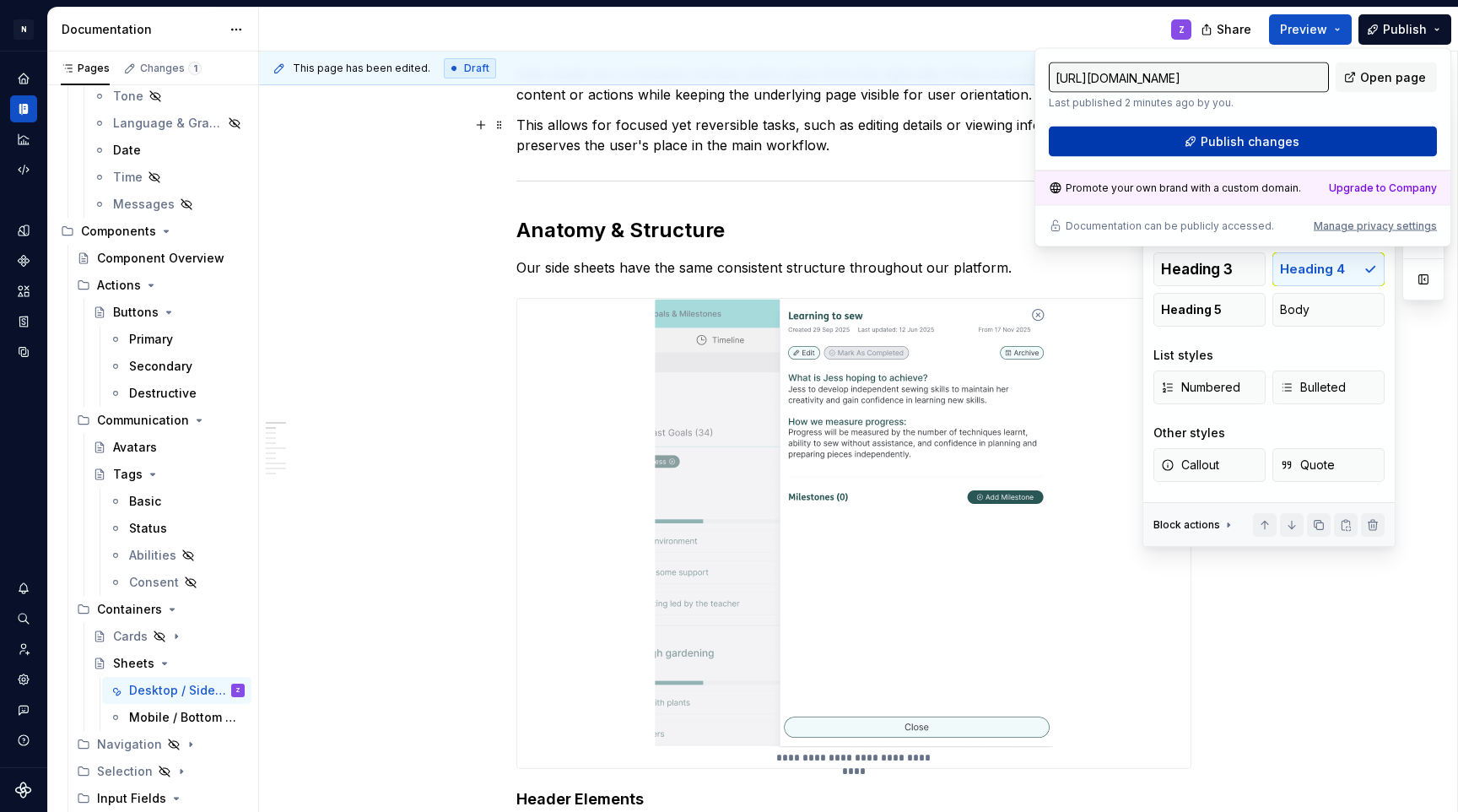
click at [1288, 143] on span "Publish changes" at bounding box center [1250, 141] width 98 height 17
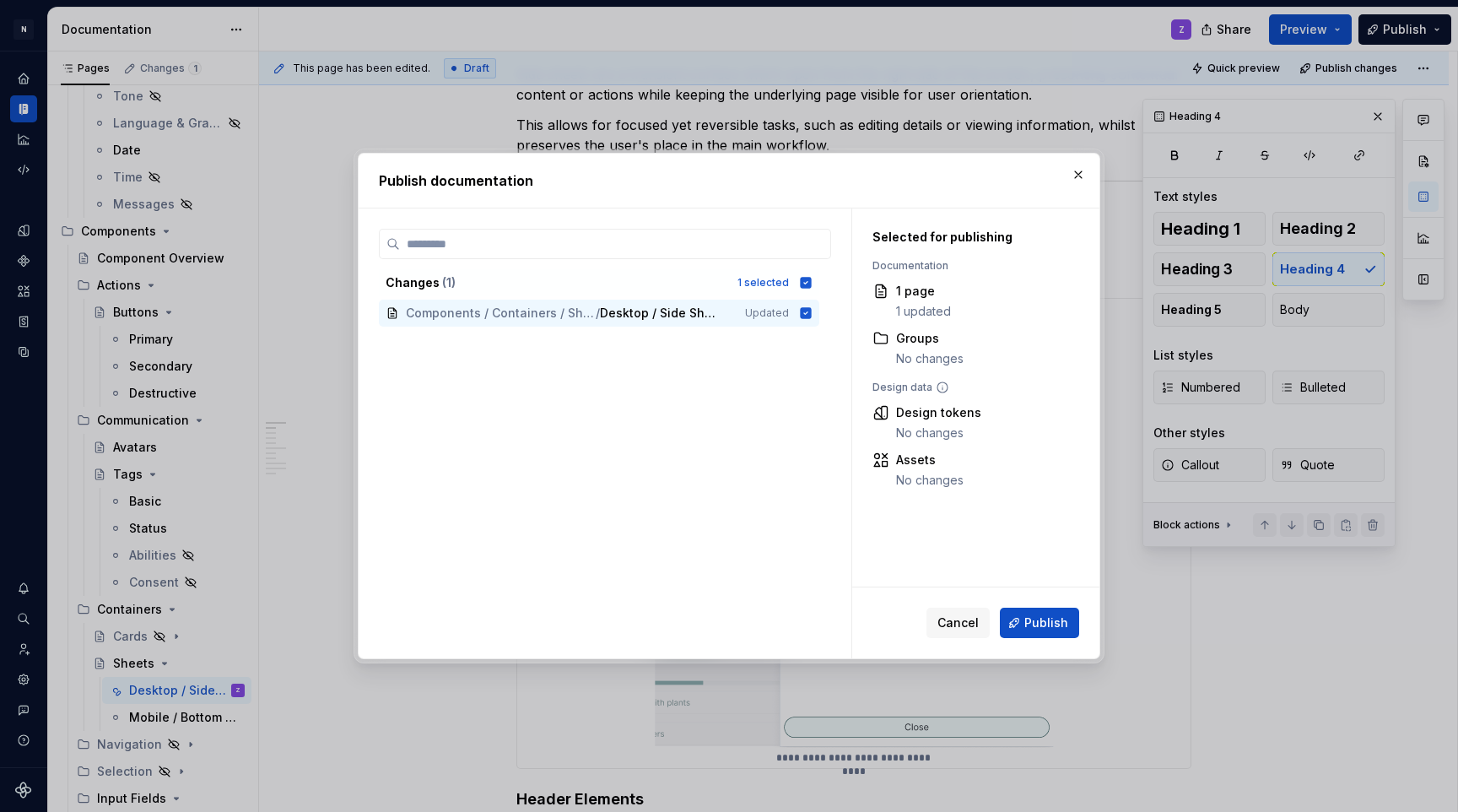
click at [1047, 620] on span "Publish" at bounding box center [1046, 622] width 44 height 17
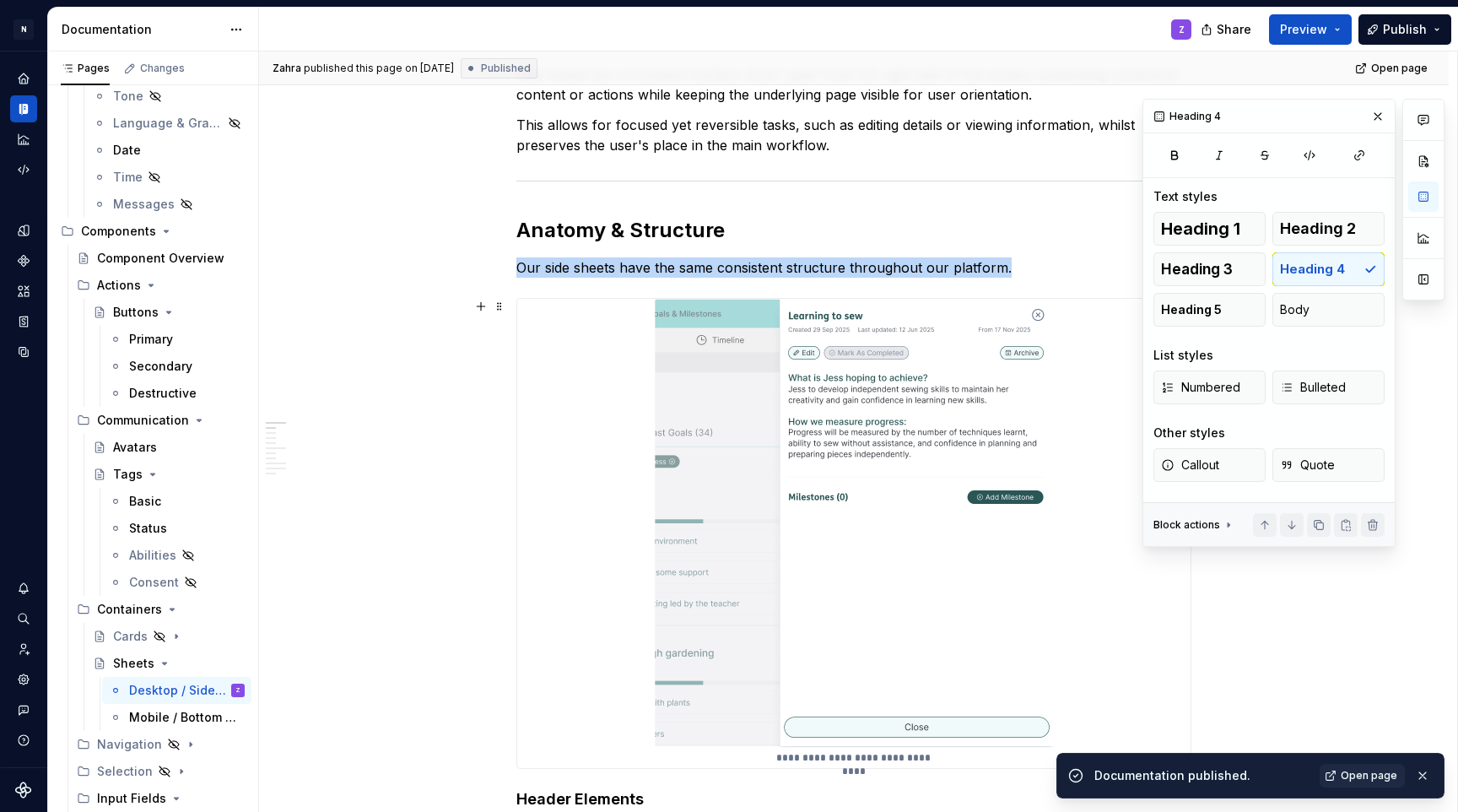
click at [793, 360] on img at bounding box center [854, 523] width 399 height 449
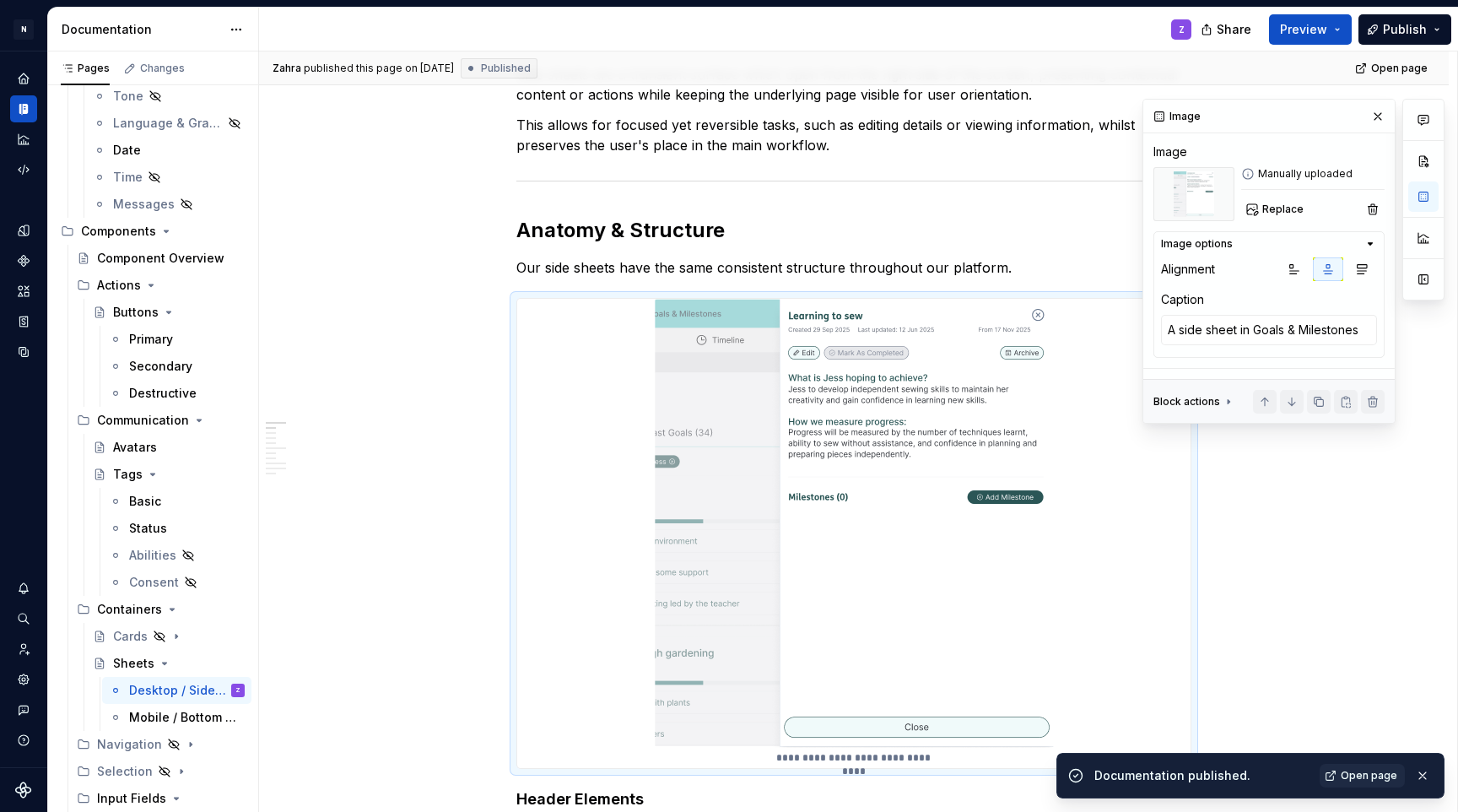
click at [1327, 214] on div "Replace" at bounding box center [1313, 209] width 143 height 23
click at [1289, 214] on span "Replace" at bounding box center [1283, 208] width 41 height 13
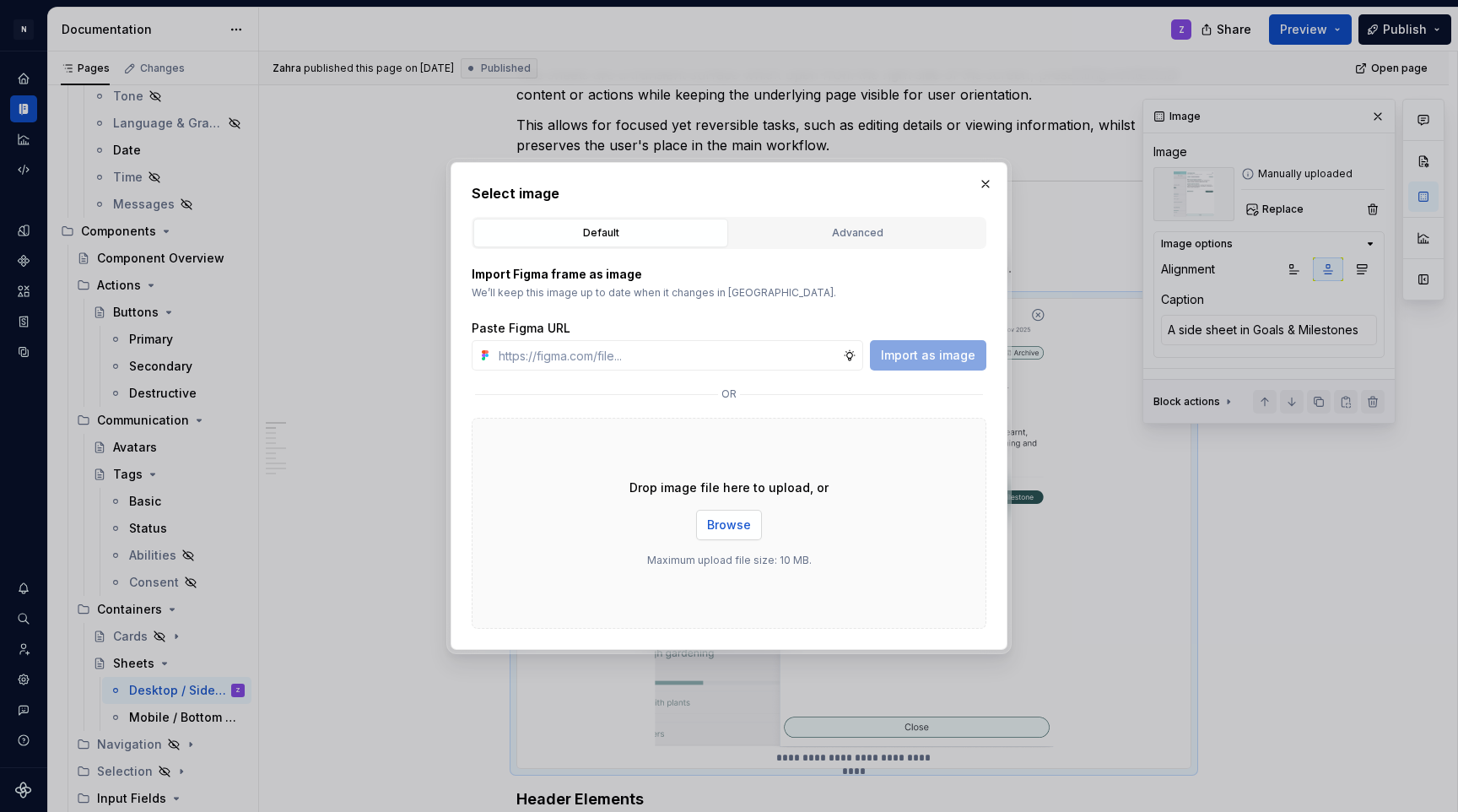
click at [729, 537] on button "Browse" at bounding box center [729, 525] width 66 height 30
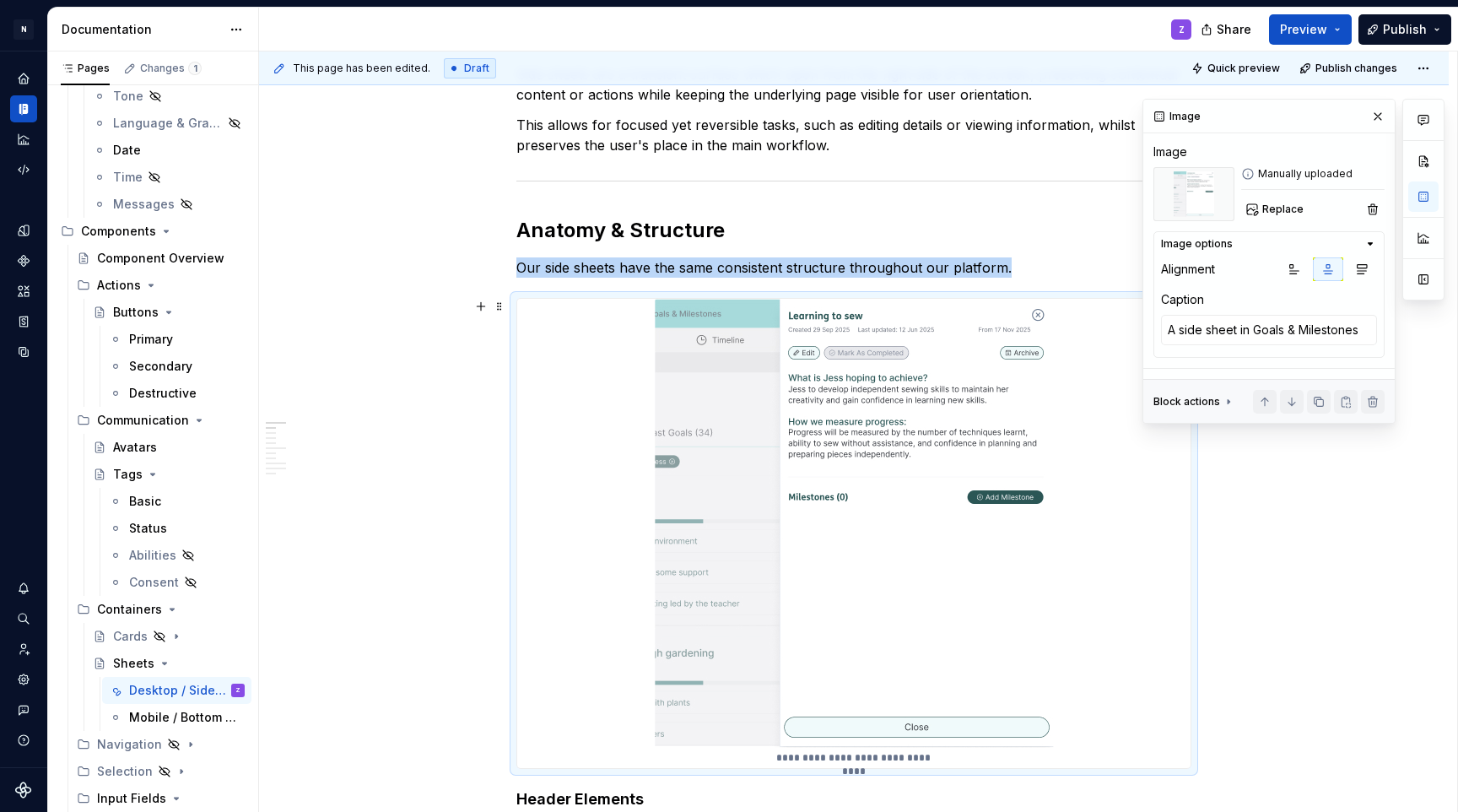
type textarea "*"
click at [907, 512] on img at bounding box center [854, 523] width 399 height 449
